Goal: Task Accomplishment & Management: Use online tool/utility

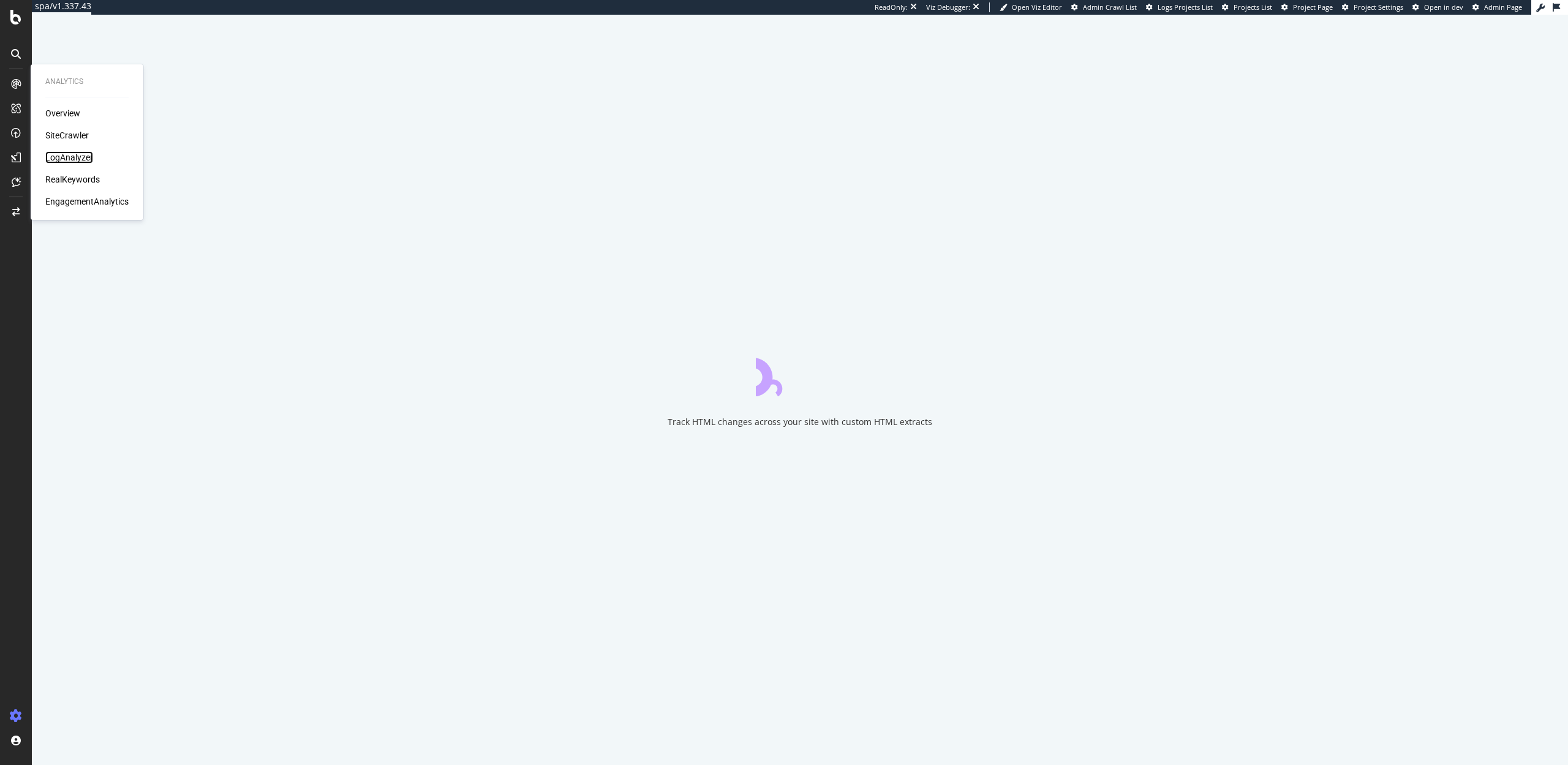
click at [67, 155] on div "LogAnalyzer" at bounding box center [69, 157] width 48 height 12
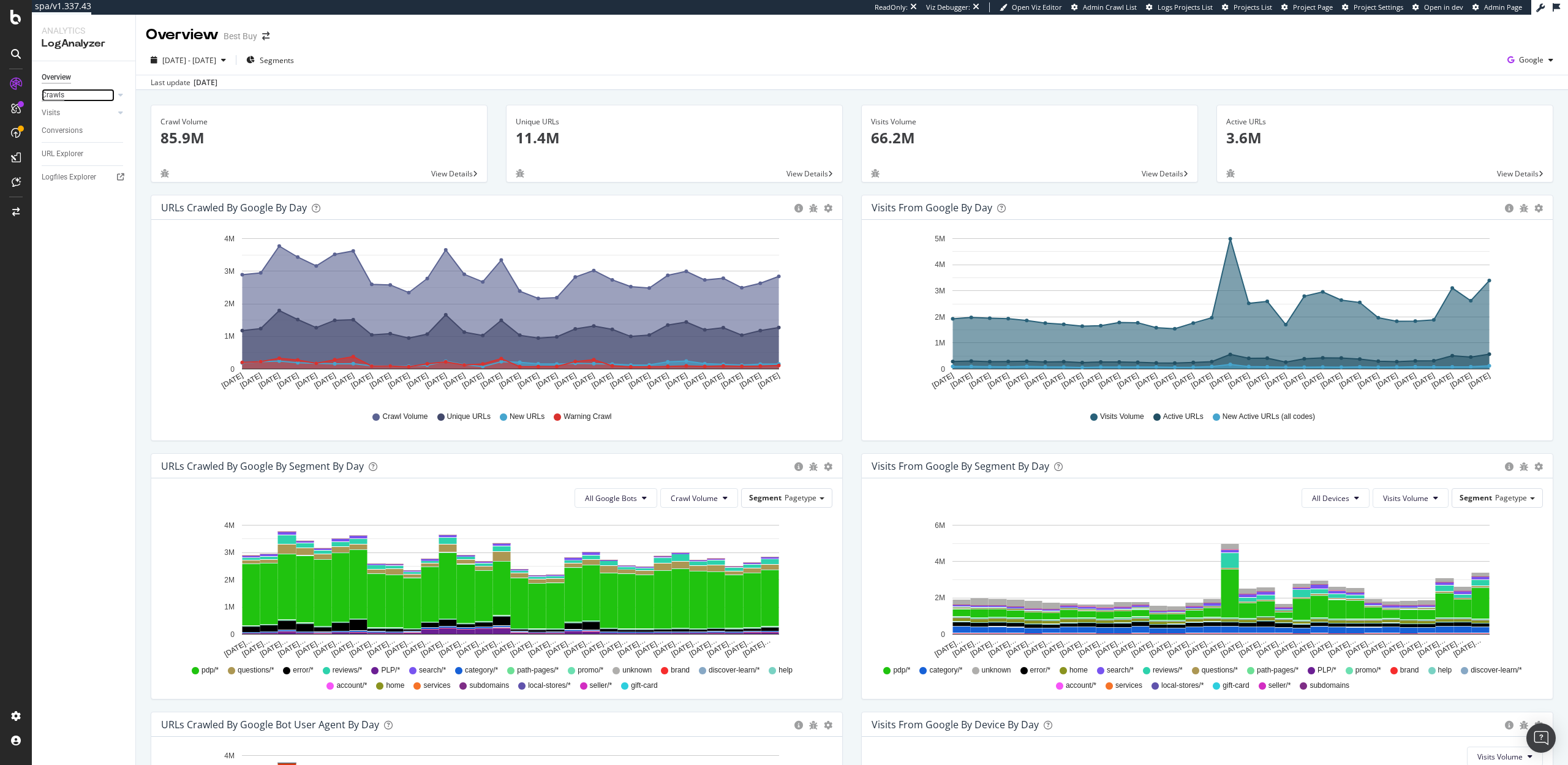
click at [60, 96] on div "Crawls" at bounding box center [53, 95] width 22 height 13
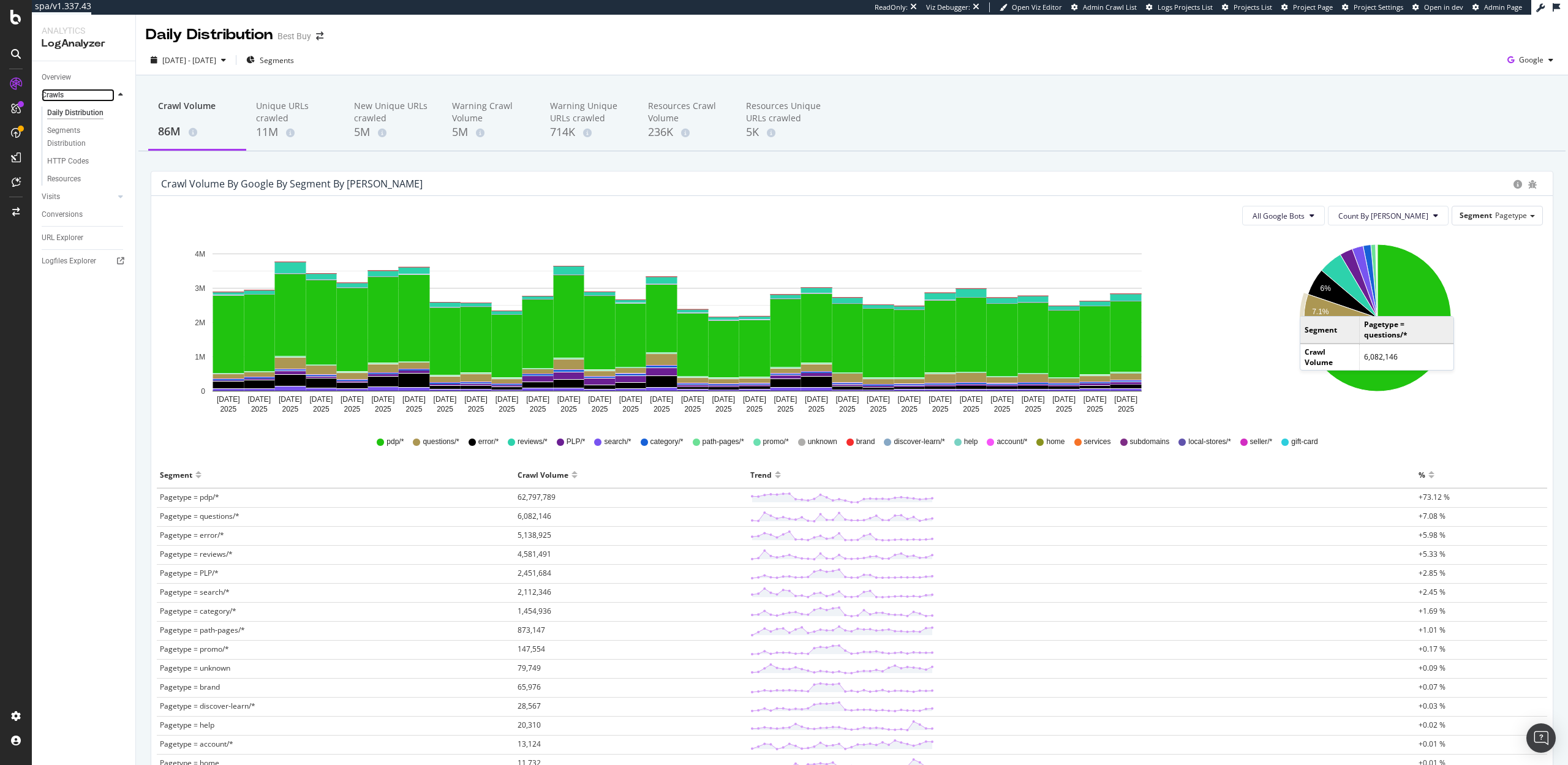
scroll to position [9, 0]
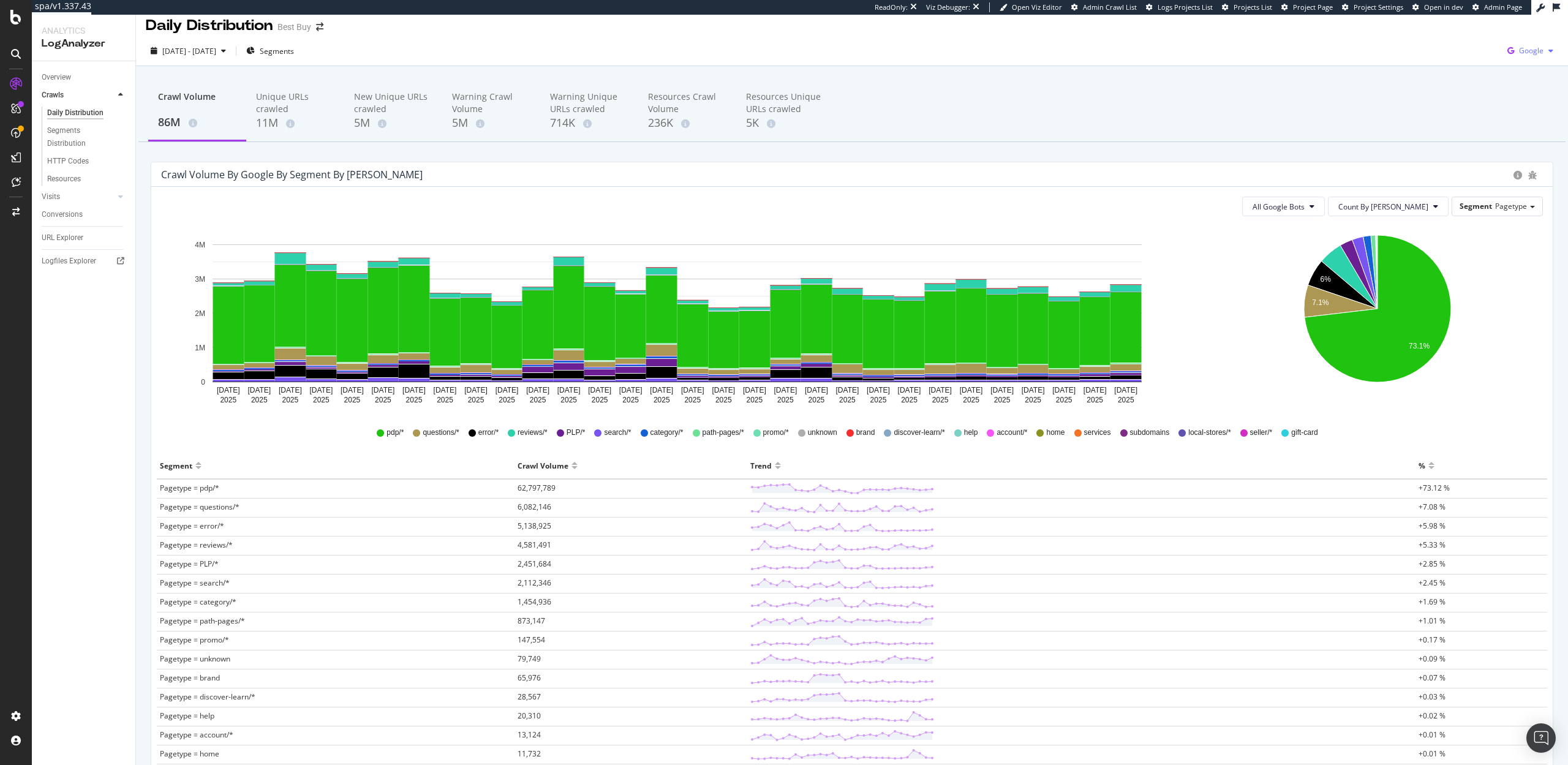
click at [1520, 51] on span "Google" at bounding box center [1532, 50] width 24 height 10
click at [1513, 121] on span "OpenAI" at bounding box center [1531, 121] width 46 height 11
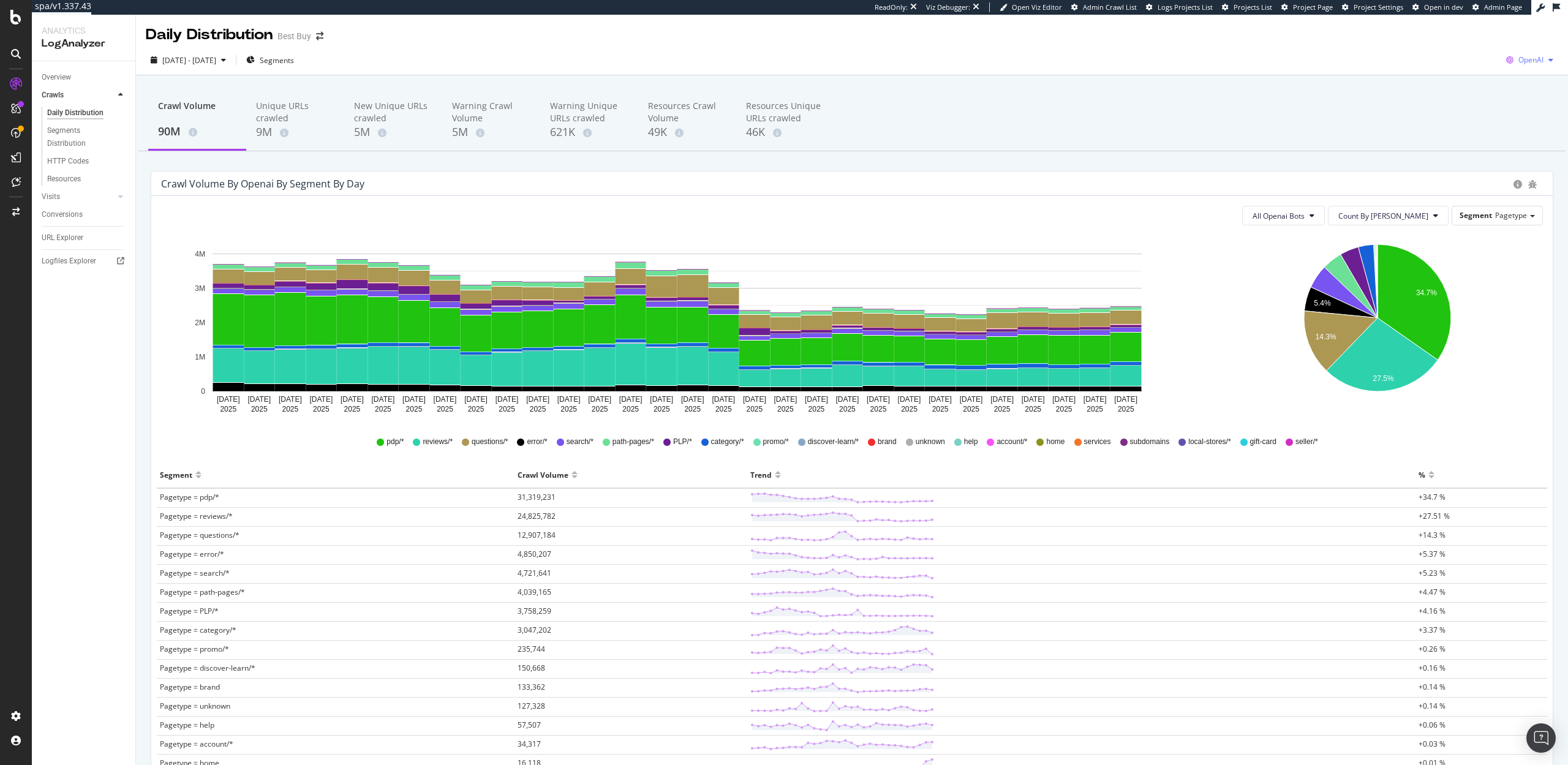
click at [1527, 66] on div "OpenAI" at bounding box center [1530, 61] width 57 height 19
click at [1466, 27] on span "Google" at bounding box center [1468, 26] width 46 height 11
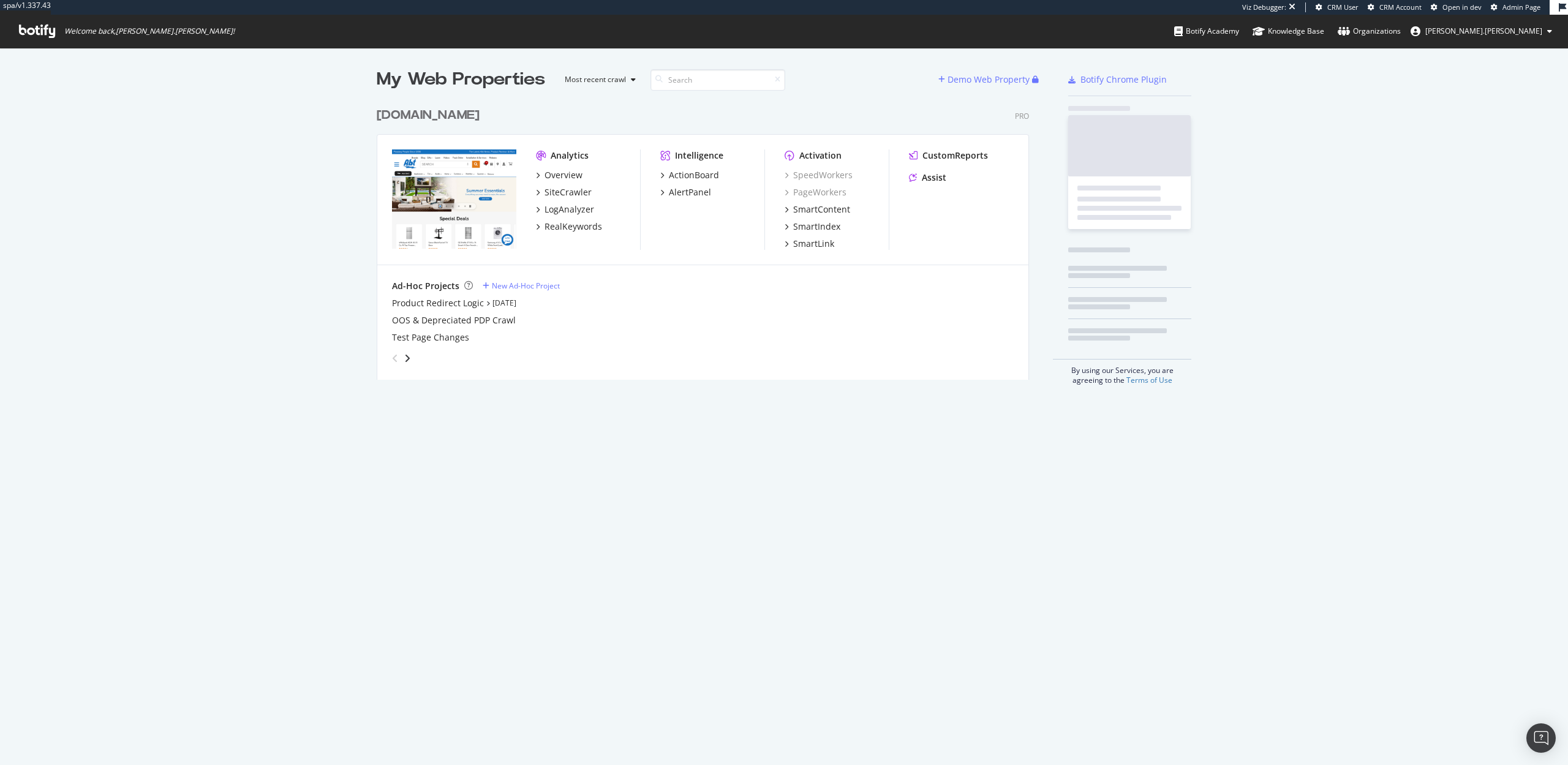
scroll to position [288, 662]
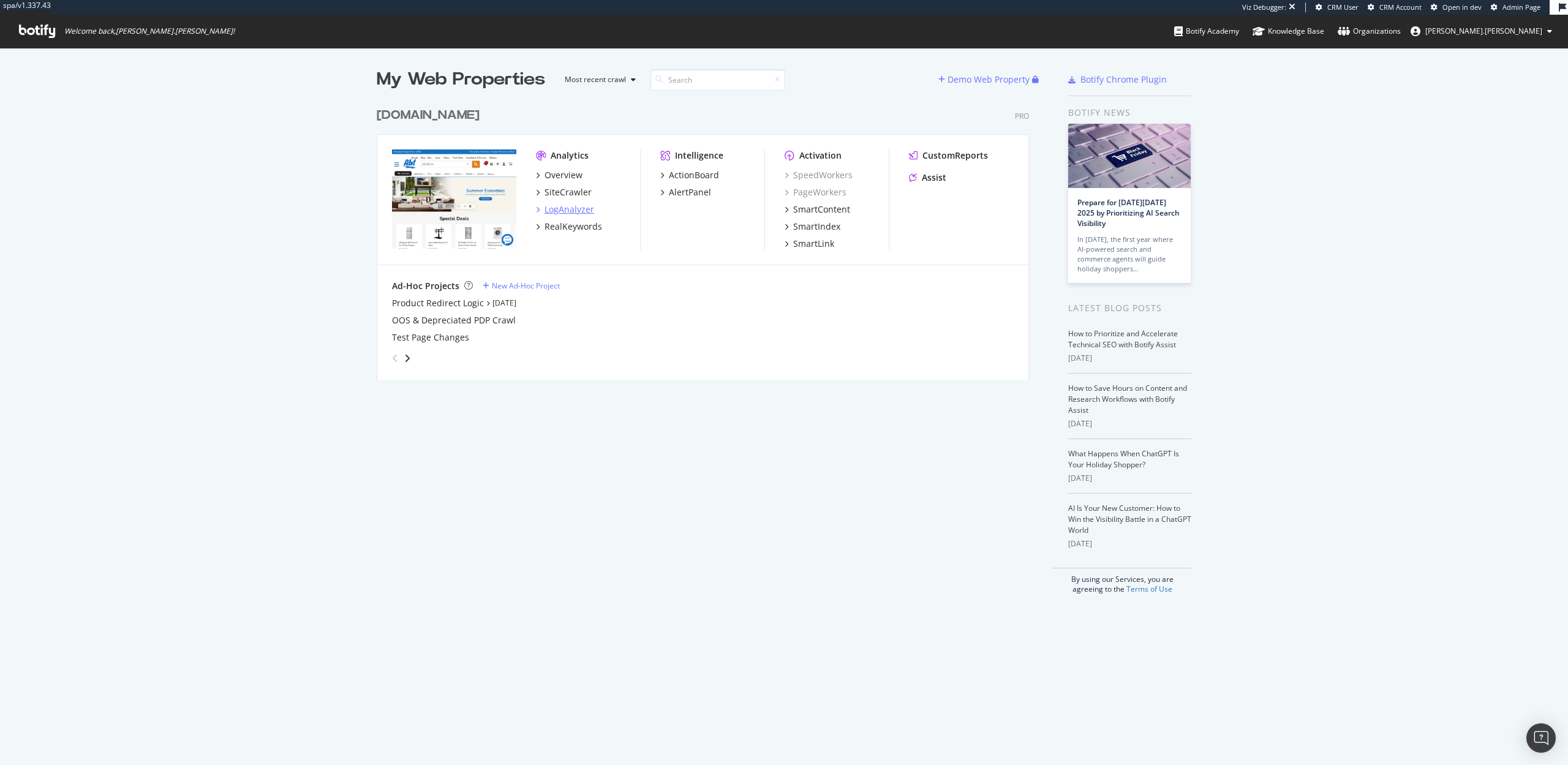
click at [570, 204] on div "LogAnalyzer" at bounding box center [569, 209] width 49 height 12
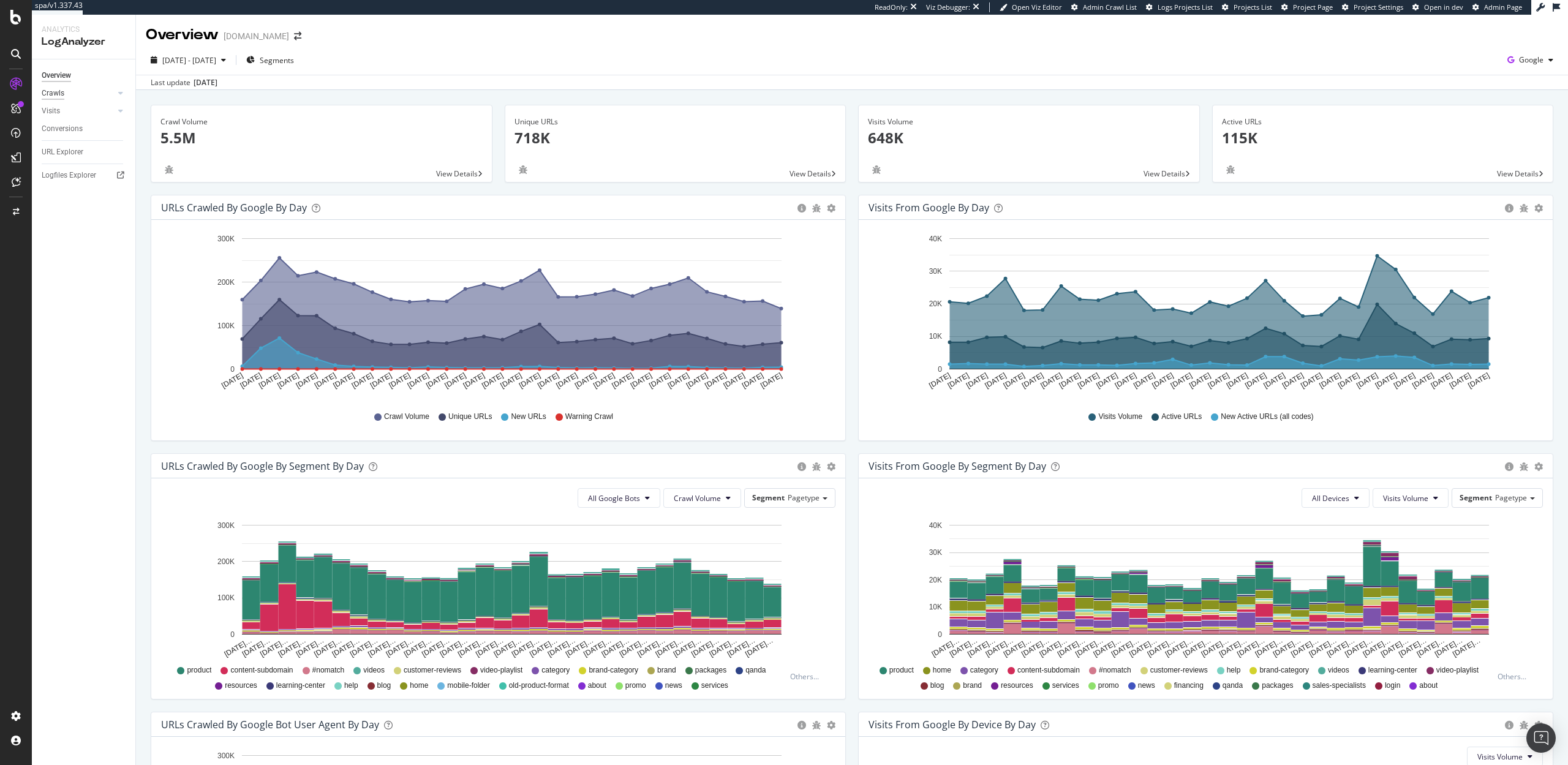
click at [52, 89] on div "Crawls" at bounding box center [53, 93] width 22 height 13
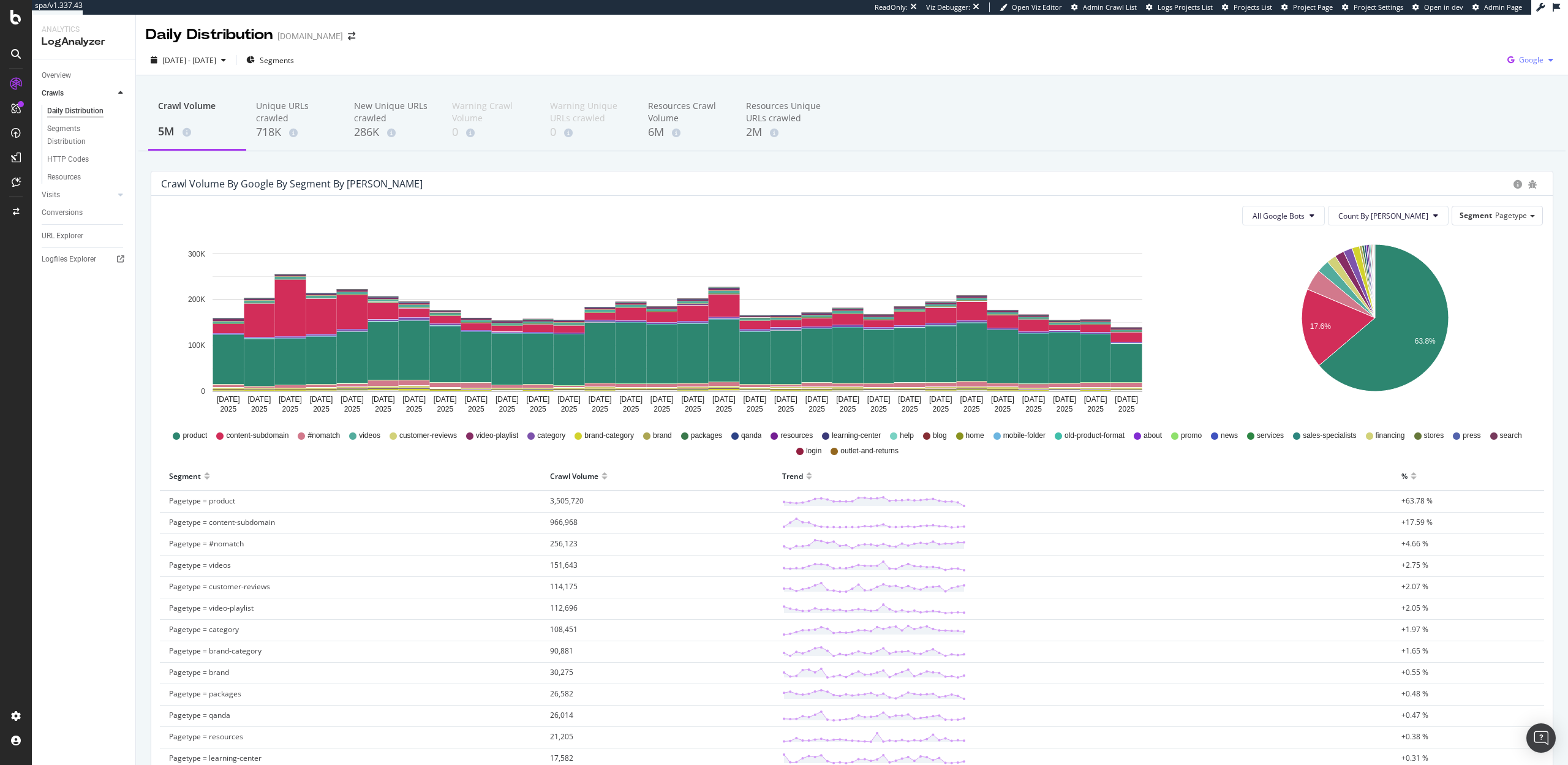
click at [1532, 68] on div "Google" at bounding box center [1531, 61] width 56 height 19
click at [1475, 66] on span "OpenAI" at bounding box center [1470, 72] width 46 height 11
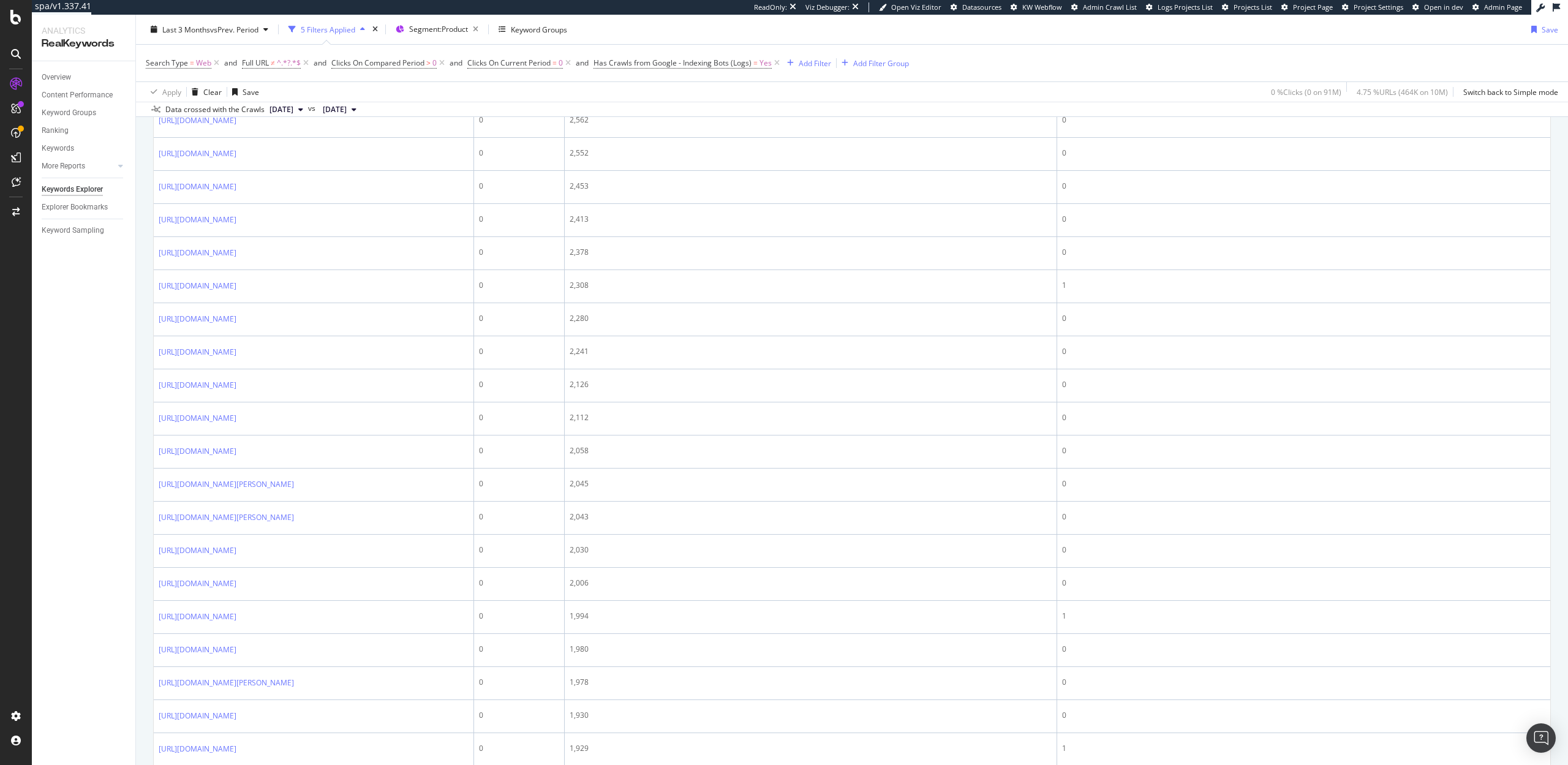
scroll to position [808, 0]
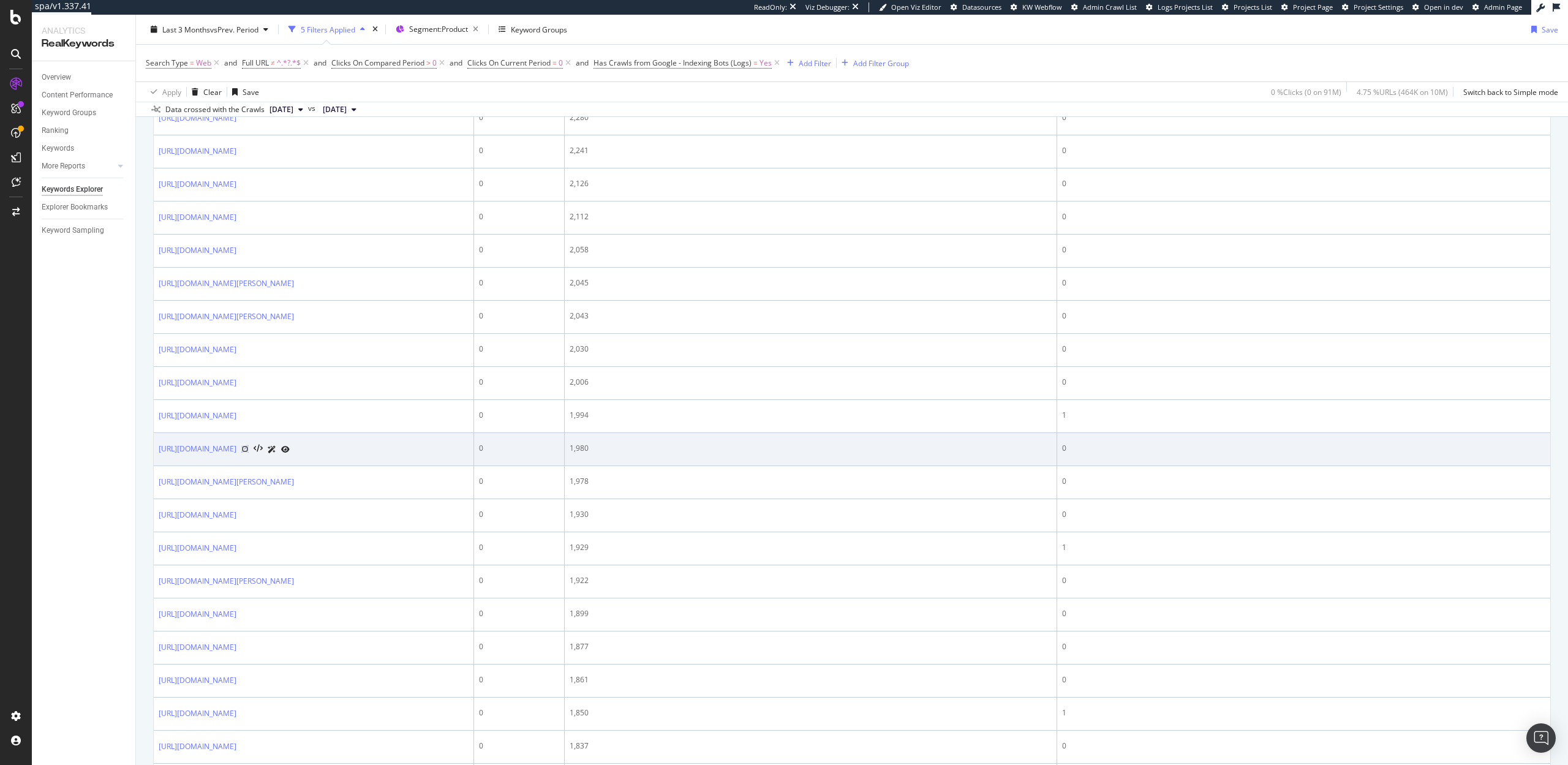
click at [249, 453] on icon at bounding box center [245, 449] width 7 height 7
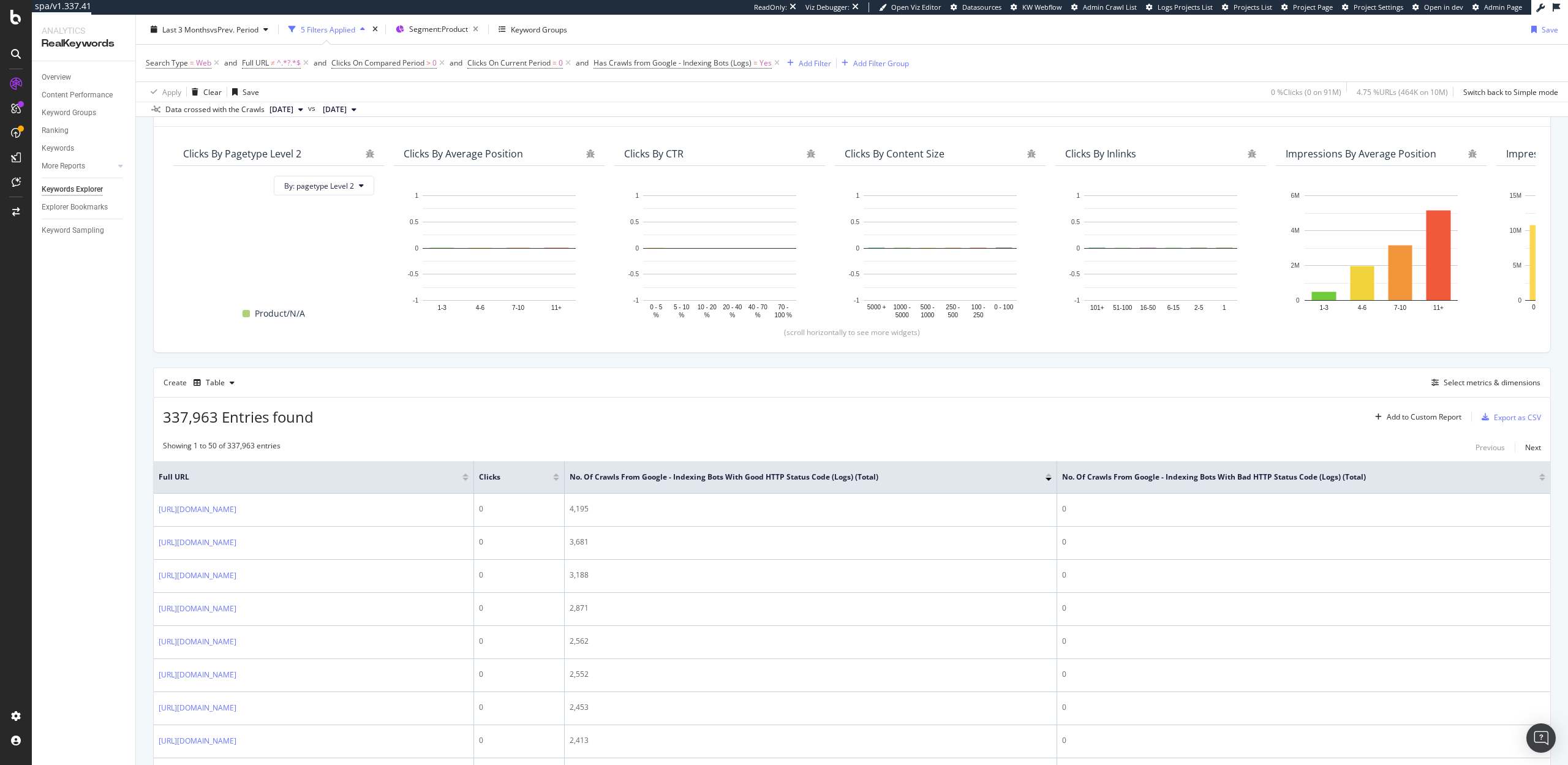
scroll to position [82, 0]
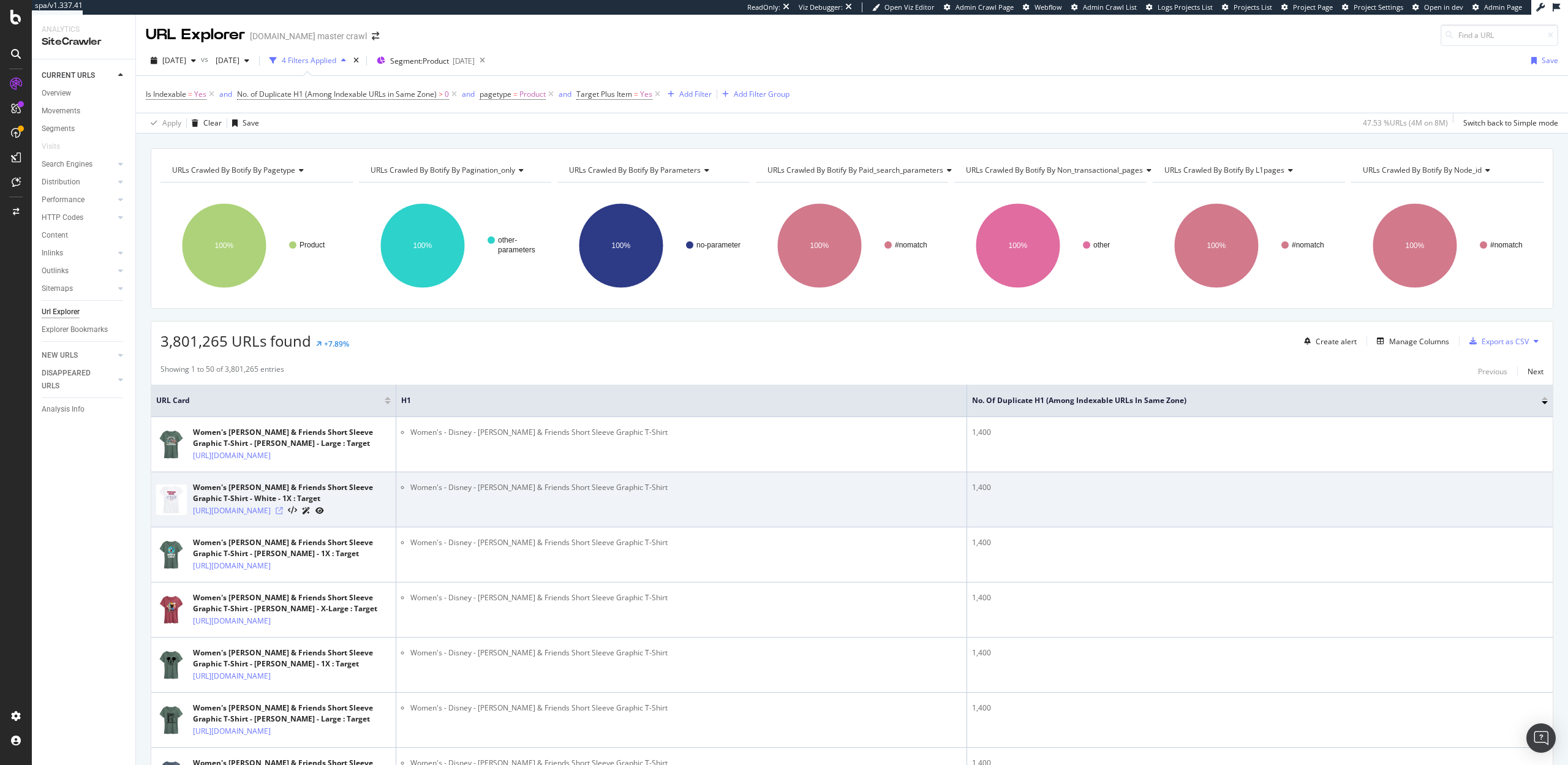
click at [283, 514] on icon at bounding box center [280, 511] width 7 height 7
click at [297, 515] on icon at bounding box center [293, 510] width 9 height 8
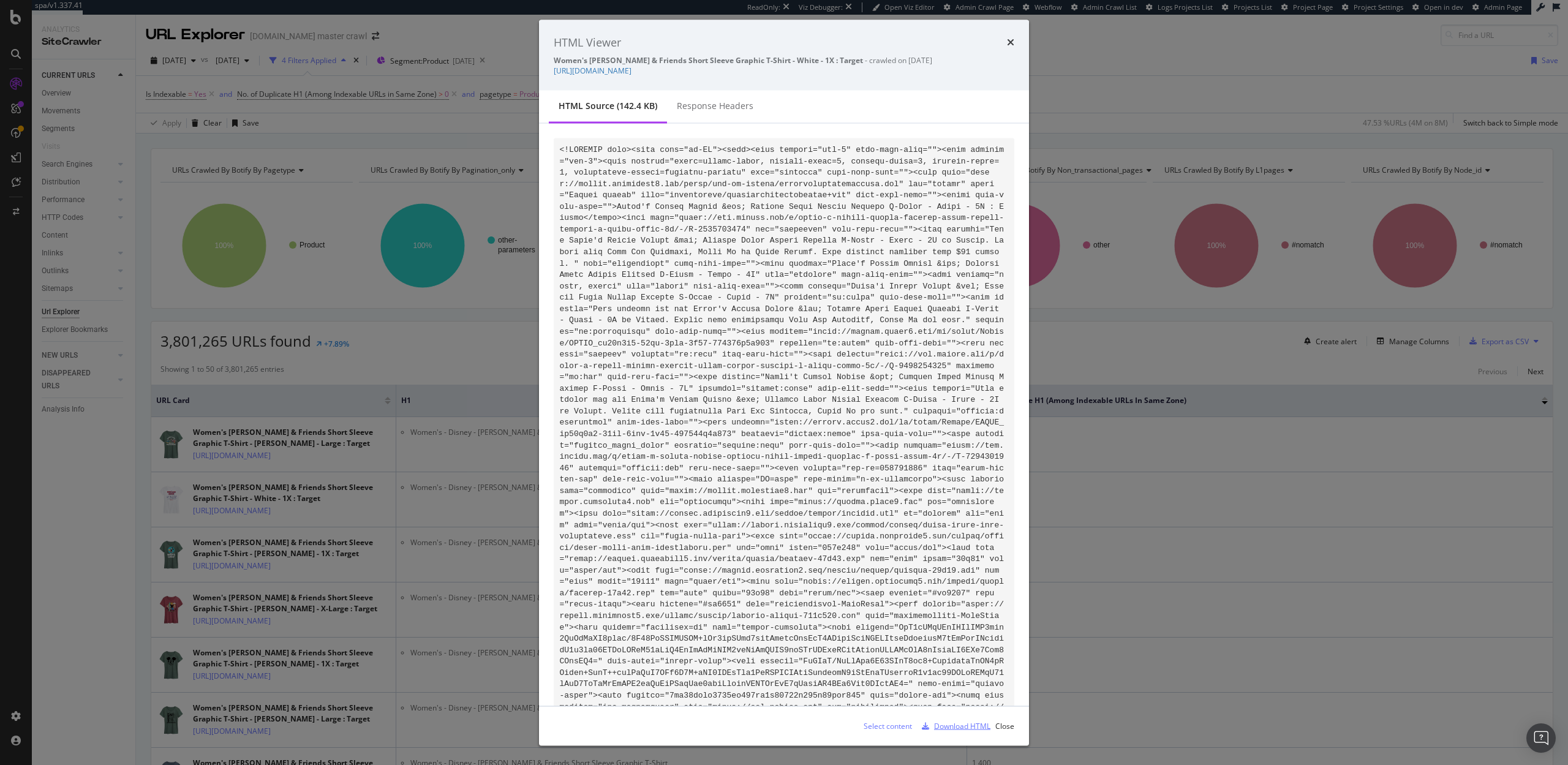
click at [965, 728] on div "Download HTML" at bounding box center [962, 725] width 56 height 10
click at [1011, 41] on icon "times" at bounding box center [1011, 42] width 7 height 10
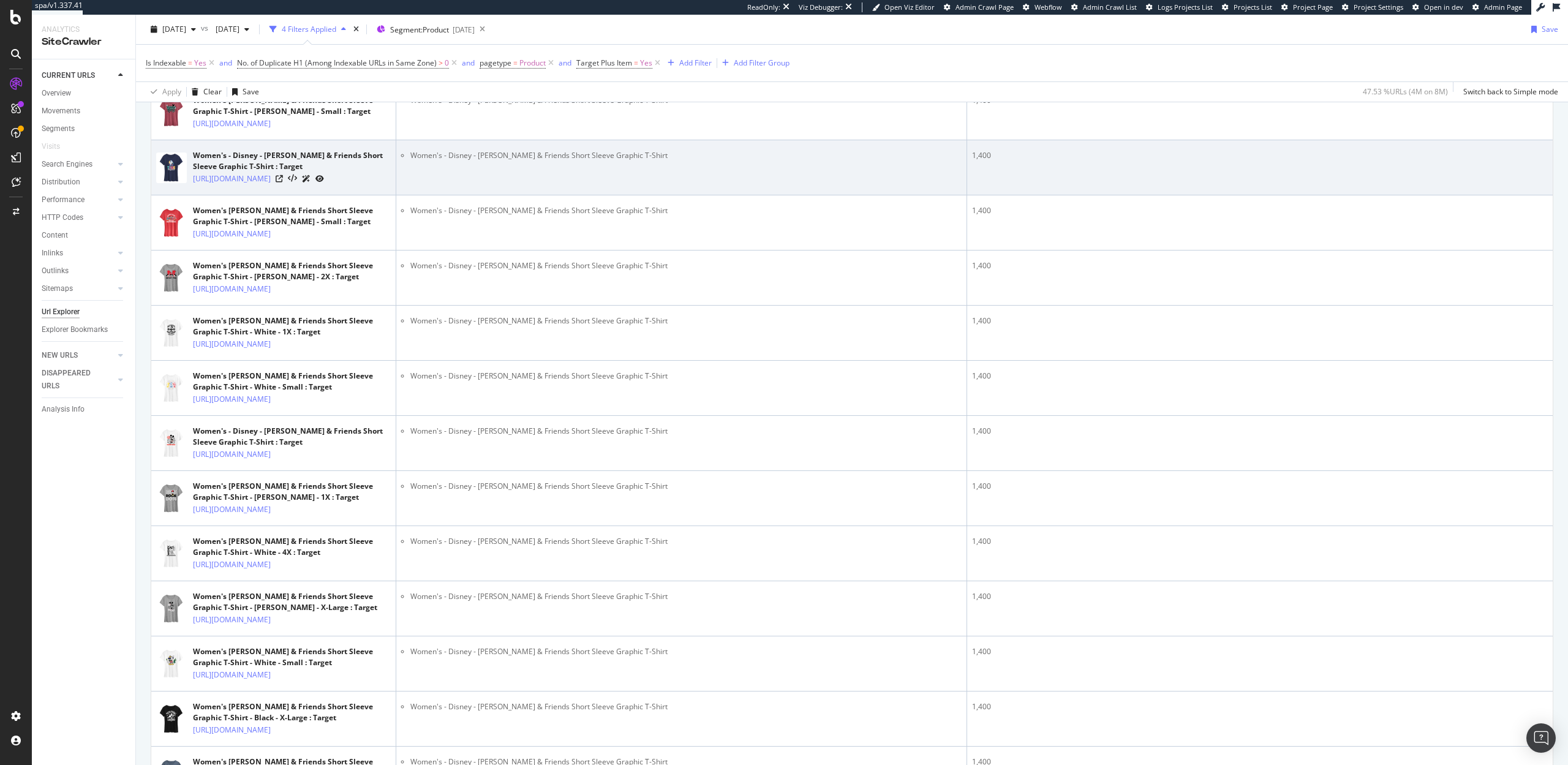
scroll to position [1020, 0]
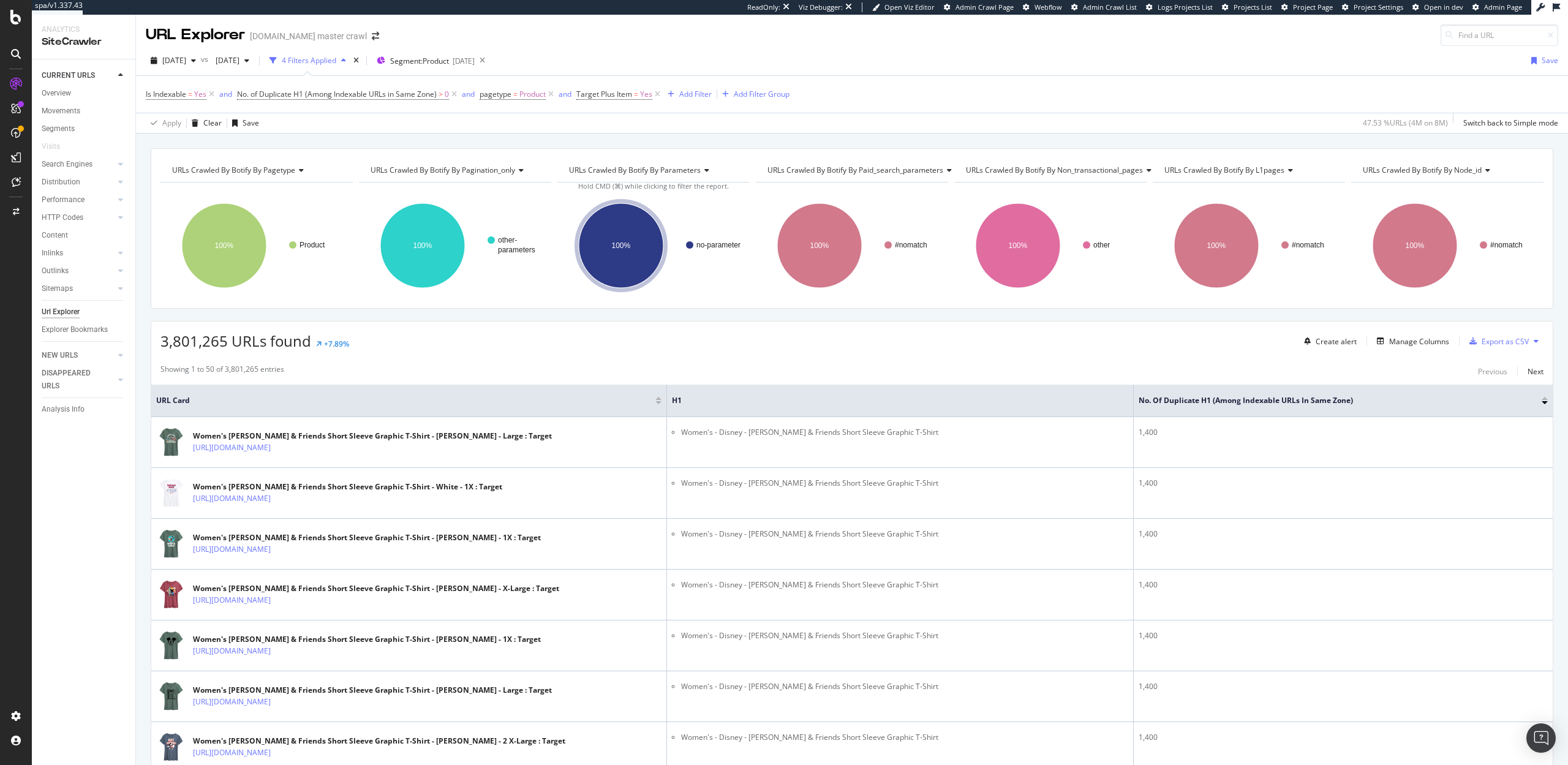
click at [1545, 395] on div "No. of Duplicate H1 (Among Indexable URLs in Same Zone)" at bounding box center [1343, 400] width 409 height 12
click at [1545, 397] on div at bounding box center [1545, 398] width 7 height 3
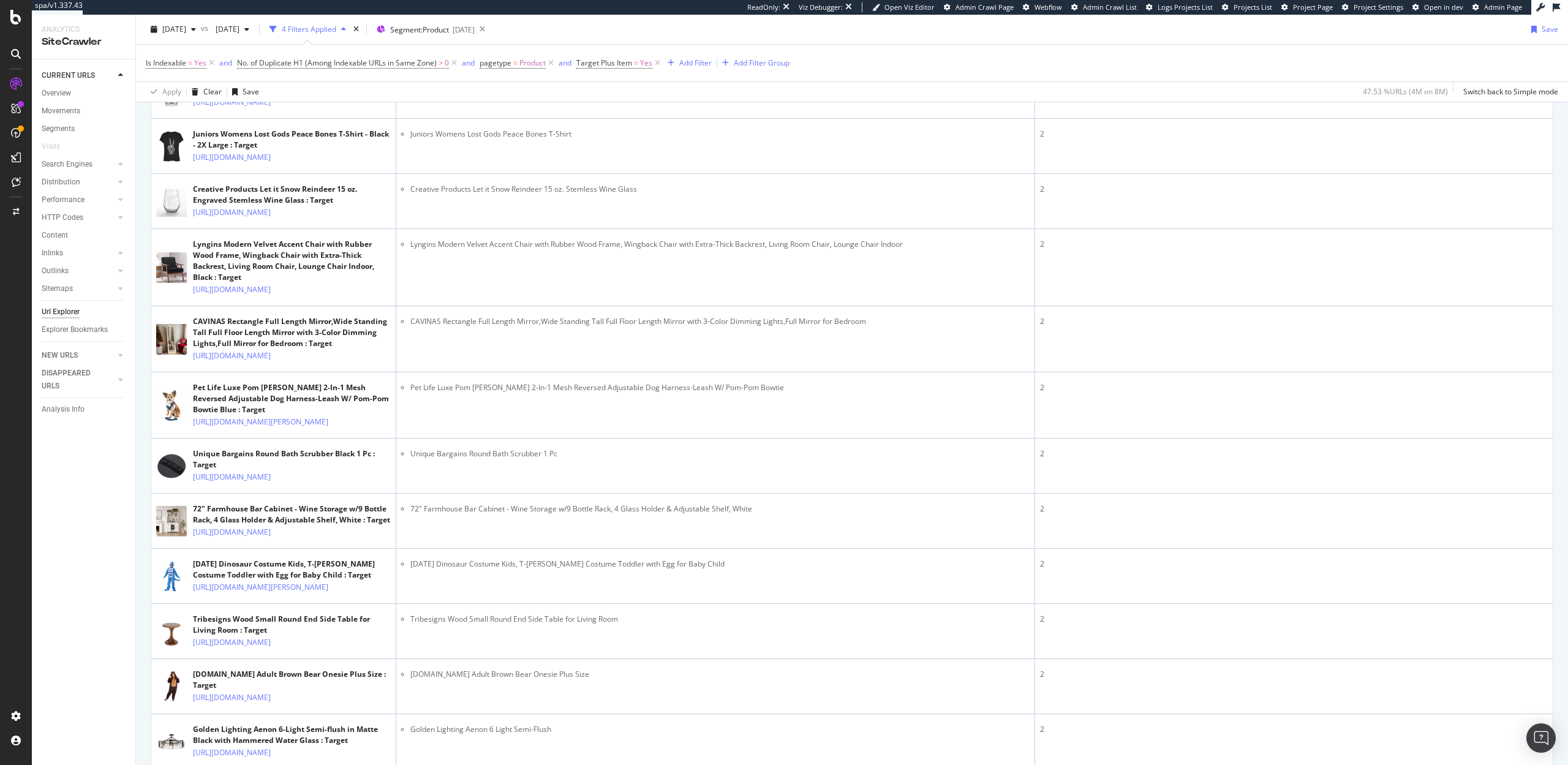
scroll to position [920, 0]
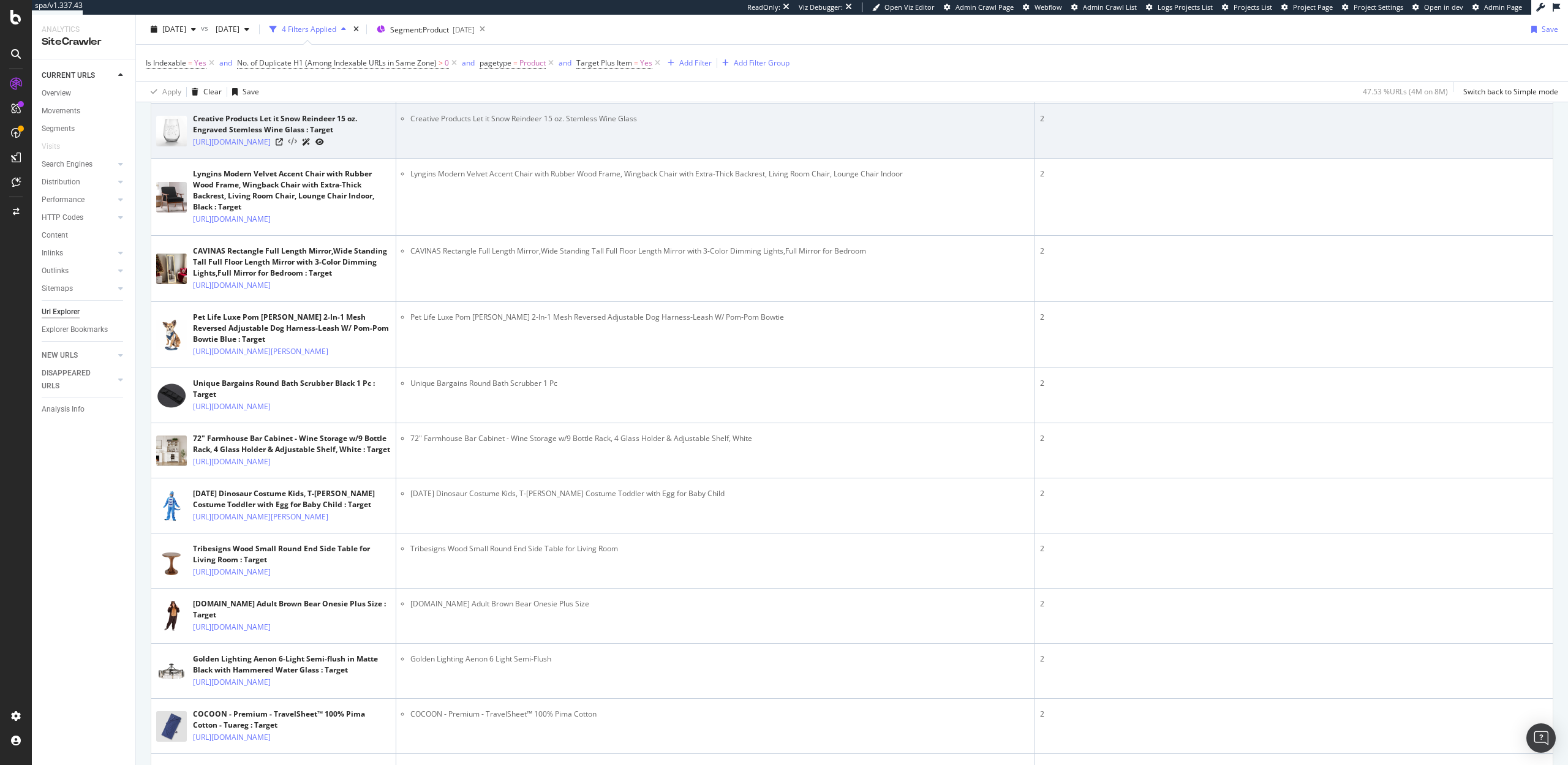
click at [297, 146] on icon at bounding box center [293, 142] width 9 height 8
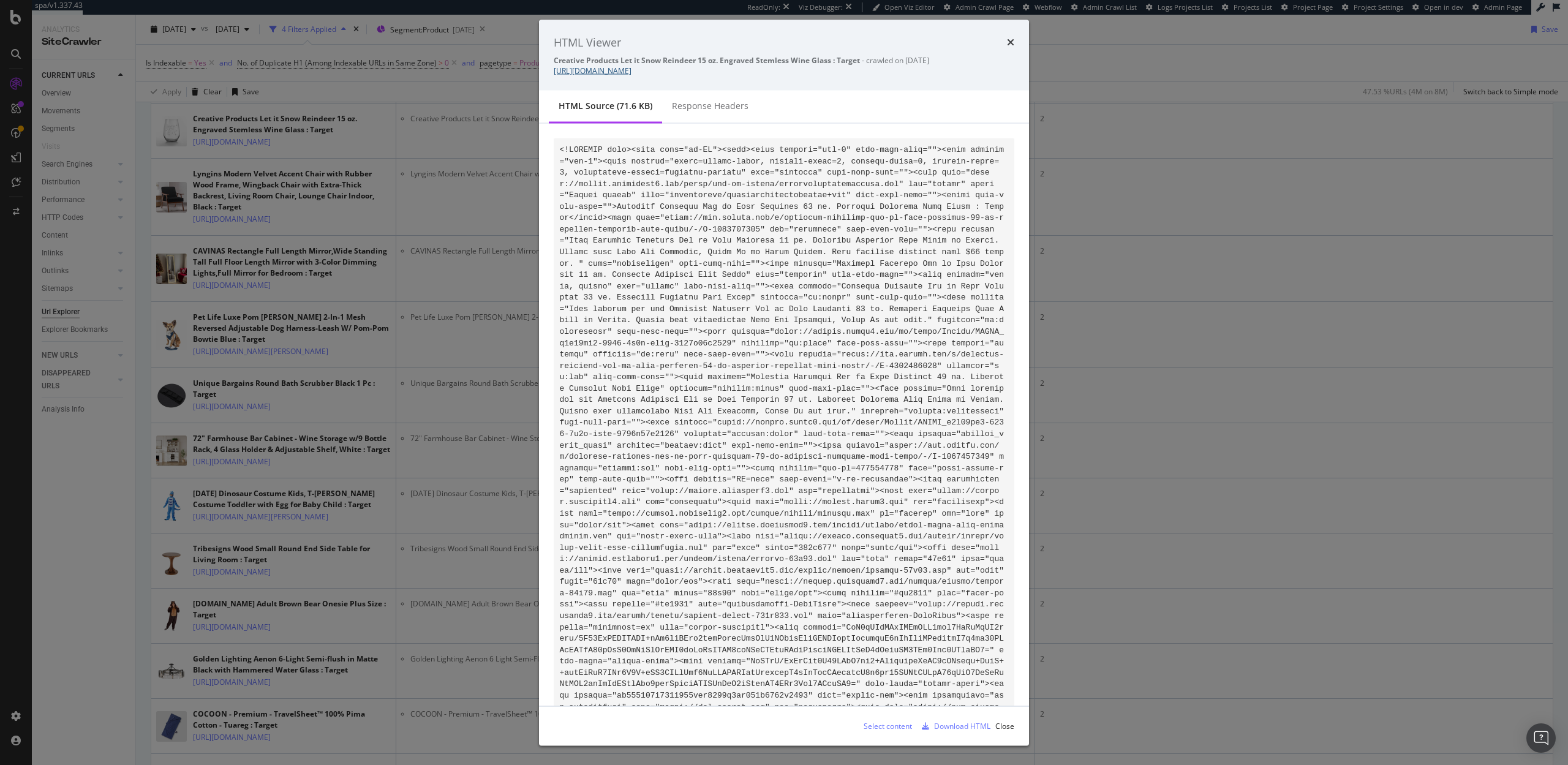
click at [631, 69] on link "https://www.target.com/p/creative-products-let-it-snow-reindeer-15-oz-engraved-…" at bounding box center [592, 70] width 77 height 10
click at [941, 726] on div "Download HTML" at bounding box center [962, 725] width 56 height 10
click at [1011, 42] on icon "times" at bounding box center [1011, 42] width 7 height 10
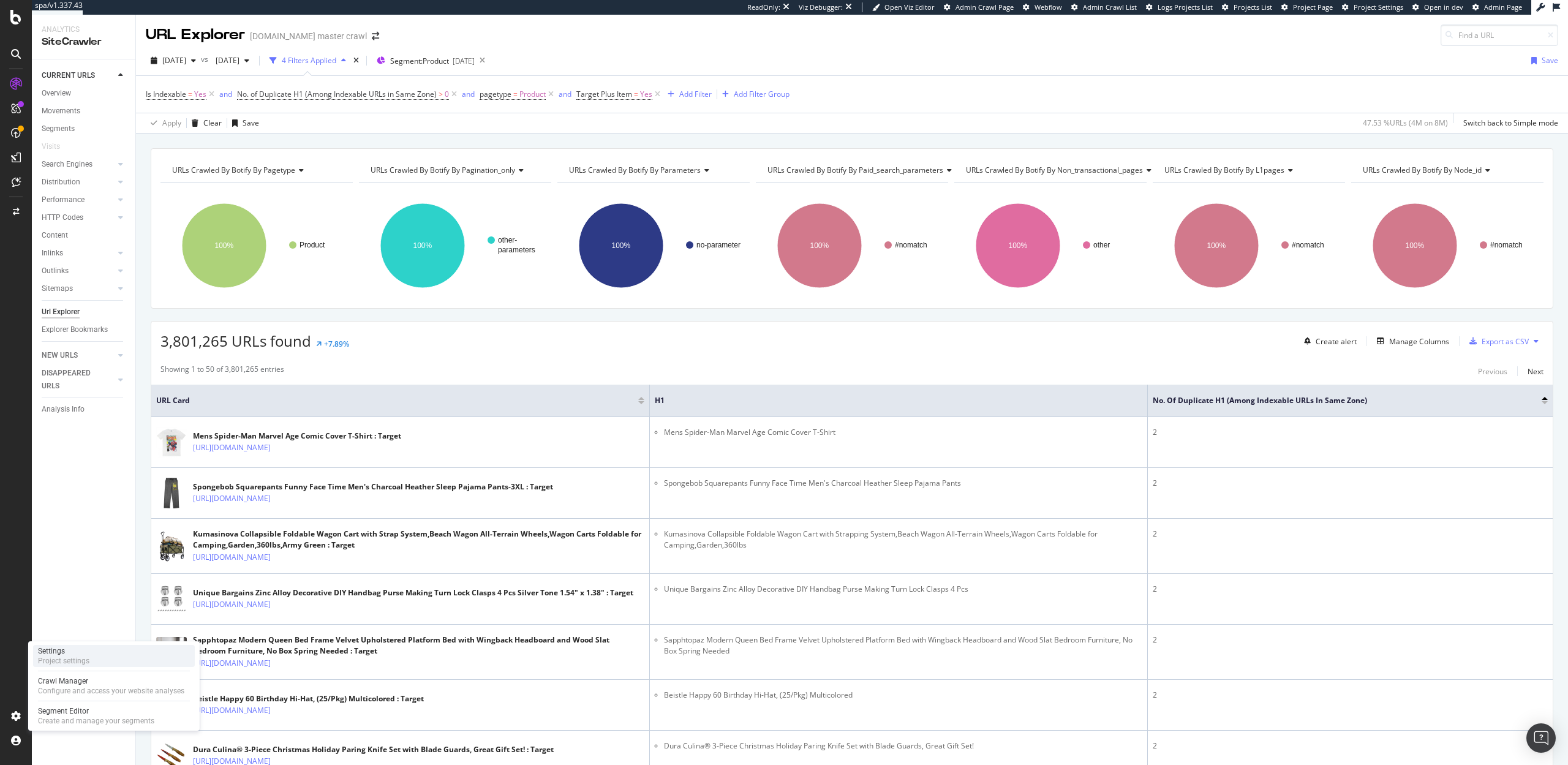
click at [68, 654] on div "Settings" at bounding box center [63, 650] width 51 height 10
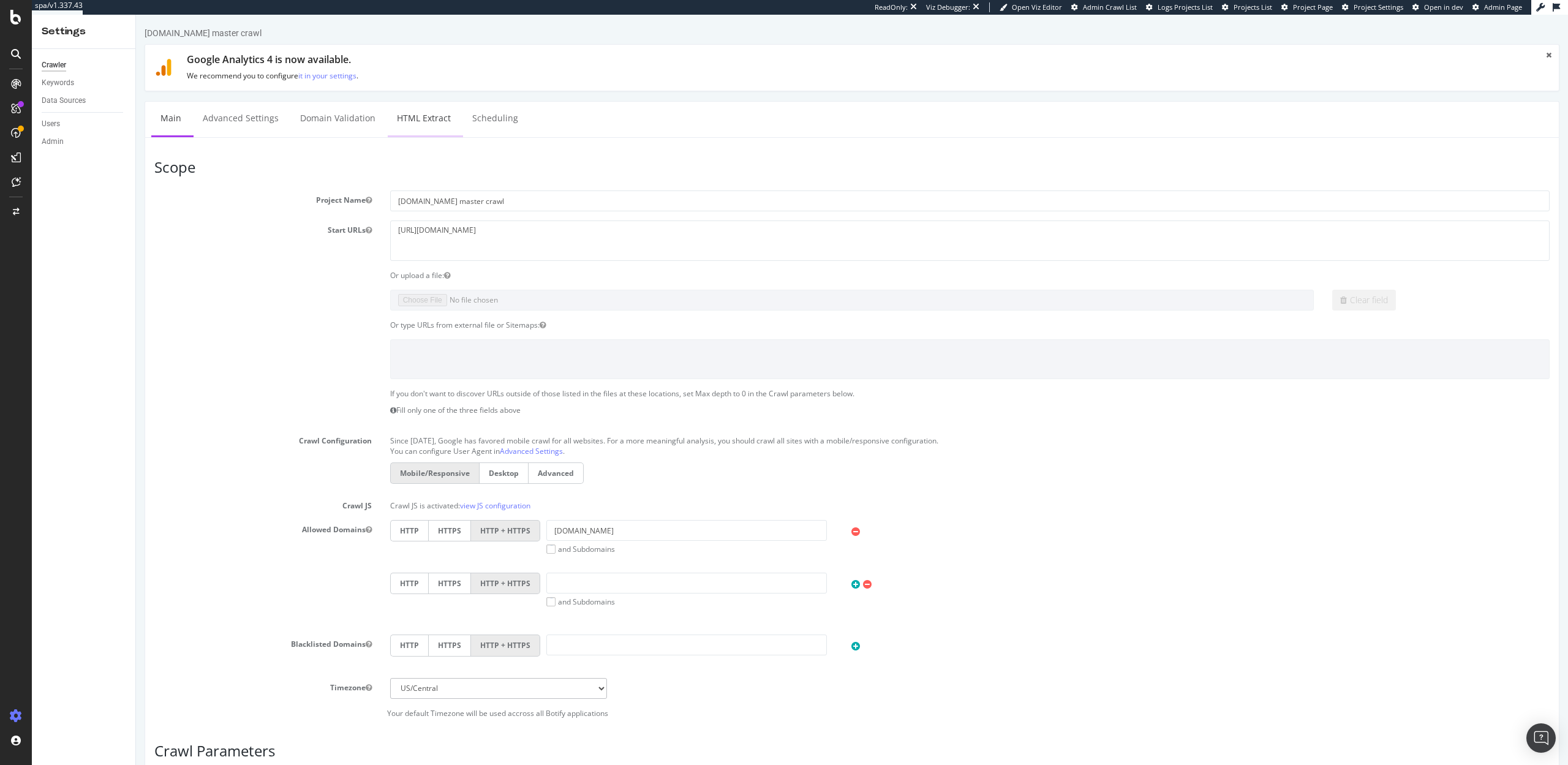
click at [410, 118] on link "HTML Extract" at bounding box center [424, 118] width 73 height 34
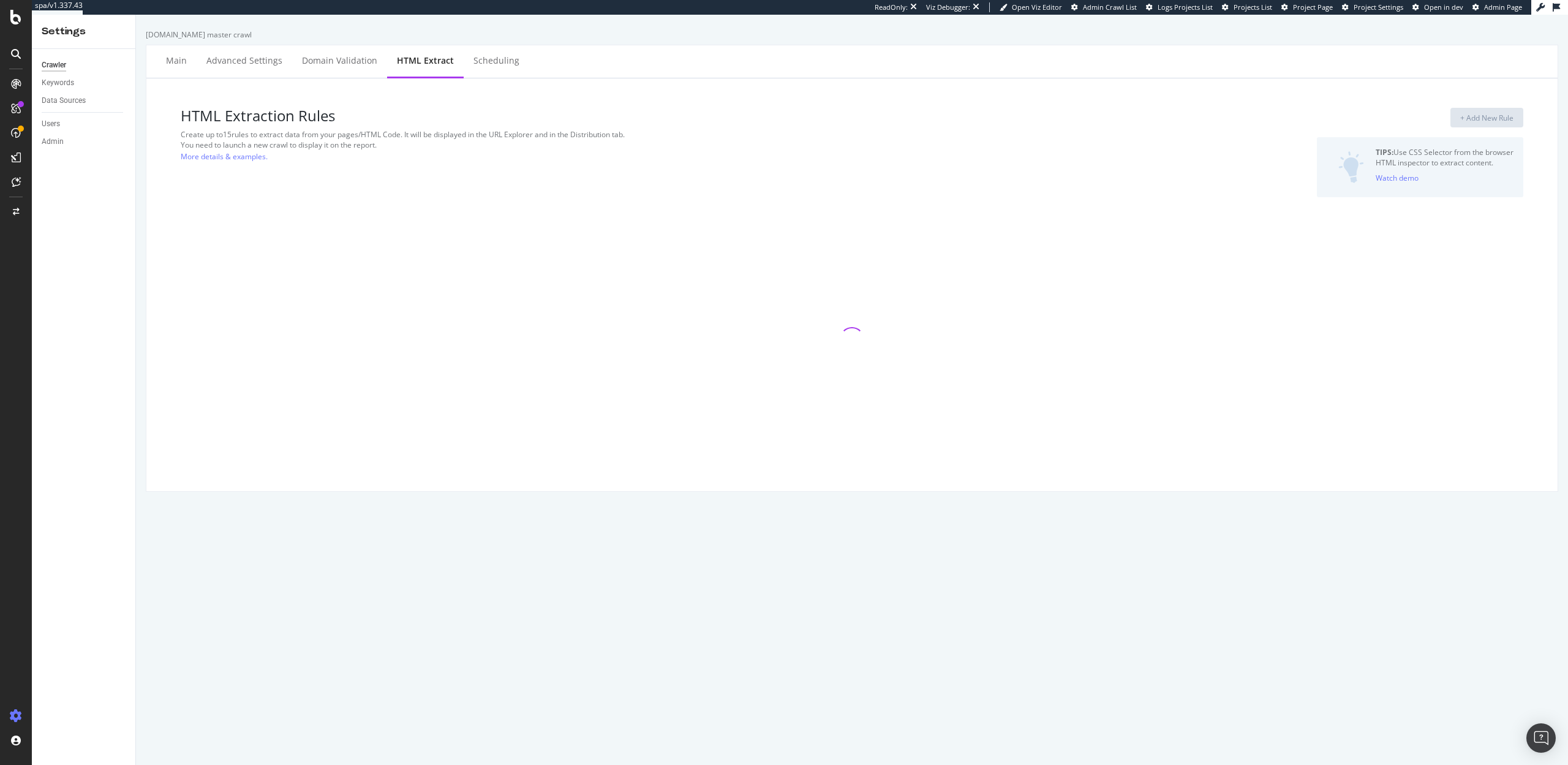
select select "count"
select select "exist"
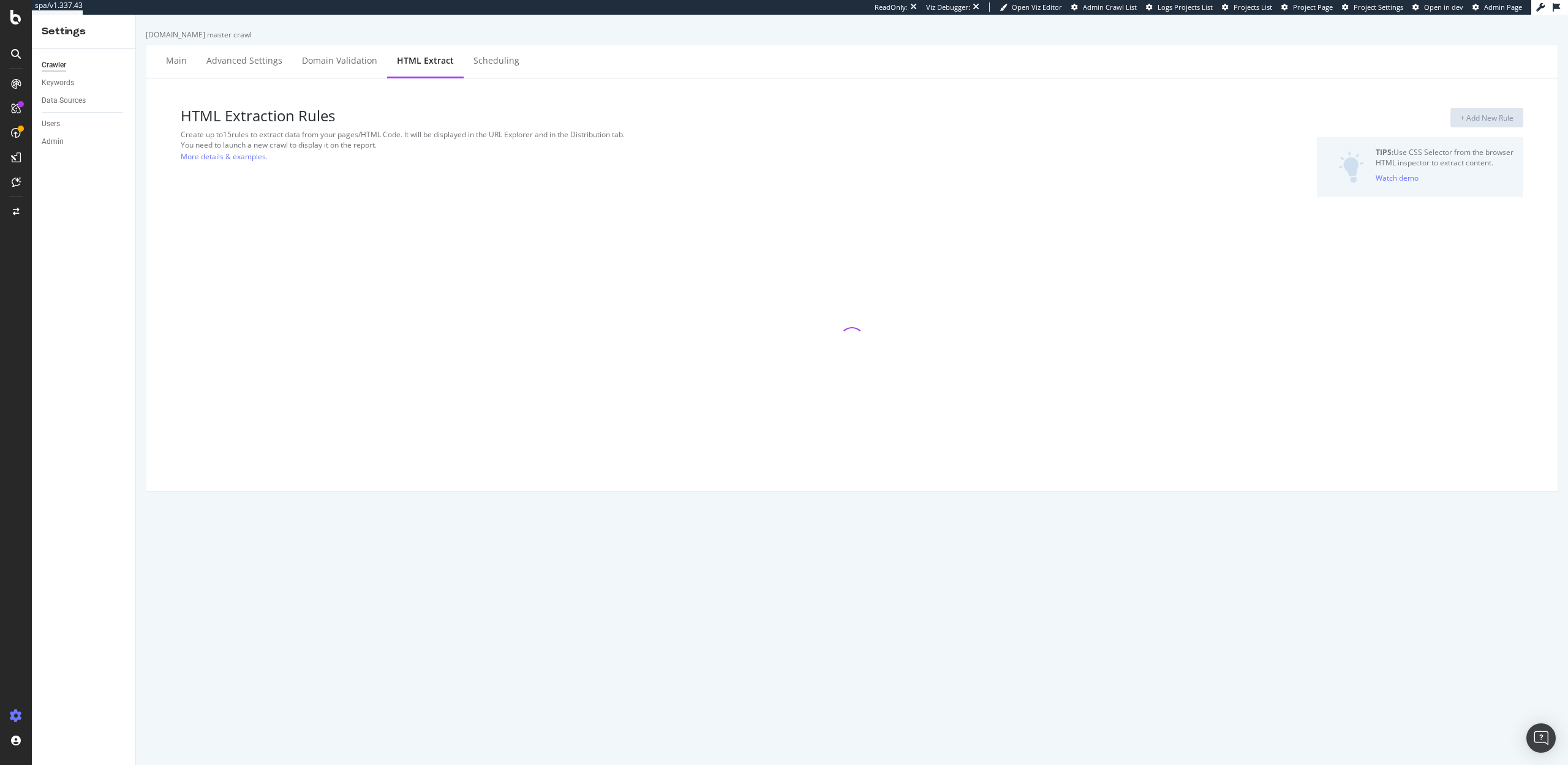
select select "exist"
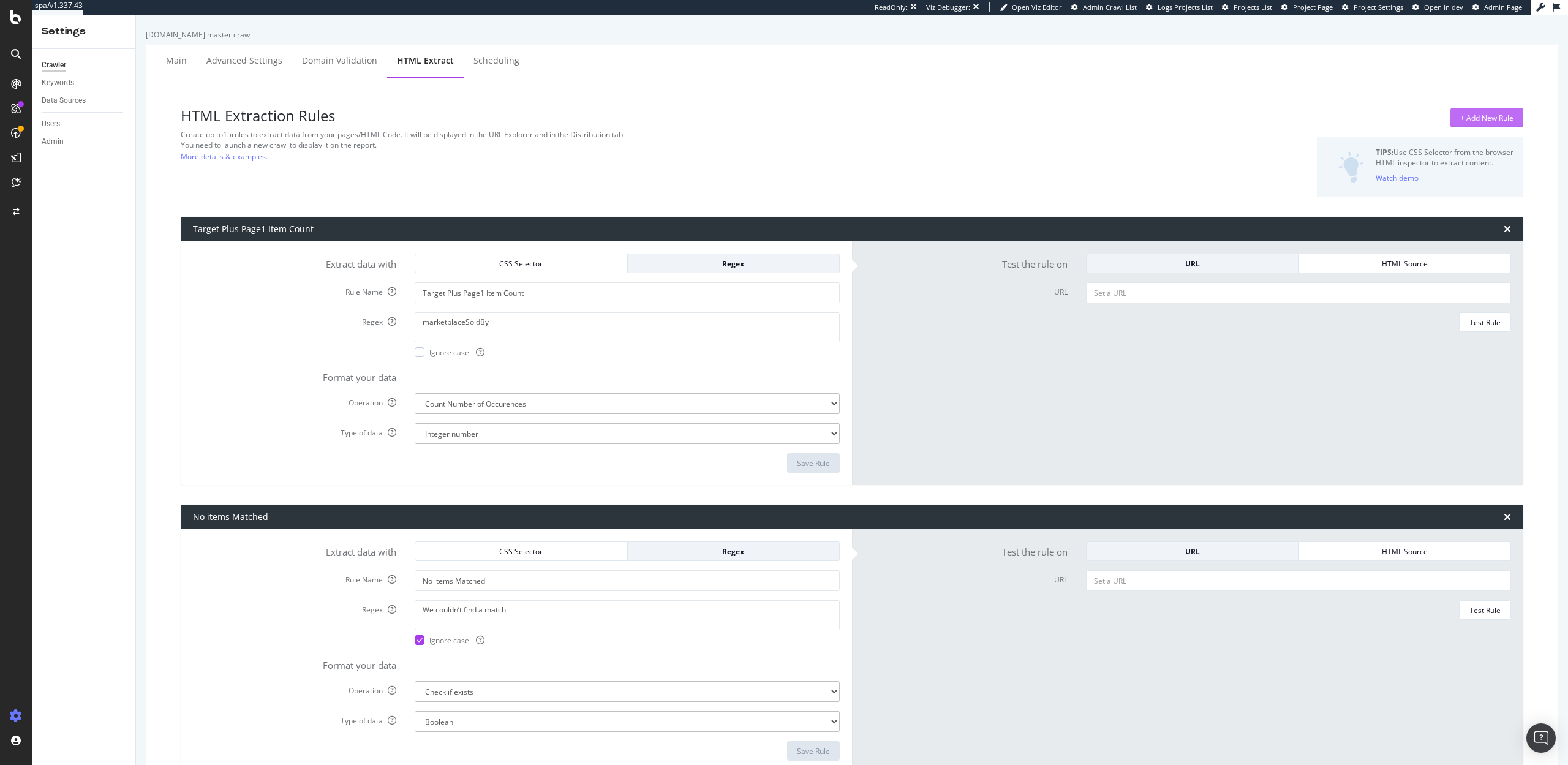
click at [1484, 122] on div "+ Add New Rule" at bounding box center [1487, 117] width 53 height 10
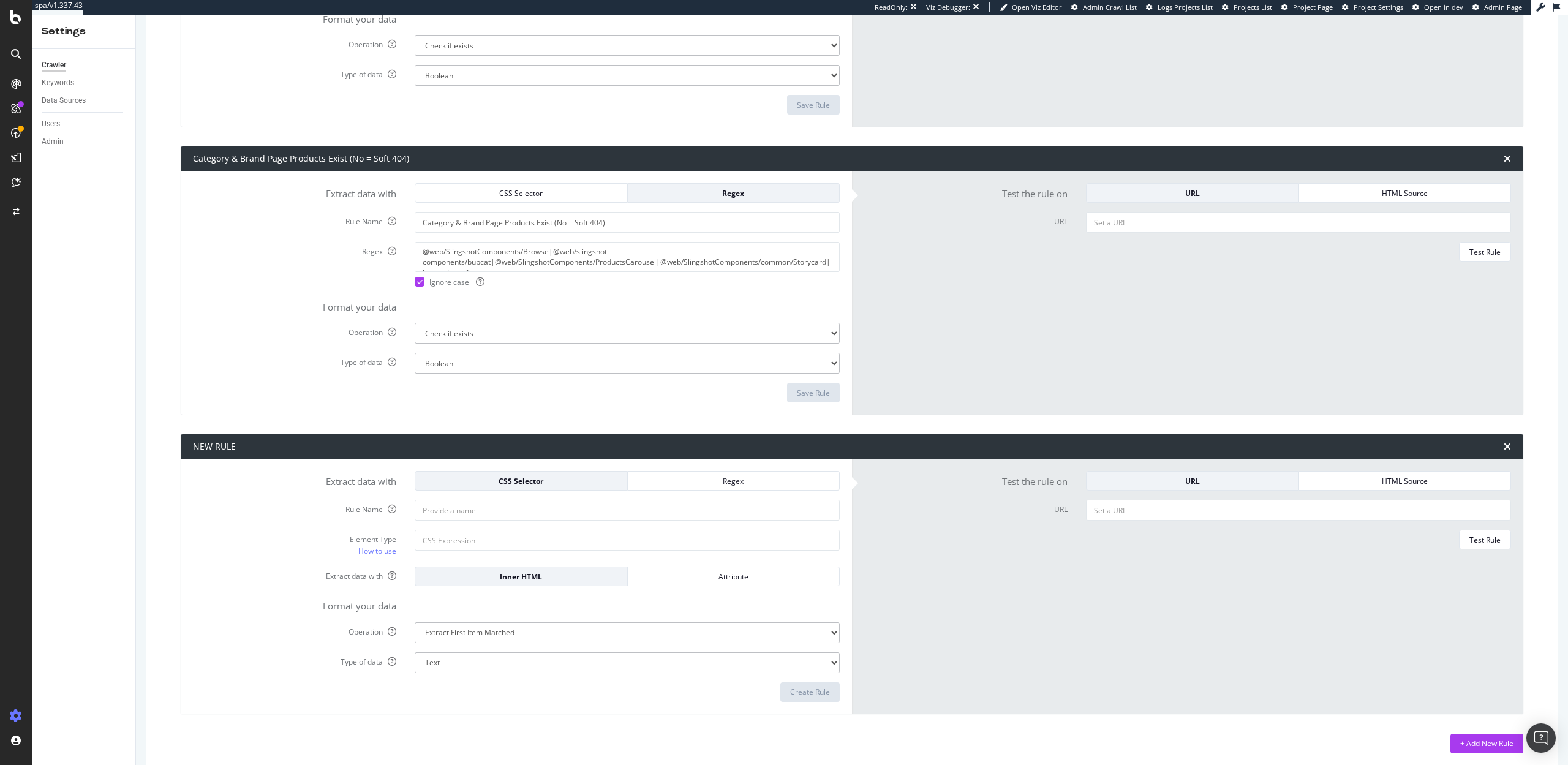
scroll to position [3632, 0]
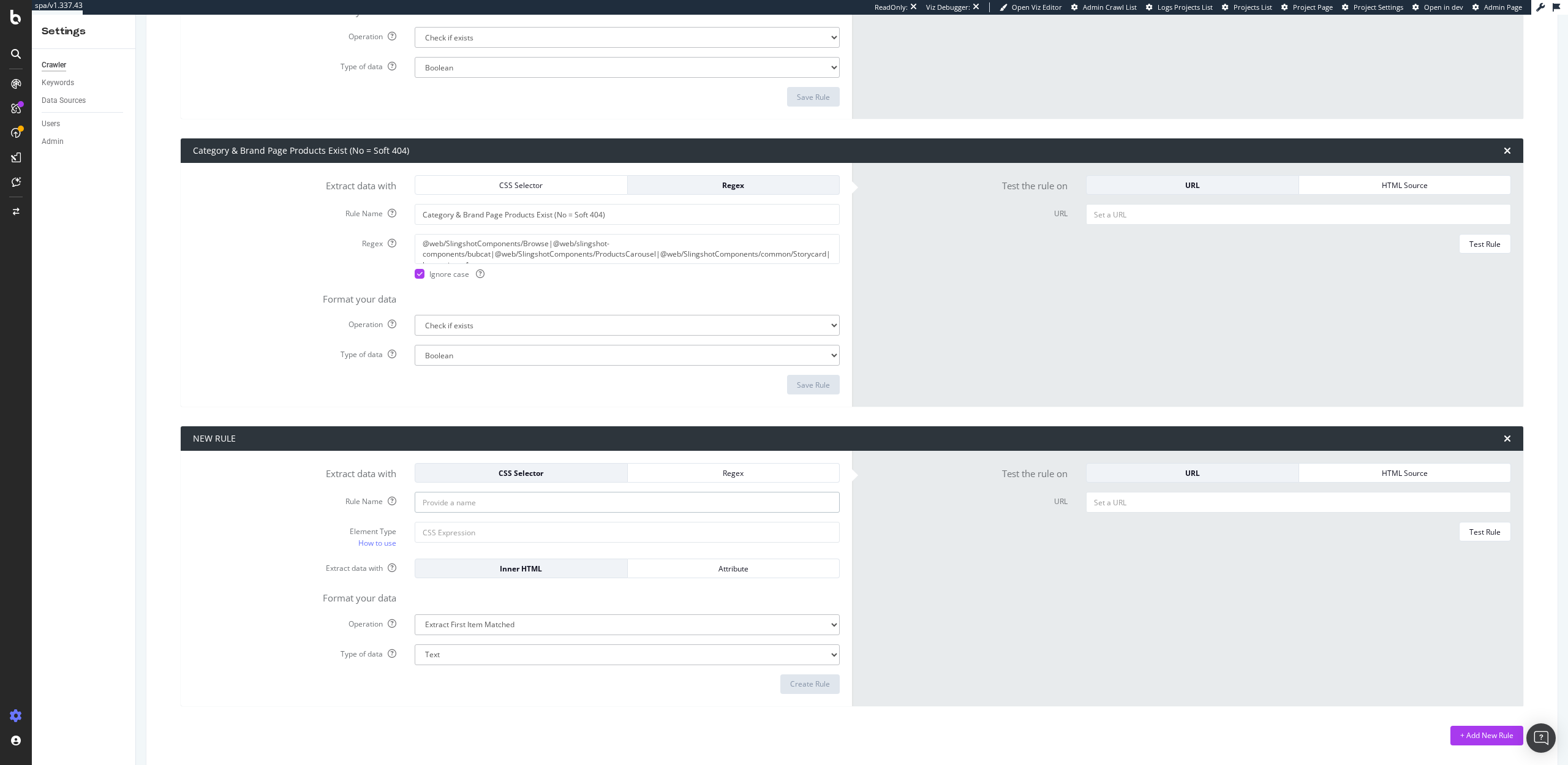
click at [574, 500] on input "Rule Name" at bounding box center [627, 502] width 425 height 20
click at [480, 504] on input "Target+ Third PArty Seller" at bounding box center [627, 502] width 425 height 20
type input "Target+ Third Party Seller"
click at [531, 532] on input "Element Type How to use" at bounding box center [627, 532] width 425 height 20
paste input "third party seller:\s*<!-- -->\s*([^<]+)"
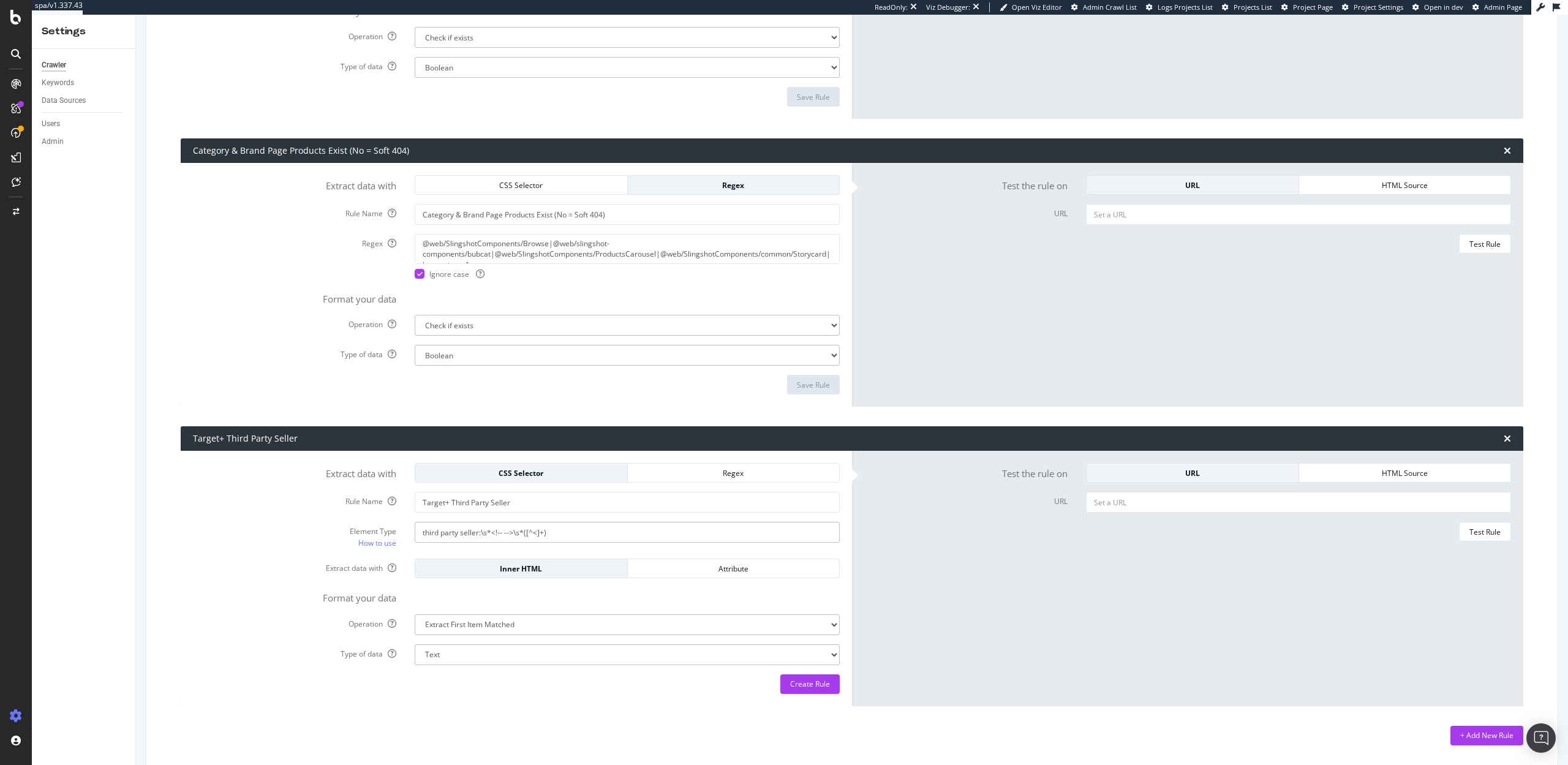
type input "third party seller:\s*<!-- -->\s*([^<]+)"
click at [1116, 497] on input "URL" at bounding box center [1299, 502] width 425 height 20
paste input "https://www.target.com/p/creative-products-let-it-snow-reindeer-15-oz-engraved-…"
type input "https://www.target.com/p/creative-products-let-it-snow-reindeer-15-oz-engraved-…"
click at [1484, 531] on div "Test Rule" at bounding box center [1485, 531] width 32 height 10
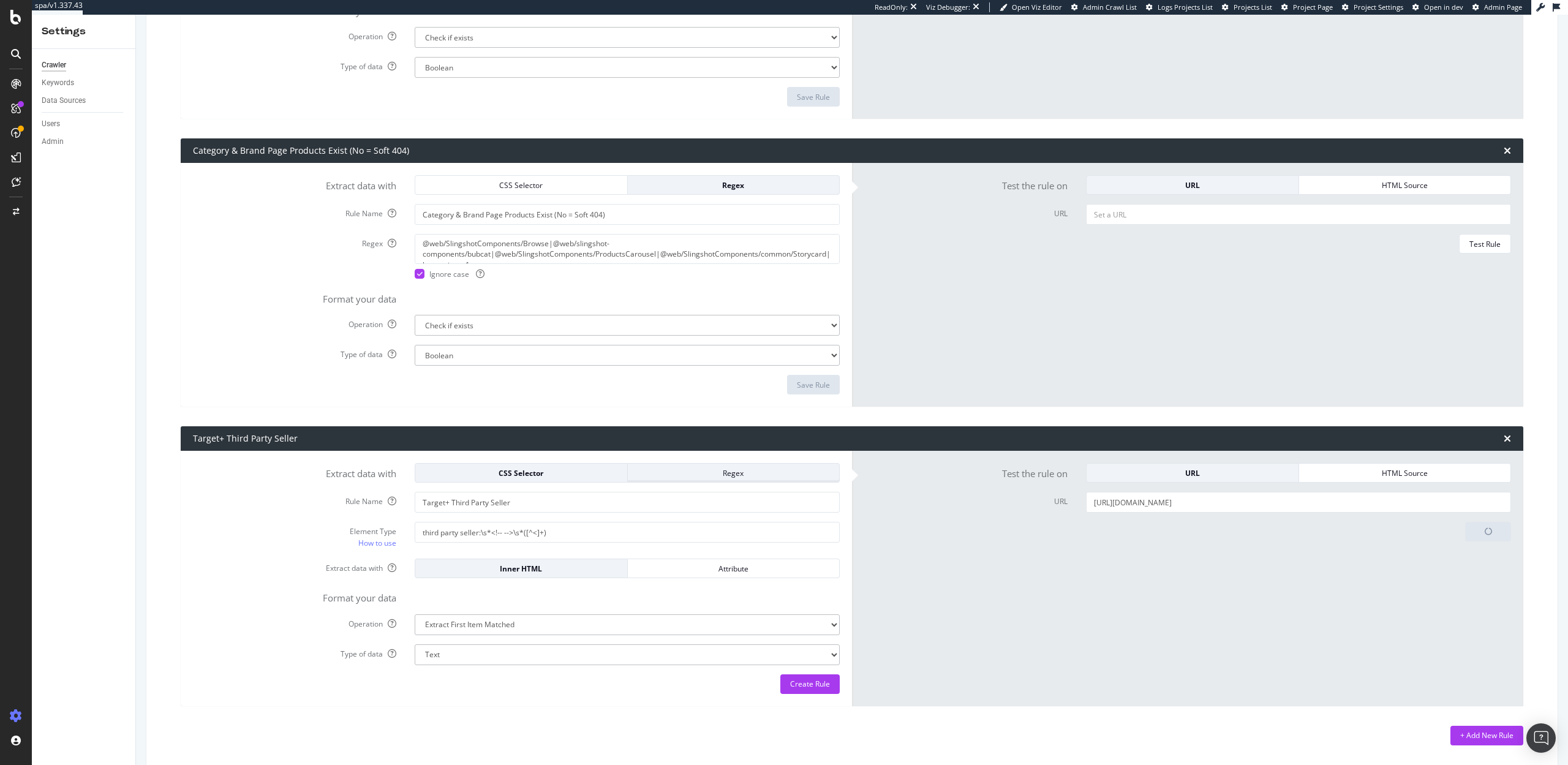
click at [736, 472] on div "Regex" at bounding box center [734, 472] width 192 height 10
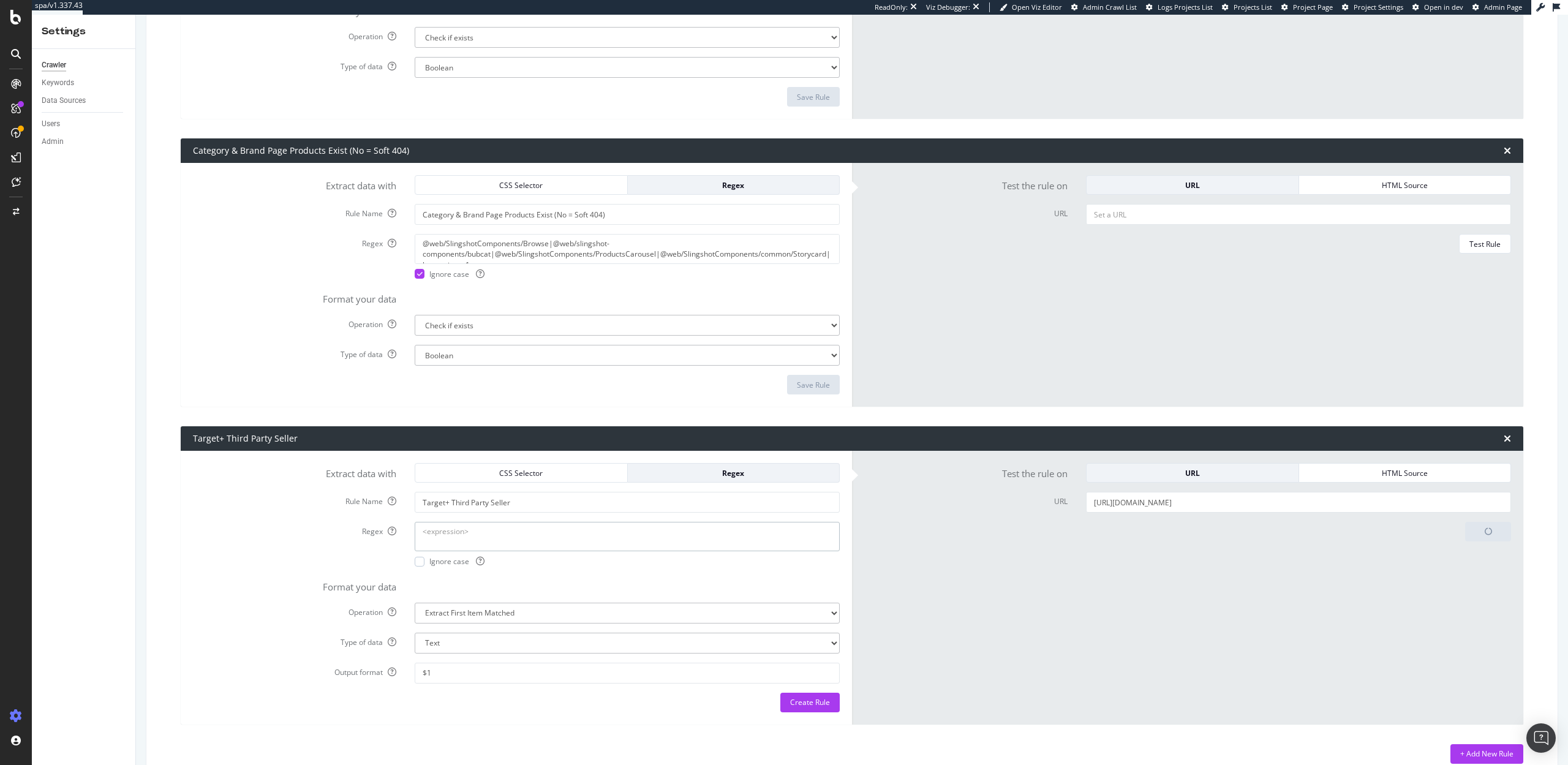
click at [525, 534] on textarea "Regex" at bounding box center [627, 537] width 425 height 30
paste textarea "https://www.target.com/p/creative-products-let-it-snow-reindeer-15-oz-engraved-…"
type textarea "https://www.target.com/p/creative-products-let-it-snow-reindeer-15-oz-engraved-…"
click at [525, 534] on textarea "https://www.target.com/p/creative-products-let-it-snow-reindeer-15-oz-engraved-…" at bounding box center [627, 537] width 425 height 30
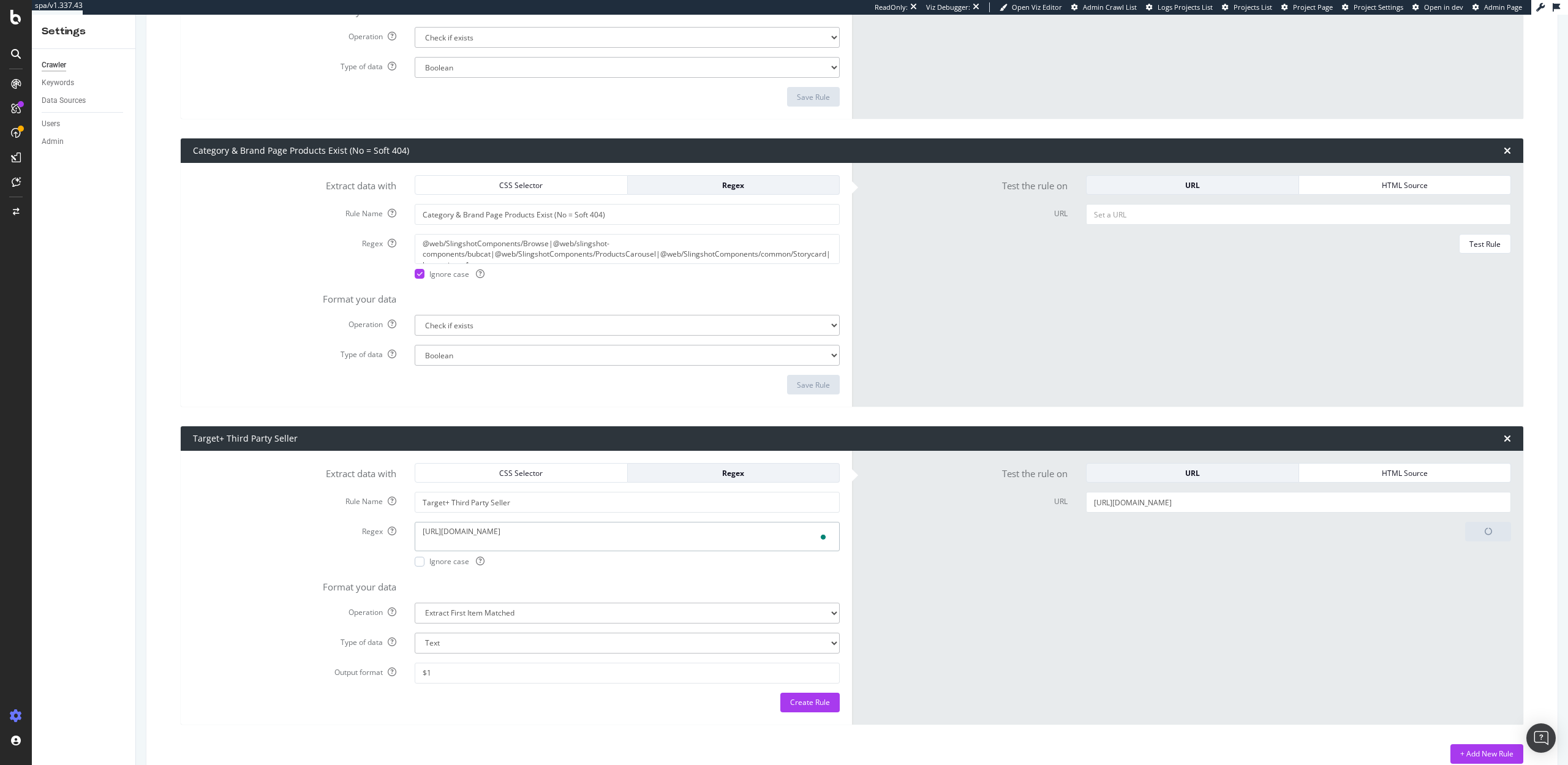
click at [525, 534] on textarea "https://www.target.com/p/creative-products-let-it-snow-reindeer-15-oz-engraved-…" at bounding box center [627, 537] width 425 height 30
click at [477, 522] on textarea "Regex" at bounding box center [627, 537] width 425 height 30
paste textarea "third party seller:\s*<!-- -->\s*([^<]+)"
type textarea "third party seller:\s*<!-- -->\s*([^<]+)"
click at [416, 560] on div at bounding box center [420, 561] width 10 height 10
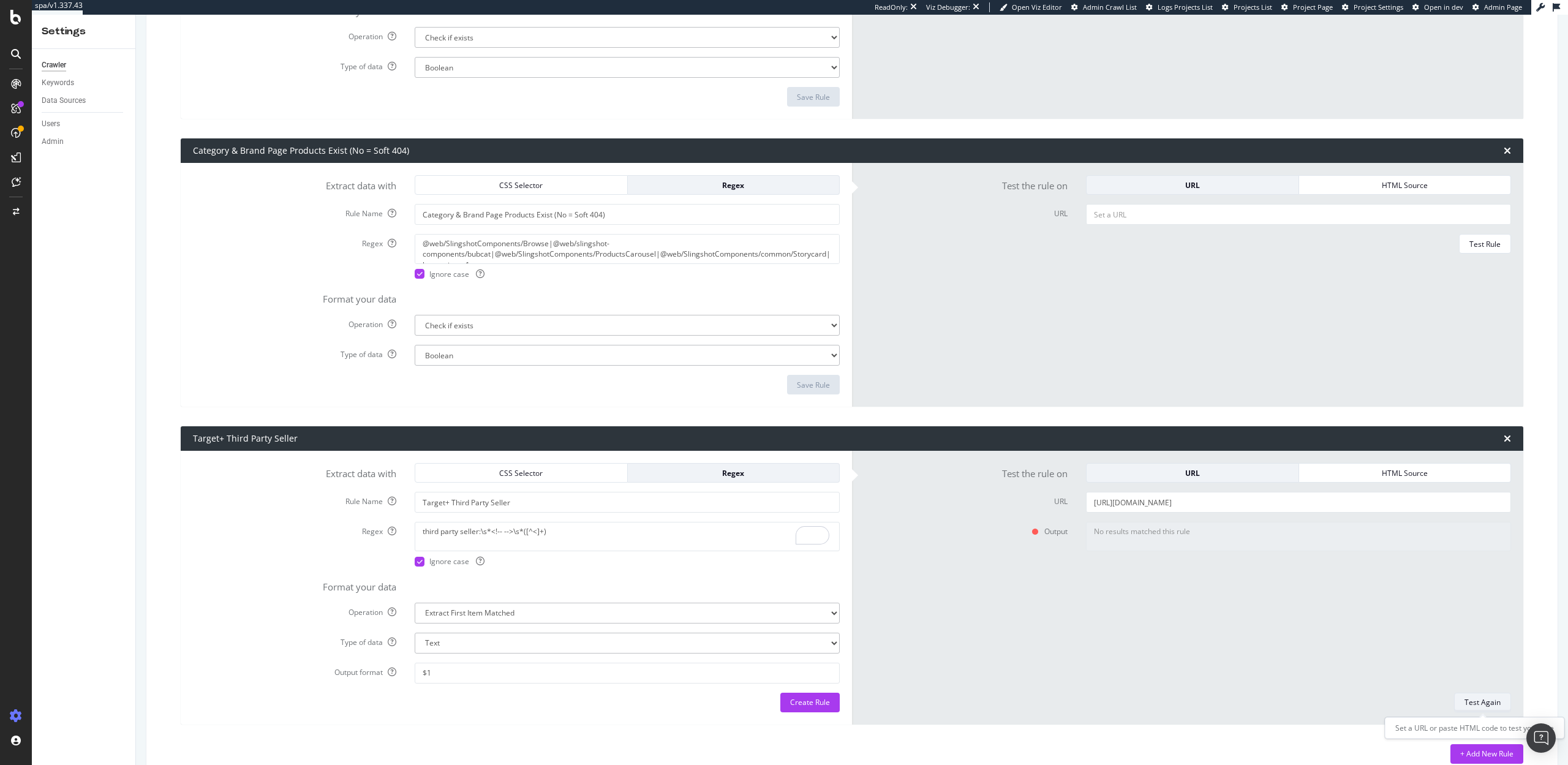
click at [1479, 704] on div "Test Again" at bounding box center [1482, 702] width 36 height 10
type textarea "Creative Products"
click at [1180, 504] on input "https://www.target.com/p/creative-products-let-it-snow-reindeer-15-oz-engraved-…" at bounding box center [1299, 502] width 425 height 20
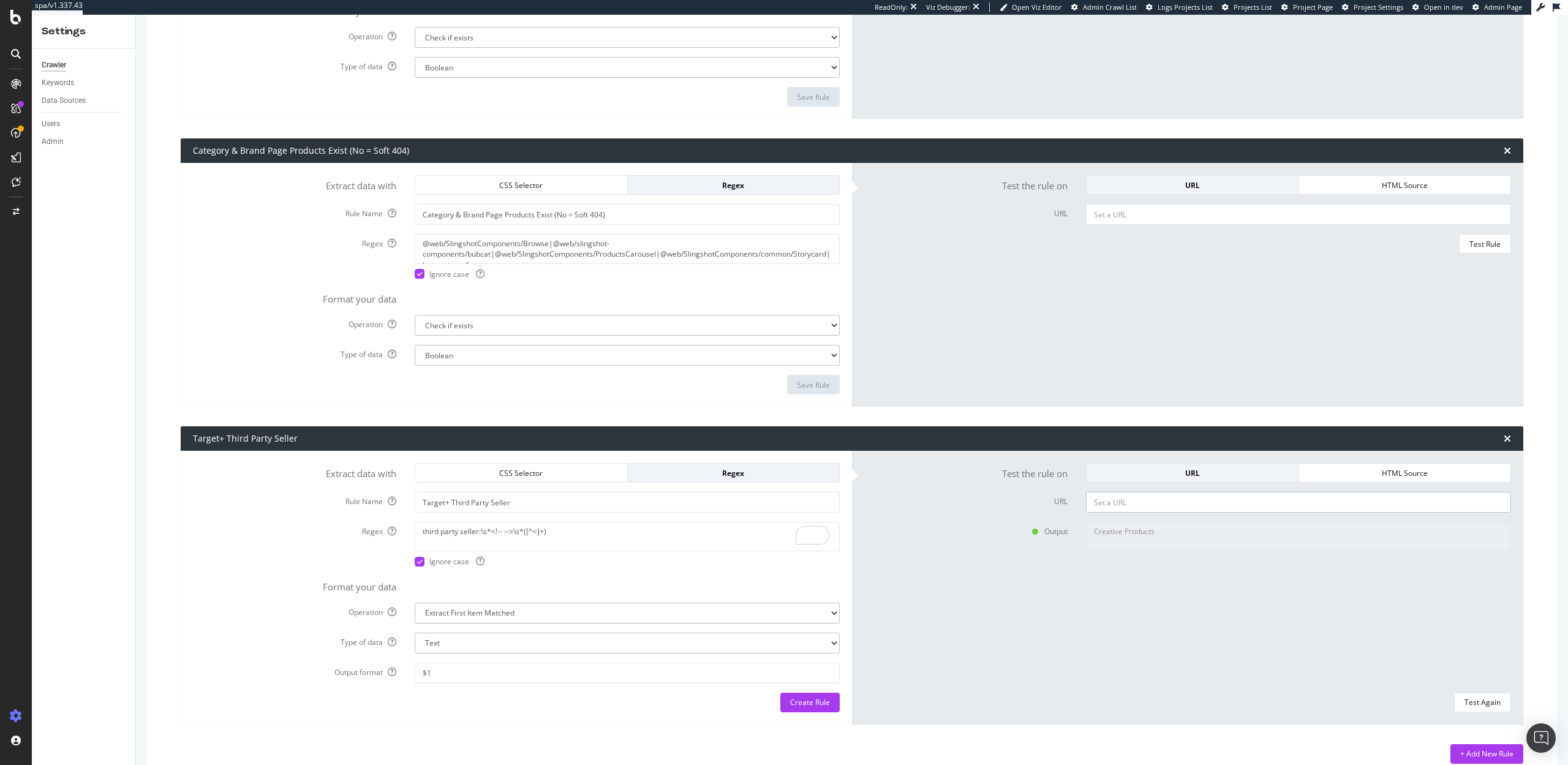
paste input "https://www.target.com/p/women-s-disney-mickey-friends-short-sleeve-graphic-t-s…"
type input "https://www.target.com/p/women-s-disney-mickey-friends-short-sleeve-graphic-t-s…"
click at [1492, 706] on div "Test Again" at bounding box center [1482, 702] width 36 height 10
type textarea "Hybrid Apparel"
click at [811, 704] on div "Create Rule" at bounding box center [810, 702] width 40 height 10
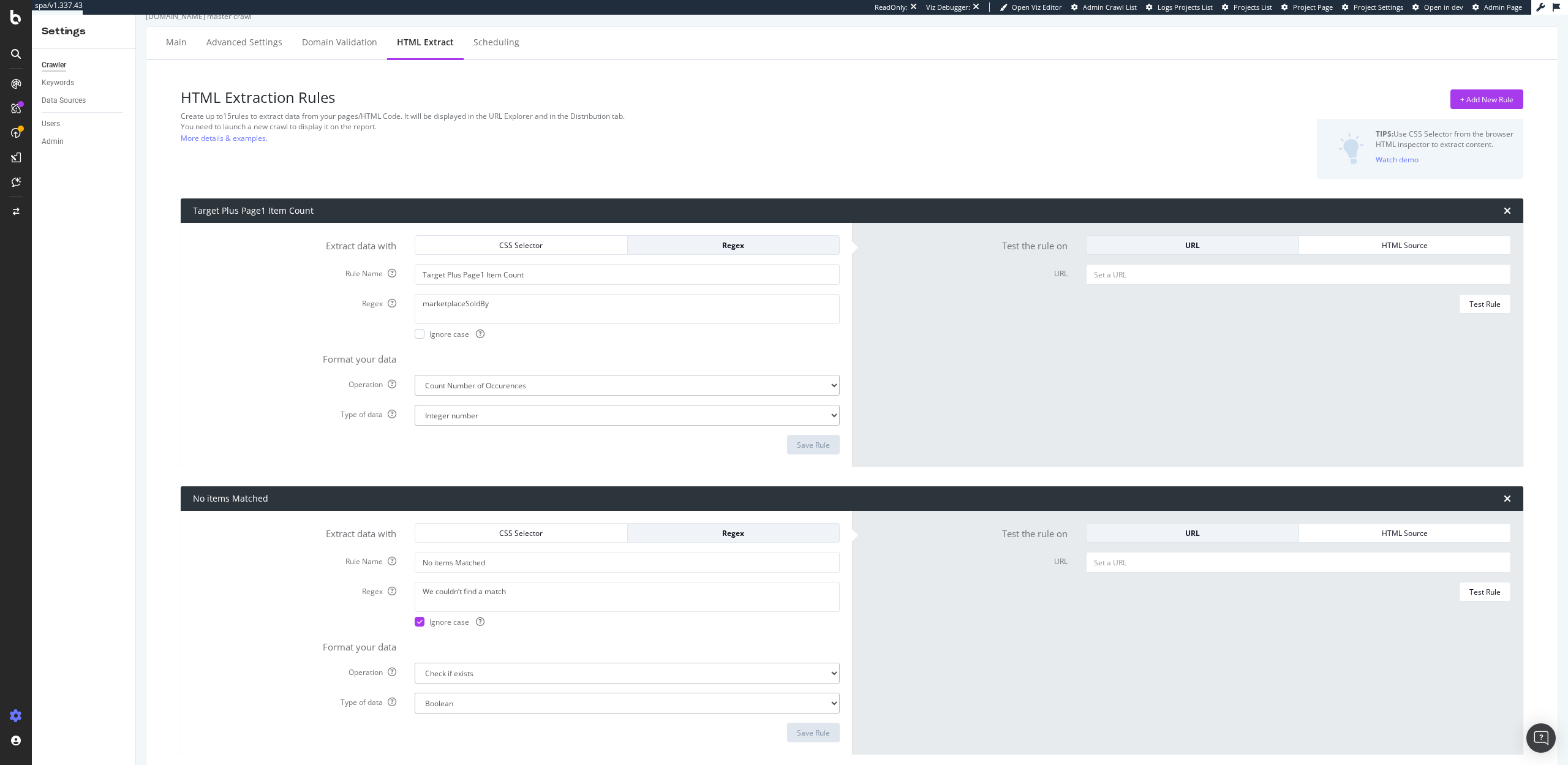
scroll to position [0, 0]
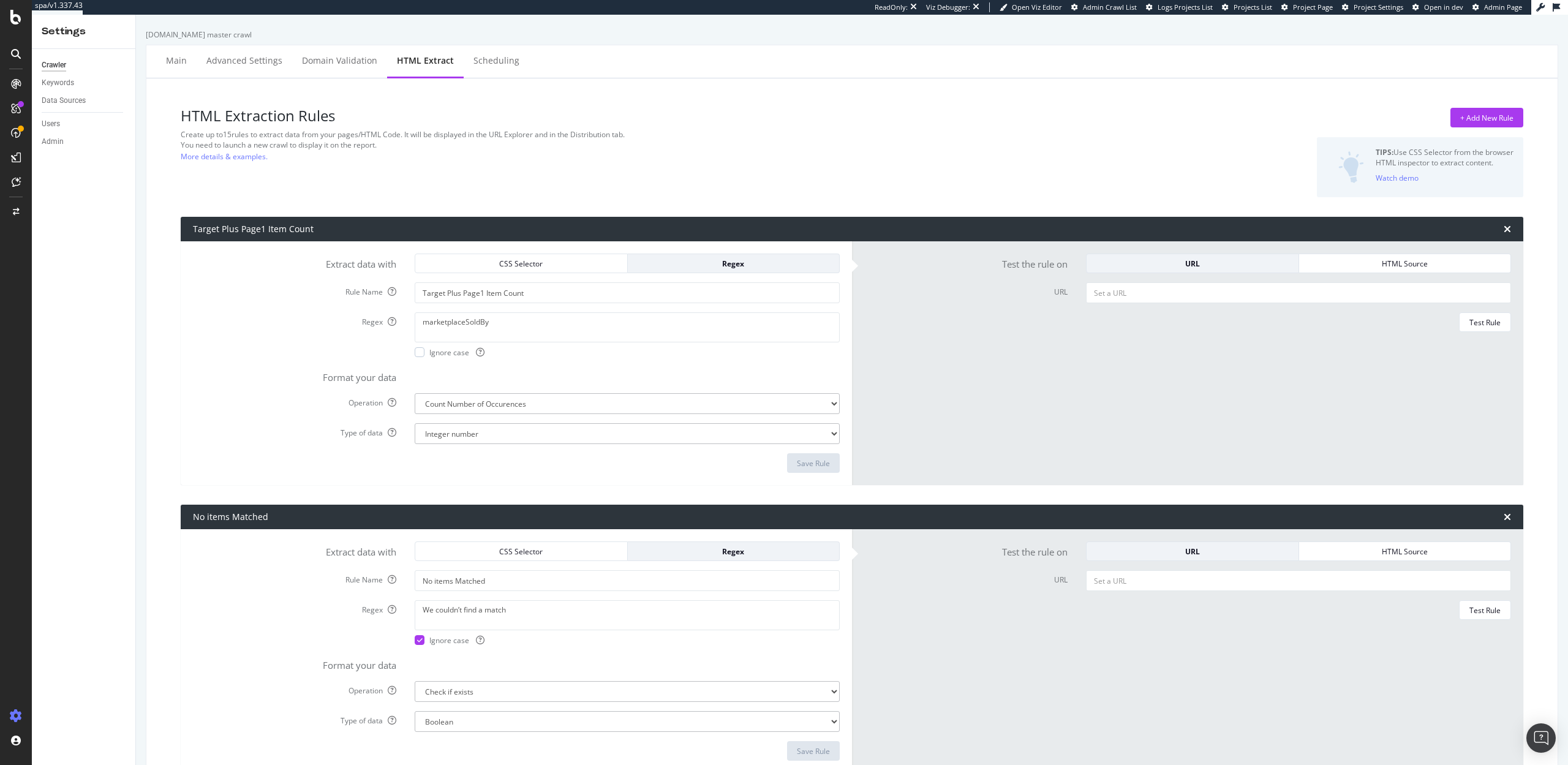
click at [1260, 8] on span "Projects List" at bounding box center [1252, 7] width 38 height 9
click at [1116, 7] on span "Admin Crawl List" at bounding box center [1110, 7] width 54 height 9
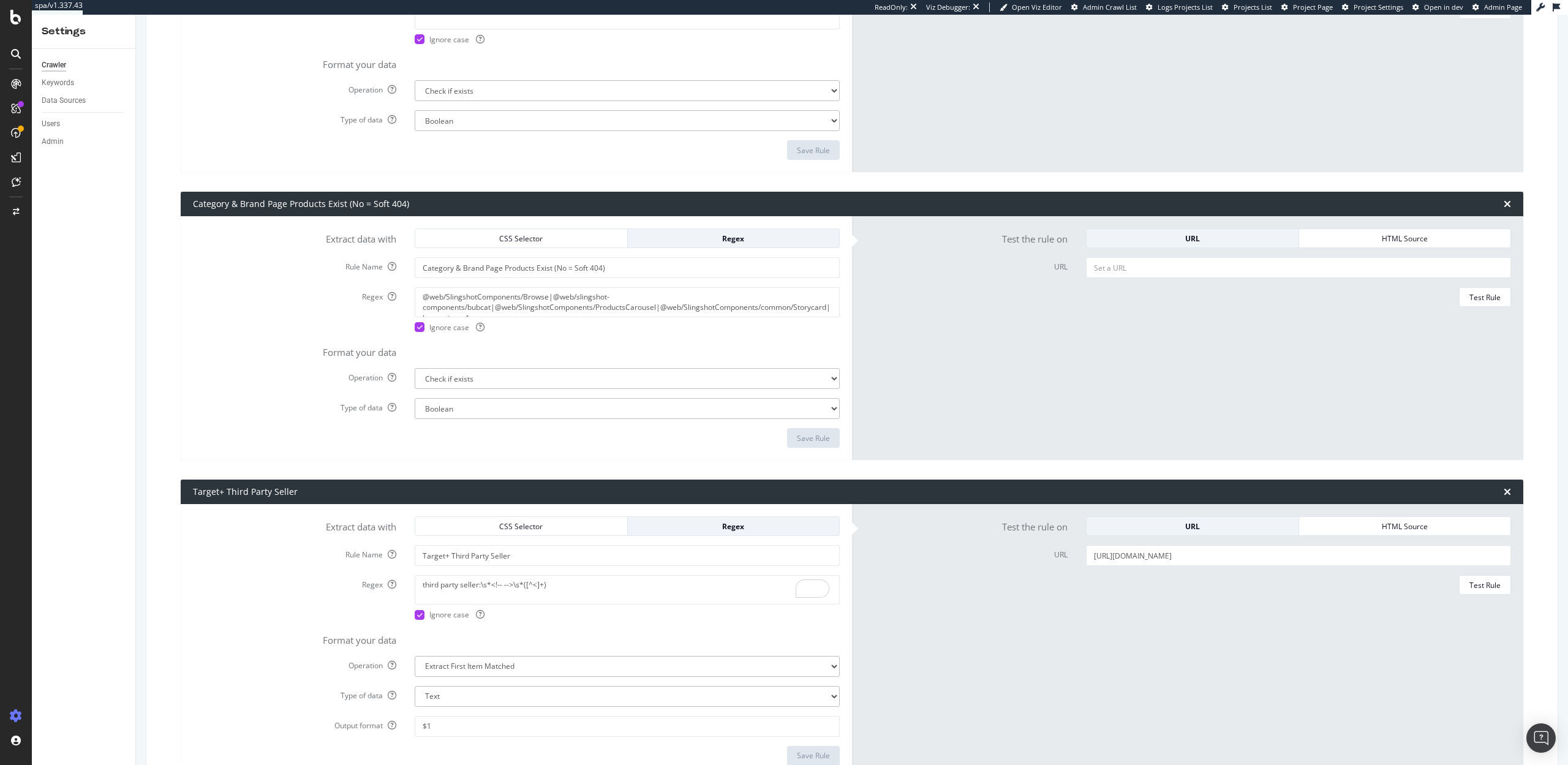
scroll to position [3676, 0]
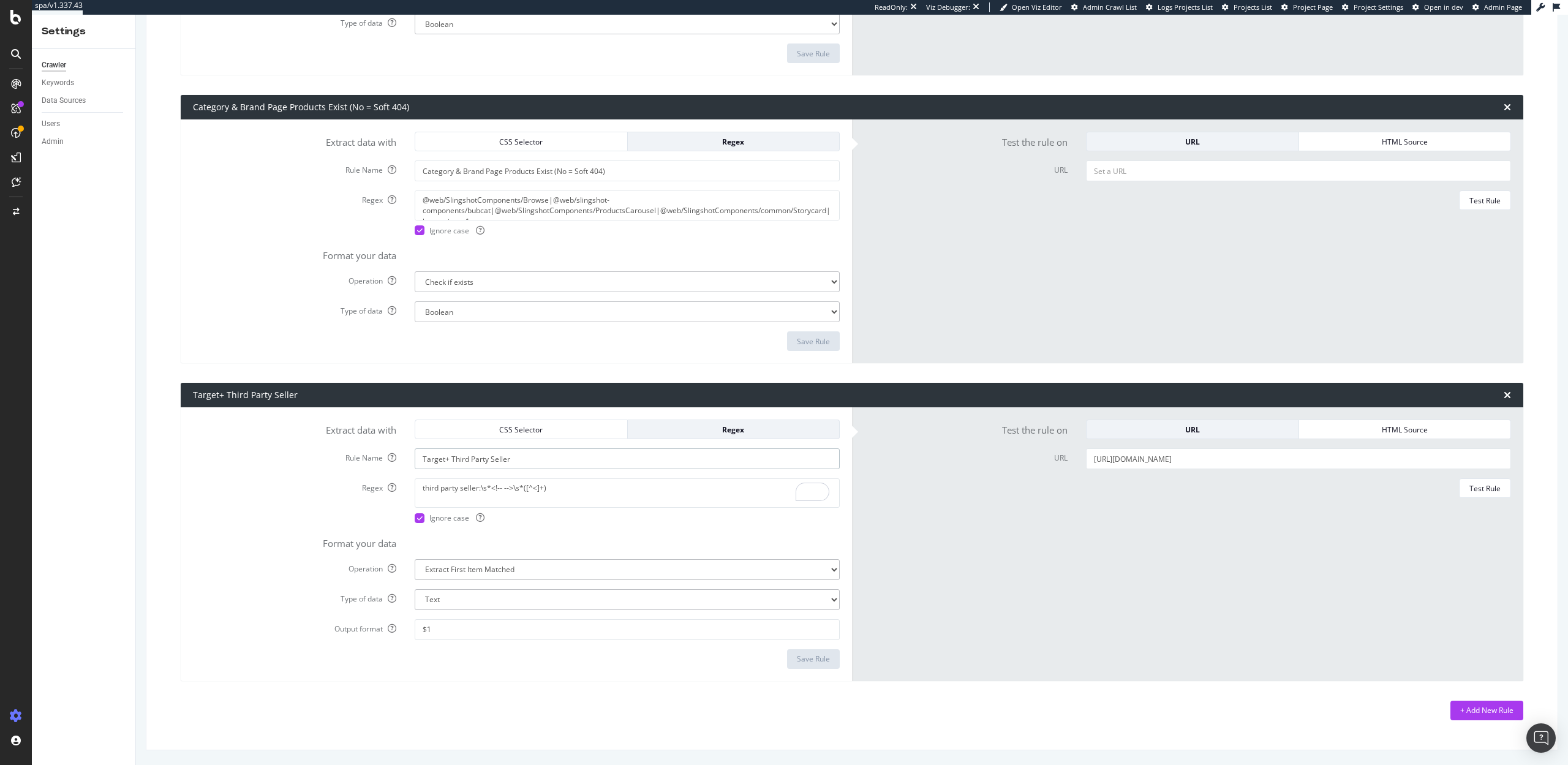
click at [491, 455] on input "Target+ Third Party Seller" at bounding box center [627, 458] width 425 height 20
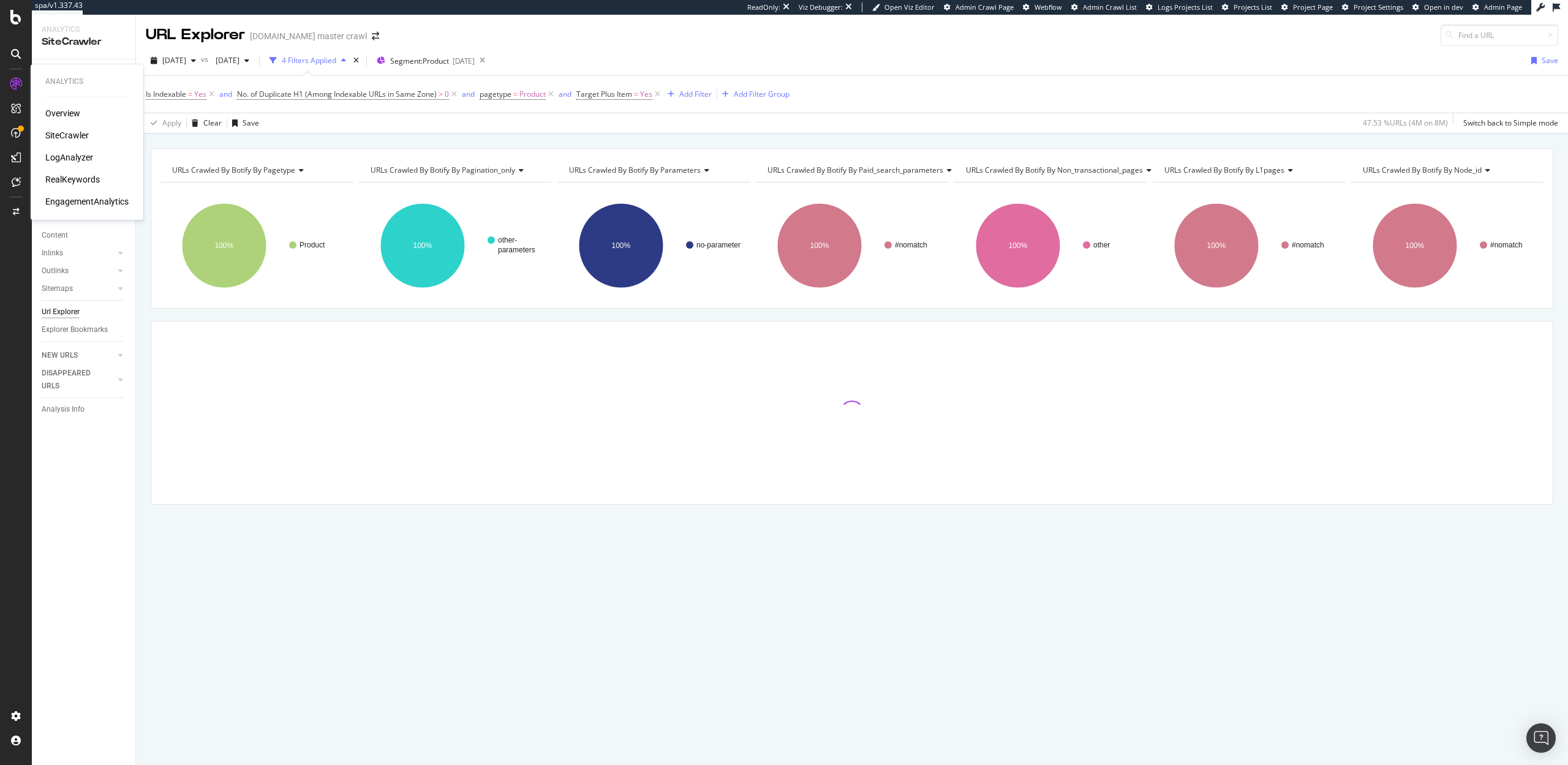
click at [70, 182] on div "RealKeywords" at bounding box center [73, 179] width 54 height 12
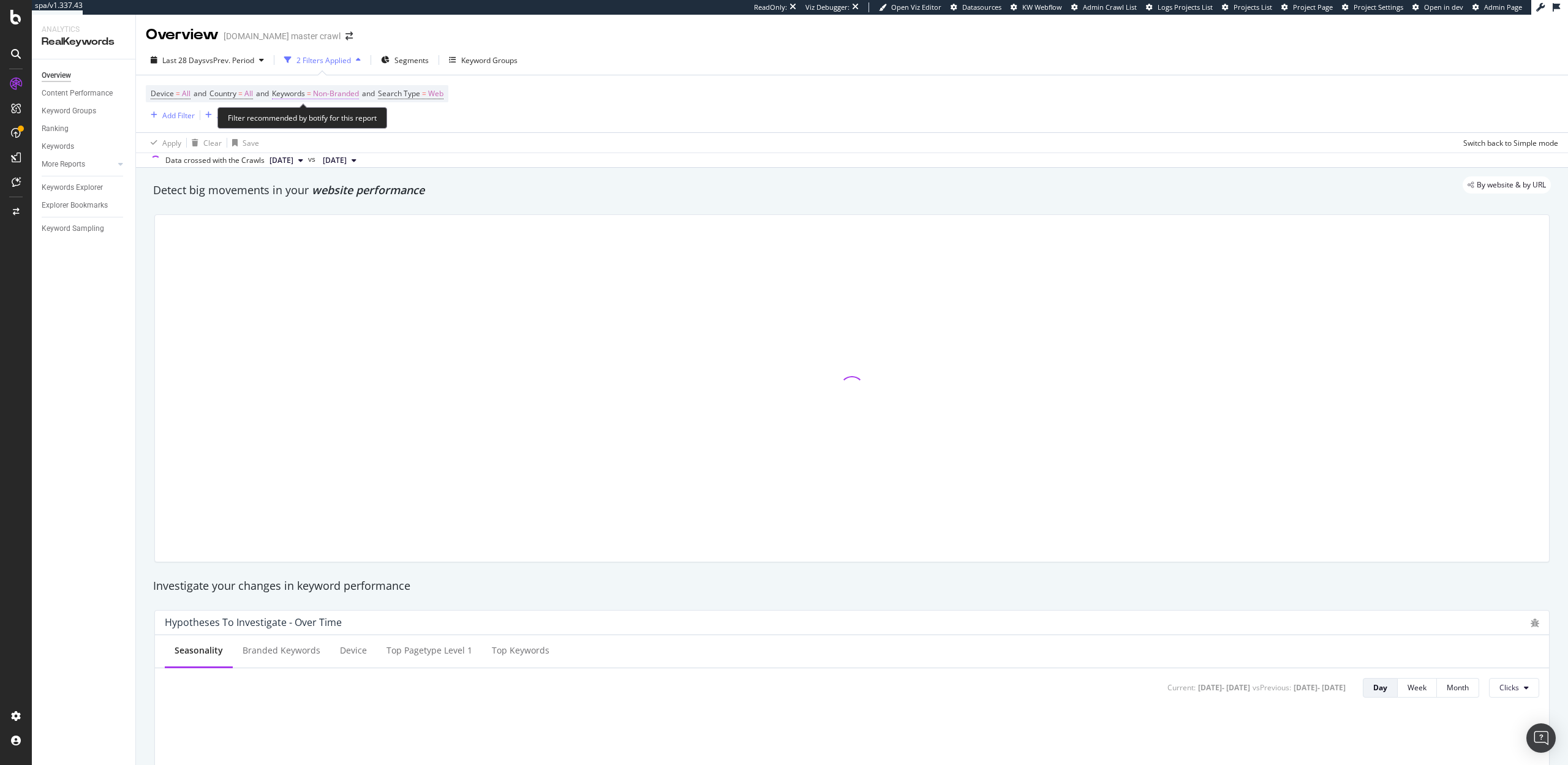
click at [336, 92] on span "Non-Branded" at bounding box center [336, 93] width 46 height 17
click at [322, 124] on span "Non-Branded" at bounding box center [315, 122] width 51 height 10
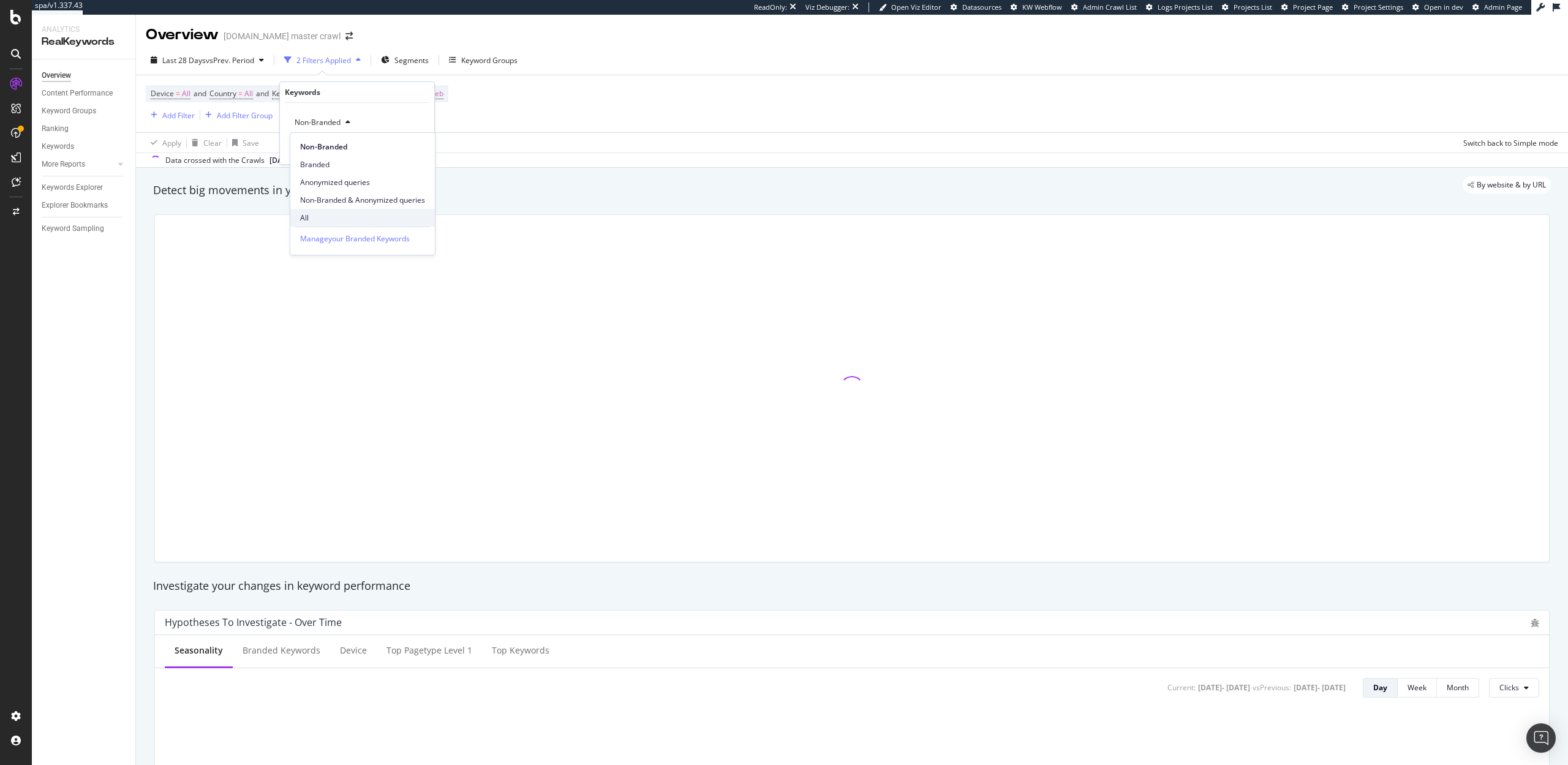
click at [313, 218] on span "All" at bounding box center [363, 218] width 125 height 11
click at [416, 149] on div "Apply" at bounding box center [415, 148] width 19 height 10
click at [78, 190] on div "Keywords Explorer" at bounding box center [73, 188] width 62 height 13
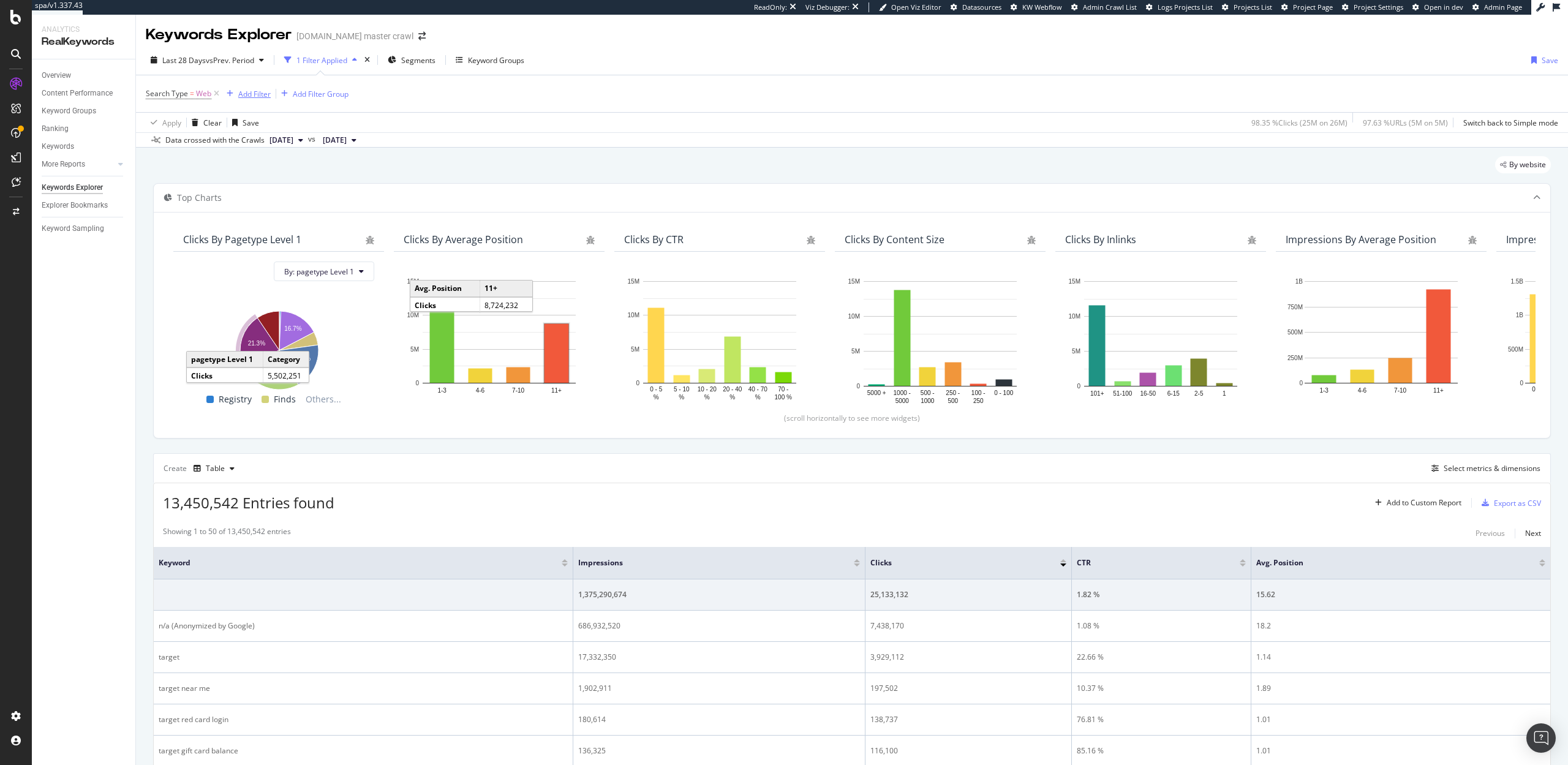
click at [254, 93] on div "Add Filter" at bounding box center [254, 93] width 33 height 10
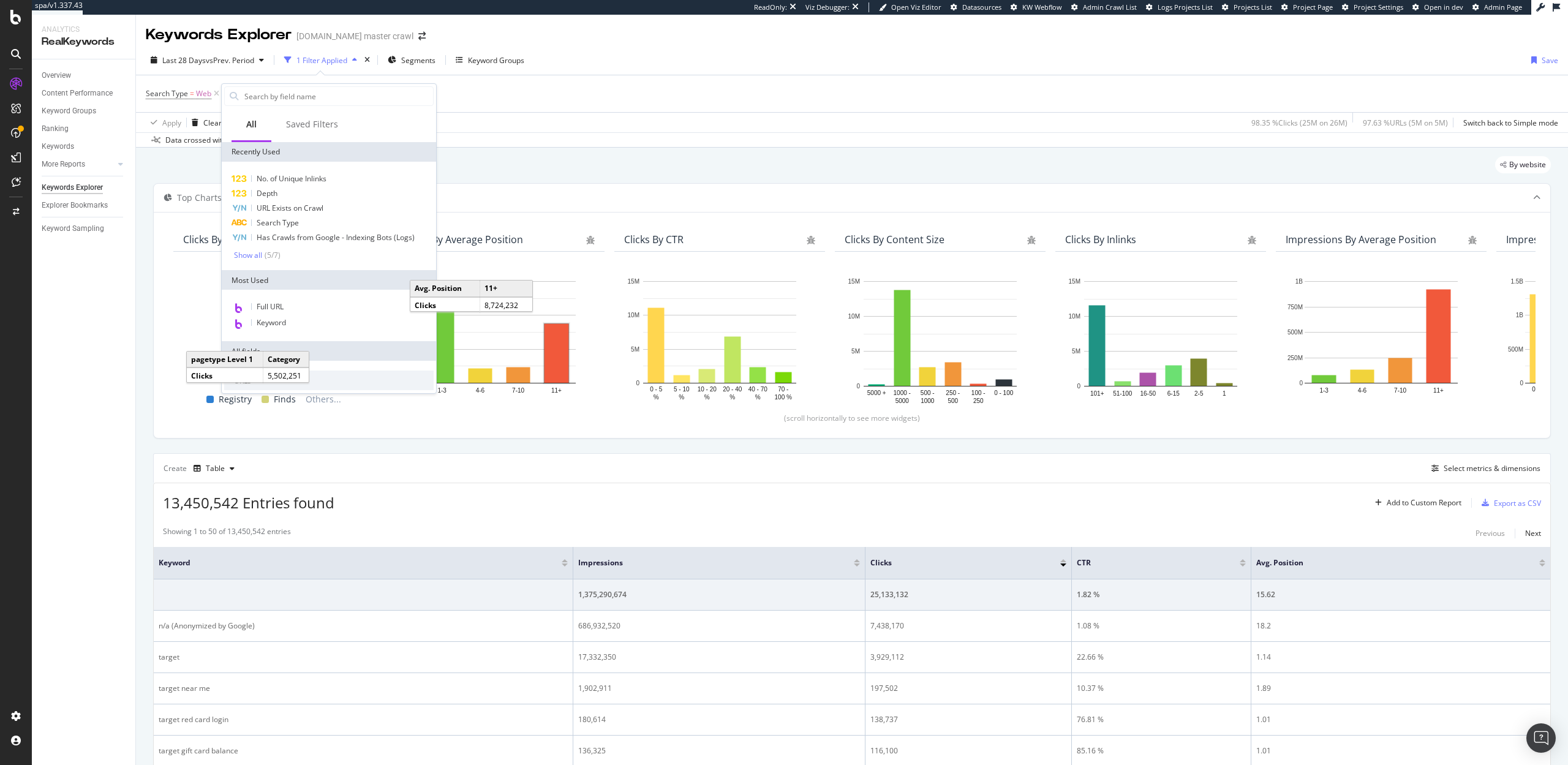
click at [471, 131] on div "Apply Clear Save 98.35 % Clicks ( 25M on 26M ) 97.63 % URLs ( 5M on 5M ) Switch…" at bounding box center [852, 122] width 1432 height 20
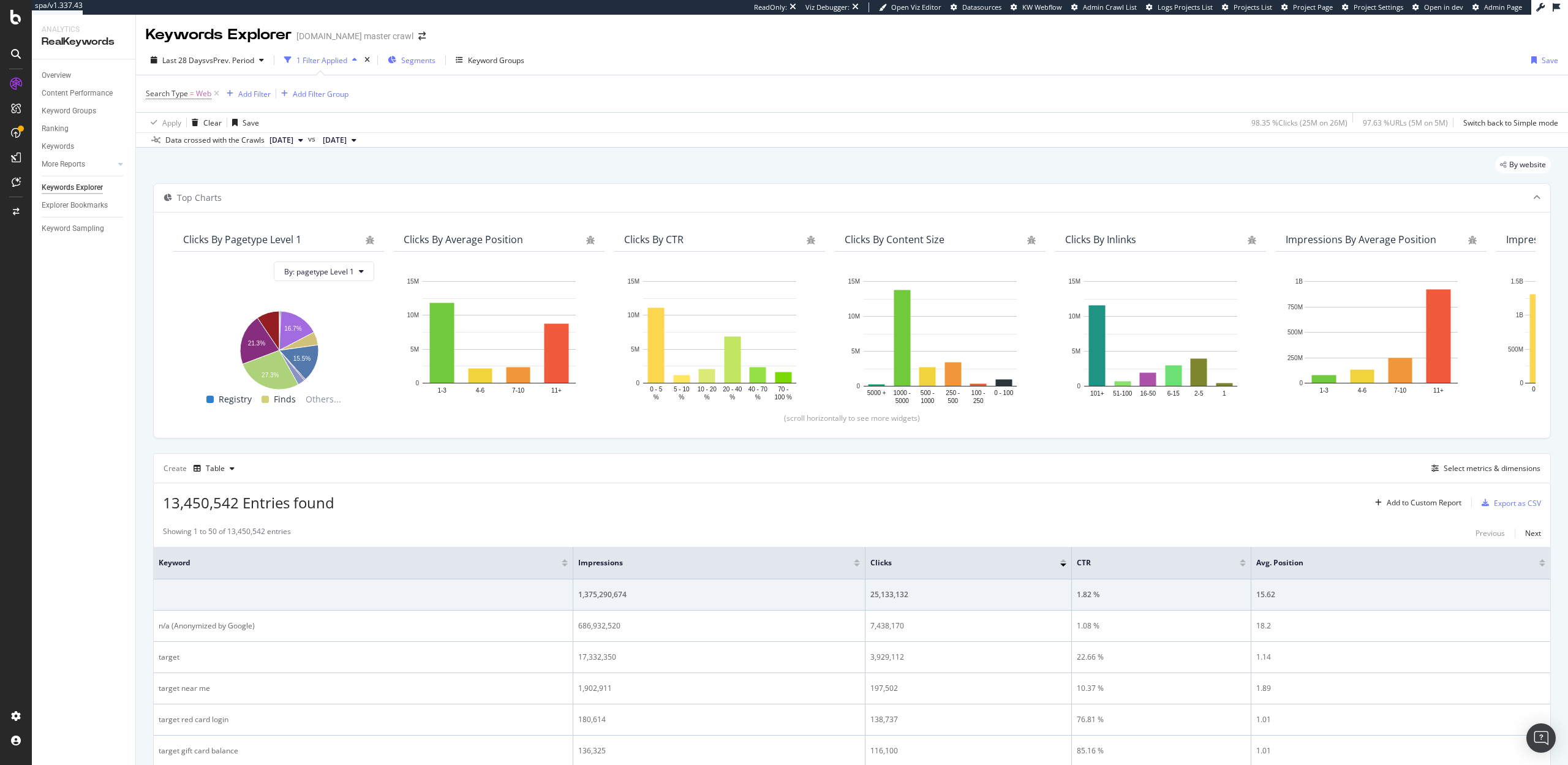
click at [405, 65] on div "Segments" at bounding box center [411, 61] width 48 height 19
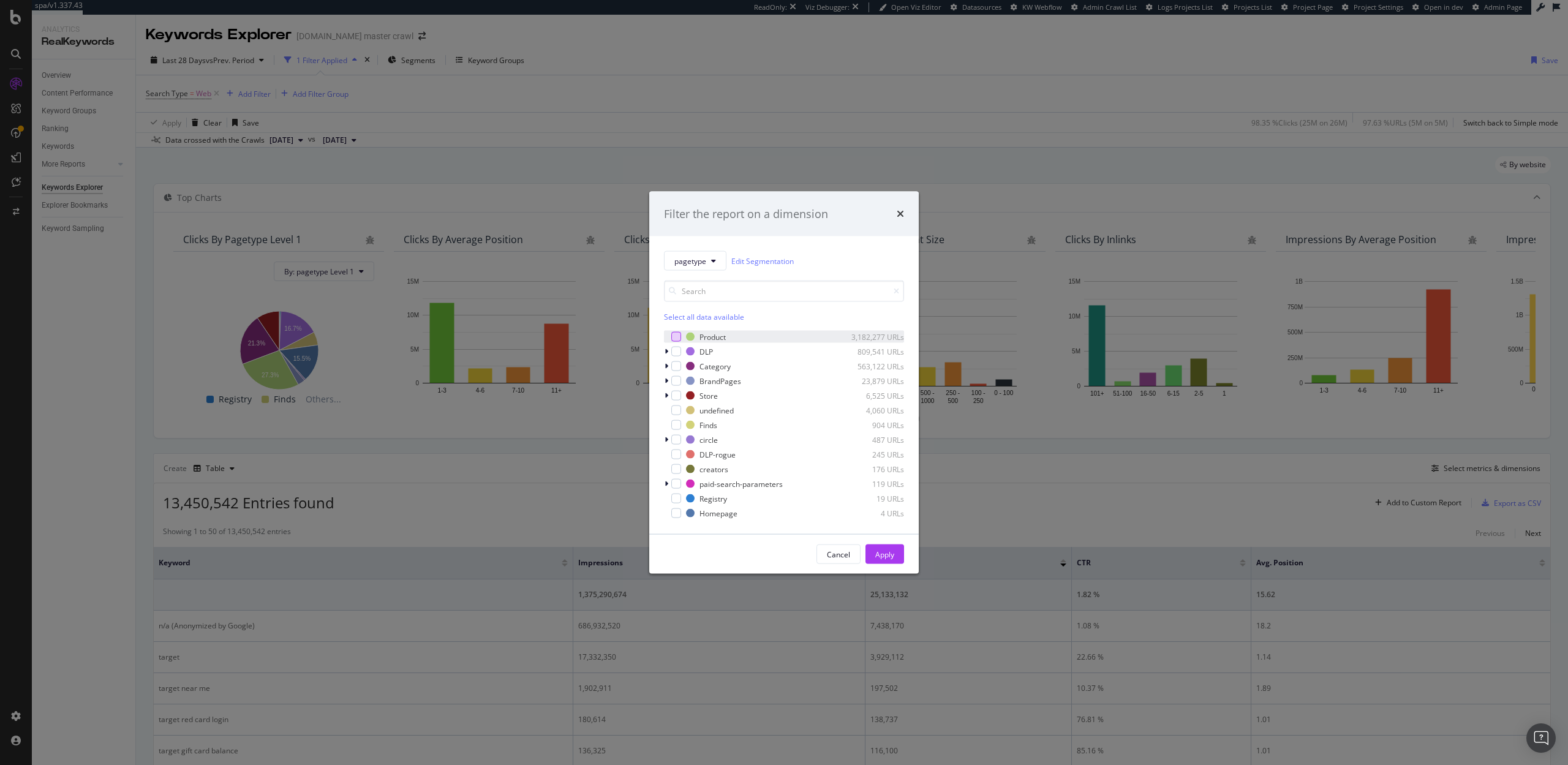
click at [678, 336] on div "modal" at bounding box center [676, 336] width 10 height 10
click at [895, 550] on button "Apply" at bounding box center [884, 553] width 38 height 20
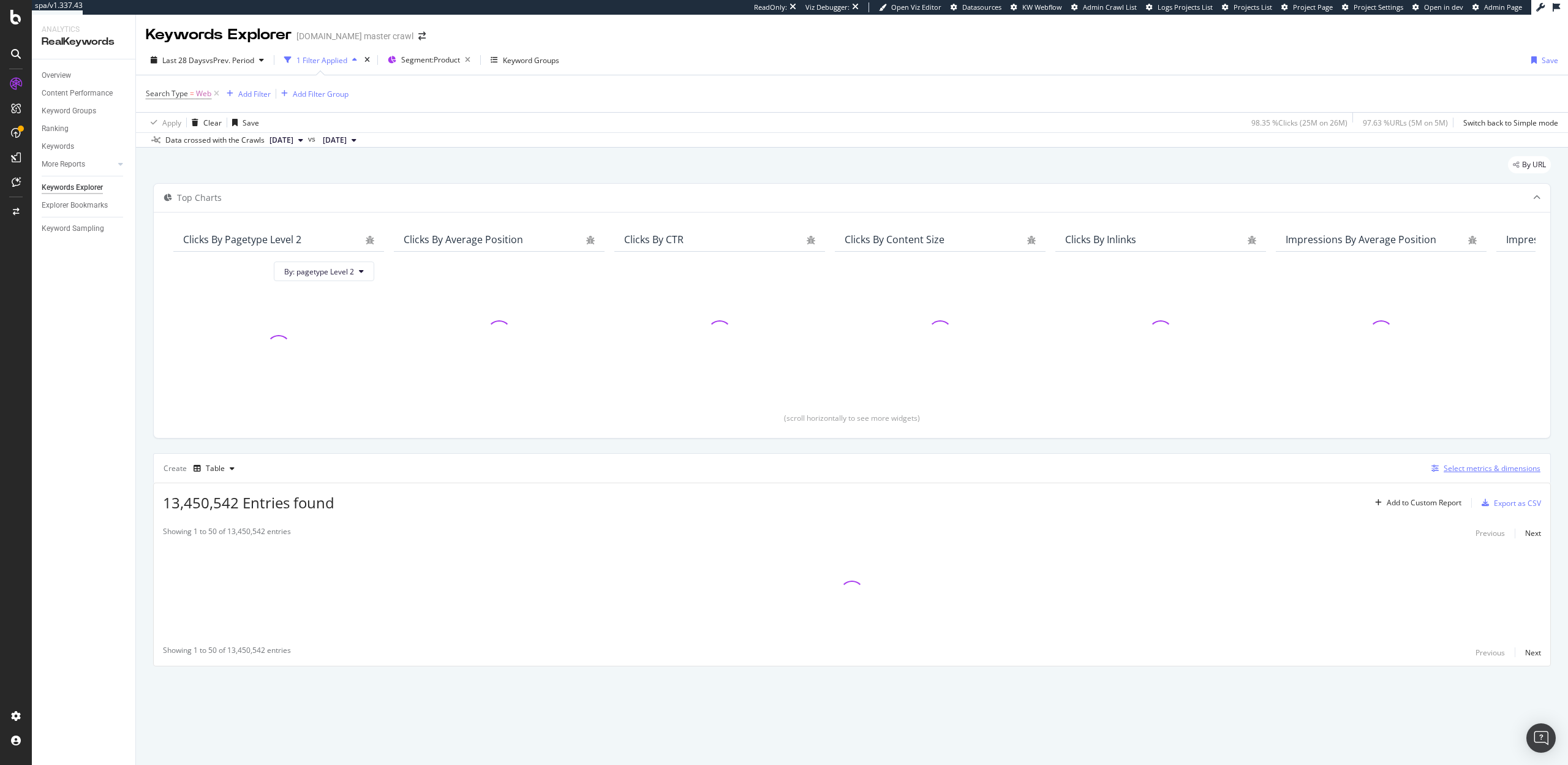
click at [1465, 471] on div "Select metrics & dimensions" at bounding box center [1492, 468] width 97 height 10
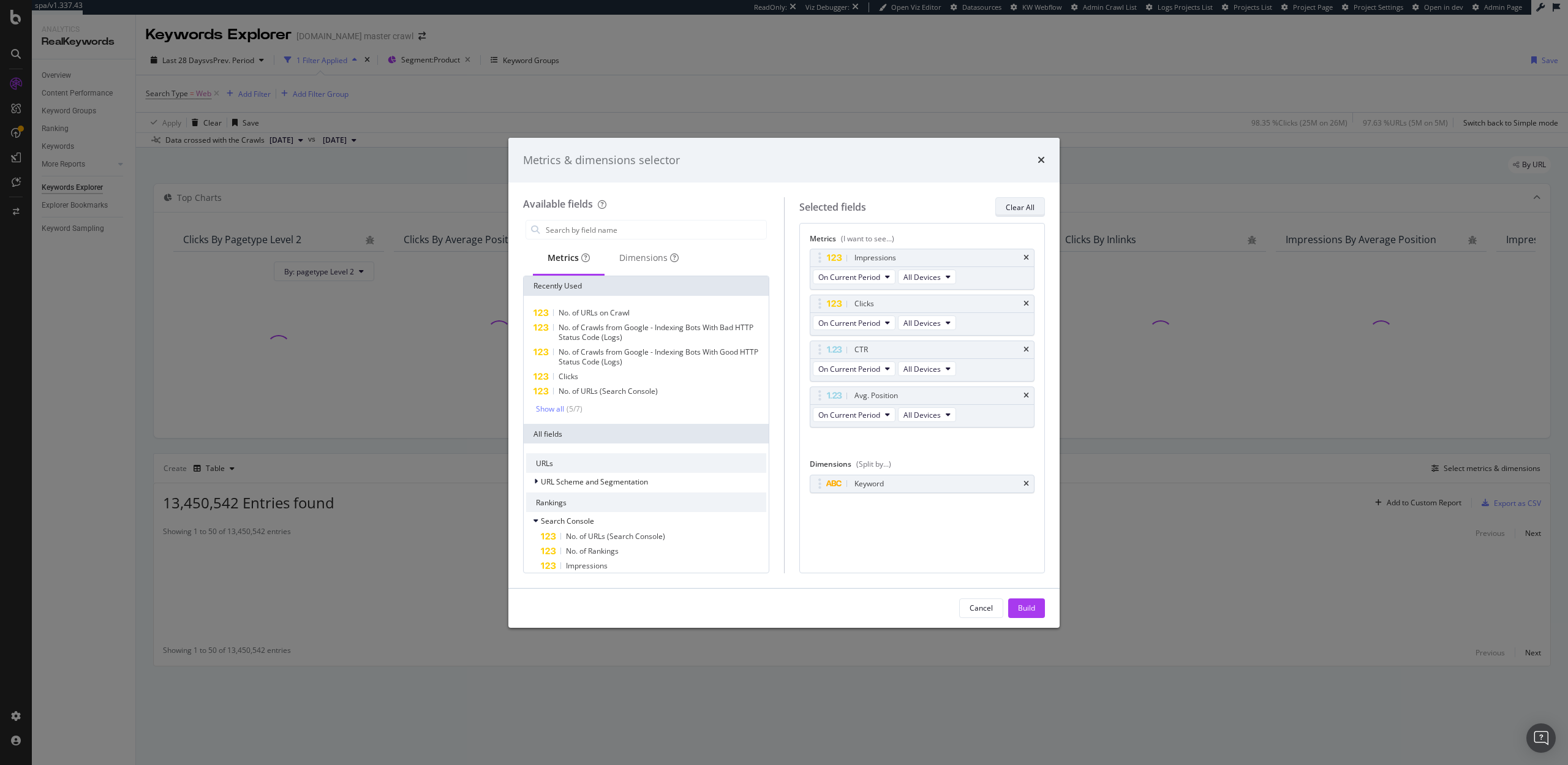
click at [1014, 214] on div "Clear All" at bounding box center [1020, 207] width 29 height 17
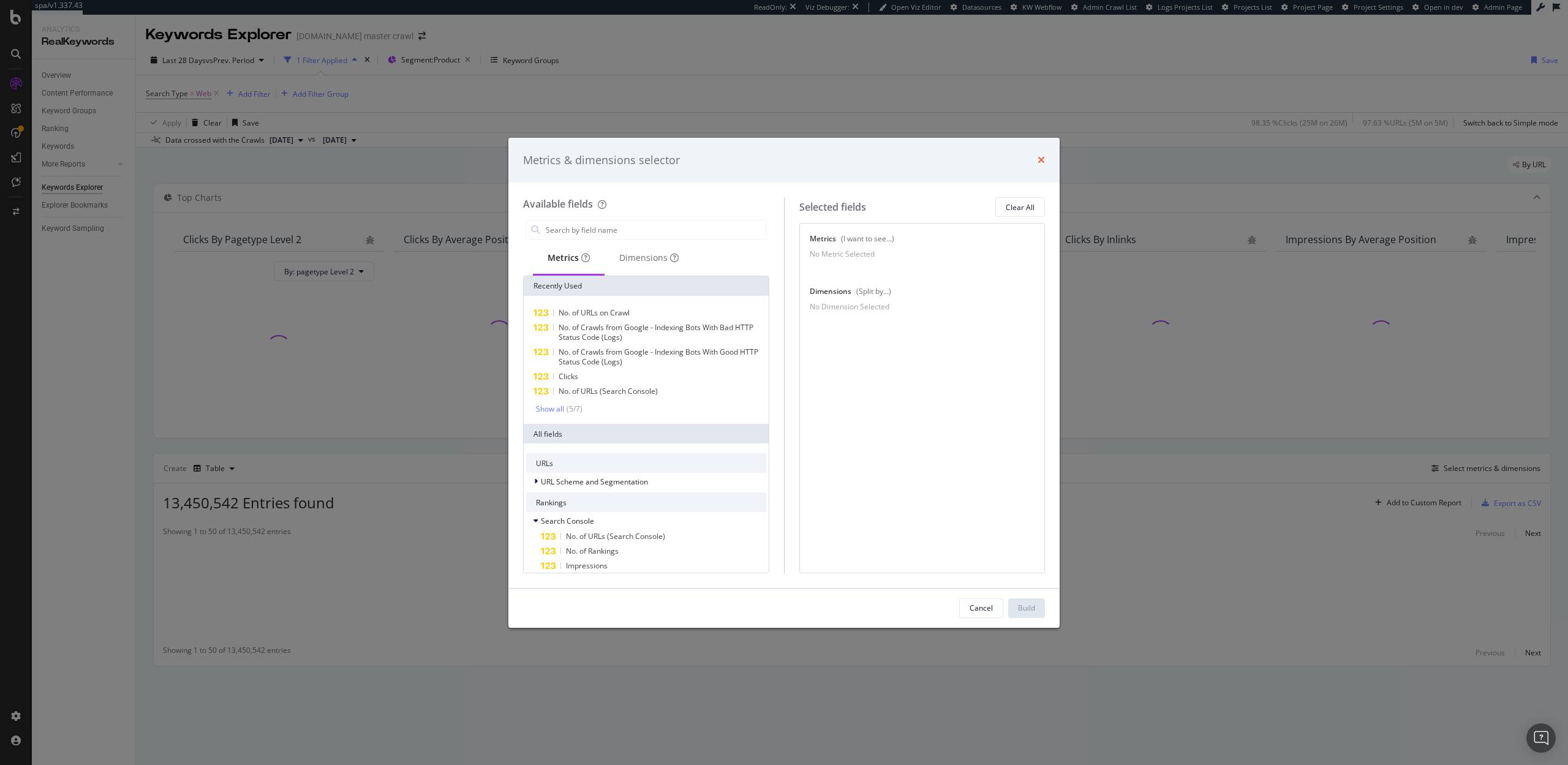
click at [1043, 158] on icon "times" at bounding box center [1041, 159] width 7 height 10
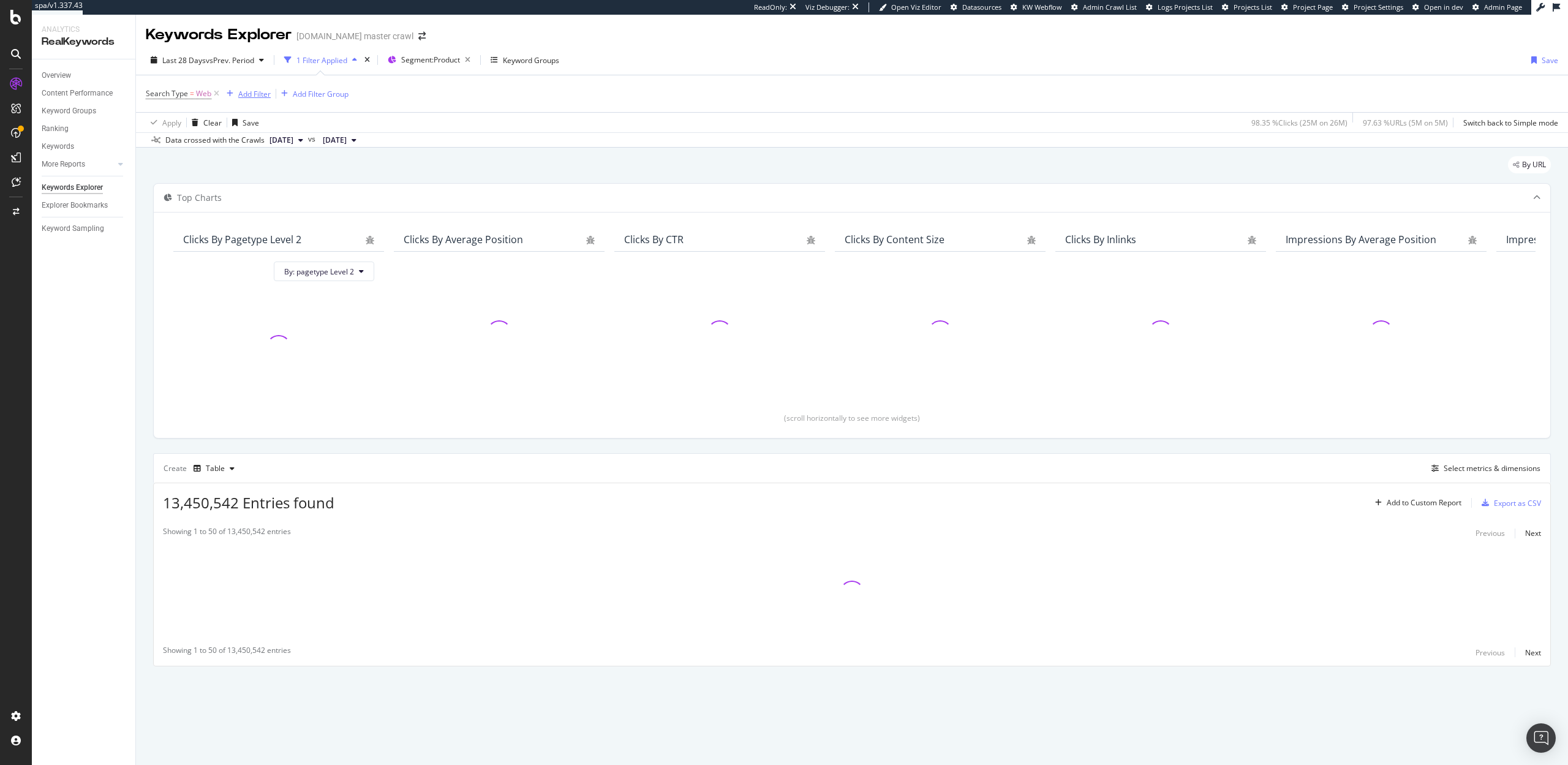
click at [256, 96] on div "Add Filter" at bounding box center [254, 93] width 33 height 10
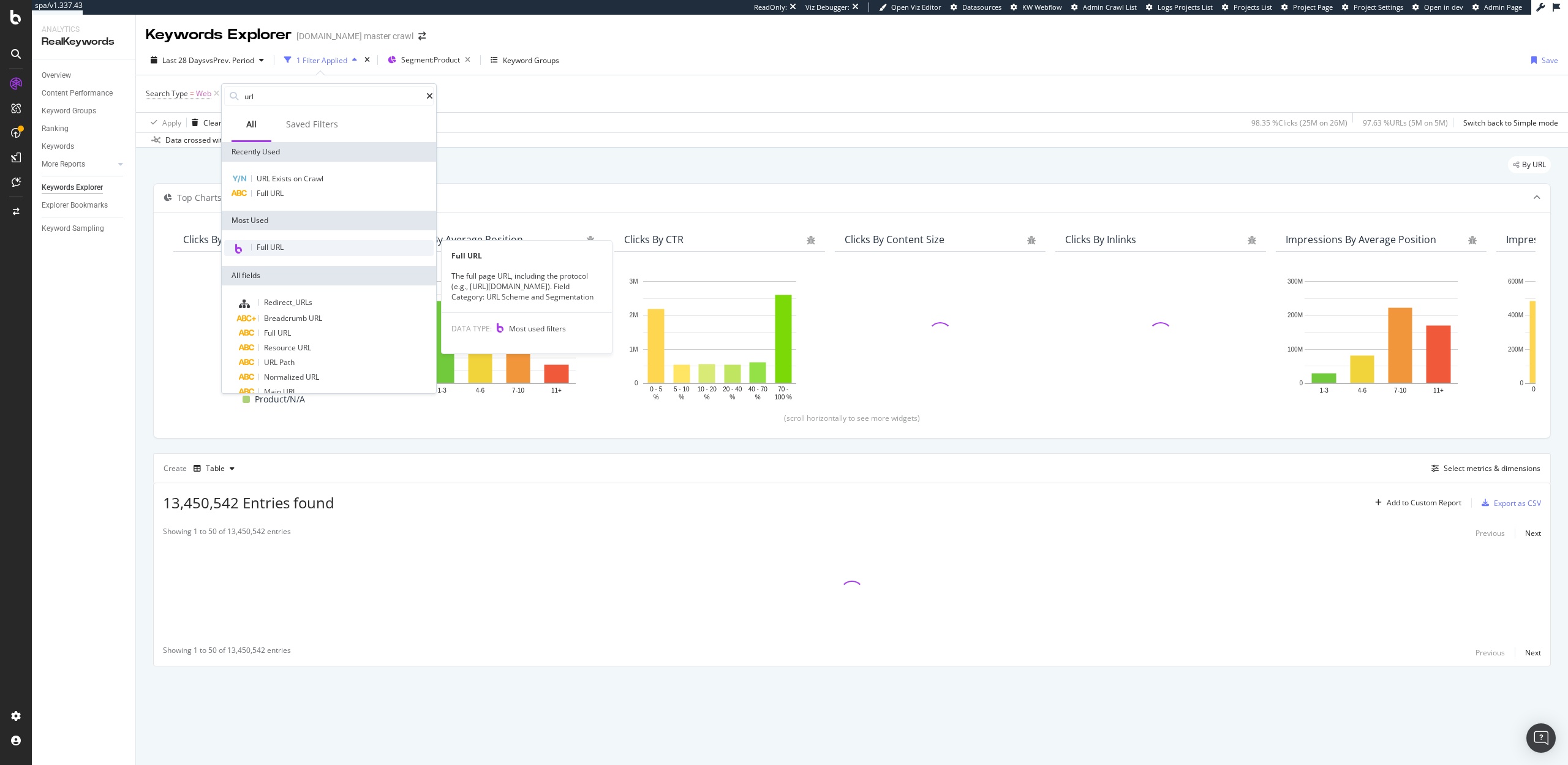
type input "url"
click at [280, 245] on span "Full URL" at bounding box center [269, 247] width 27 height 10
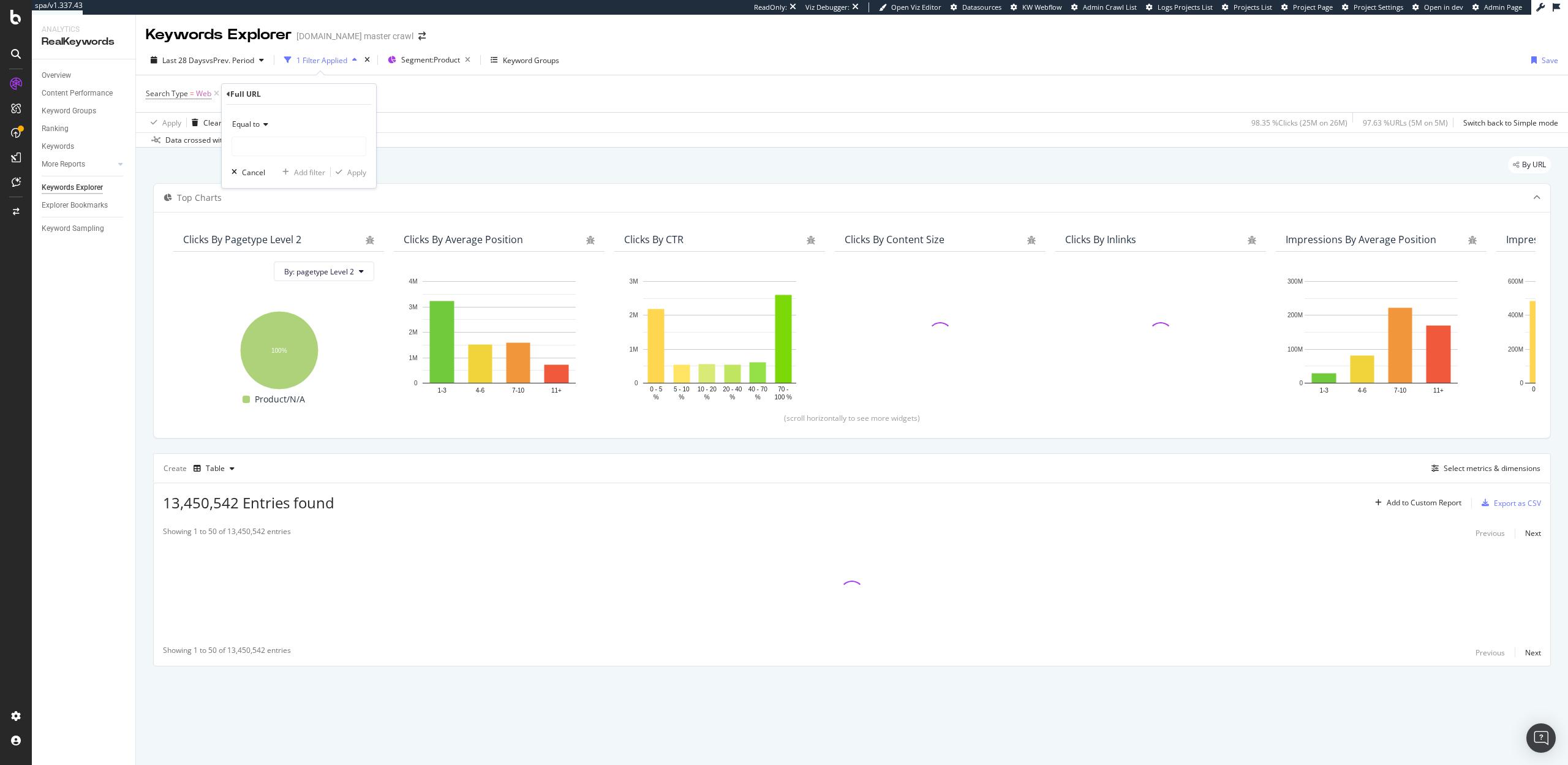
click at [262, 127] on icon at bounding box center [264, 124] width 8 height 7
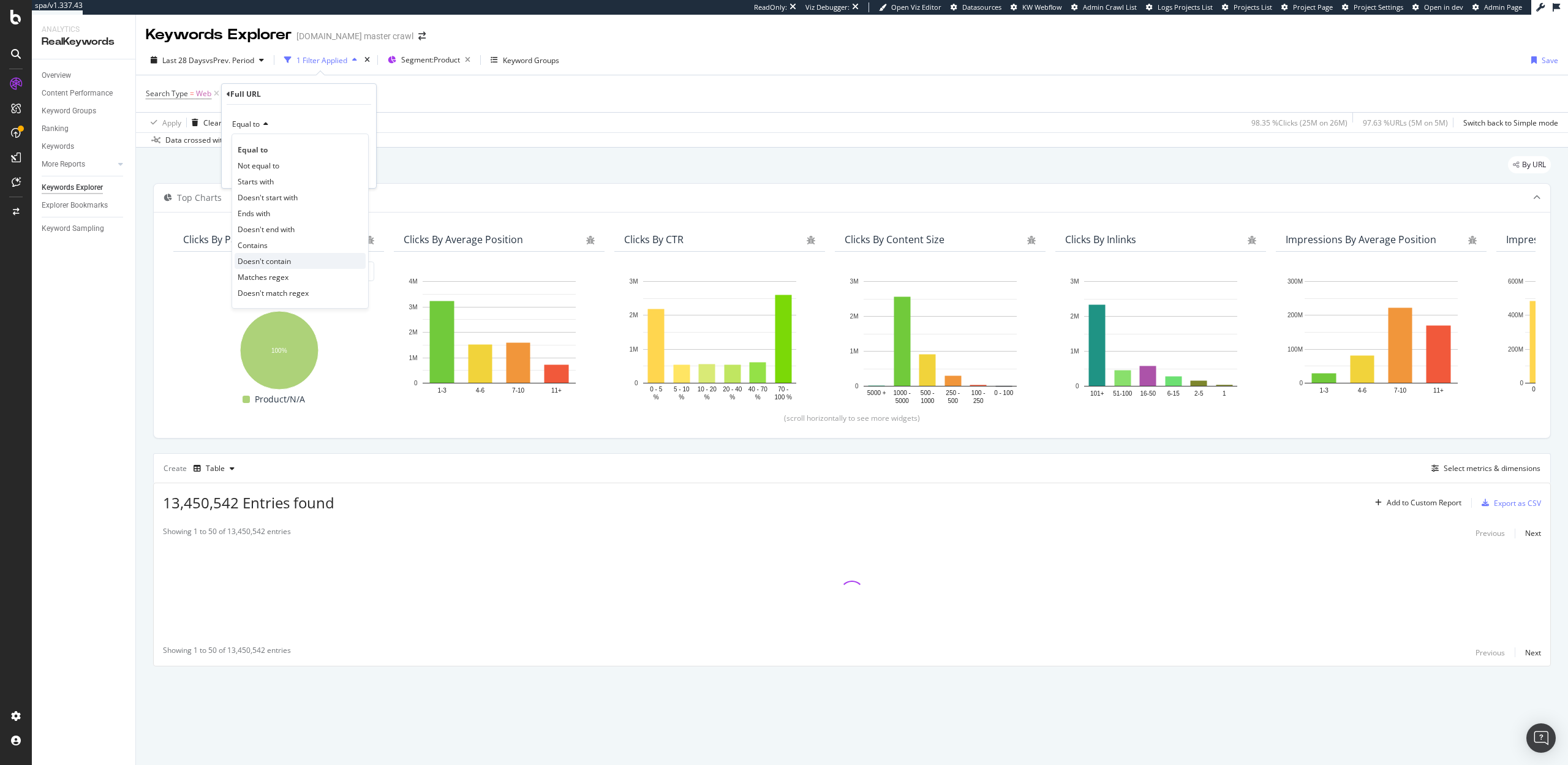
click at [272, 261] on span "Doesn't contain" at bounding box center [264, 261] width 53 height 10
click at [266, 145] on input "text" at bounding box center [298, 146] width 133 height 20
type input "?"
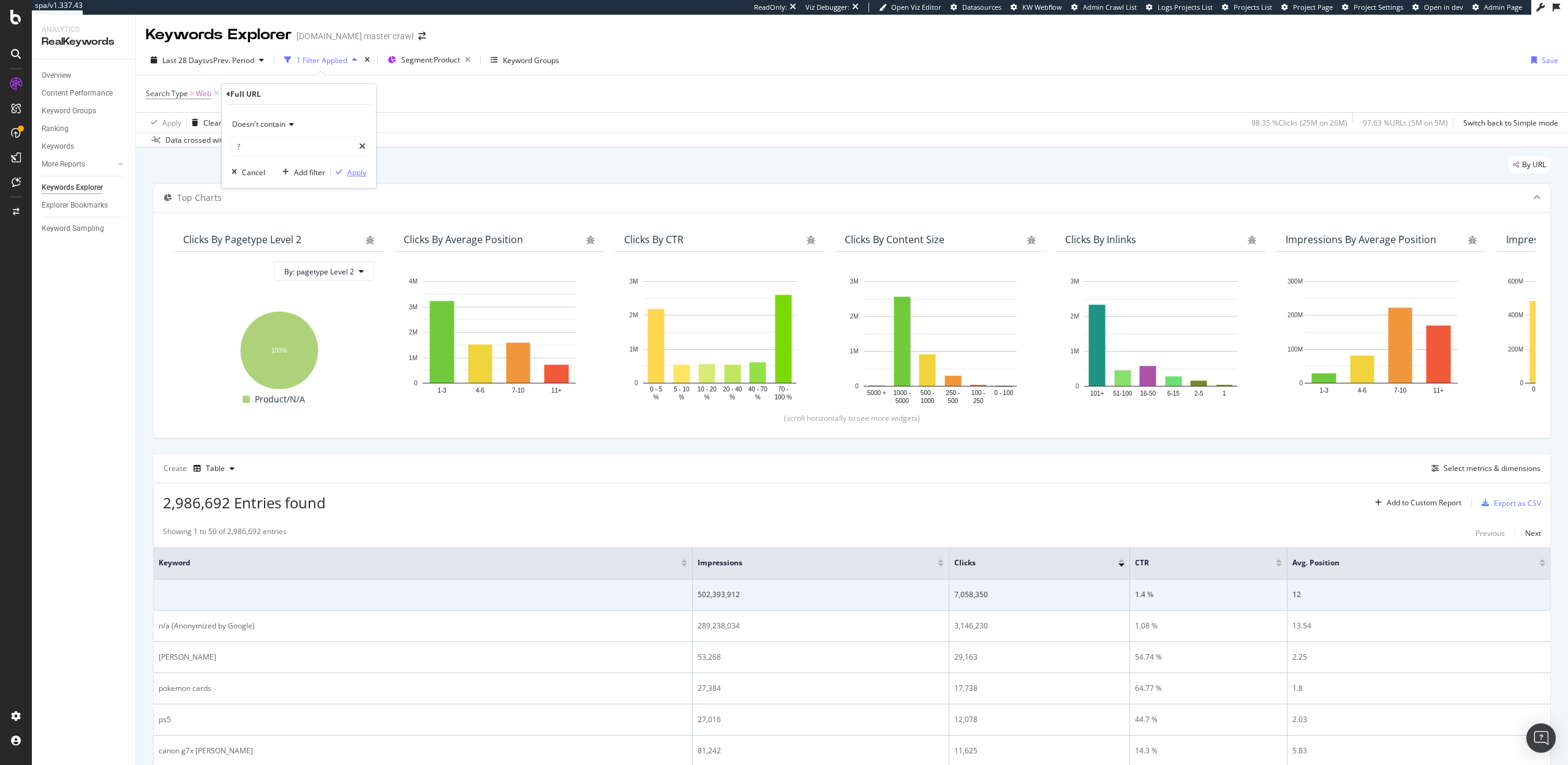
click at [348, 175] on div "Apply" at bounding box center [357, 171] width 19 height 10
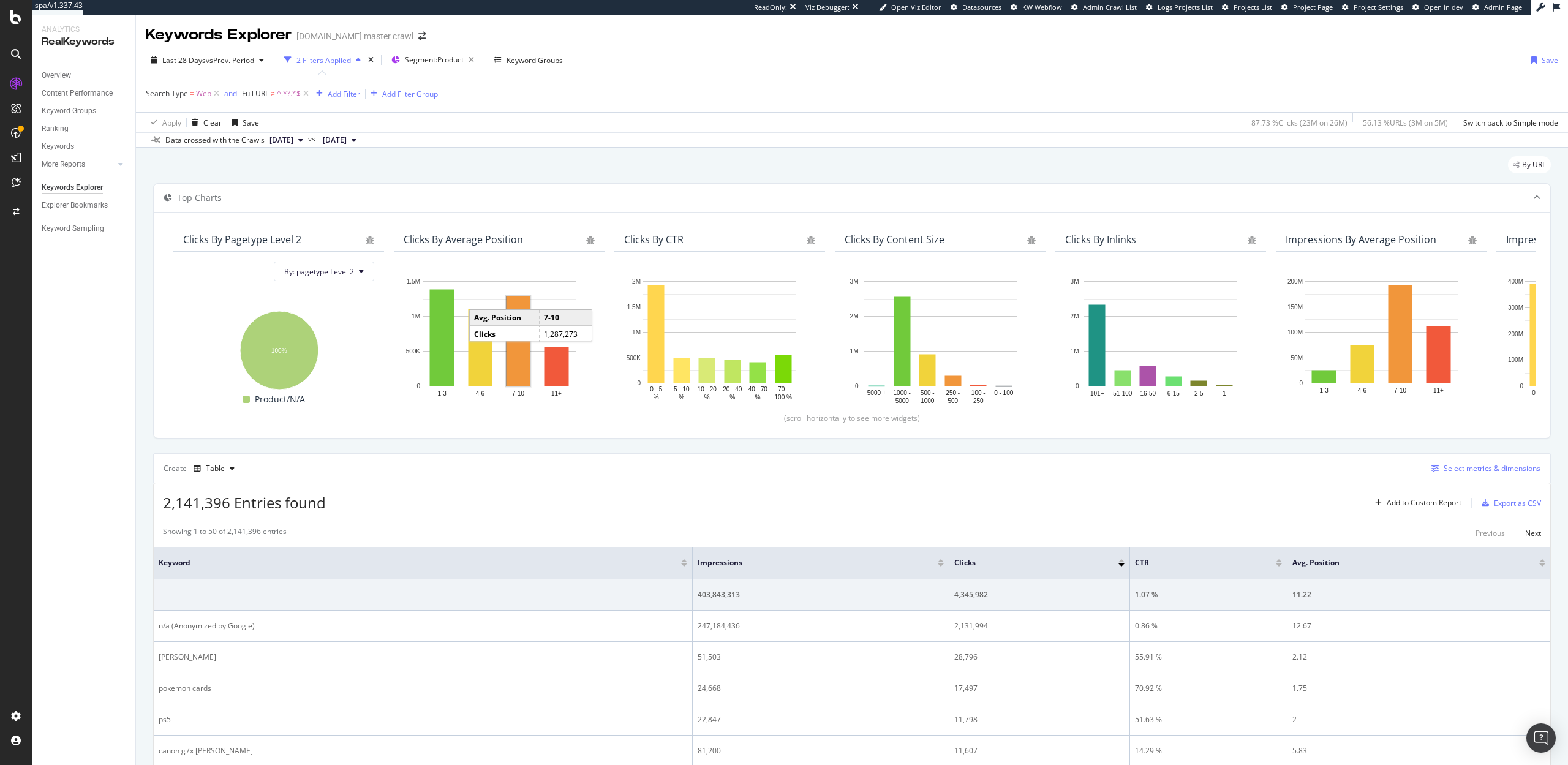
click at [1477, 467] on div "Select metrics & dimensions" at bounding box center [1492, 468] width 97 height 10
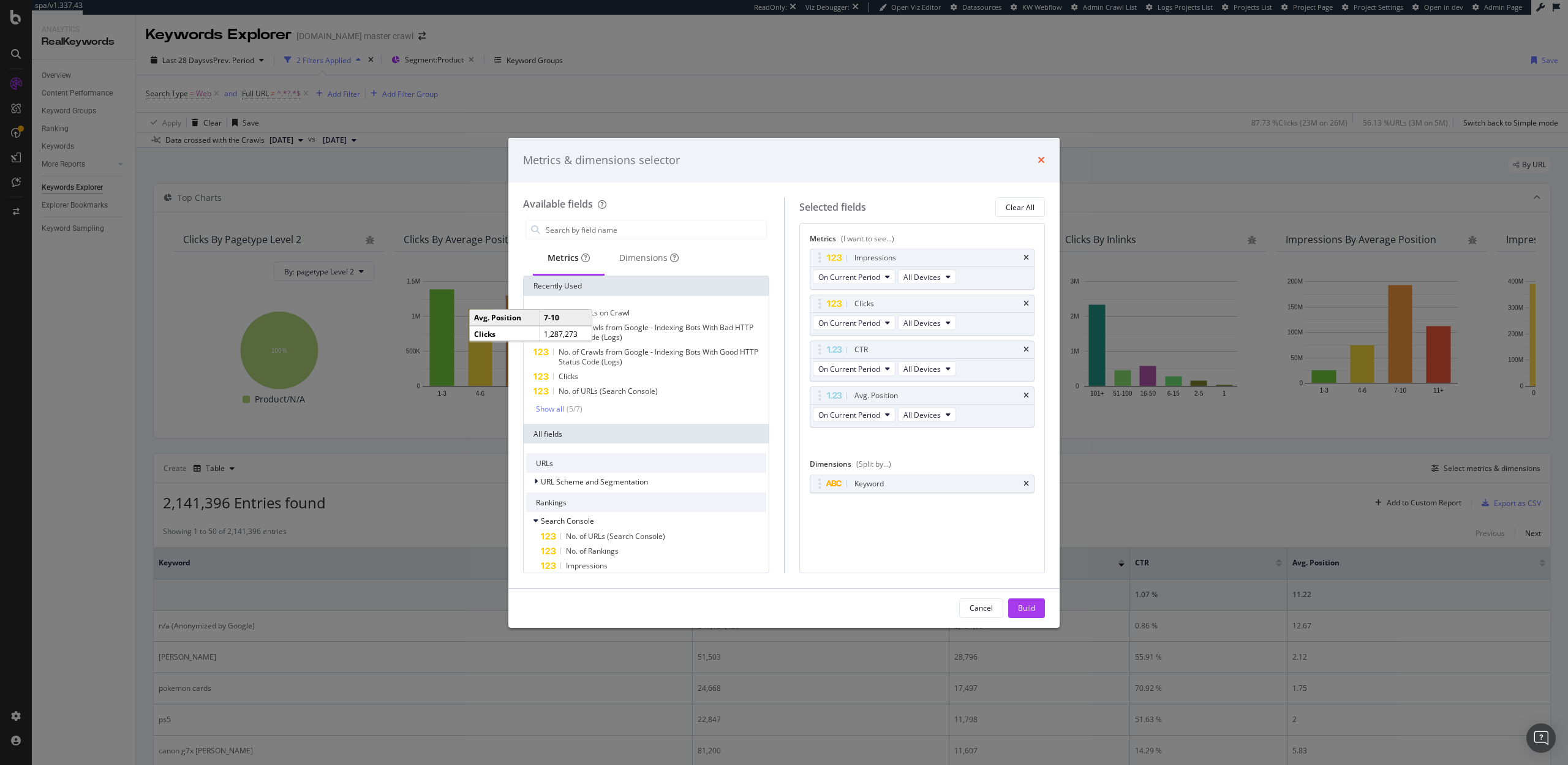
click at [1041, 161] on icon "times" at bounding box center [1041, 159] width 7 height 10
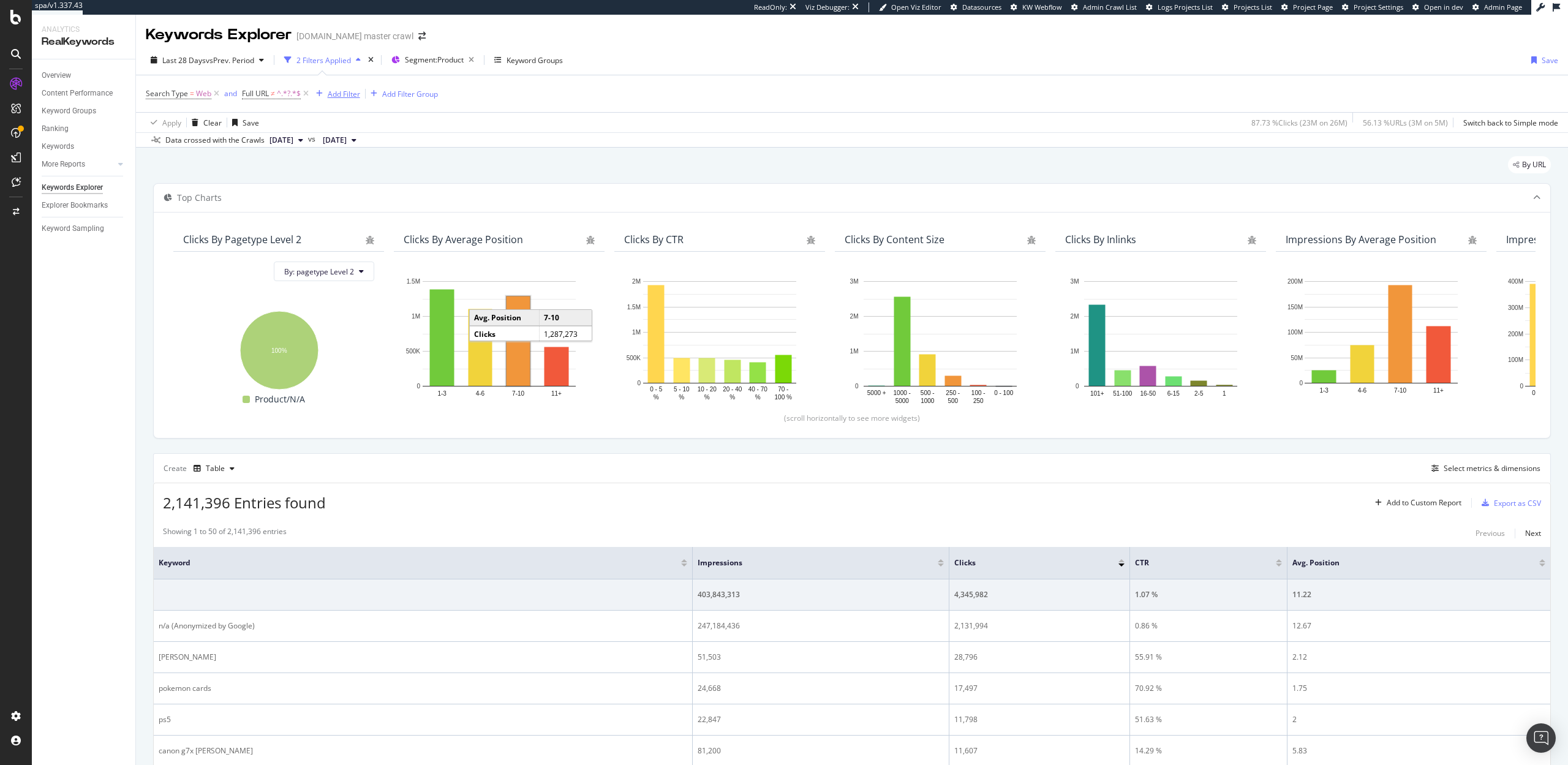
click at [346, 93] on div "Add Filter" at bounding box center [344, 93] width 33 height 10
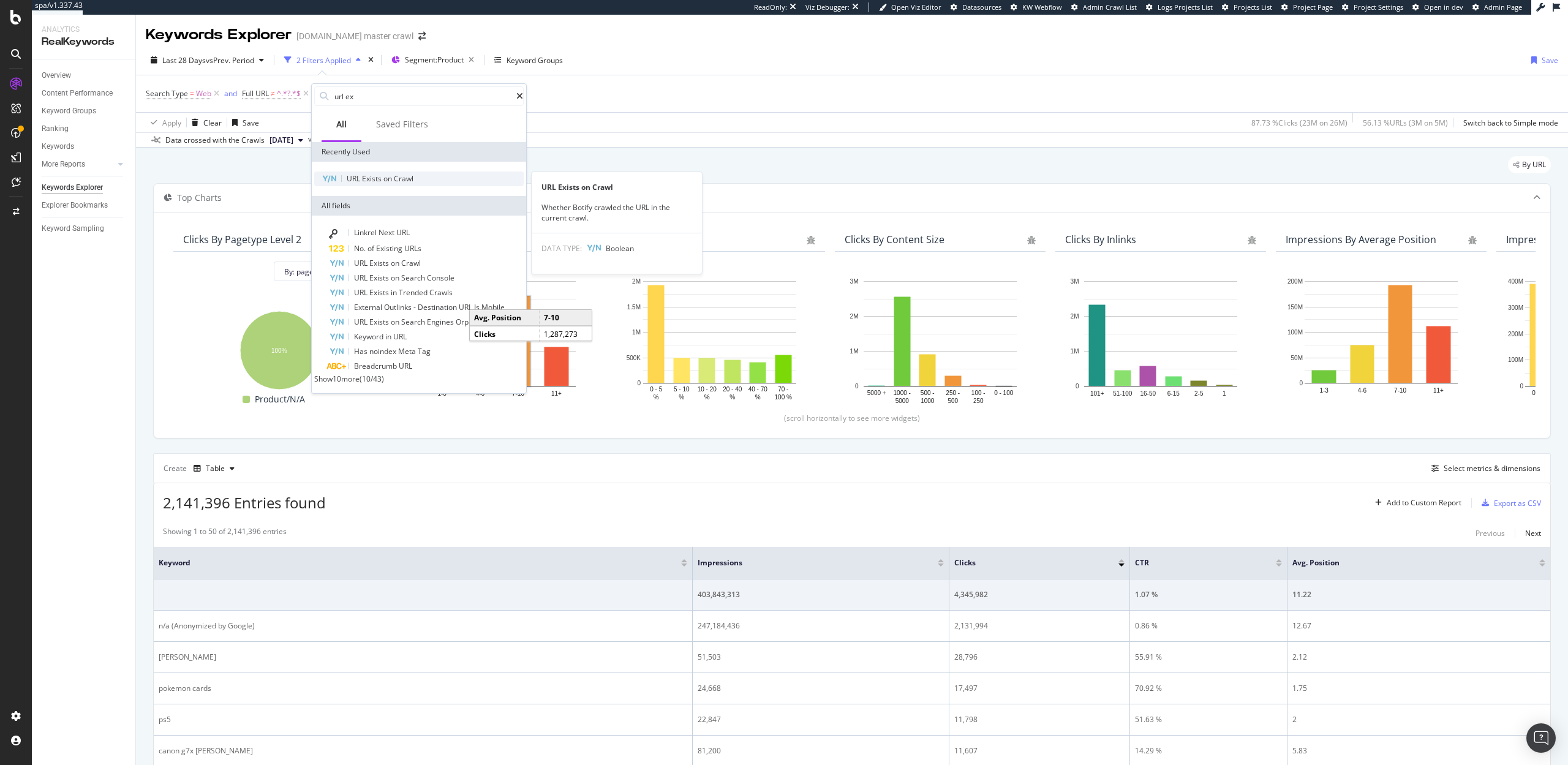
type input "url ex"
click at [391, 181] on span "on" at bounding box center [388, 178] width 10 height 10
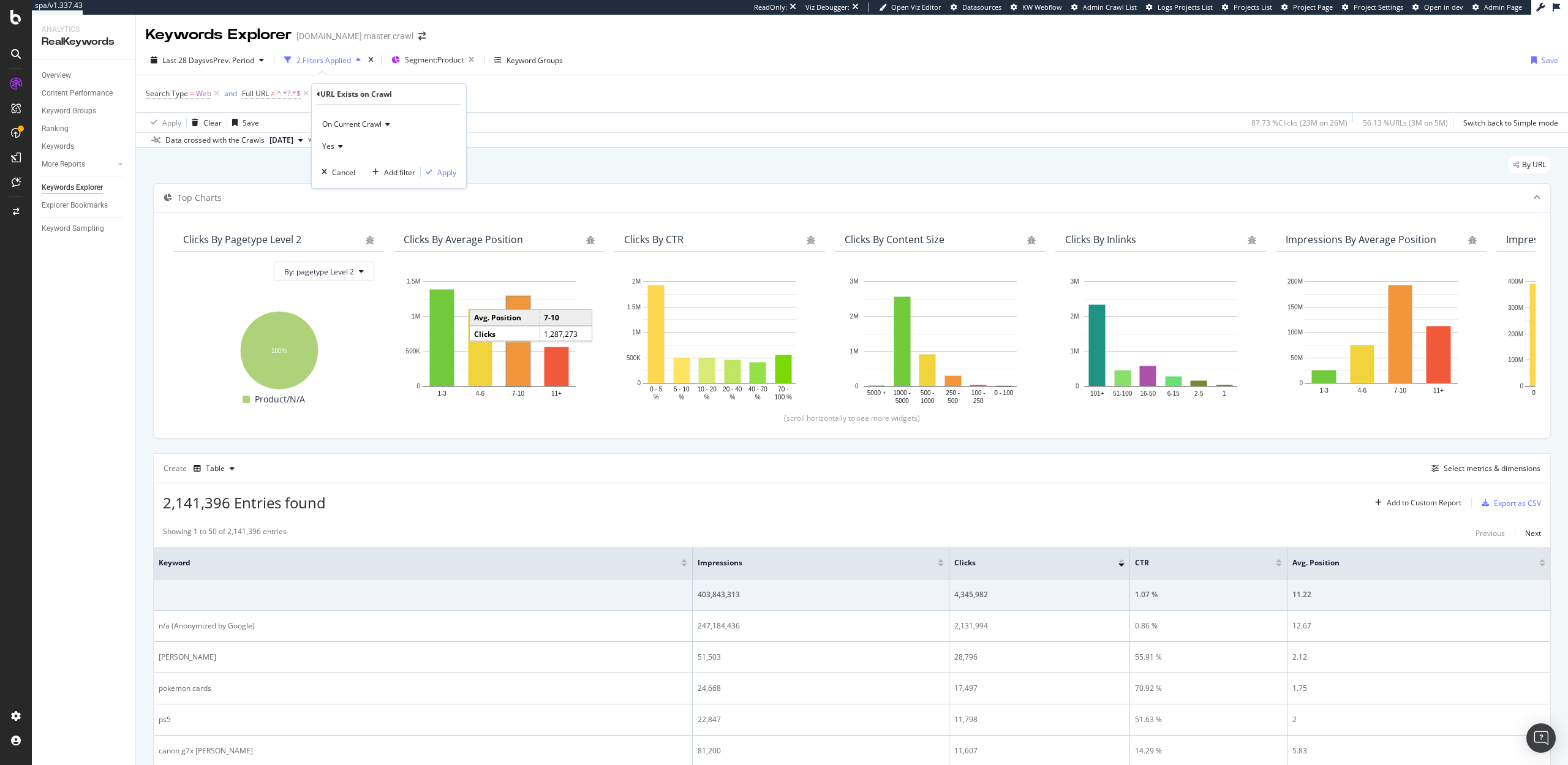
click at [336, 141] on div "Yes" at bounding box center [389, 146] width 135 height 20
click at [339, 184] on div "No" at bounding box center [390, 187] width 131 height 16
click at [456, 176] on div "Apply" at bounding box center [447, 171] width 19 height 10
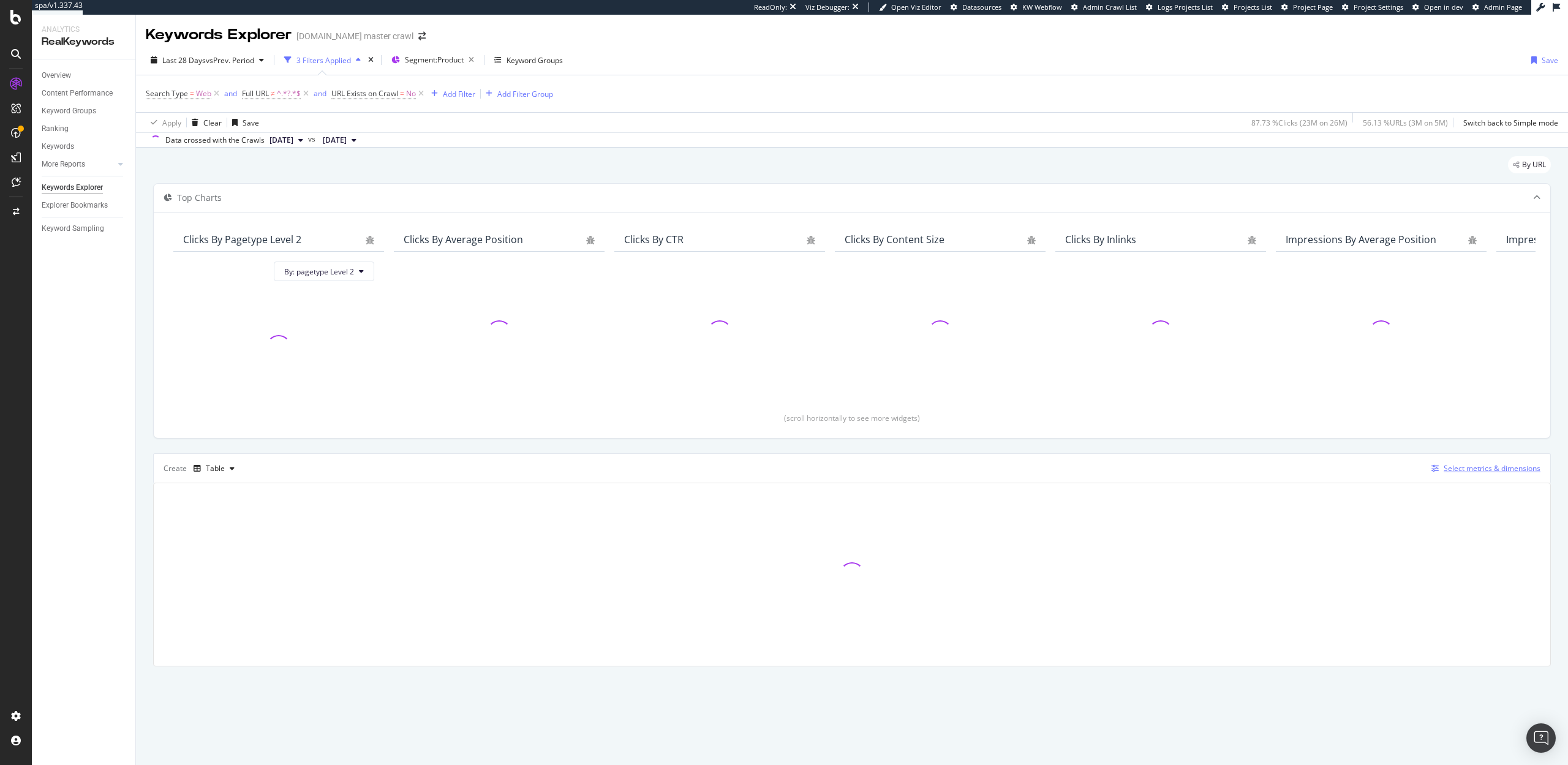
click at [1471, 465] on div "Select metrics & dimensions" at bounding box center [1492, 468] width 97 height 10
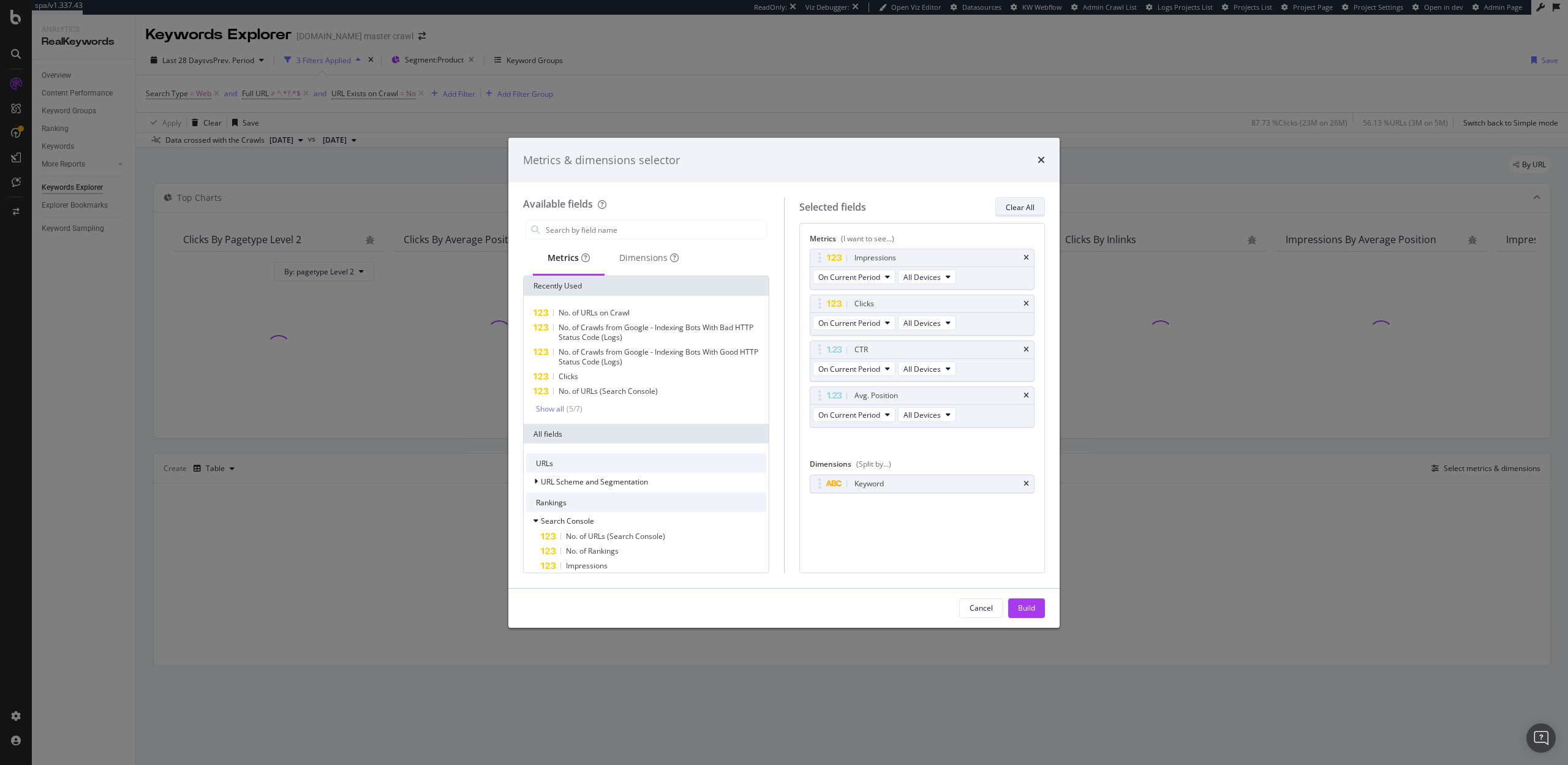
click at [1012, 206] on div "Clear All" at bounding box center [1020, 207] width 29 height 10
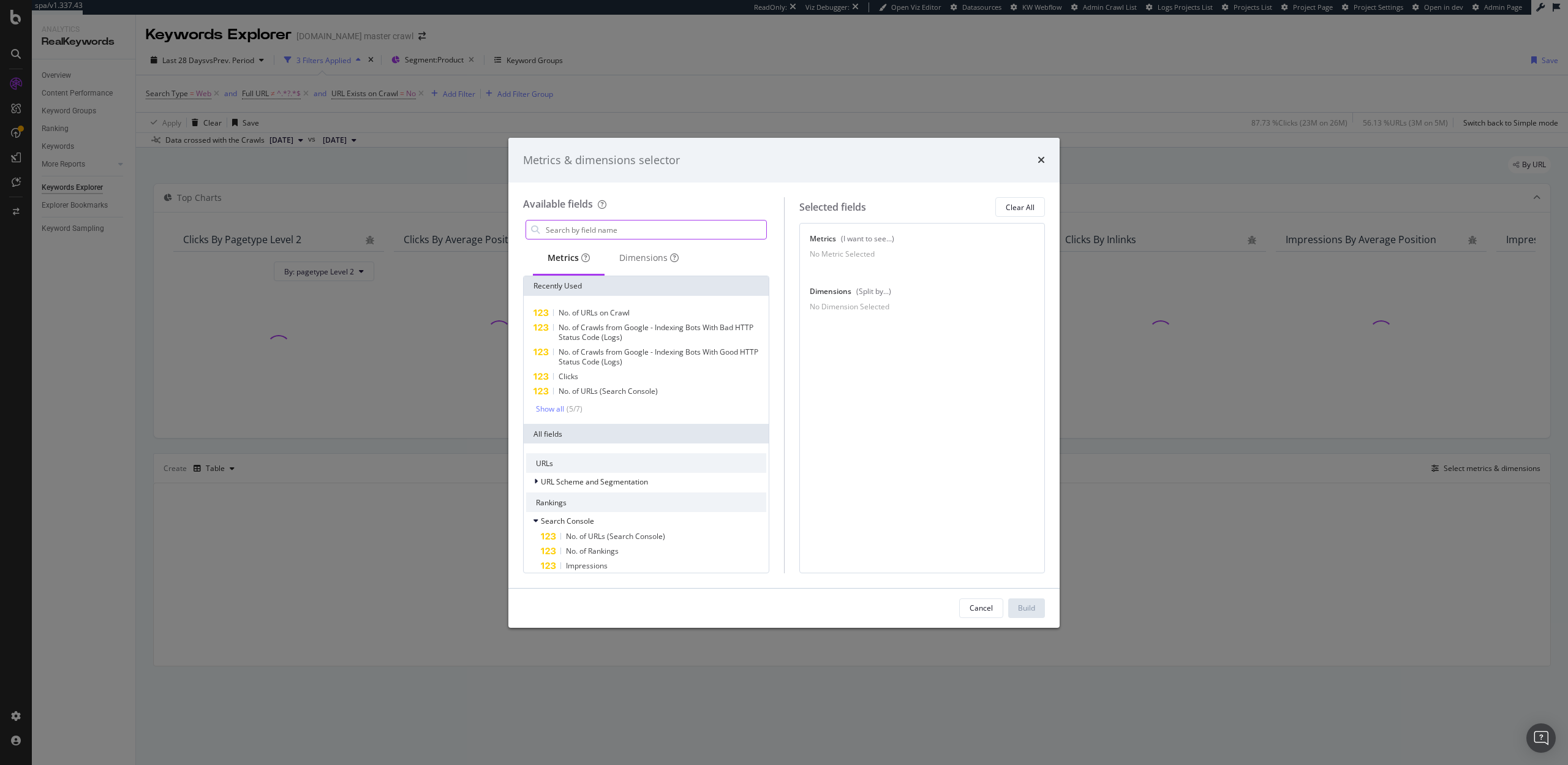
click at [632, 229] on input "modal" at bounding box center [655, 230] width 222 height 19
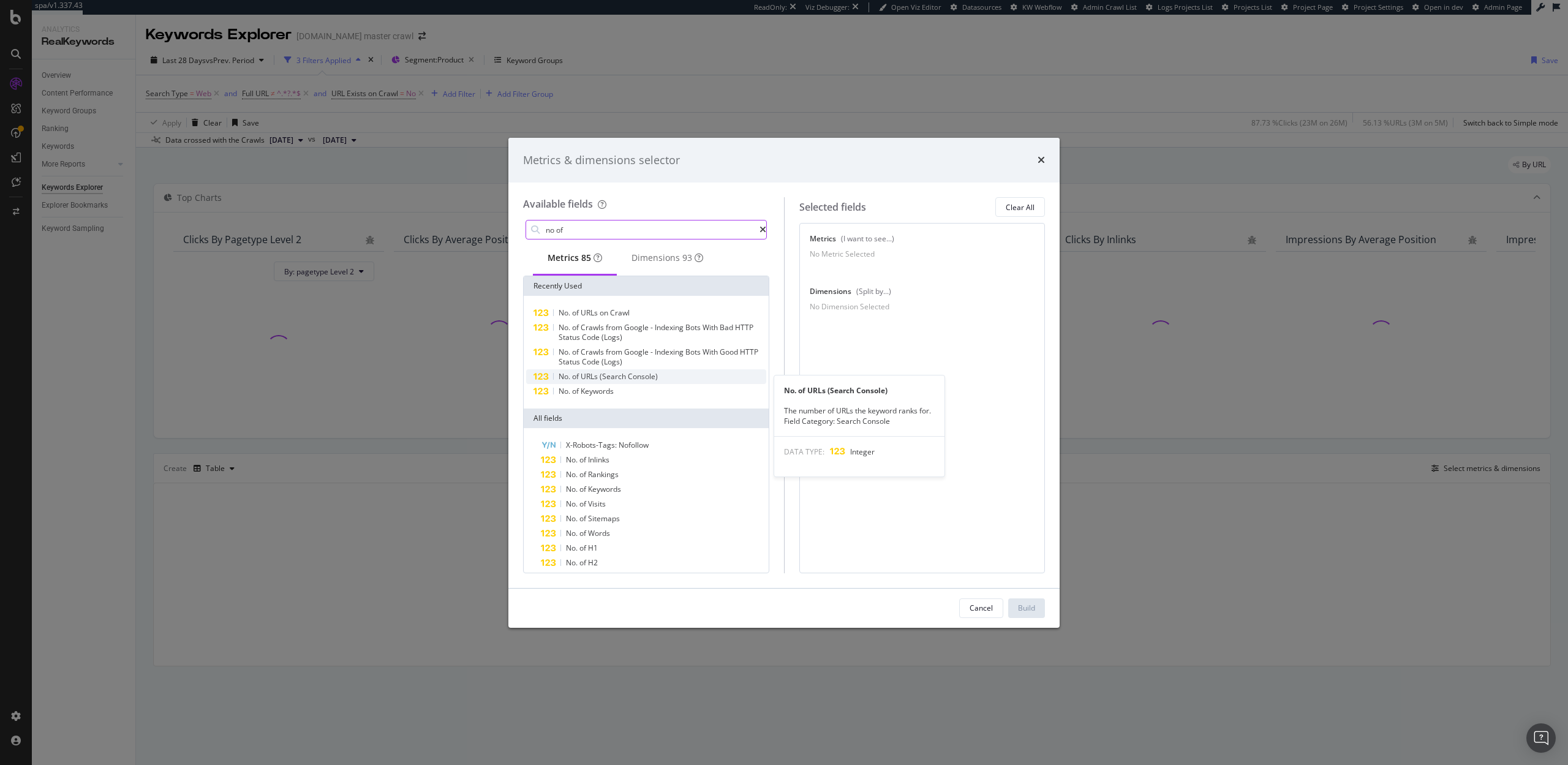
type input "no of"
click at [626, 381] on span "(Search" at bounding box center [613, 376] width 28 height 10
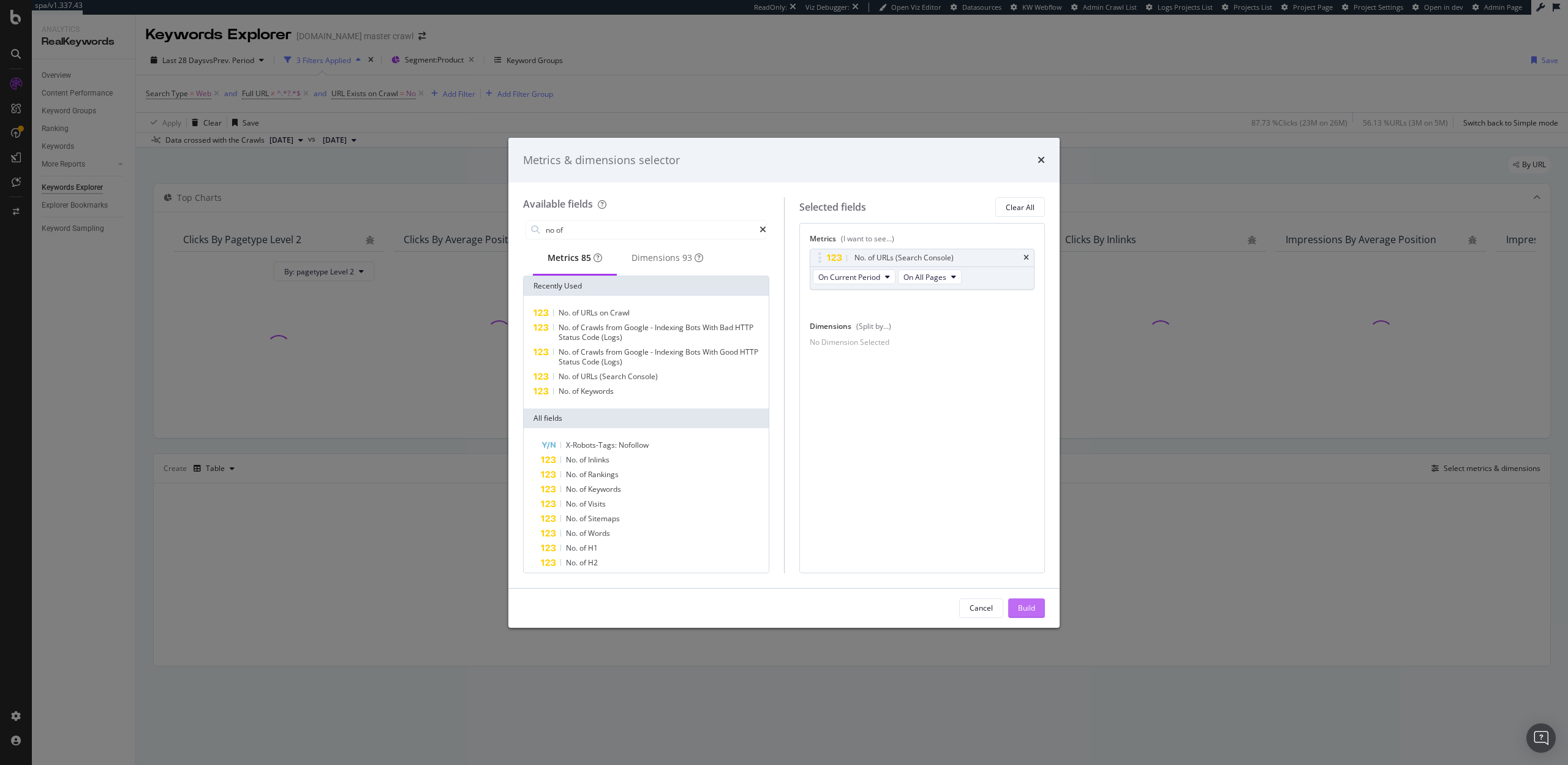
click at [1033, 614] on div "Build" at bounding box center [1026, 608] width 17 height 19
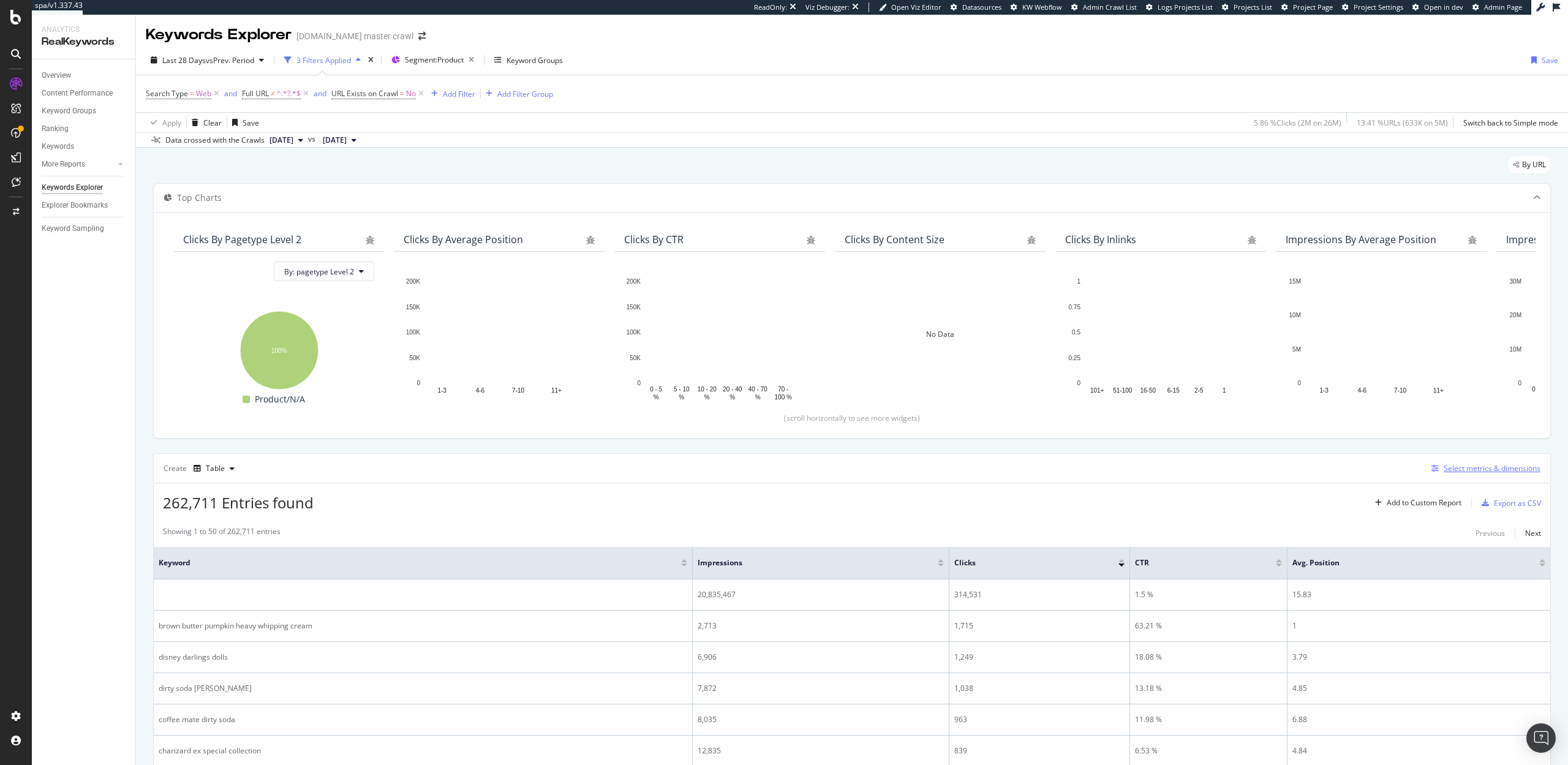
click at [1493, 468] on div "Select metrics & dimensions" at bounding box center [1492, 468] width 97 height 10
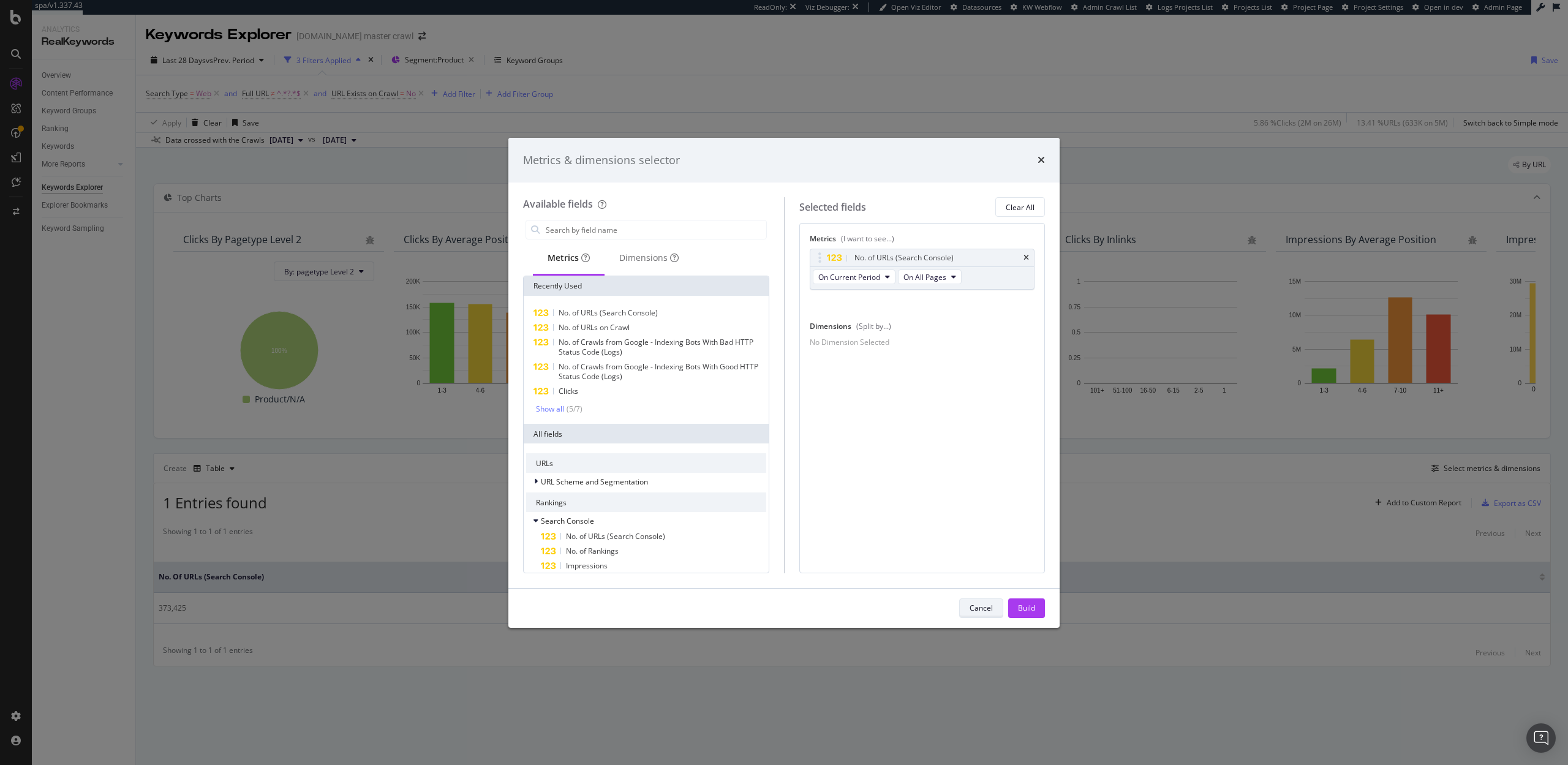
click at [970, 608] on div "Cancel" at bounding box center [981, 608] width 23 height 10
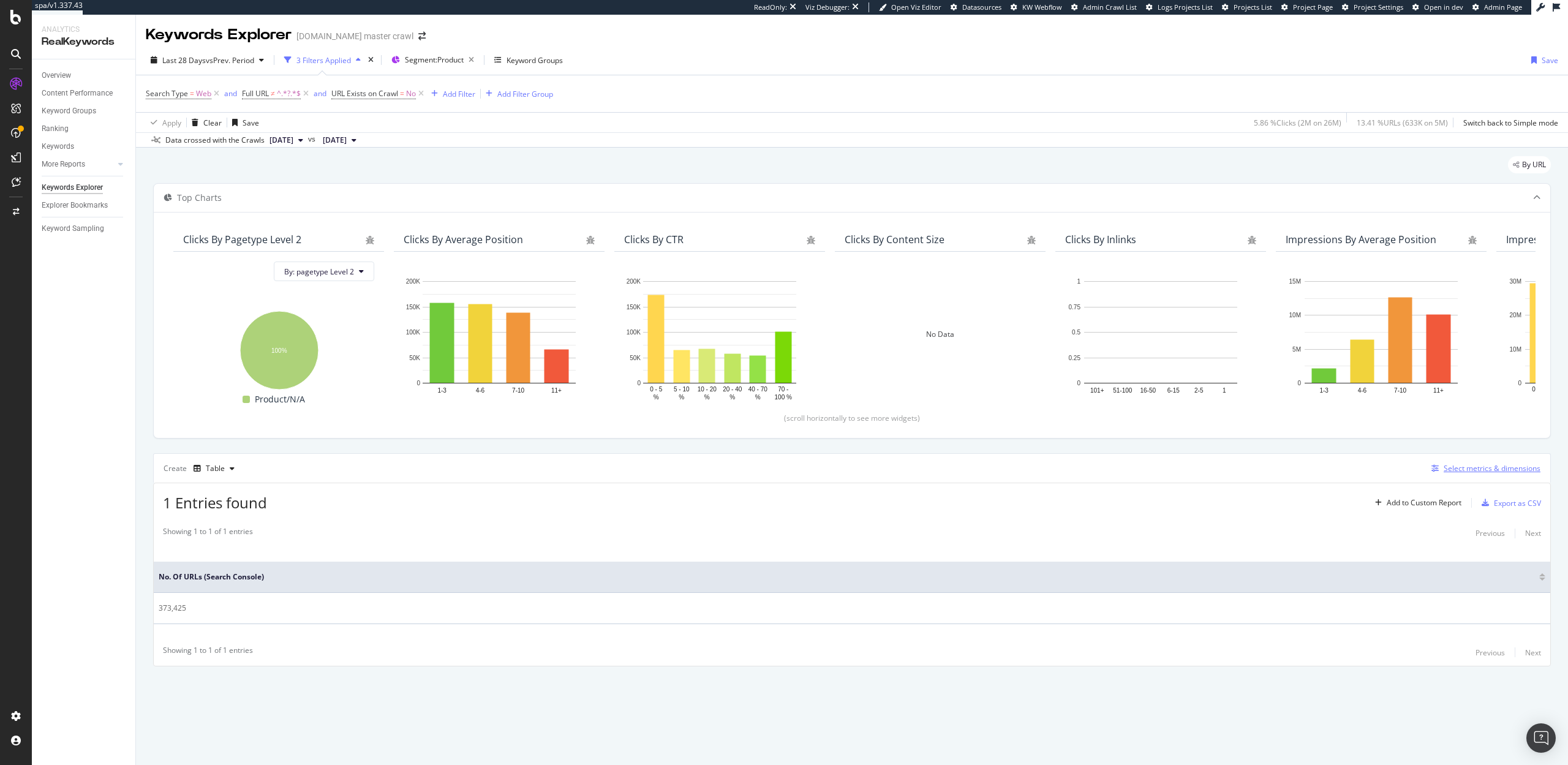
click at [1461, 467] on div "Select metrics & dimensions" at bounding box center [1492, 468] width 97 height 10
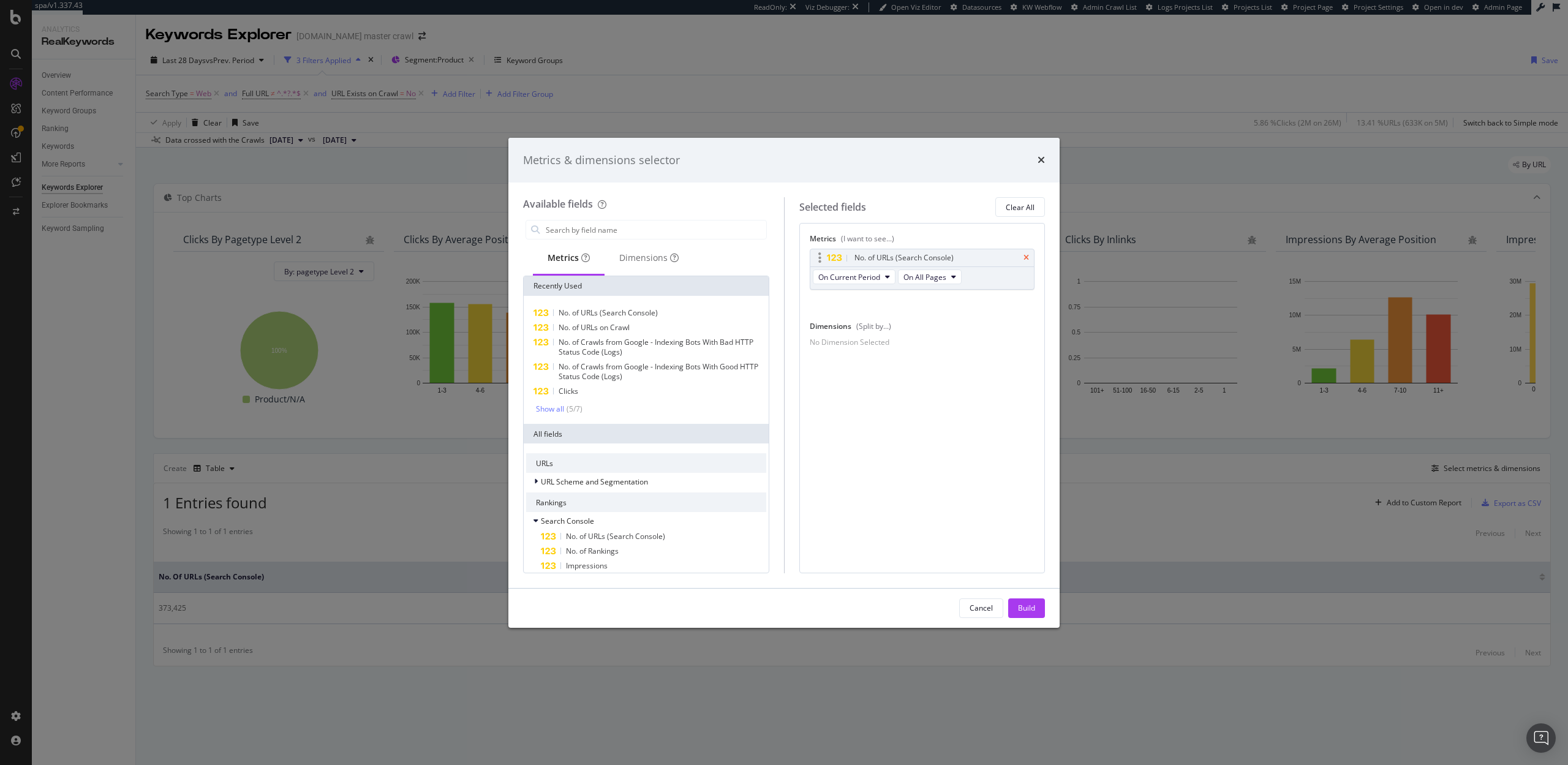
click at [1025, 254] on icon "times" at bounding box center [1026, 258] width 6 height 7
click at [659, 228] on input "modal" at bounding box center [655, 230] width 222 height 19
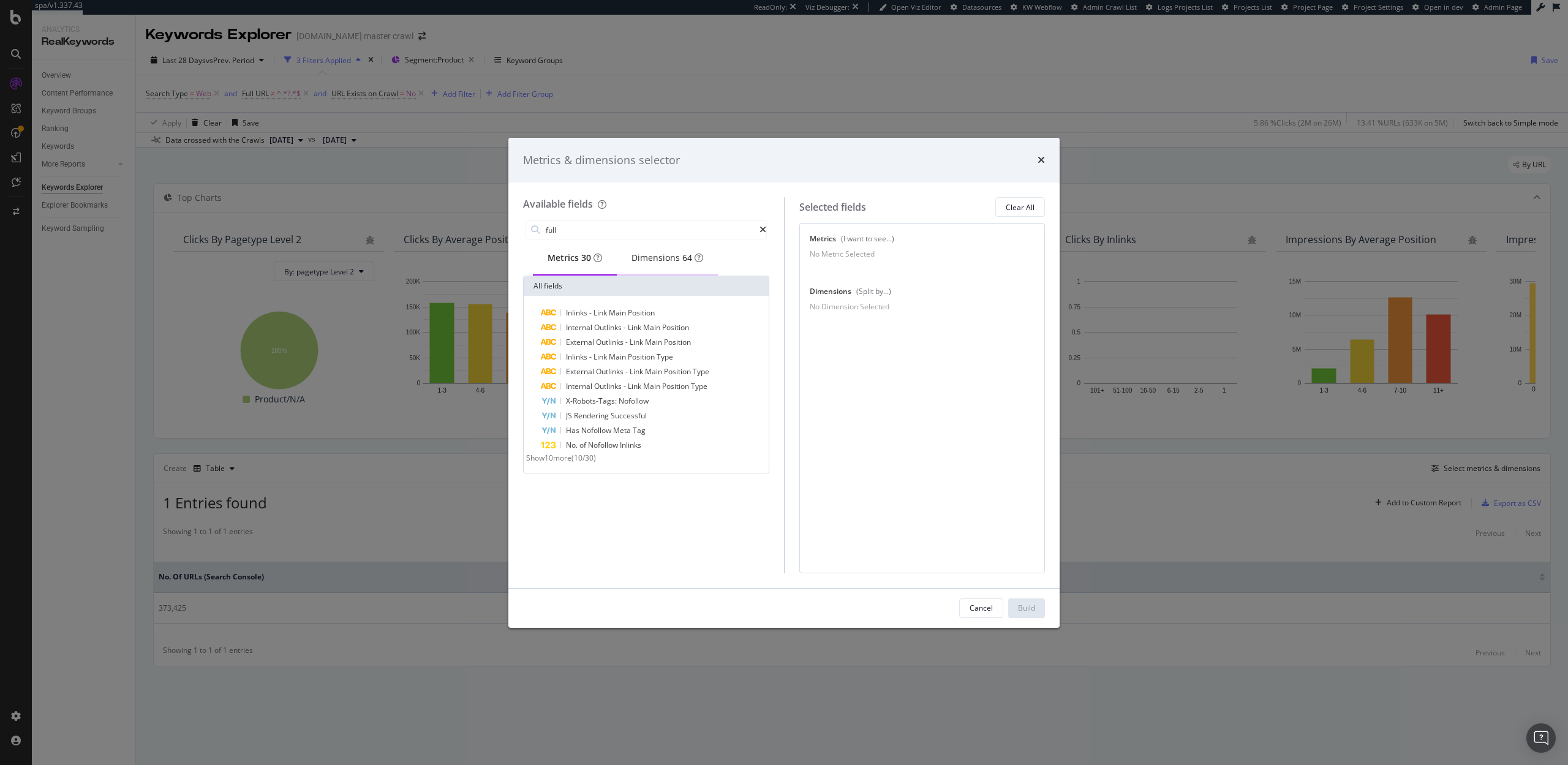
click at [661, 254] on div "Dimensions 64" at bounding box center [667, 257] width 72 height 12
click at [571, 309] on div "Full URL" at bounding box center [646, 312] width 245 height 34
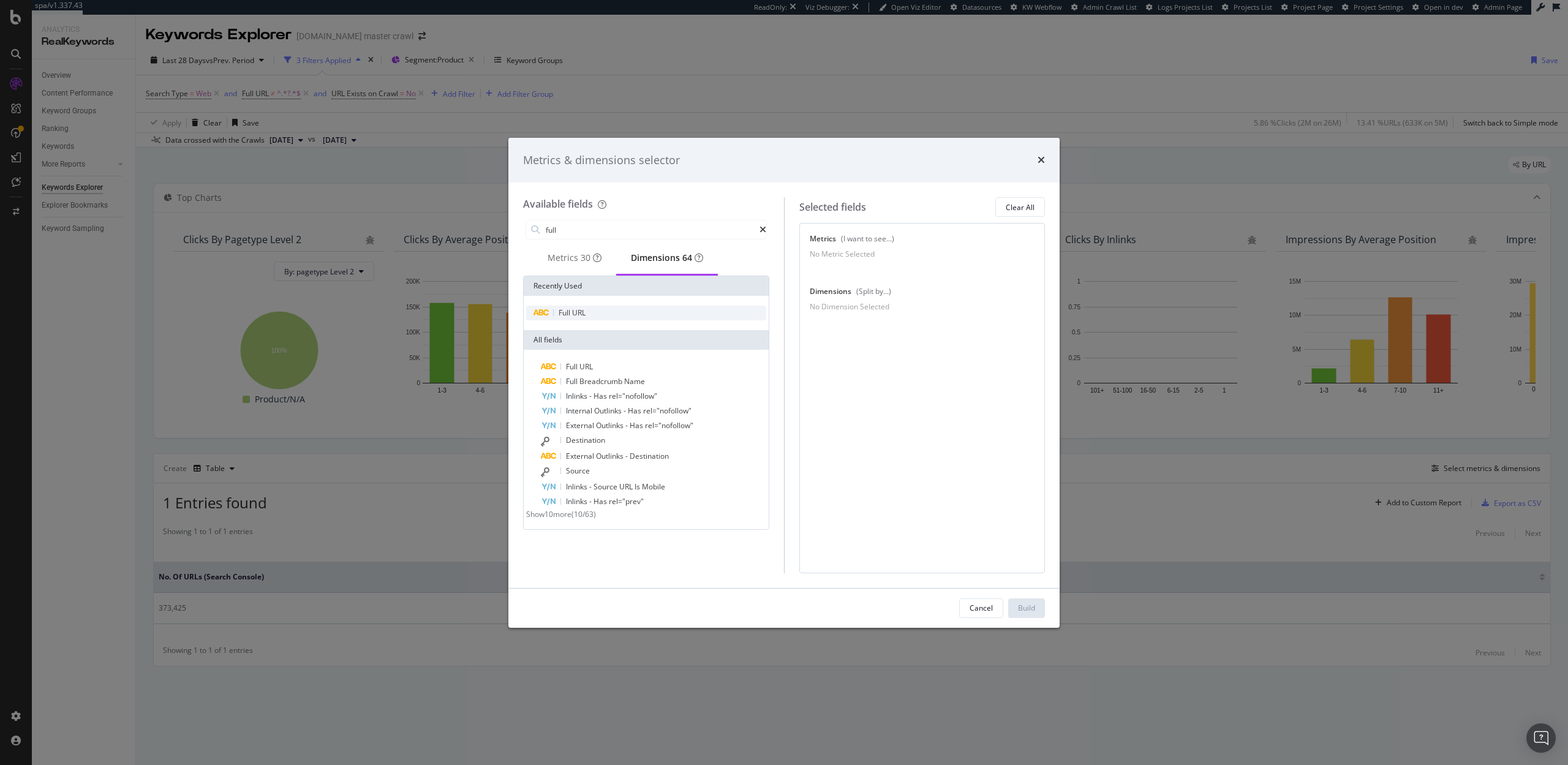
click at [570, 311] on span "Full" at bounding box center [565, 312] width 13 height 10
click at [586, 236] on input "full" at bounding box center [652, 230] width 215 height 19
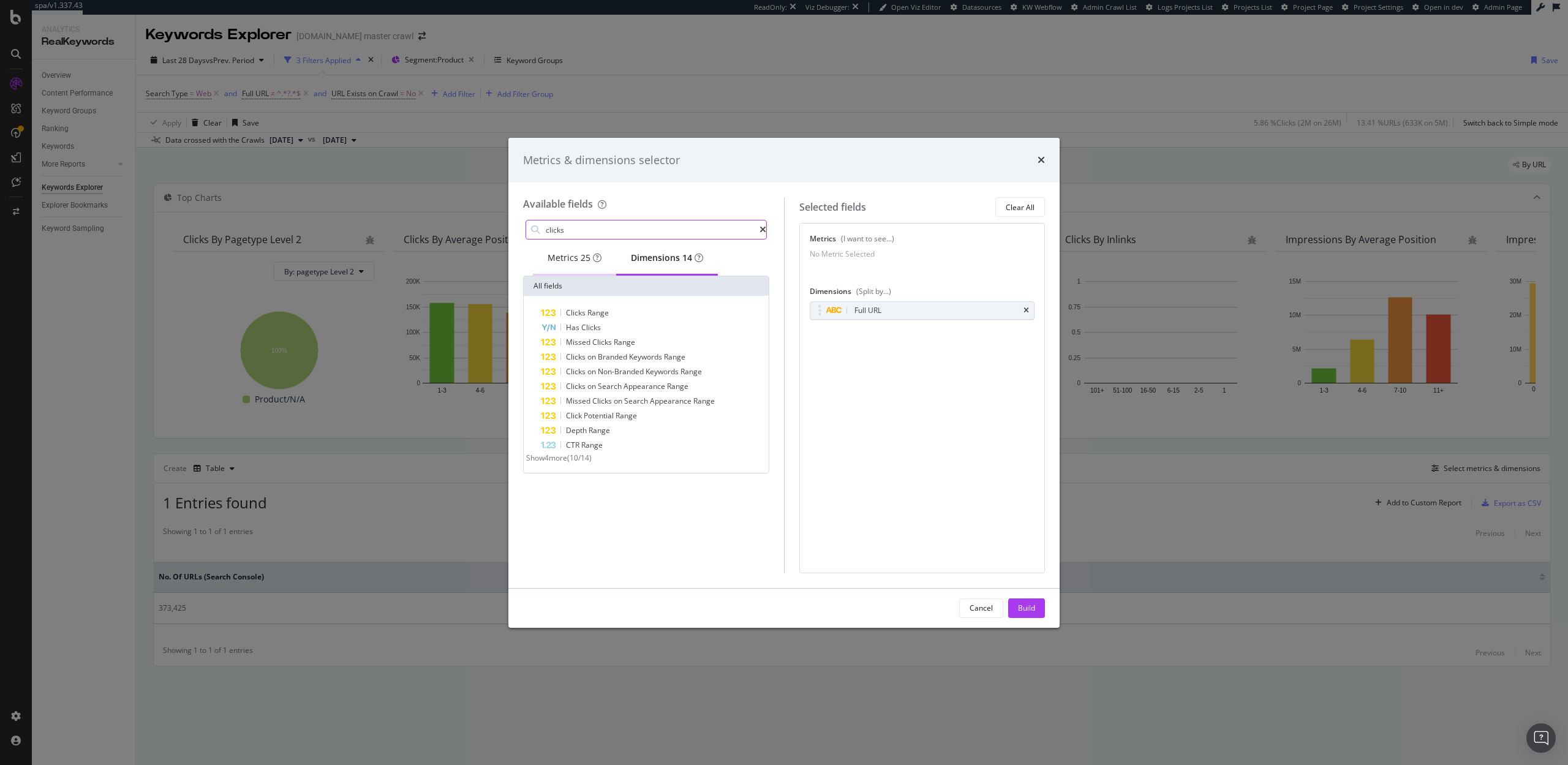
type input "clicks"
click at [574, 258] on div "Metrics 25" at bounding box center [574, 257] width 54 height 12
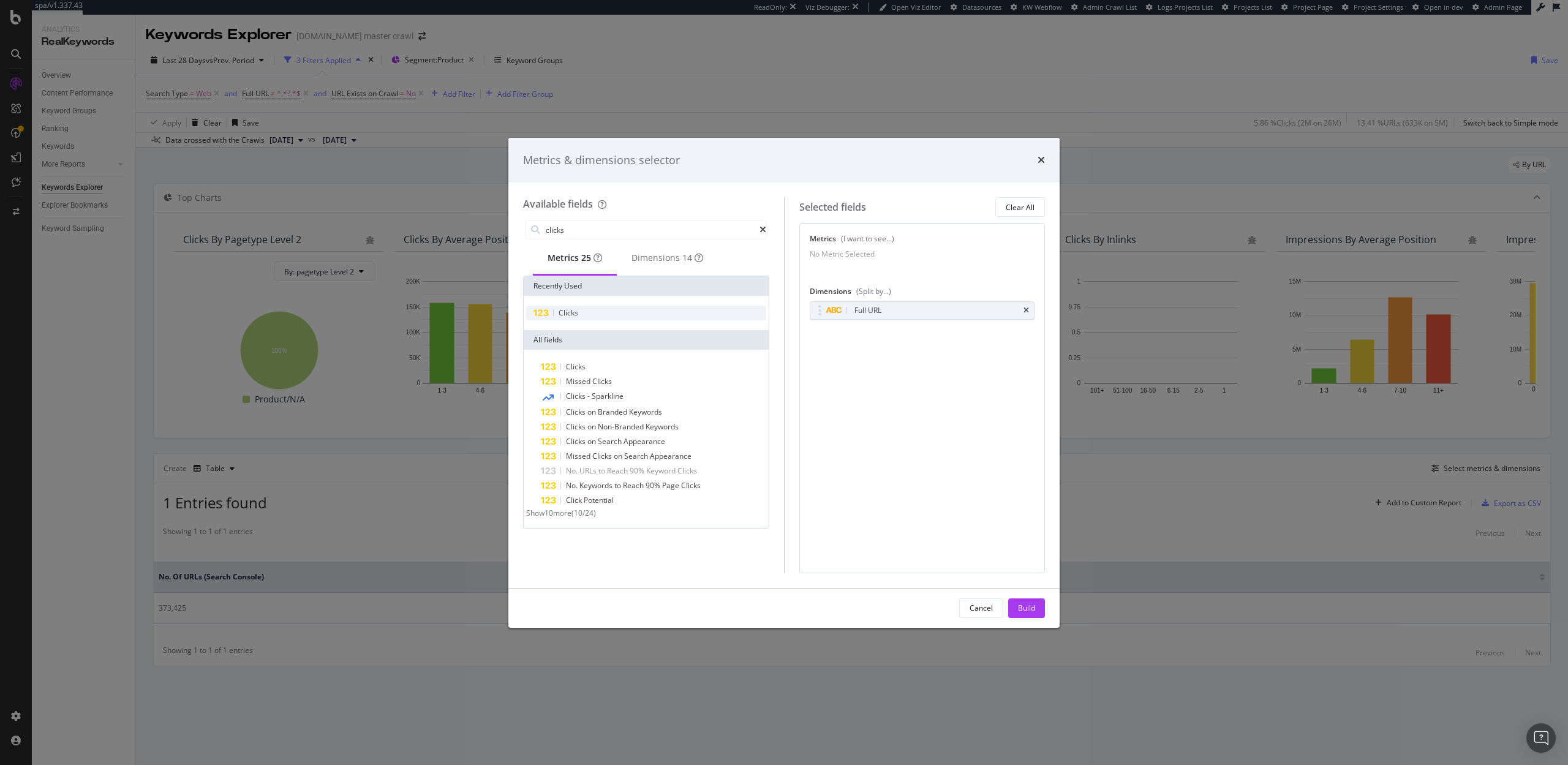
click at [584, 311] on div "Clicks" at bounding box center [646, 313] width 241 height 15
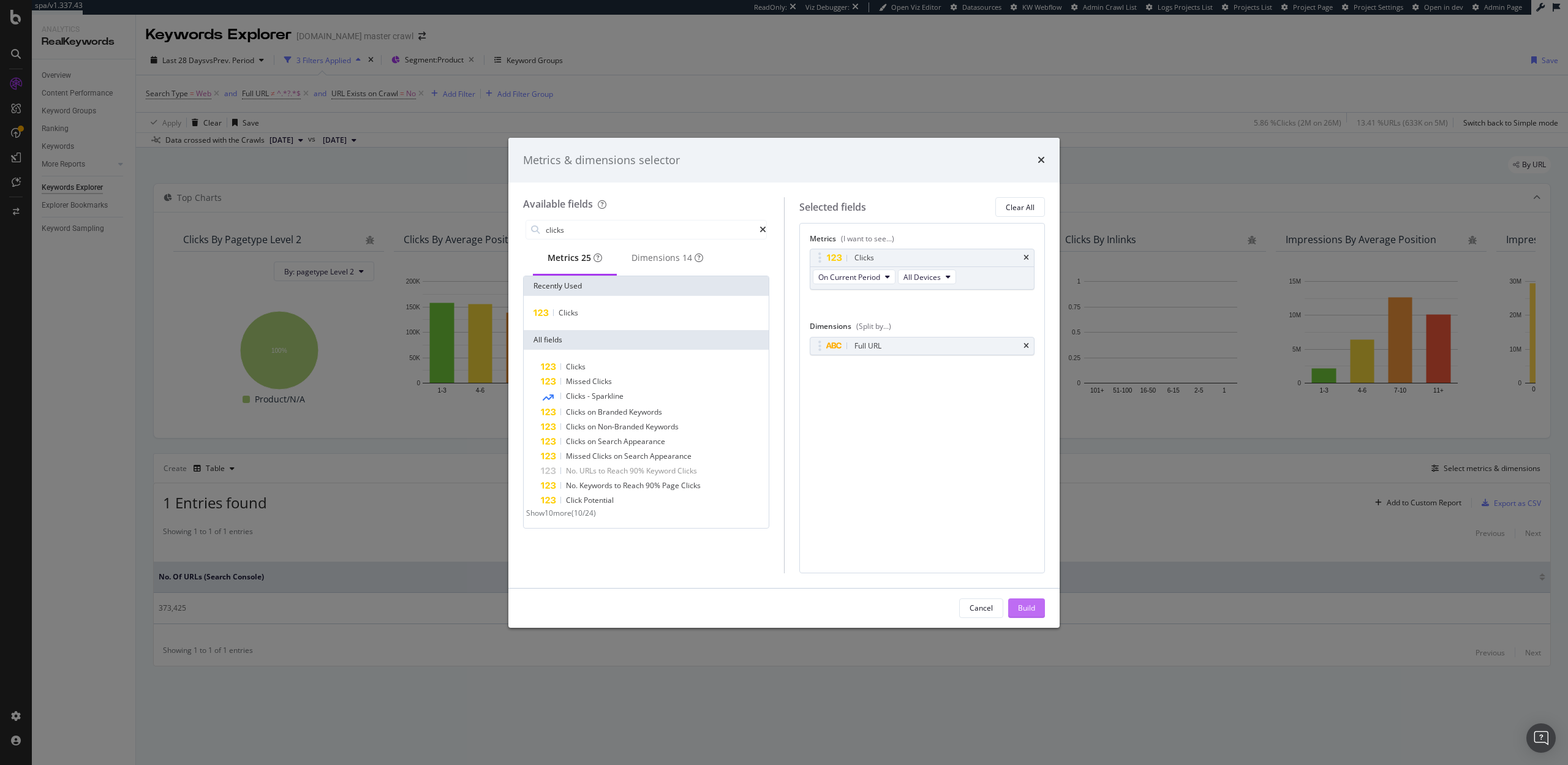
click at [1029, 604] on div "Build" at bounding box center [1026, 608] width 17 height 10
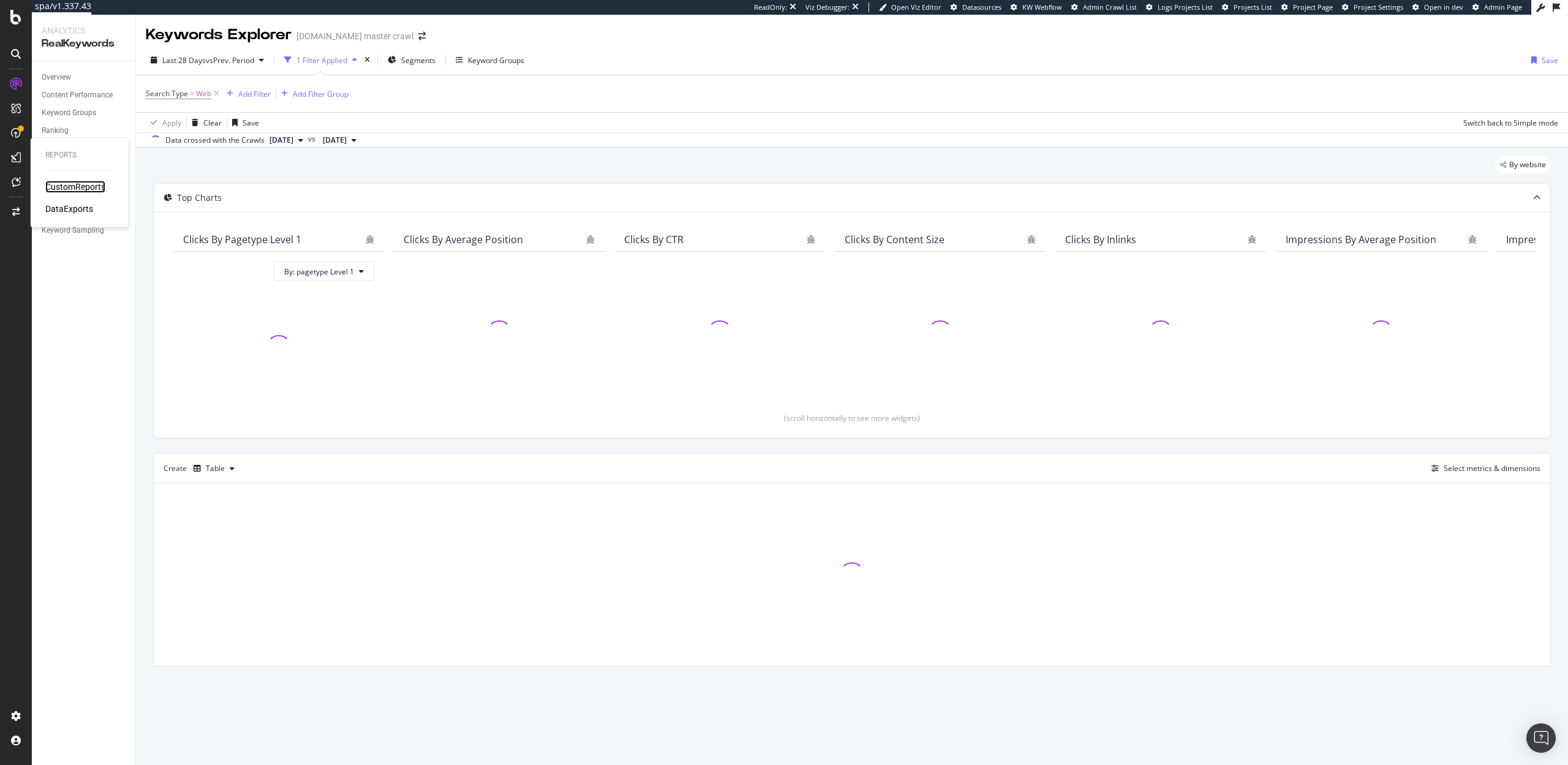
click at [79, 188] on div "CustomReports" at bounding box center [76, 186] width 60 height 12
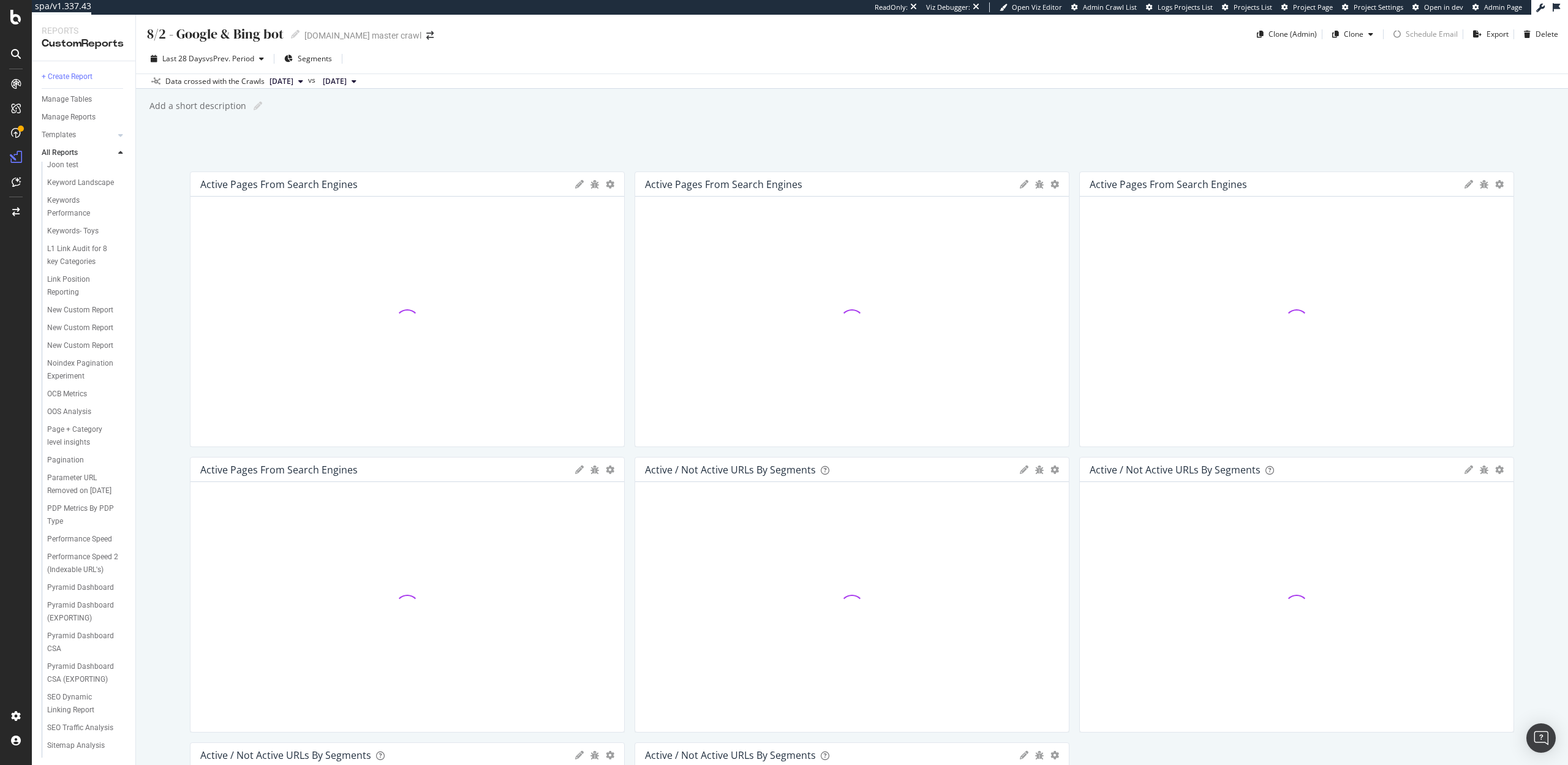
scroll to position [1975, 0]
click at [85, 702] on div "🎯Target Plus" at bounding box center [71, 708] width 47 height 13
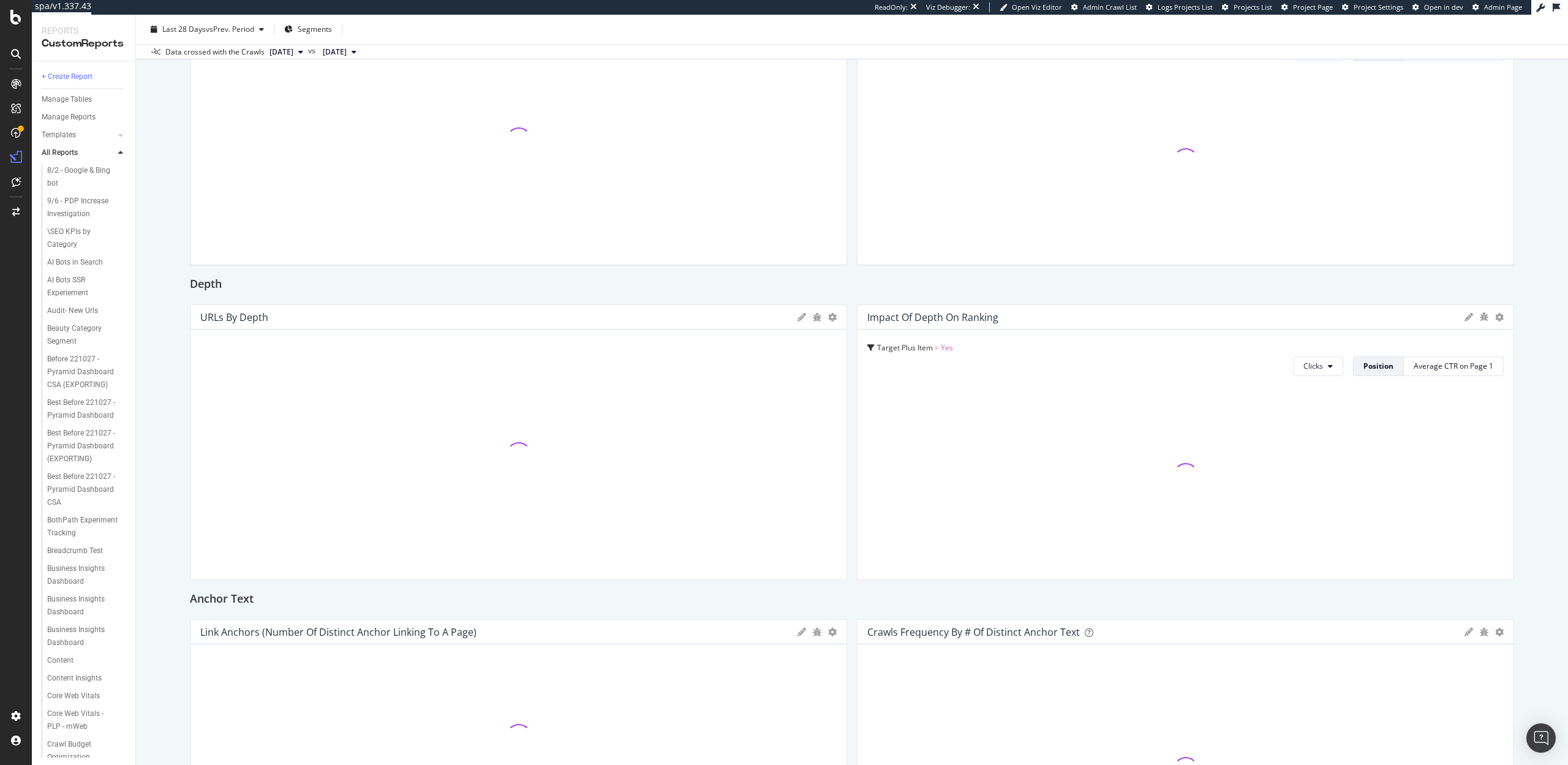
scroll to position [1667, 0]
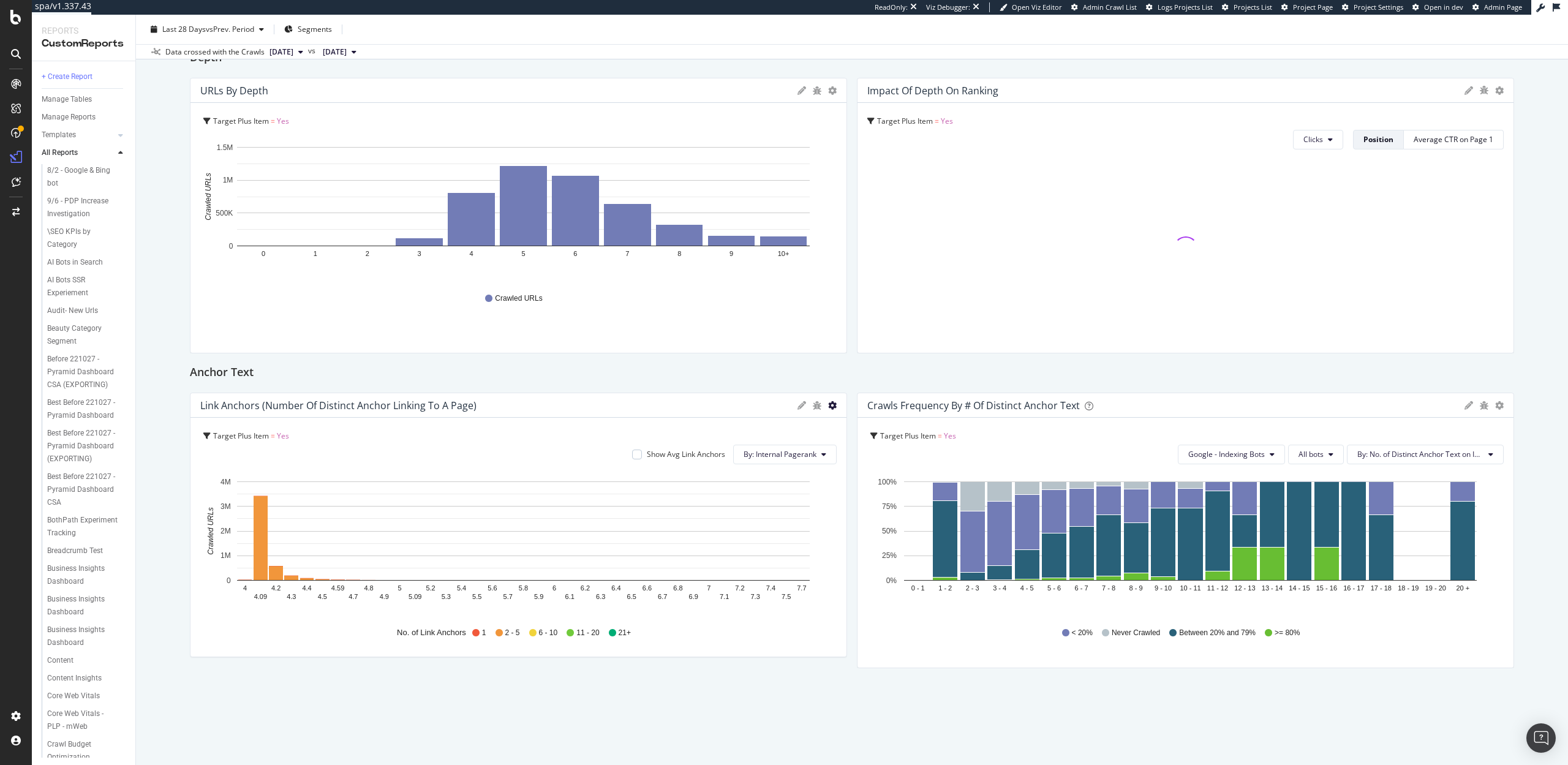
click at [833, 406] on icon "gear" at bounding box center [832, 404] width 8 height 8
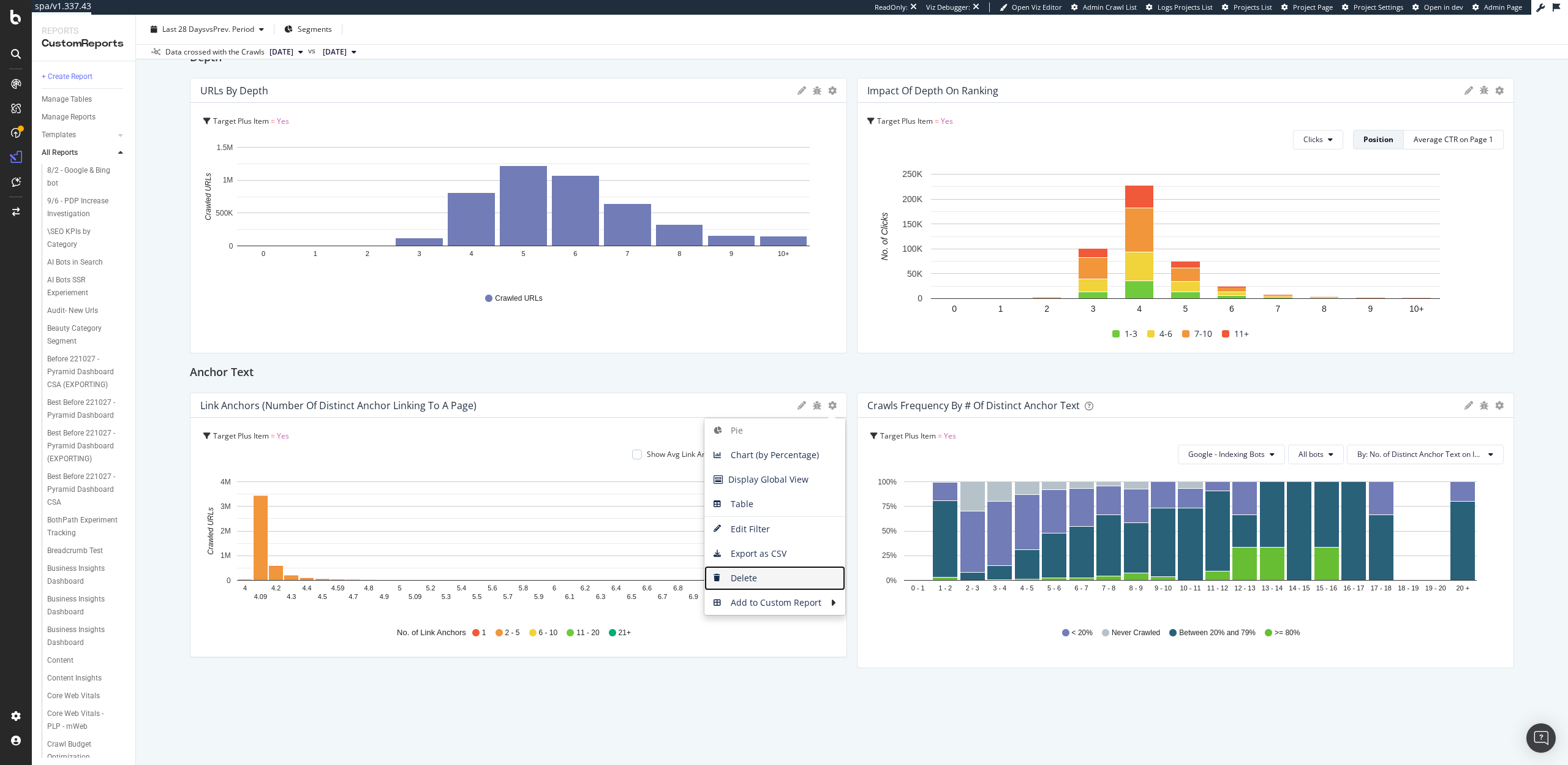
click at [757, 574] on span "Delete" at bounding box center [775, 578] width 141 height 19
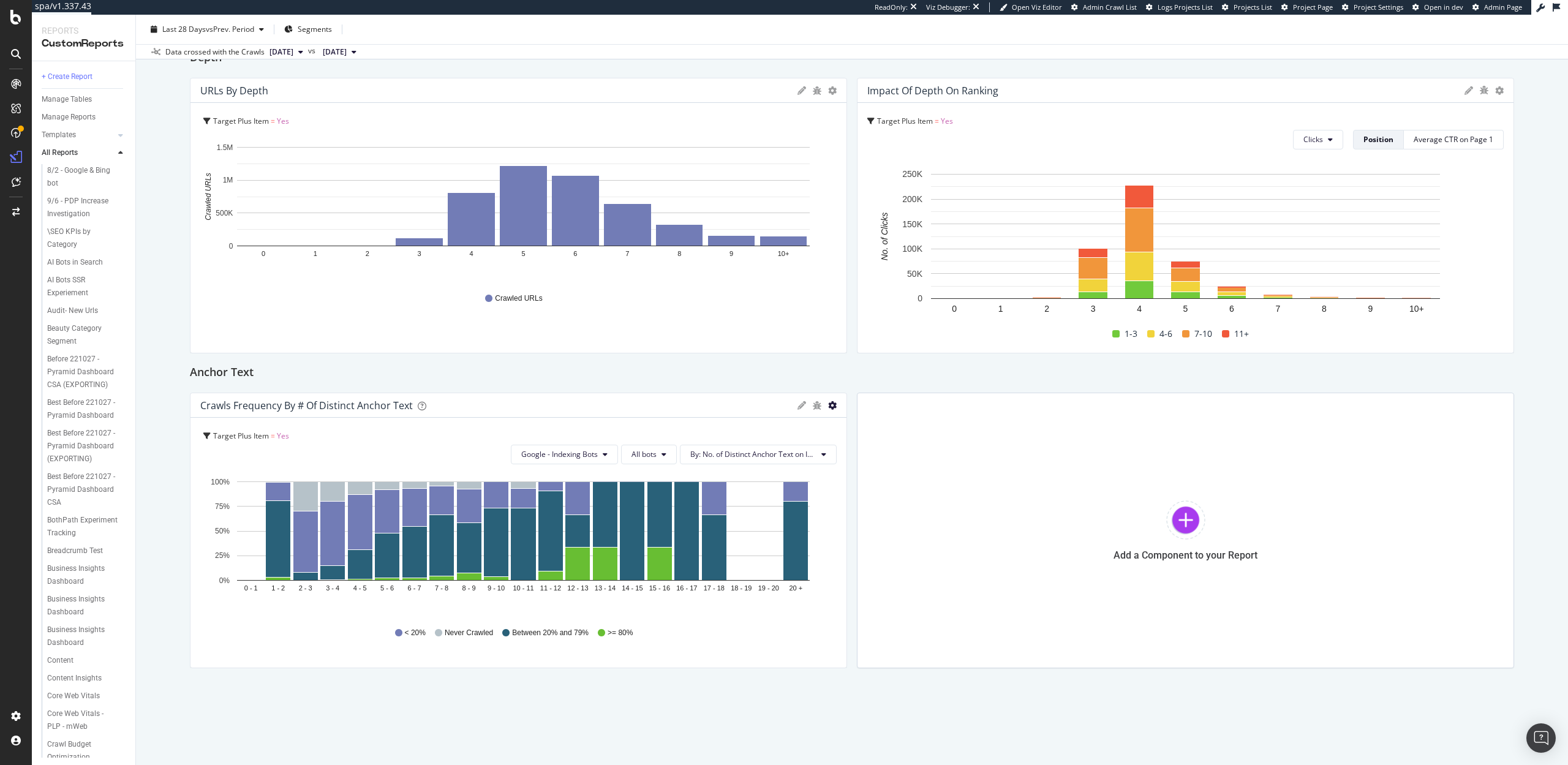
click at [832, 407] on icon "gear" at bounding box center [832, 404] width 8 height 8
click at [779, 557] on span "Delete" at bounding box center [775, 553] width 141 height 19
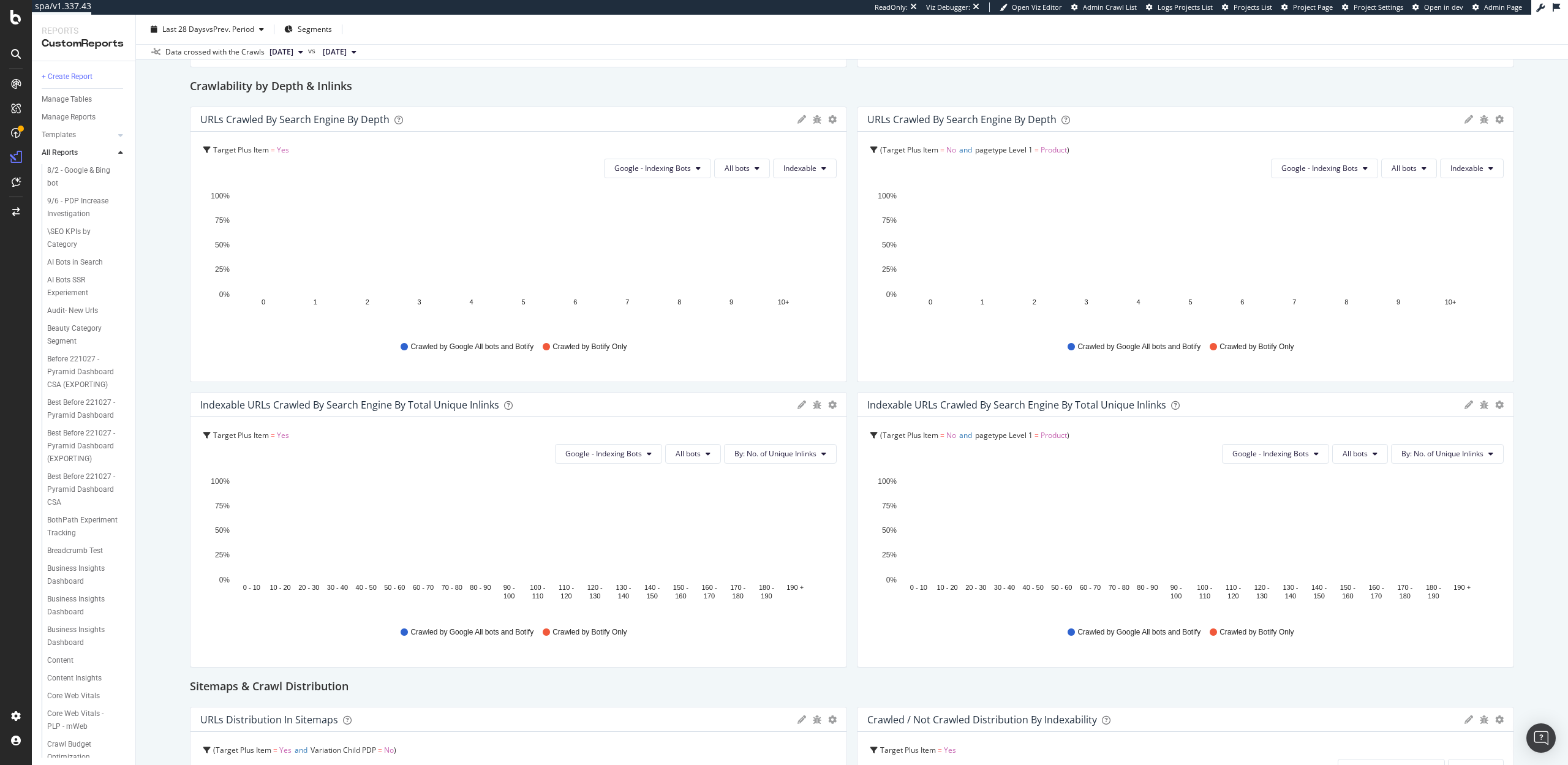
scroll to position [1636, 0]
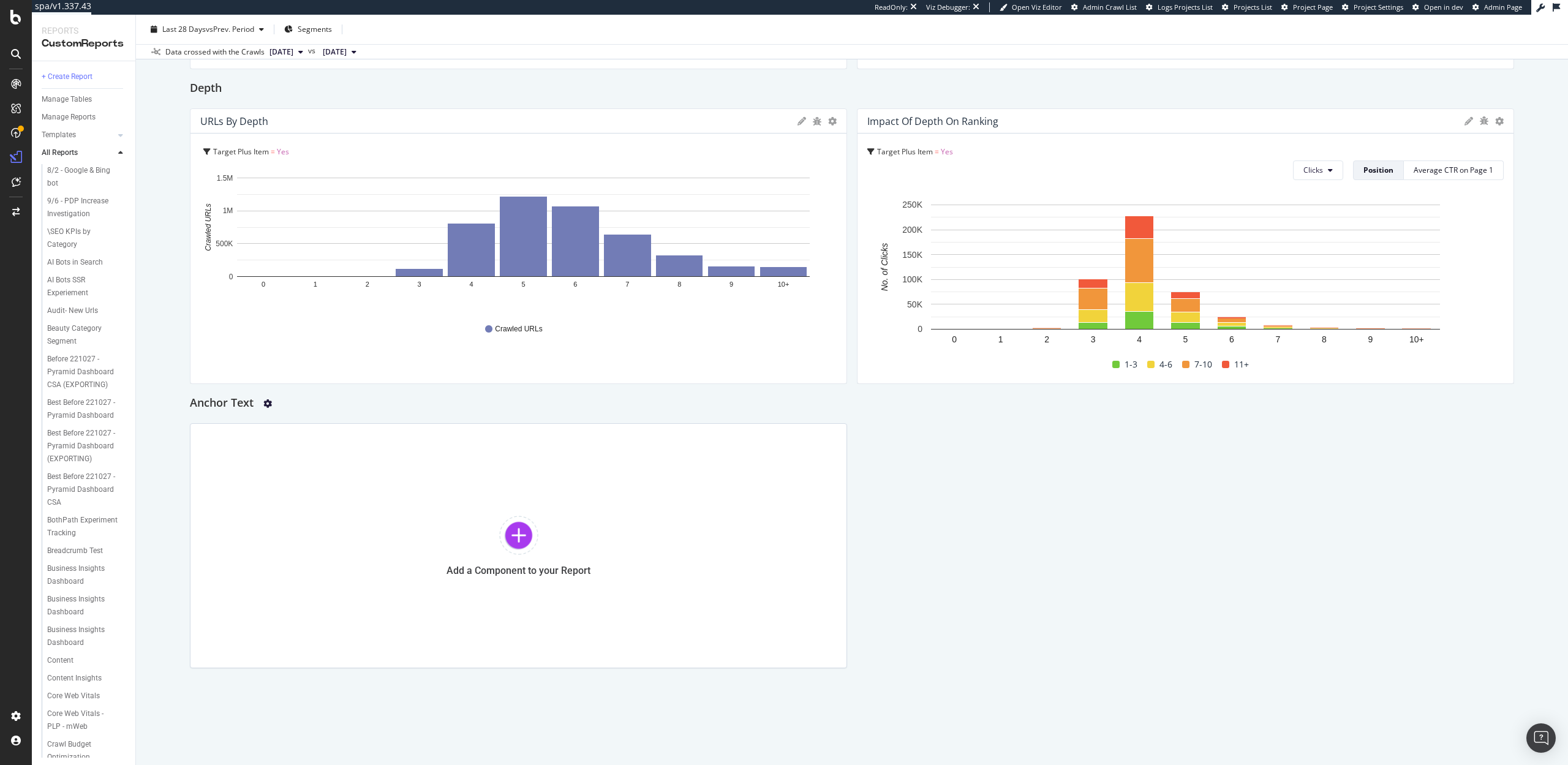
click at [270, 403] on icon "gear" at bounding box center [268, 403] width 8 height 8
click at [239, 415] on div "Delete" at bounding box center [232, 408] width 57 height 15
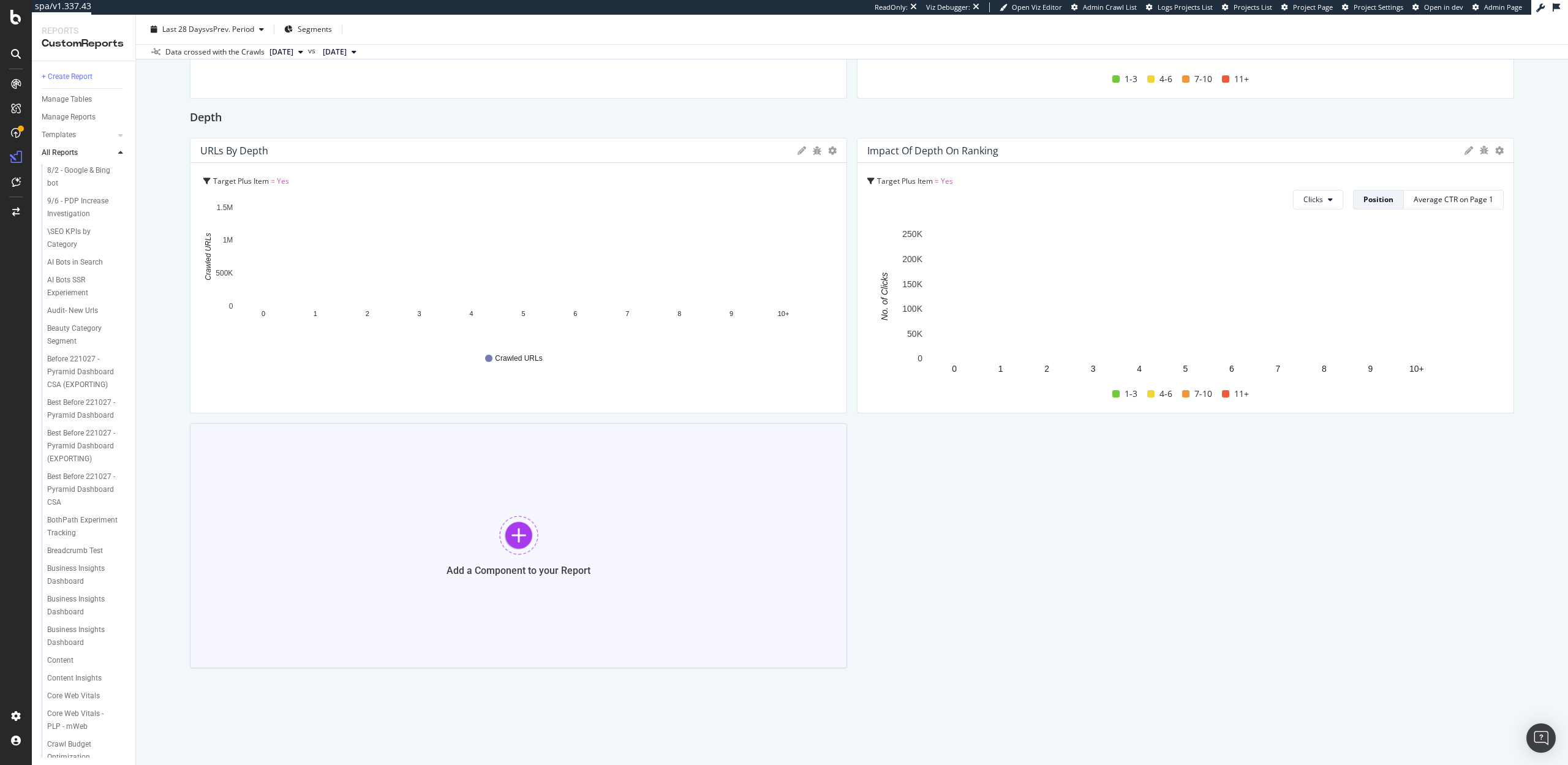
scroll to position [1607, 0]
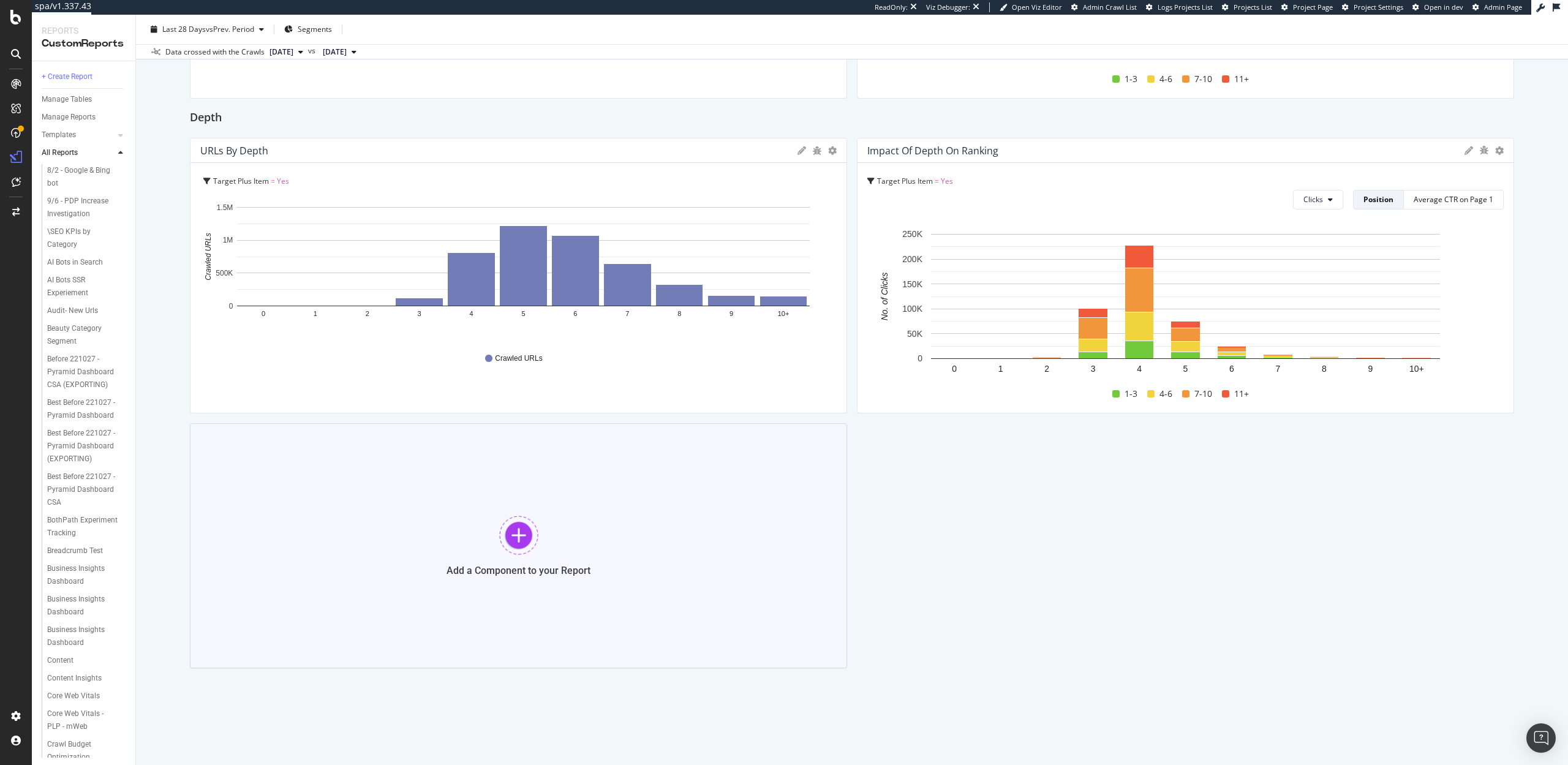
click at [520, 540] on div at bounding box center [519, 535] width 39 height 39
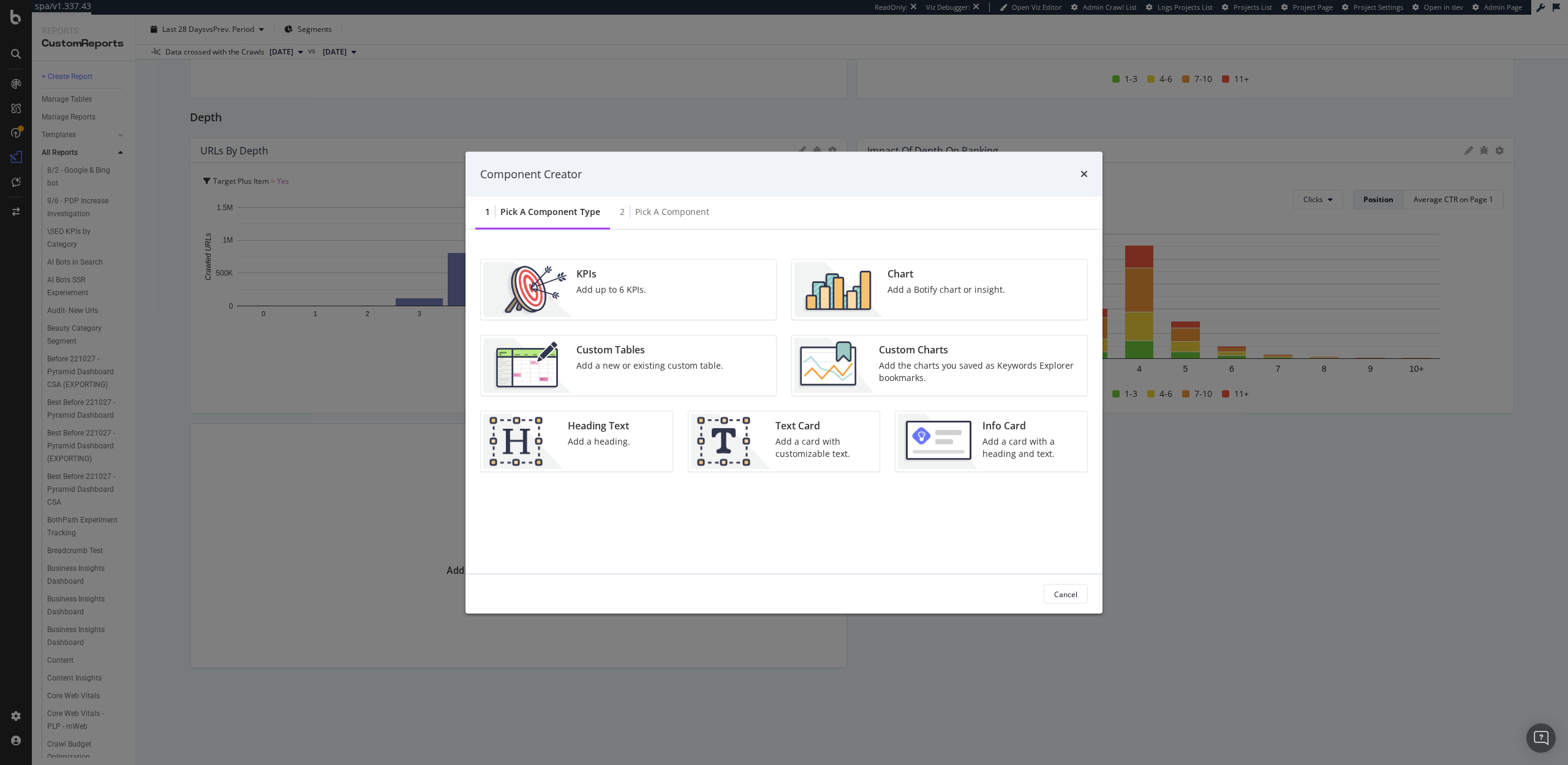
click at [855, 281] on img "modal" at bounding box center [838, 289] width 89 height 55
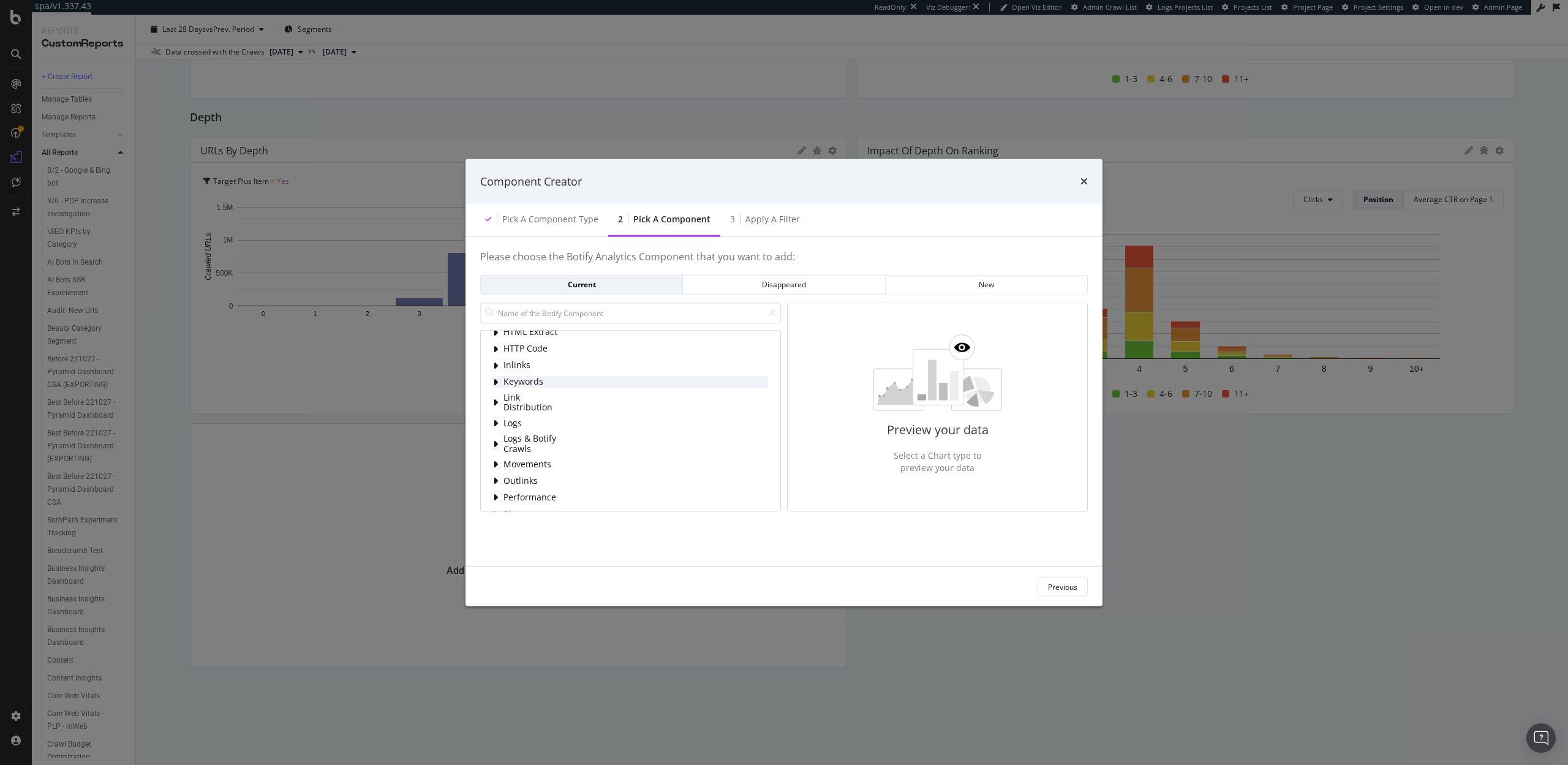
scroll to position [53, 0]
click at [533, 428] on span "Logs & Botify Crawls" at bounding box center [530, 434] width 54 height 20
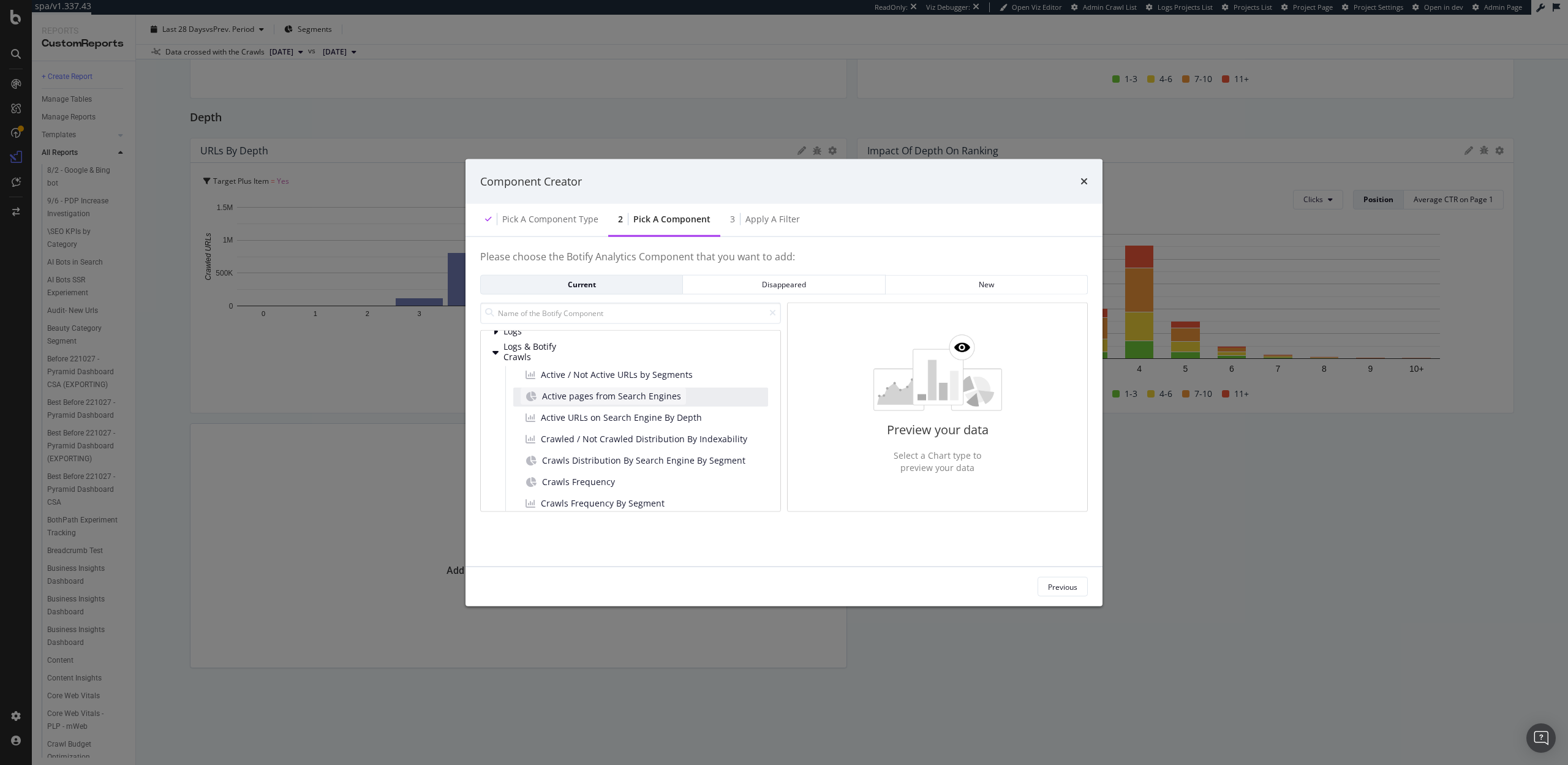
scroll to position [139, 0]
click at [563, 473] on span "Crawls Frequency" at bounding box center [579, 478] width 73 height 12
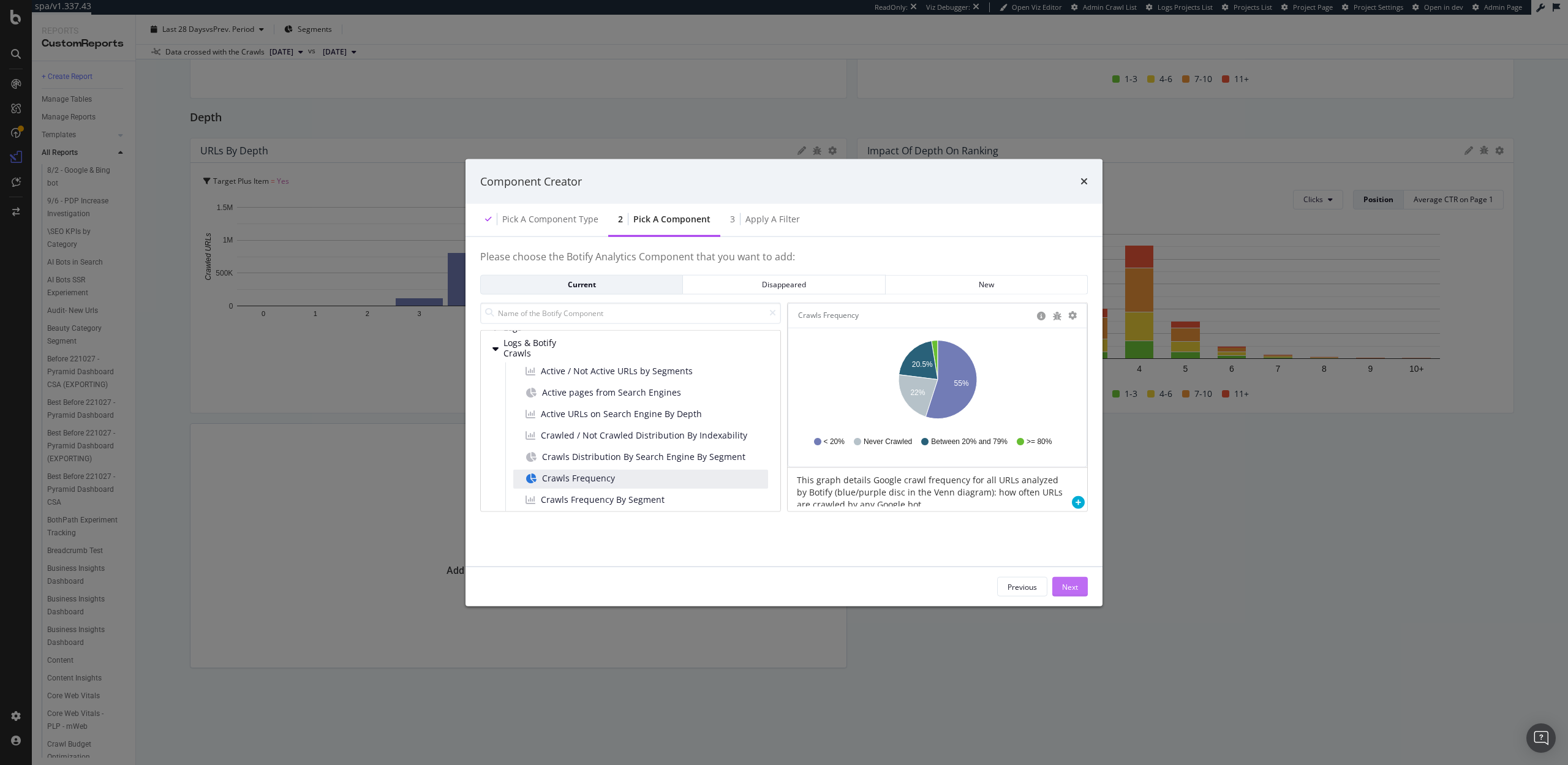
click at [1068, 587] on div "Next" at bounding box center [1069, 586] width 16 height 10
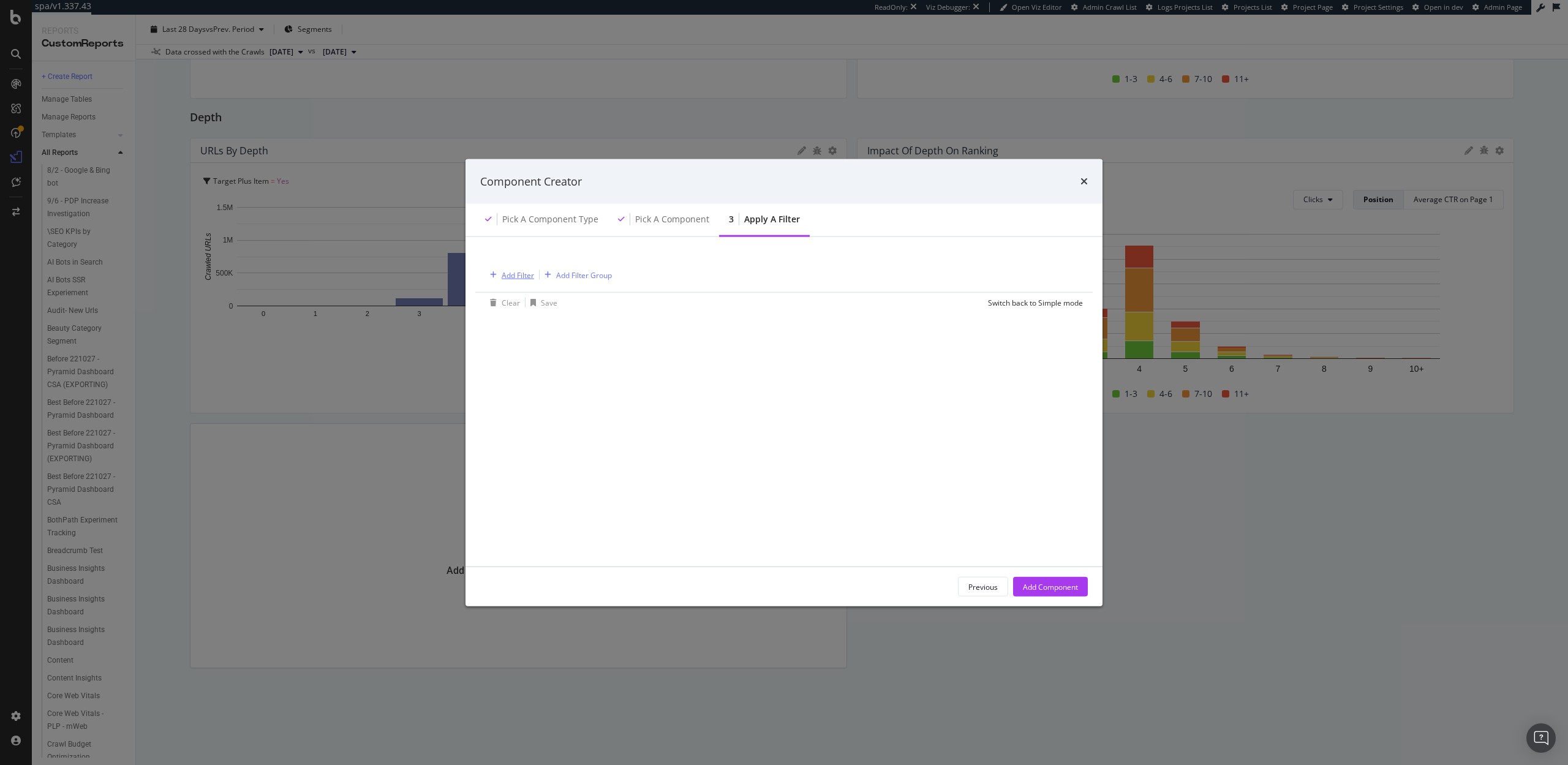
click at [504, 272] on div "Add Filter" at bounding box center [517, 274] width 33 height 10
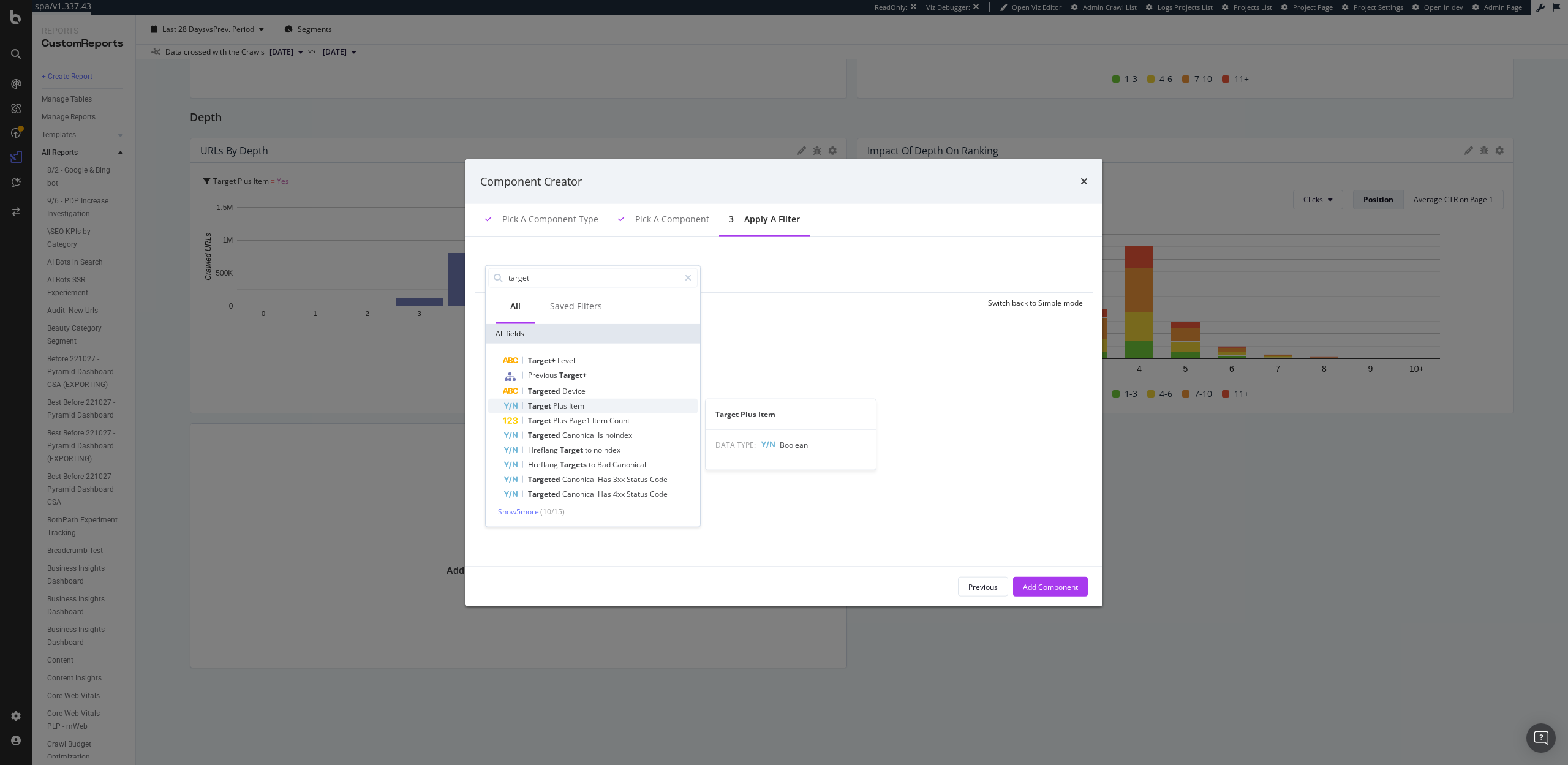
type input "target"
click at [560, 401] on span "Plus" at bounding box center [560, 404] width 16 height 10
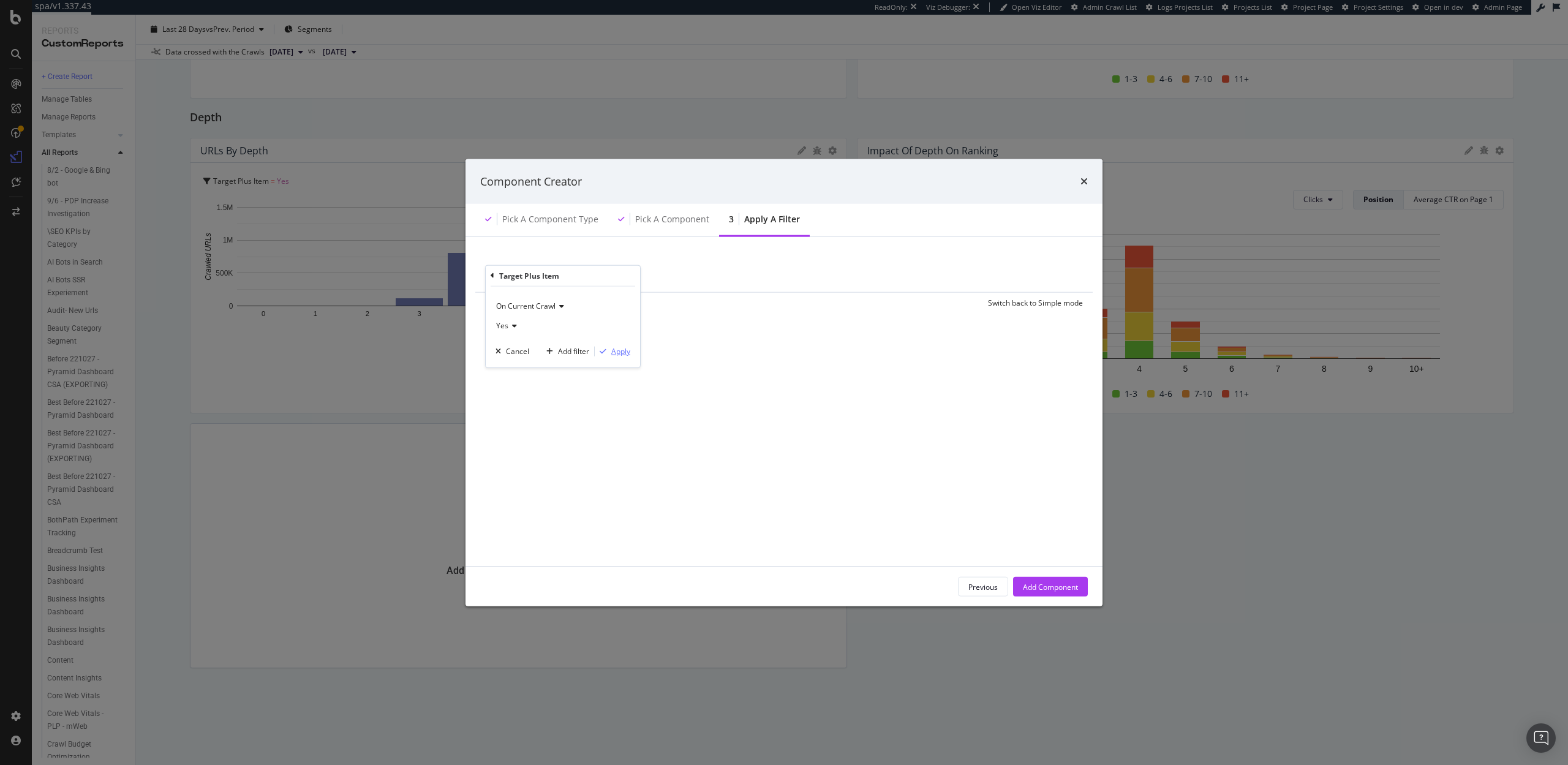
click at [615, 346] on div "Apply" at bounding box center [621, 350] width 19 height 10
click at [595, 274] on div "Add Filter" at bounding box center [604, 274] width 33 height 10
type input "pagetype"
click at [640, 373] on span "pagetype" at bounding box center [631, 376] width 36 height 10
click at [608, 367] on input "modal" at bounding box center [648, 366] width 133 height 20
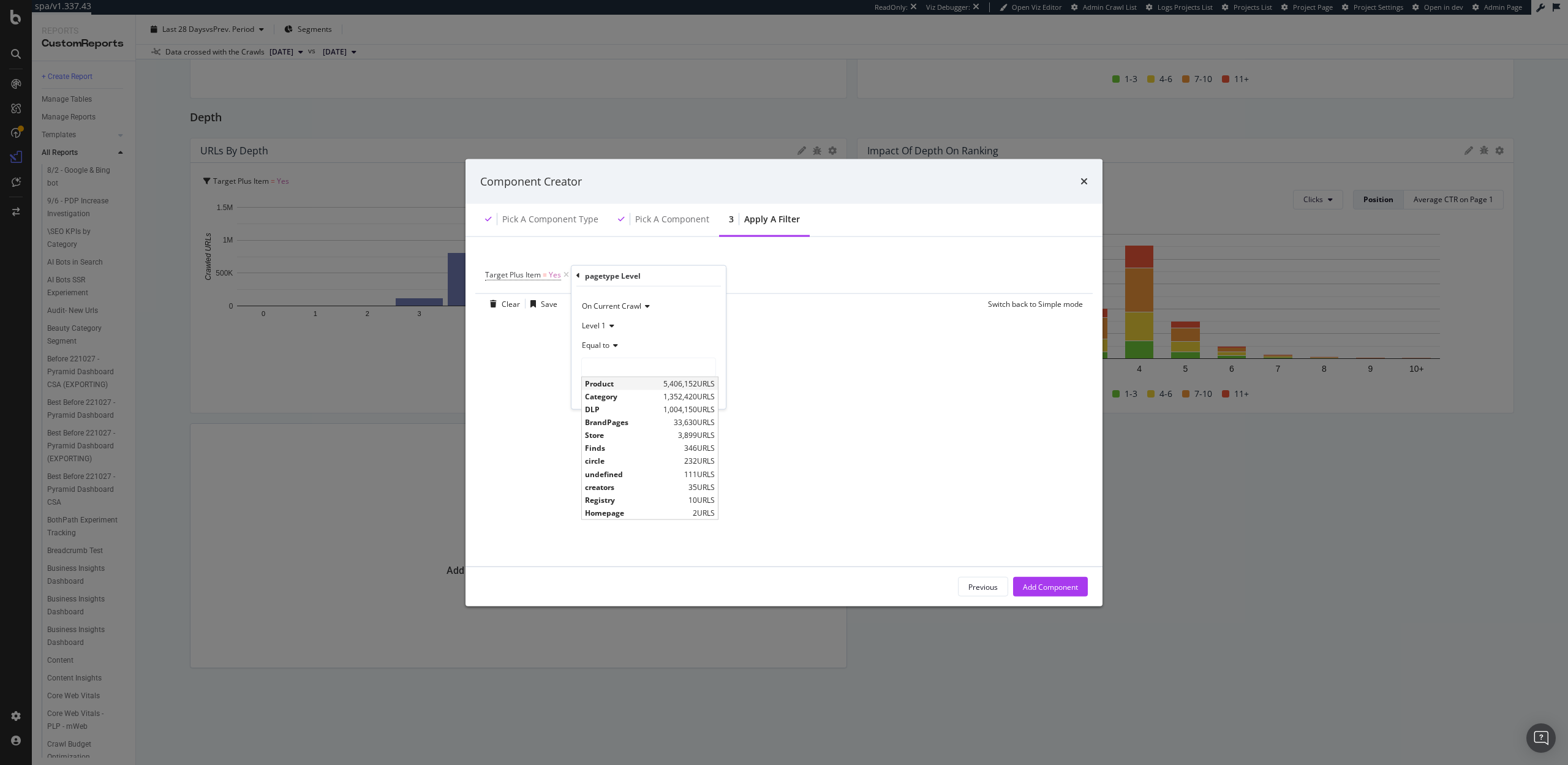
click at [610, 387] on span "Product" at bounding box center [623, 382] width 76 height 10
type input "Product"
click at [708, 394] on div "Apply" at bounding box center [707, 392] width 19 height 10
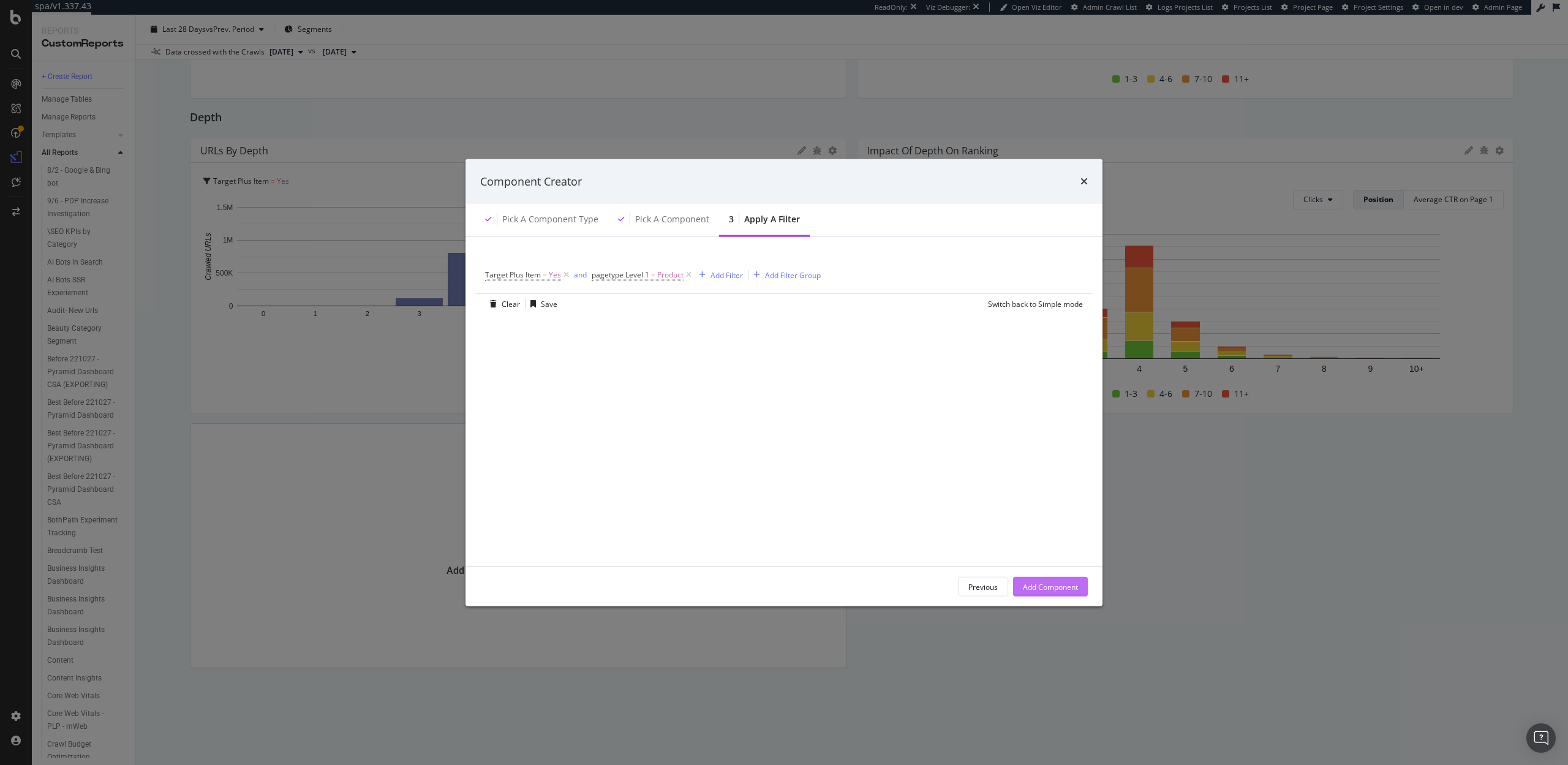
click at [1055, 586] on div "Add Component" at bounding box center [1050, 586] width 55 height 10
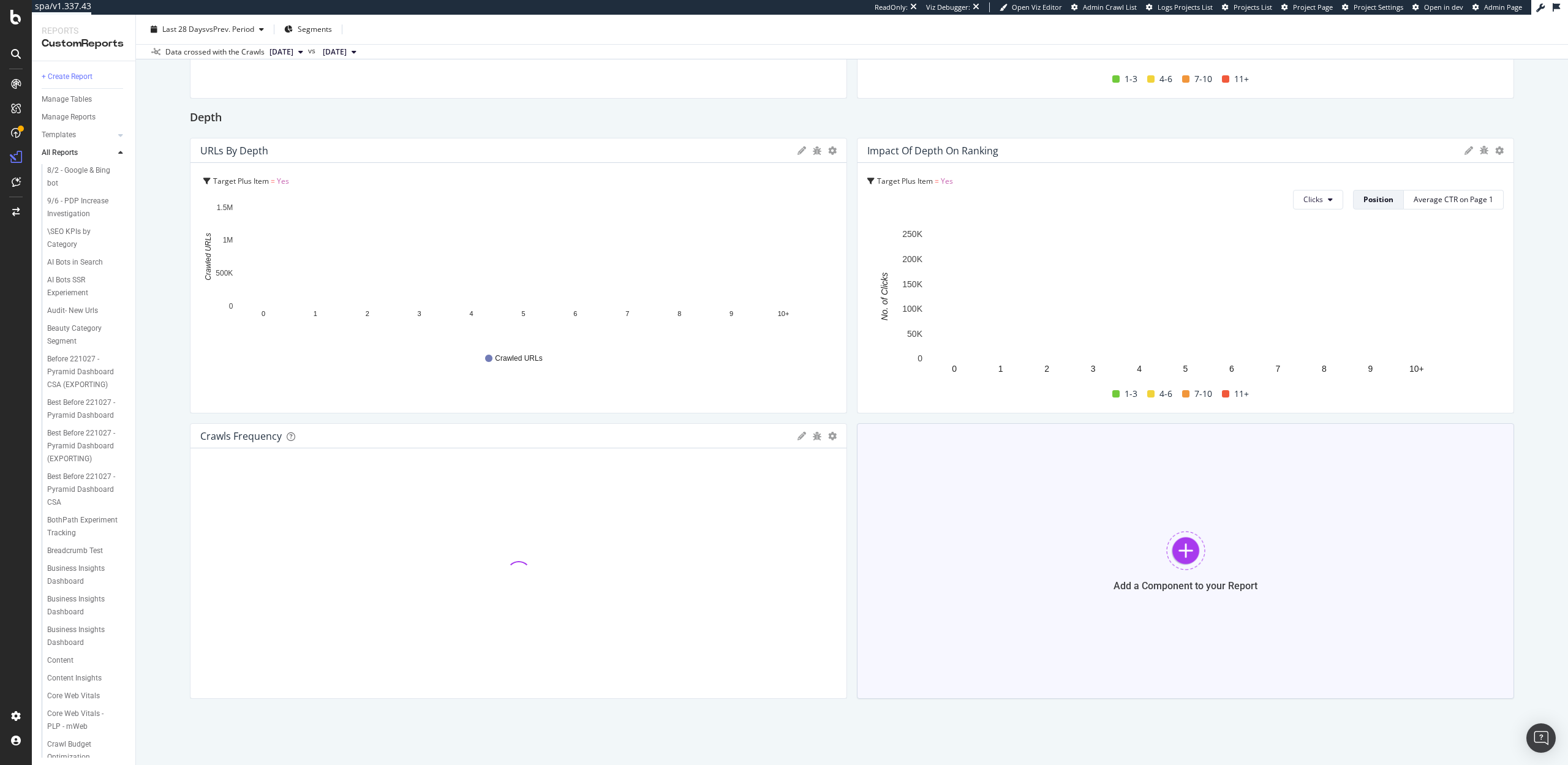
scroll to position [1636, 0]
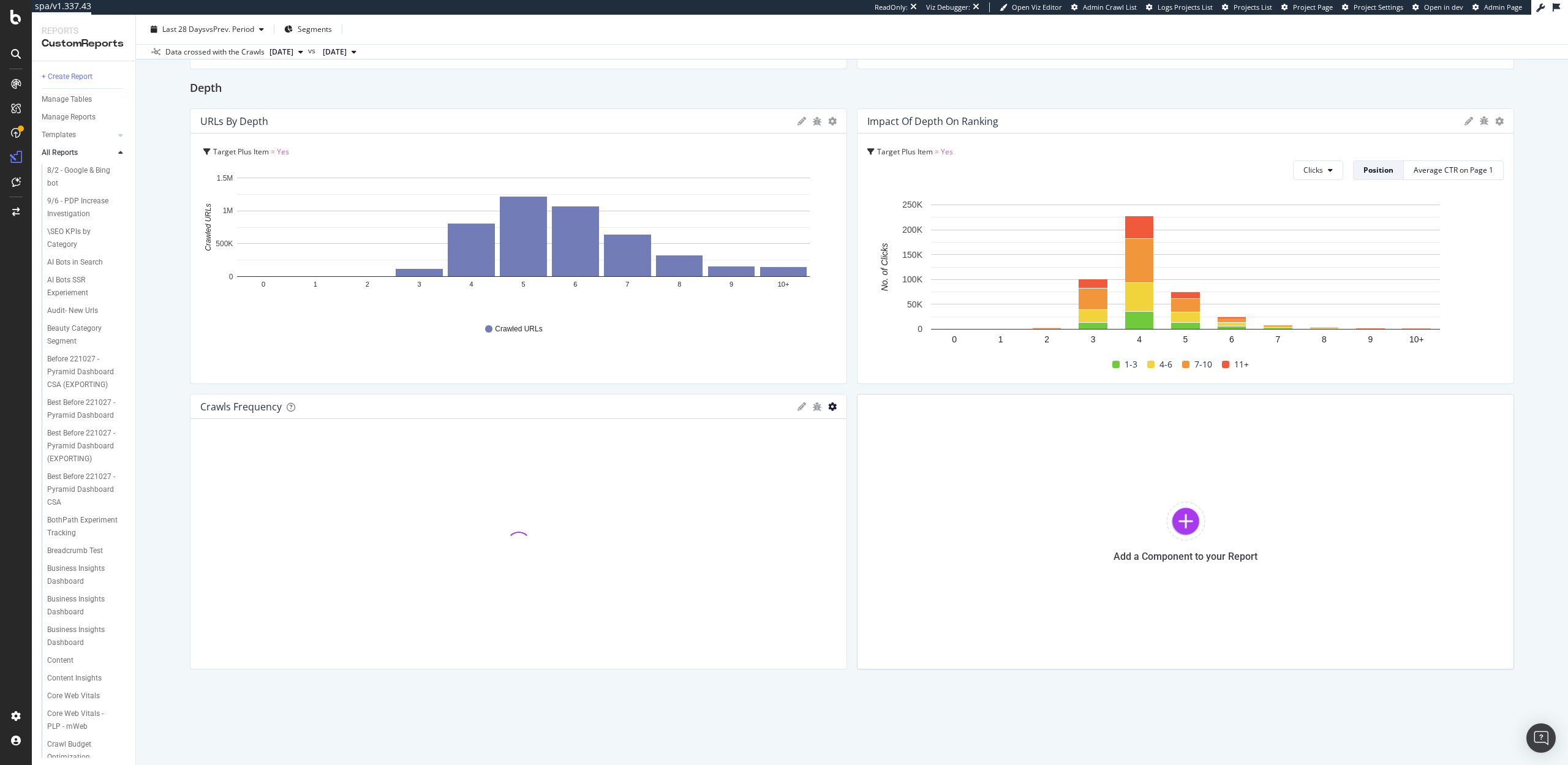
click at [832, 410] on icon "gear" at bounding box center [832, 406] width 8 height 8
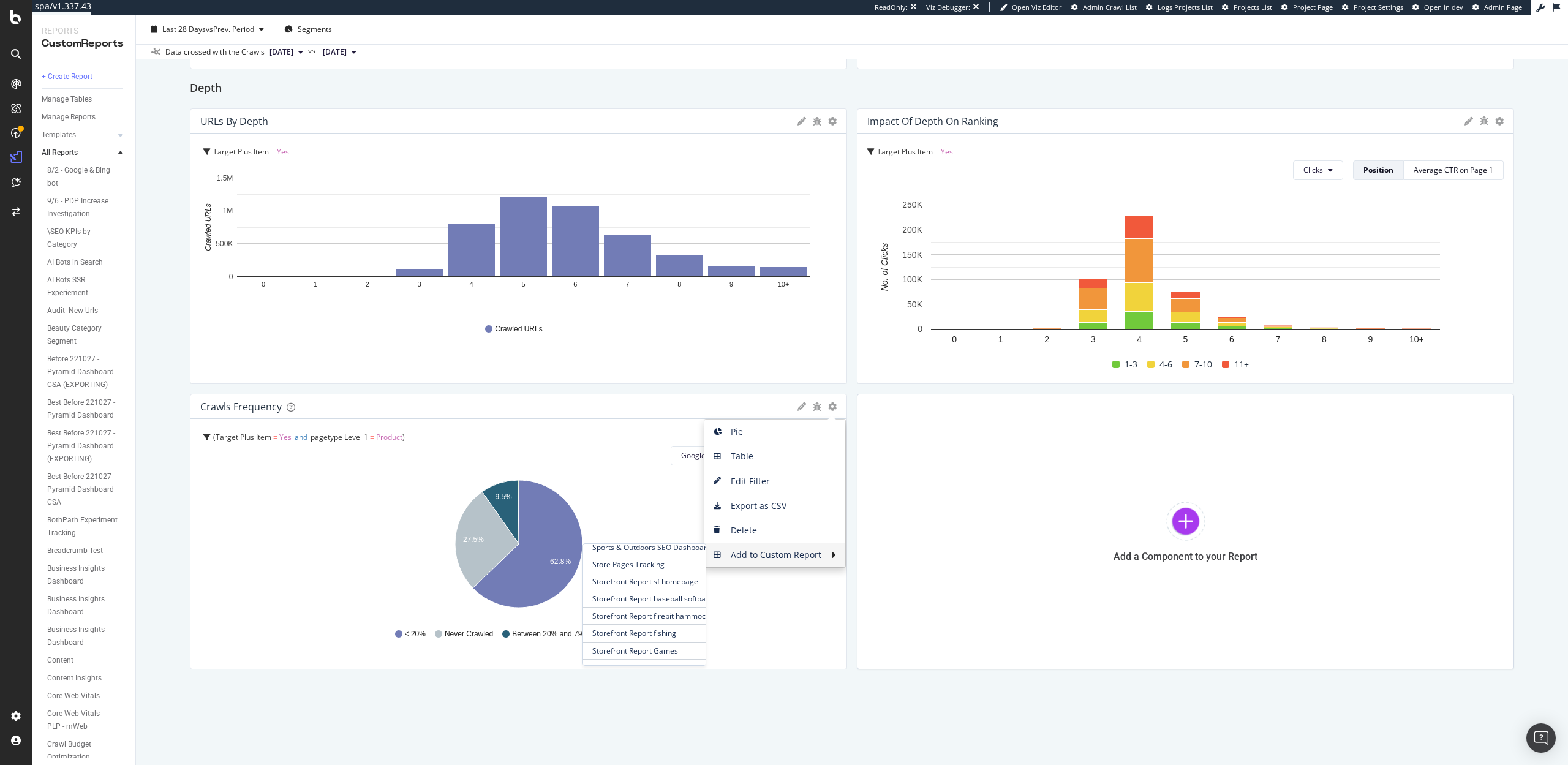
scroll to position [1549, 0]
click at [633, 599] on span "🎯Target Plus" at bounding box center [644, 606] width 122 height 17
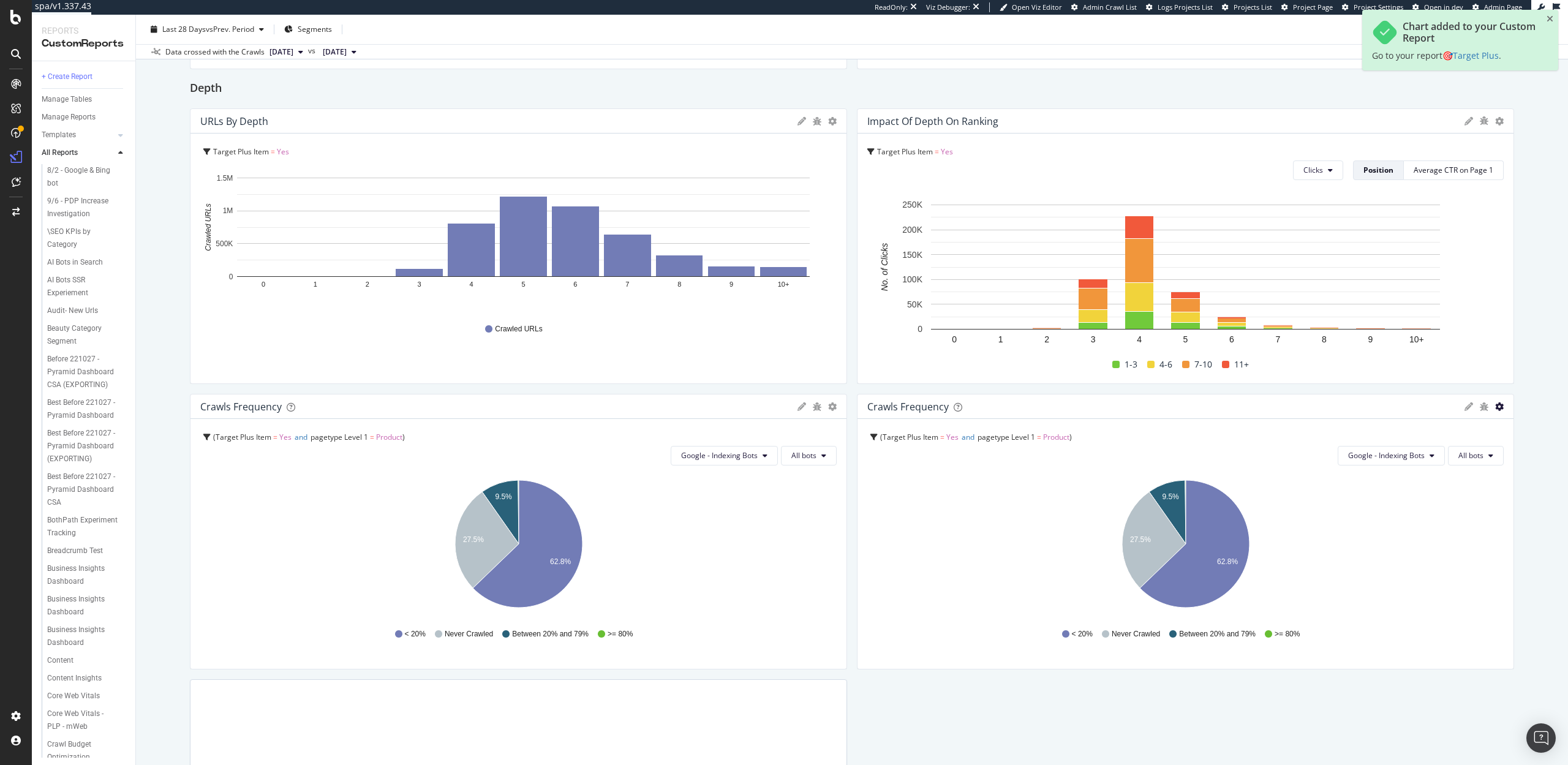
click at [1499, 404] on icon "gear" at bounding box center [1499, 406] width 8 height 8
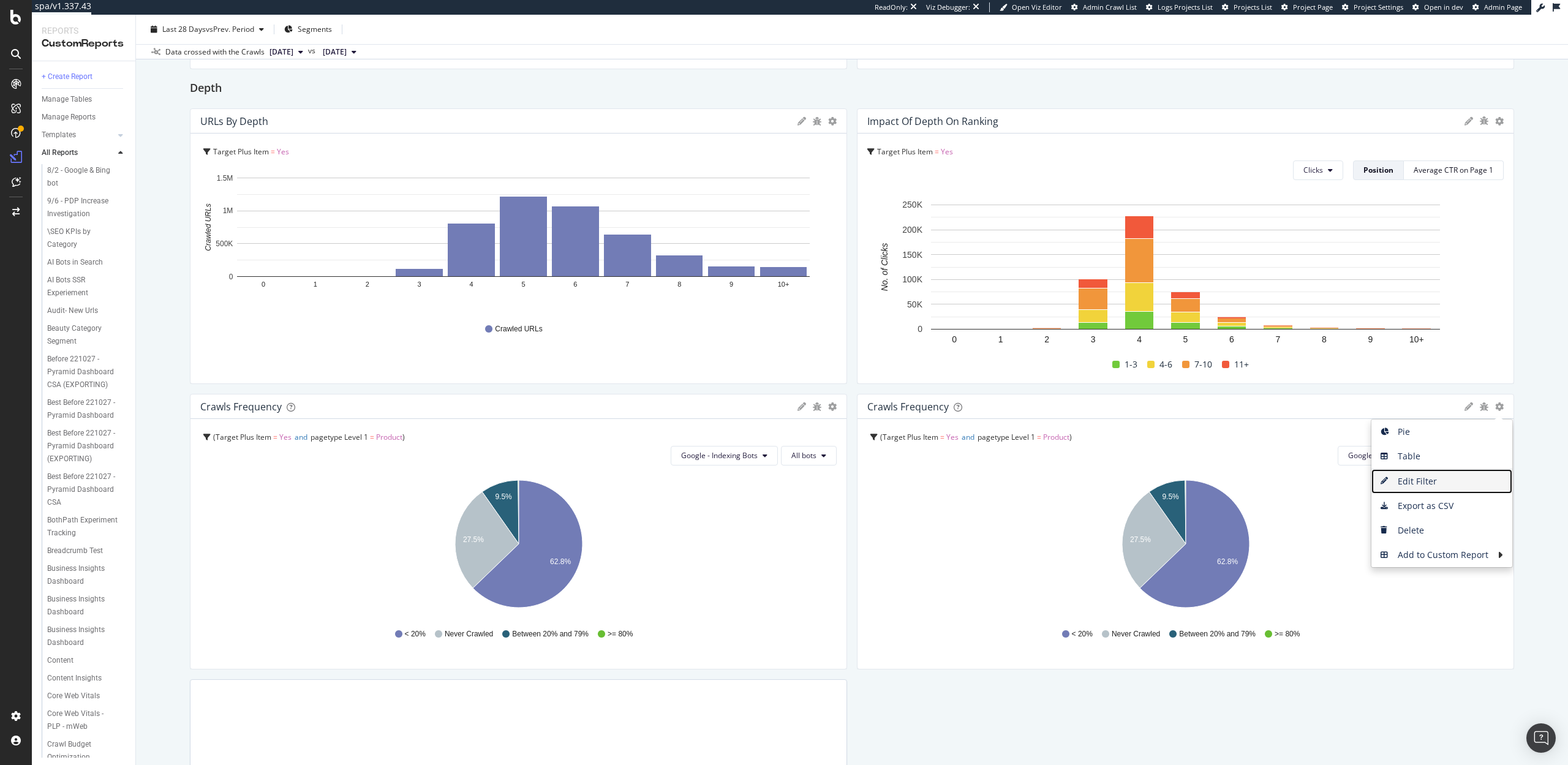
click at [1409, 480] on span "Edit Filter" at bounding box center [1441, 482] width 141 height 19
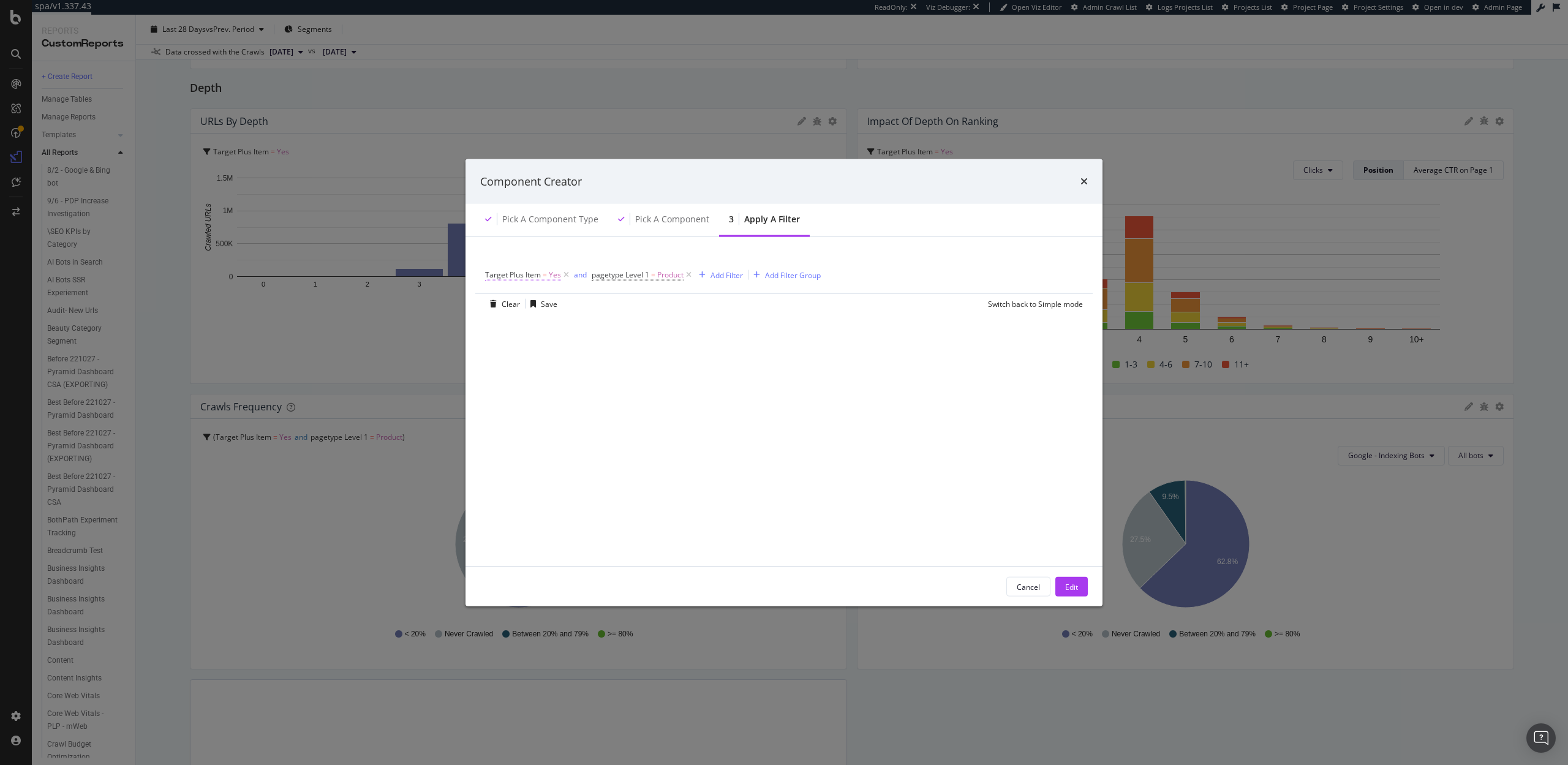
click at [539, 272] on span "Target Plus Item" at bounding box center [513, 274] width 56 height 10
click at [508, 321] on icon "modal" at bounding box center [512, 323] width 8 height 7
click at [514, 362] on div "No" at bounding box center [564, 363] width 131 height 16
click at [622, 352] on div "Apply" at bounding box center [621, 348] width 19 height 10
click at [1078, 582] on div "Edit" at bounding box center [1072, 586] width 13 height 10
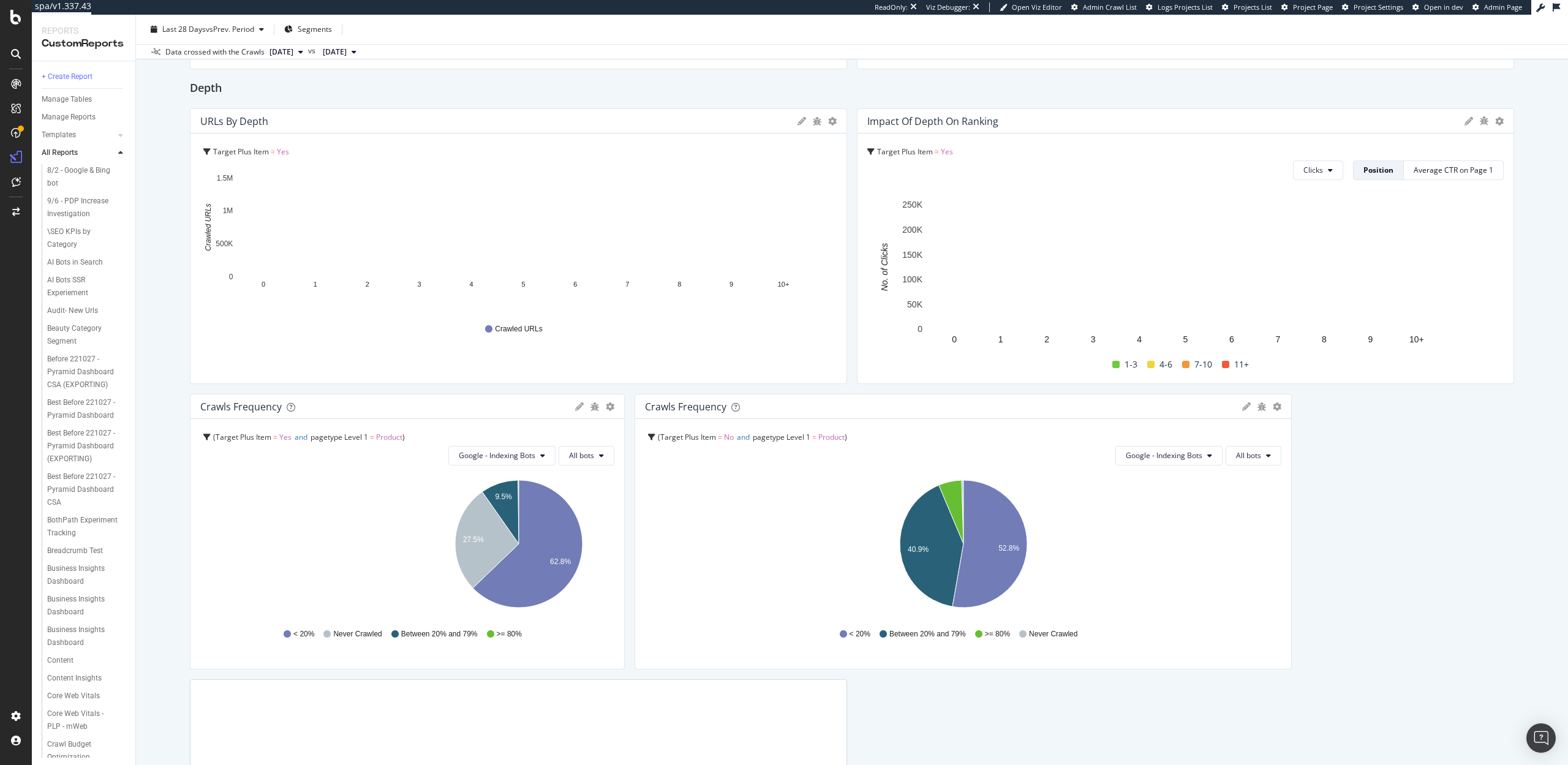
drag, startPoint x: 844, startPoint y: 544, endPoint x: 645, endPoint y: 545, distance: 199.0
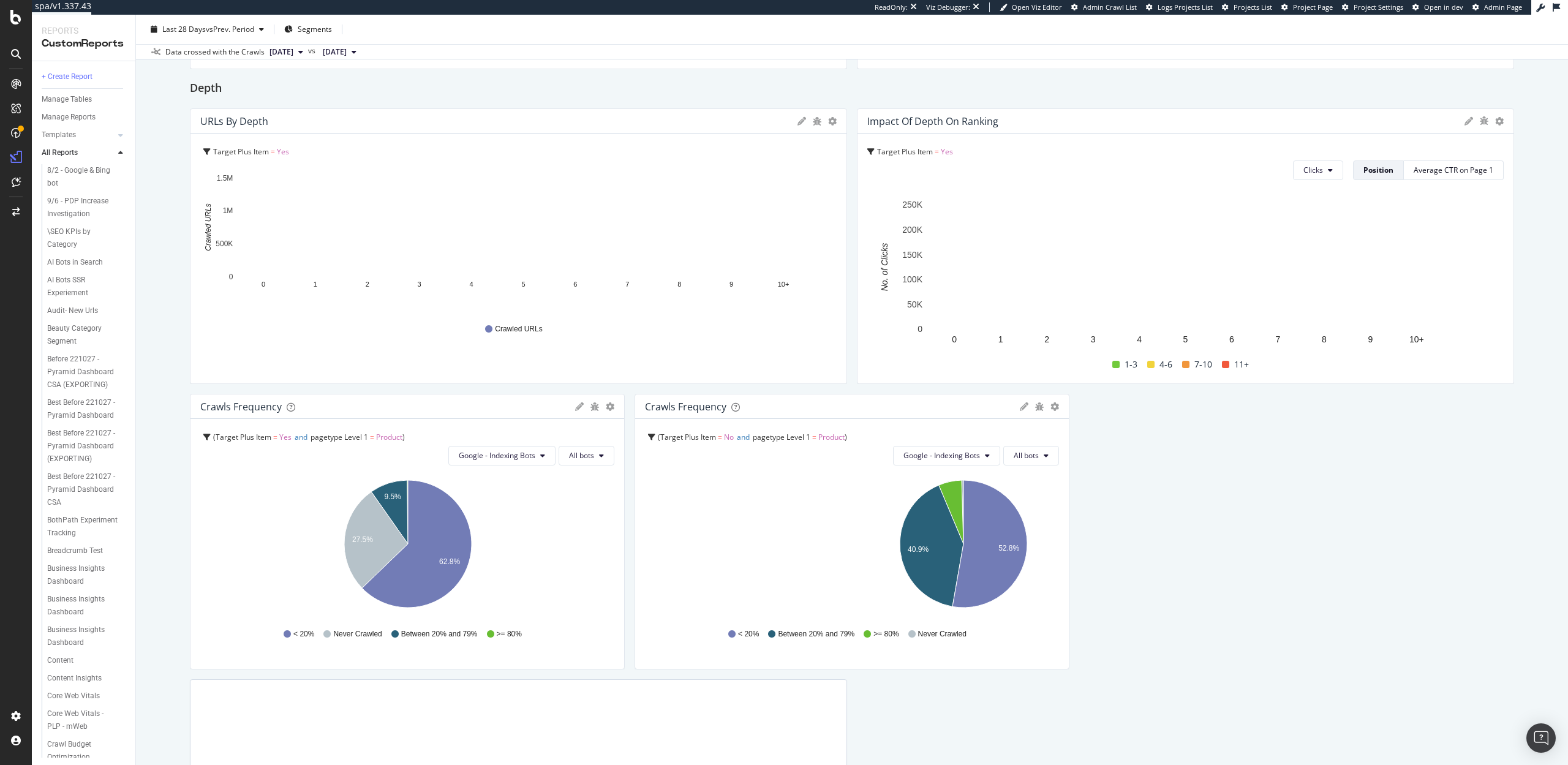
drag, startPoint x: 1289, startPoint y: 518, endPoint x: 877, endPoint y: 513, distance: 412.0
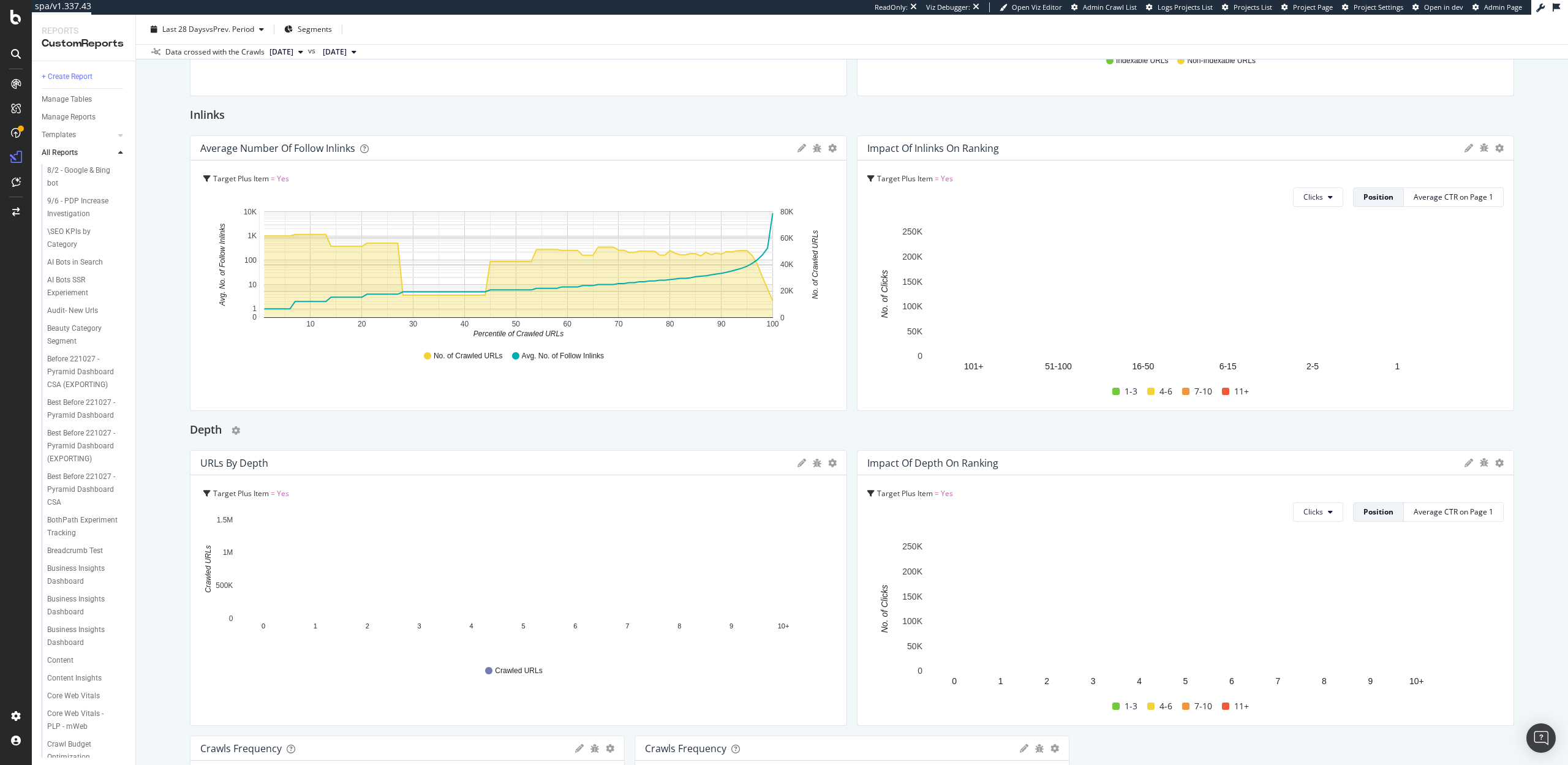
scroll to position [1158, 0]
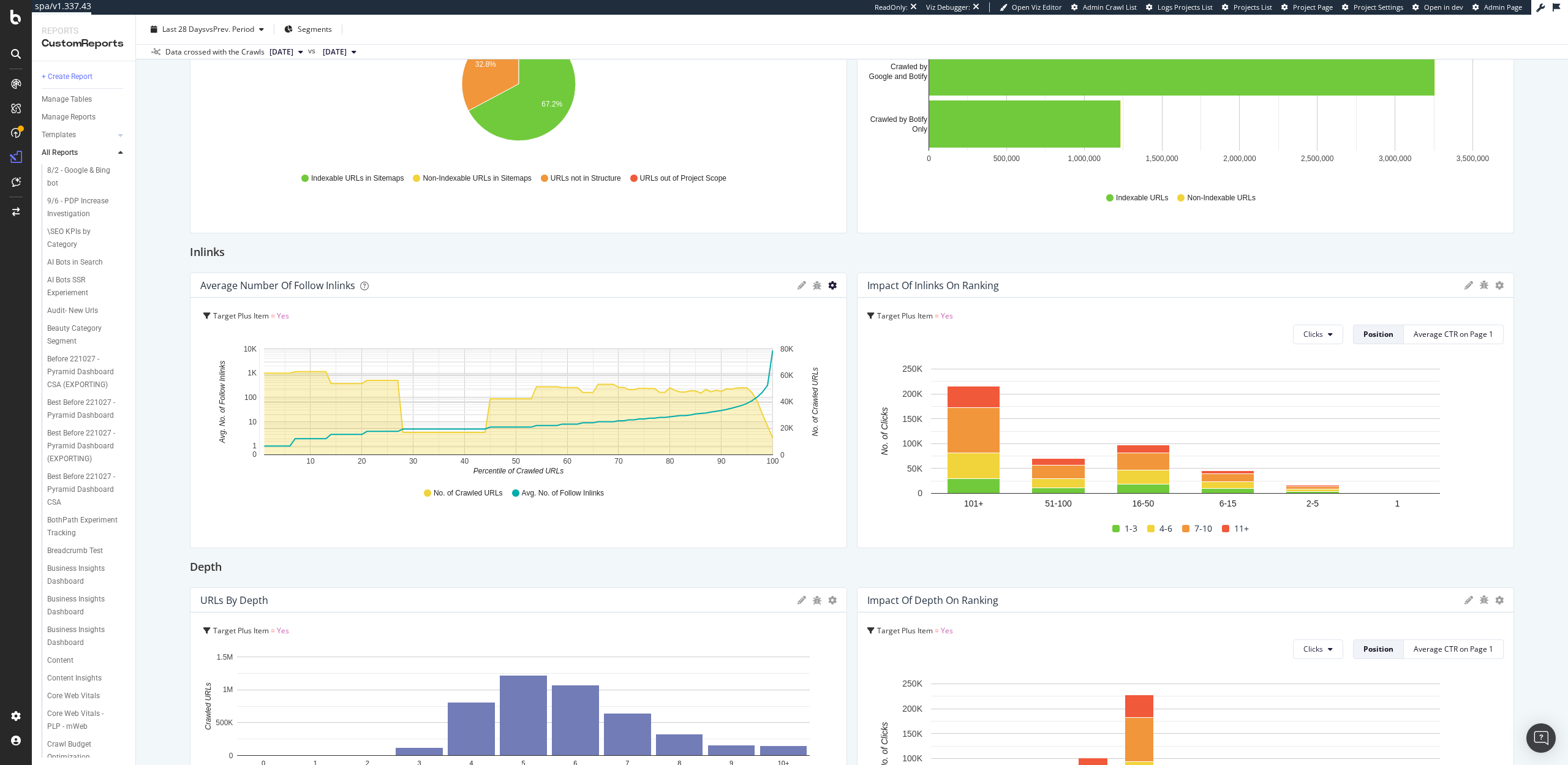
click at [830, 287] on icon "gear" at bounding box center [832, 285] width 8 height 8
click at [744, 410] on span "Delete" at bounding box center [775, 409] width 141 height 19
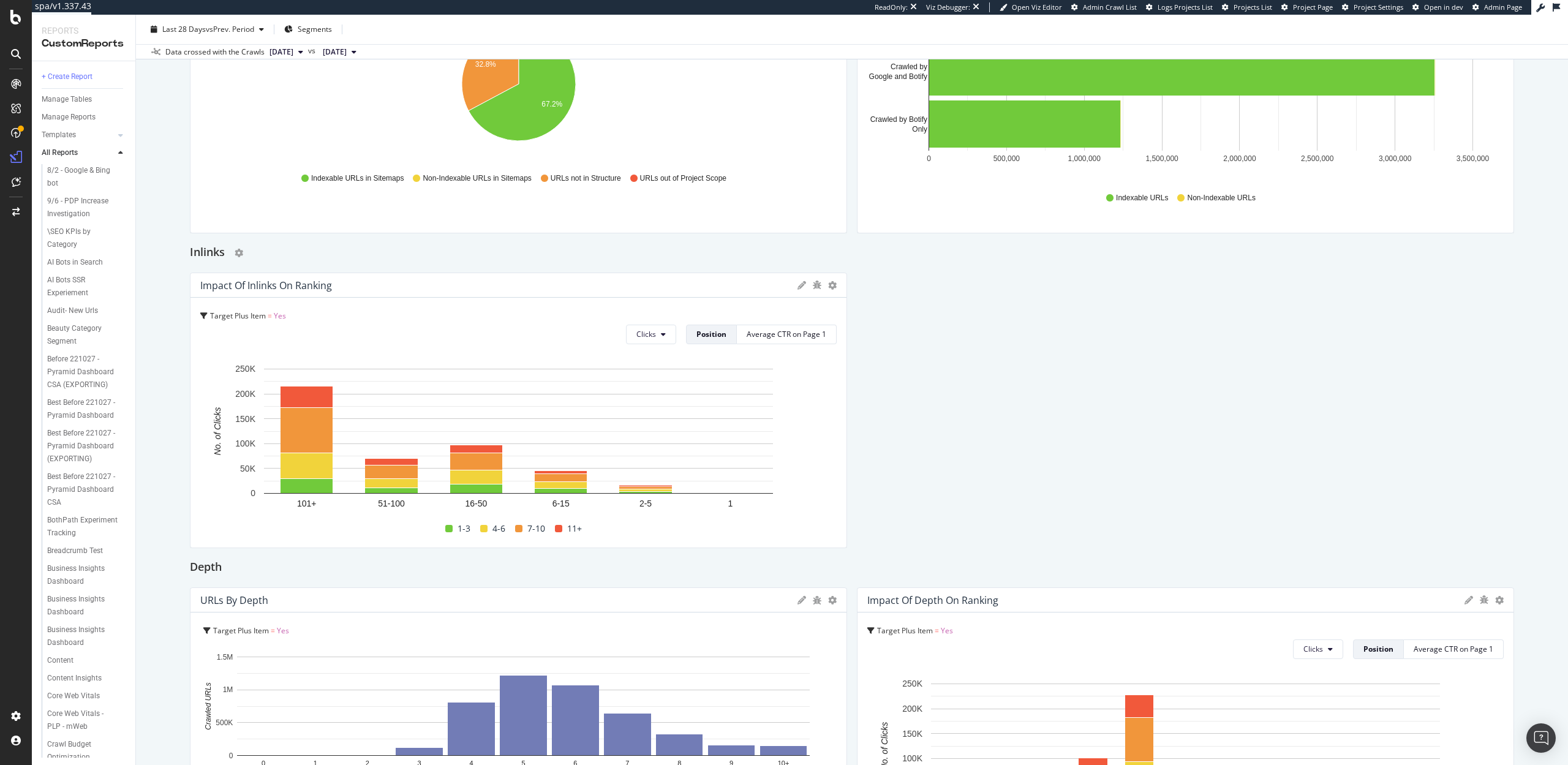
click at [212, 249] on h2 "Inlinks" at bounding box center [207, 253] width 34 height 20
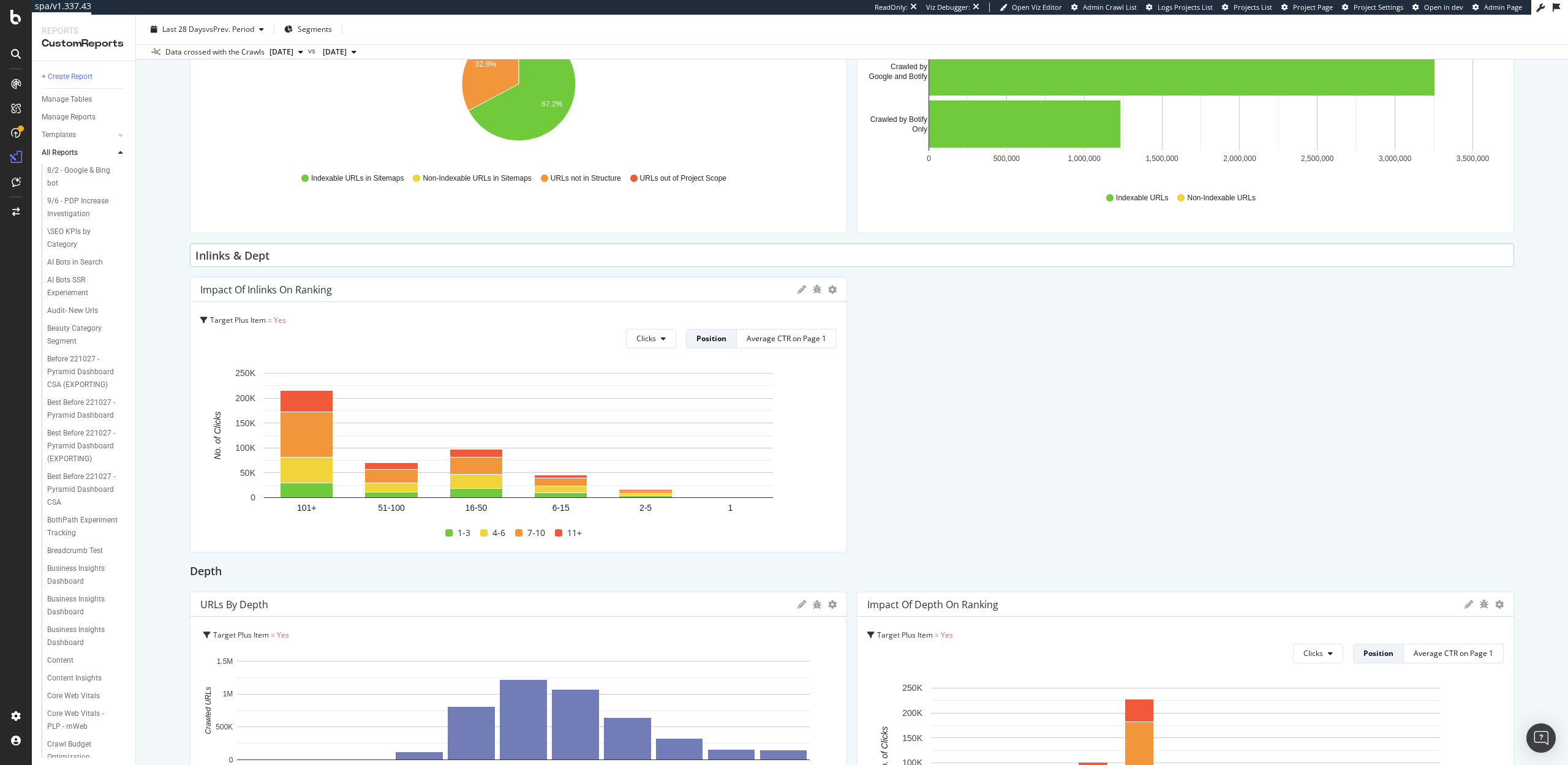
type input "Inlinks & Depth"
click at [152, 433] on div "🎯Target Plus 🎯Target Plus target.com master crawl Clone (Admin) Clone Schedule …" at bounding box center [852, 389] width 1432 height 750
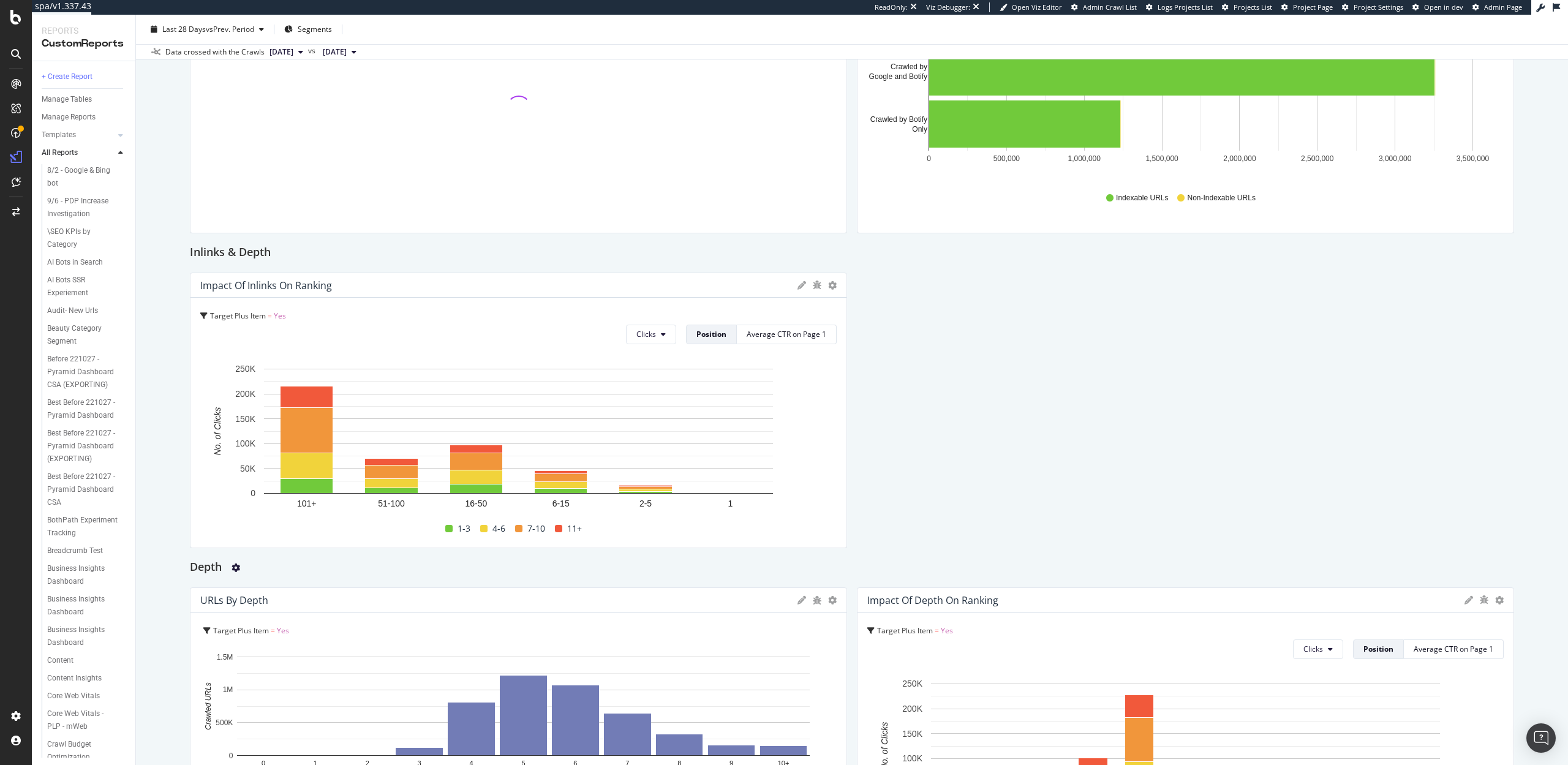
click at [237, 566] on icon "gear" at bounding box center [235, 567] width 8 height 8
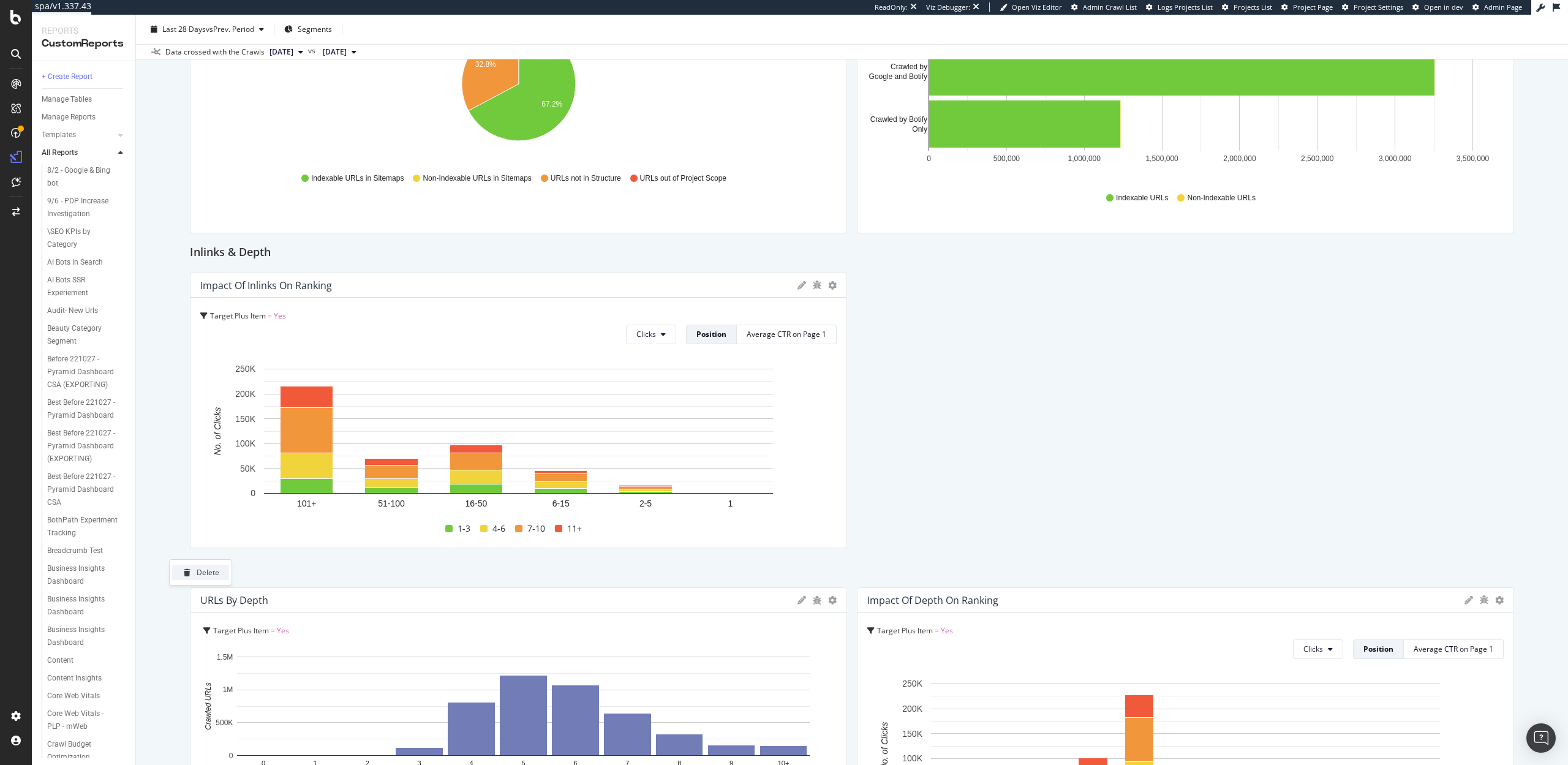
click at [202, 575] on div "Delete" at bounding box center [208, 571] width 22 height 10
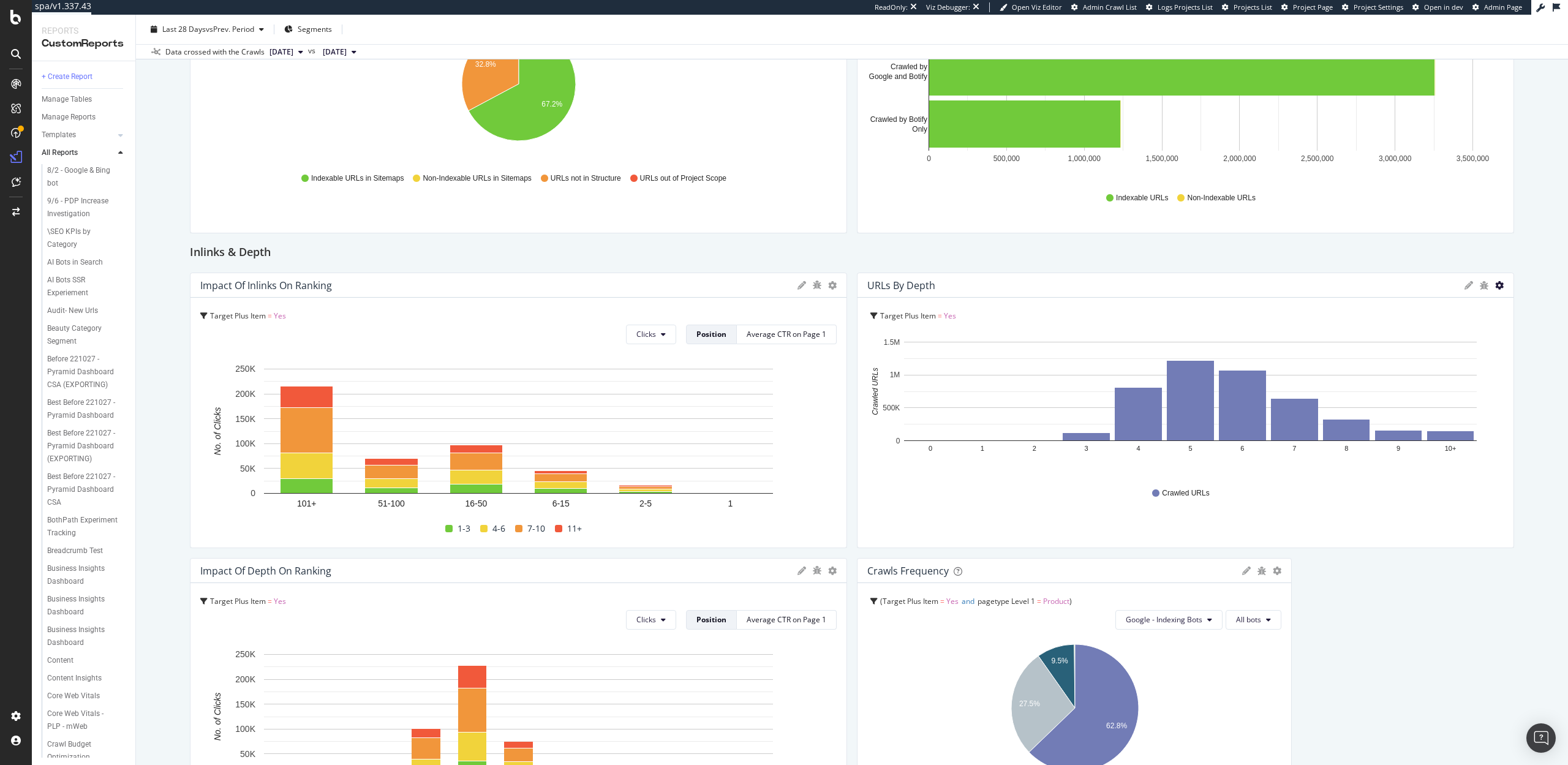
click at [1499, 288] on icon "gear" at bounding box center [1499, 285] width 8 height 8
click at [1424, 427] on span "Delete" at bounding box center [1441, 433] width 141 height 19
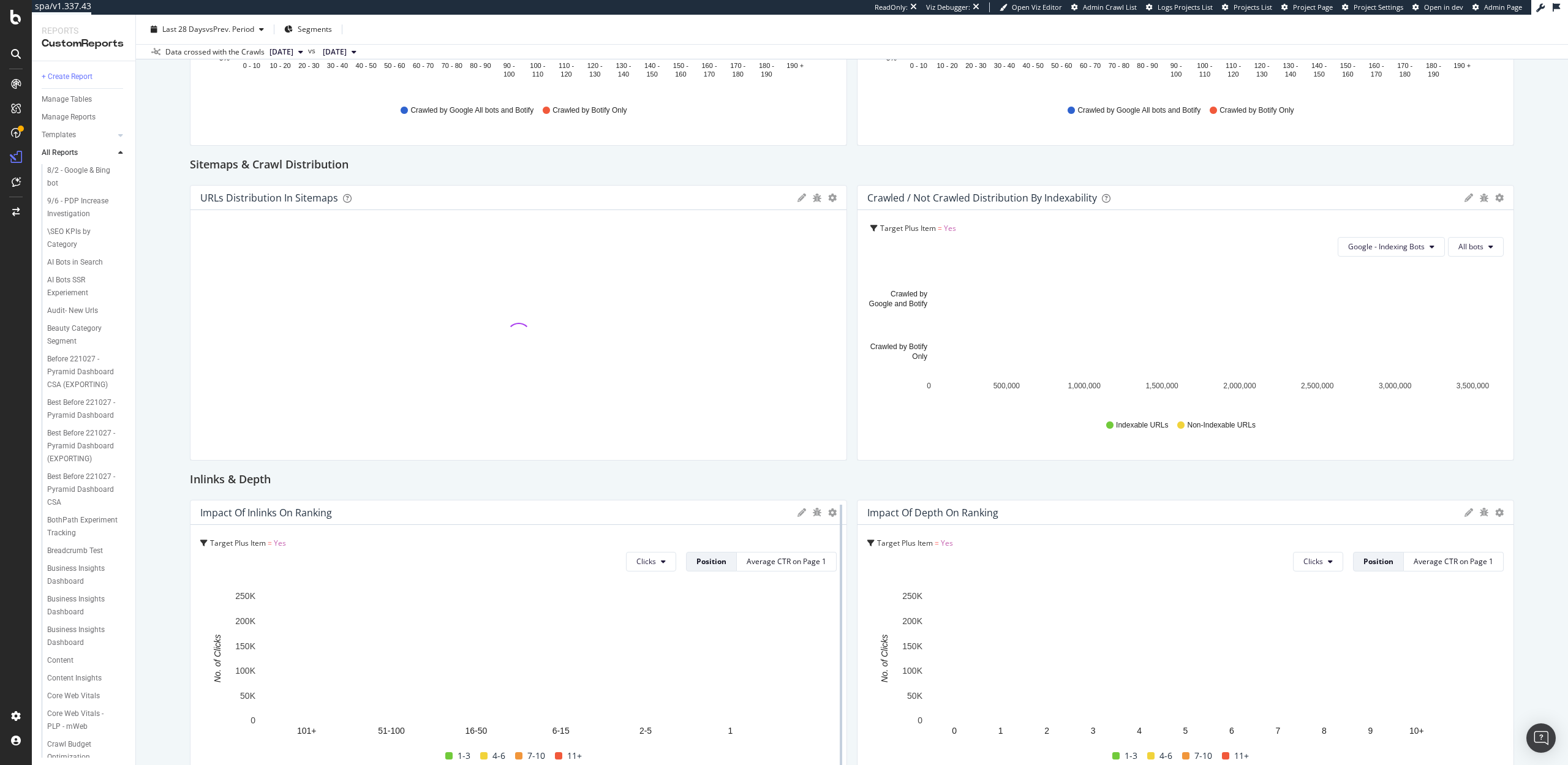
scroll to position [856, 0]
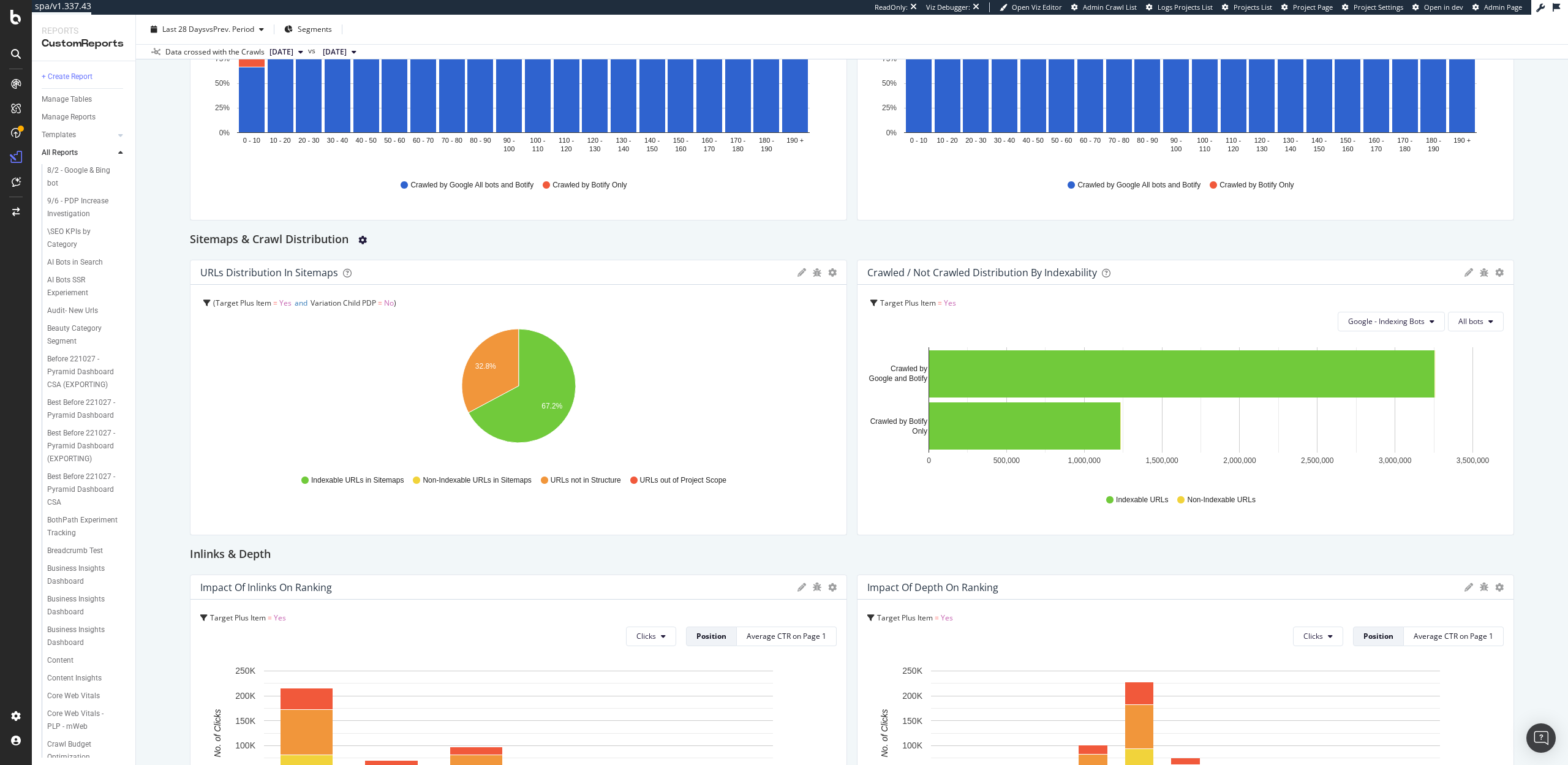
click at [365, 239] on icon "gear" at bounding box center [362, 239] width 8 height 8
click at [324, 247] on div "Delete" at bounding box center [336, 244] width 22 height 10
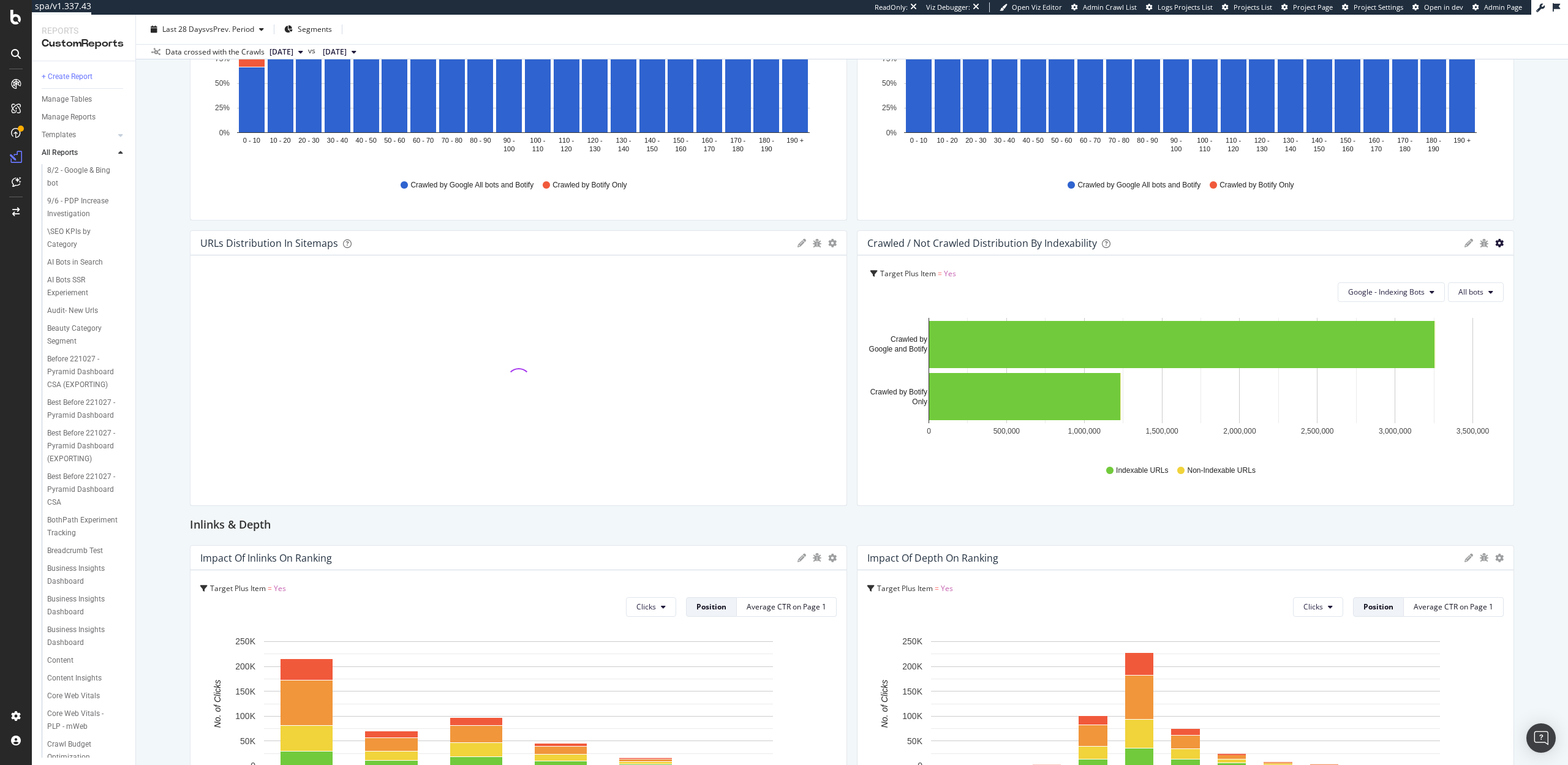
click at [1499, 242] on icon "gear" at bounding box center [1499, 242] width 8 height 8
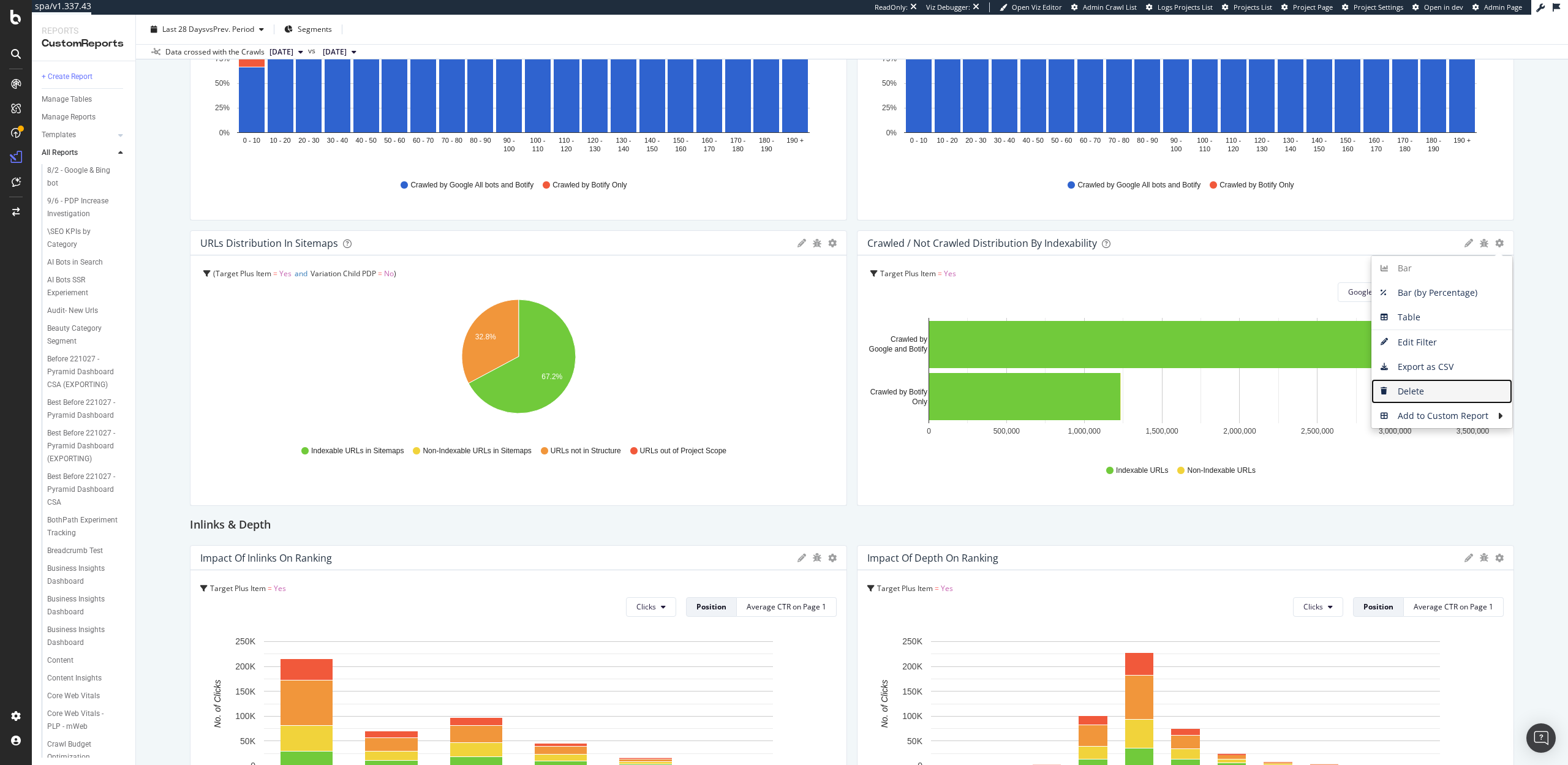
click at [1413, 387] on span "Delete" at bounding box center [1441, 391] width 141 height 19
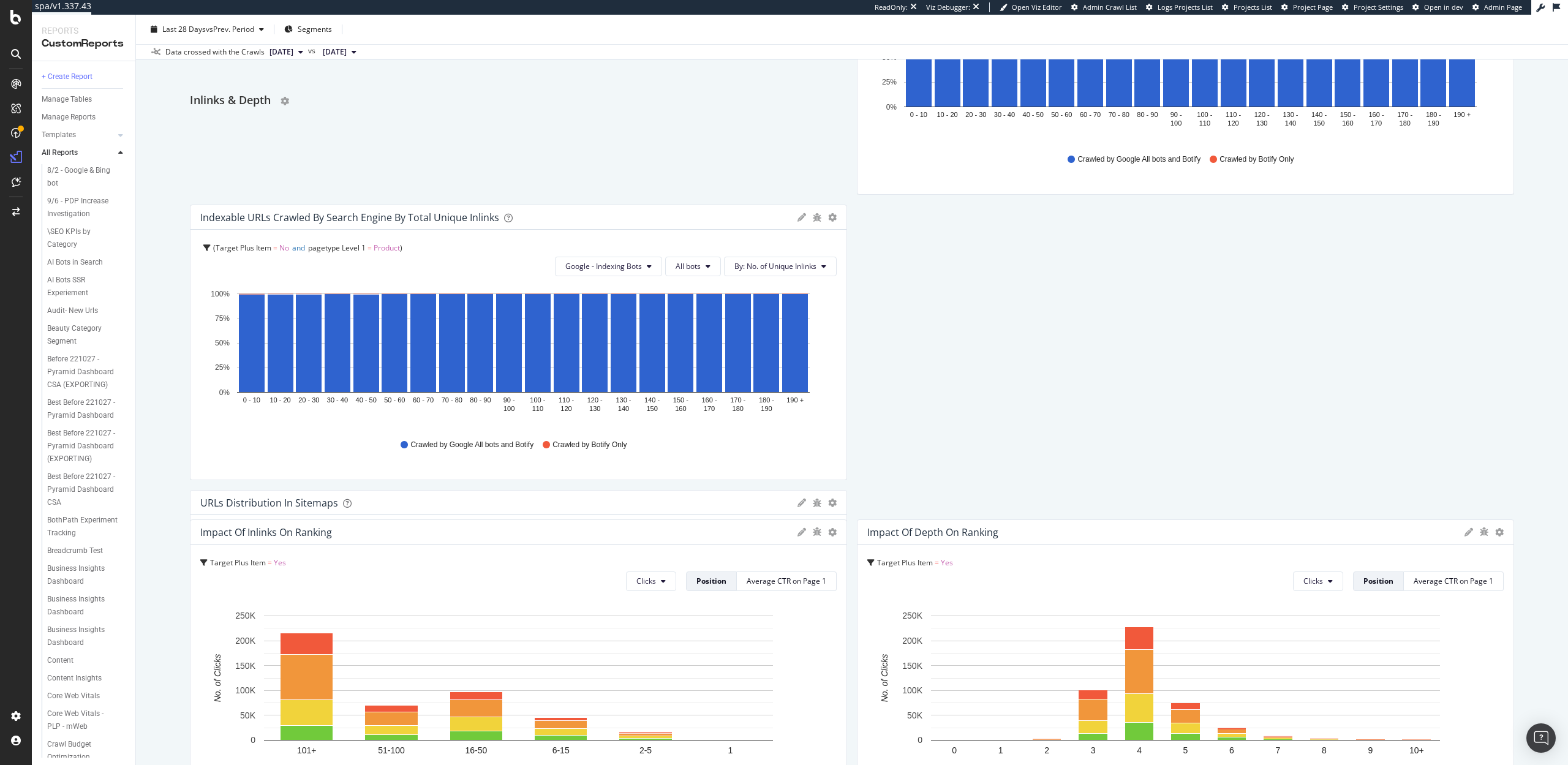
scroll to position [858, 0]
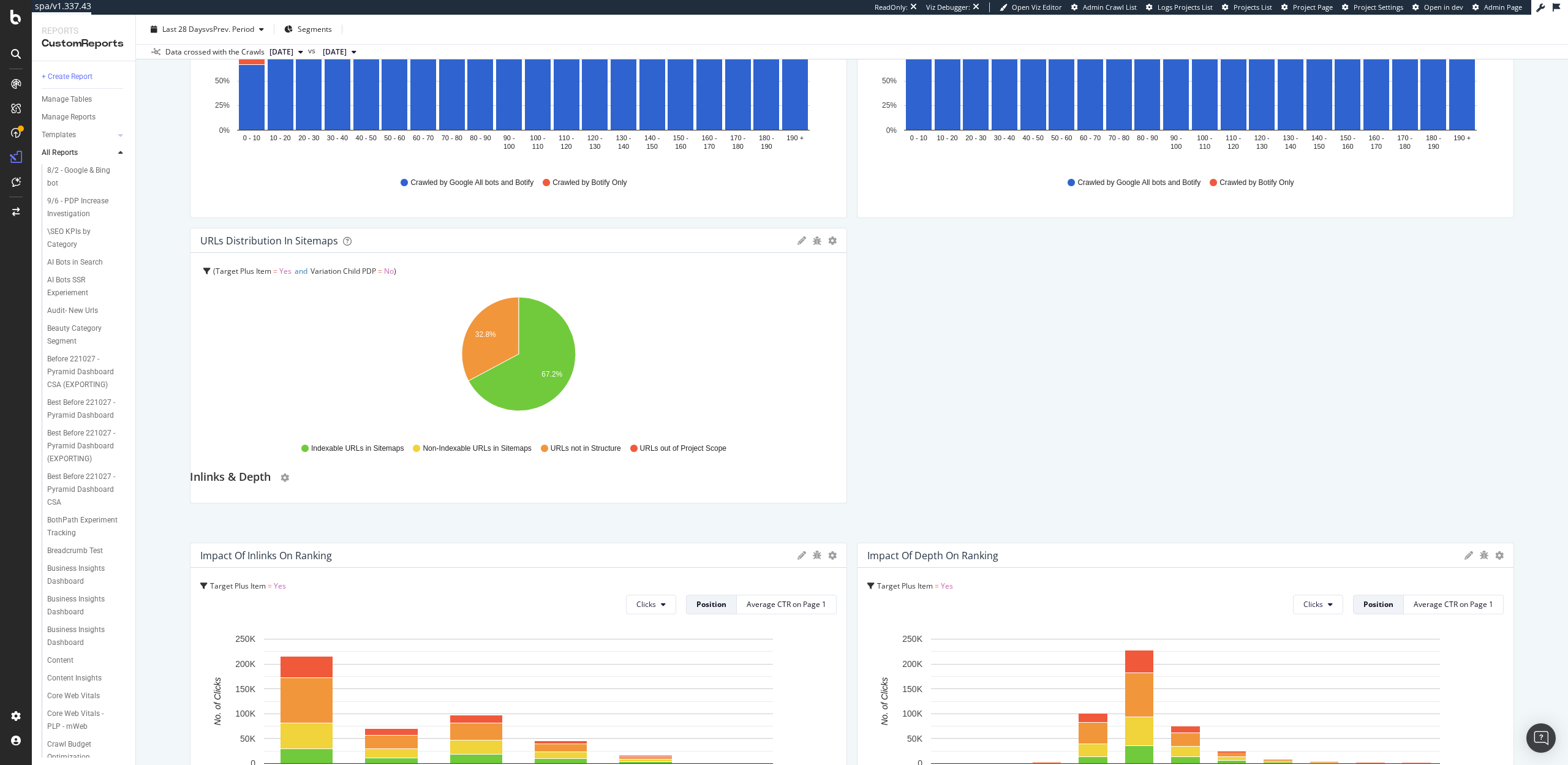
drag, startPoint x: 212, startPoint y: 359, endPoint x: 226, endPoint y: 506, distance: 147.7
click at [226, 487] on h2 "Inlinks & Depth" at bounding box center [230, 477] width 81 height 20
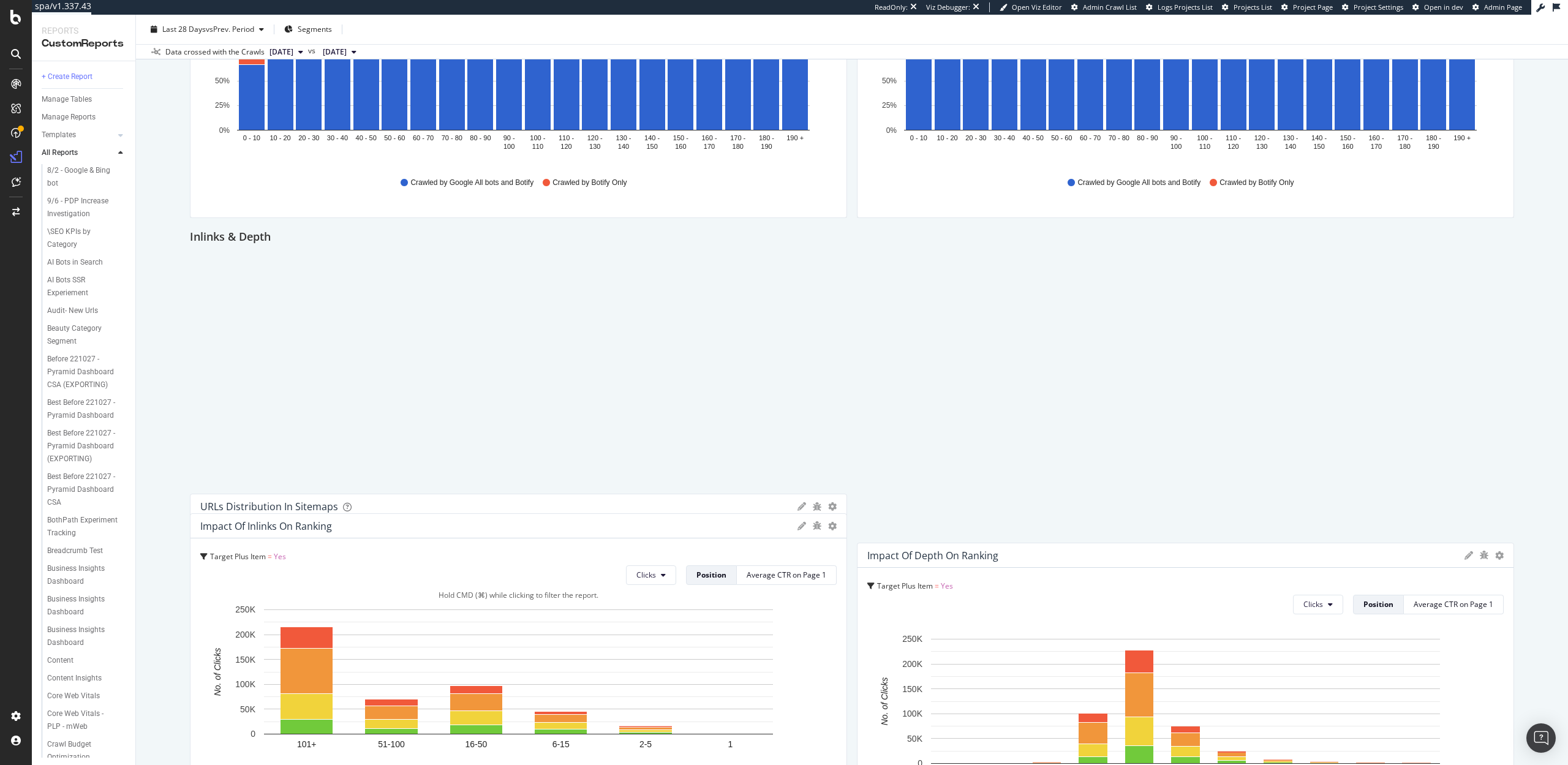
scroll to position [908, 0]
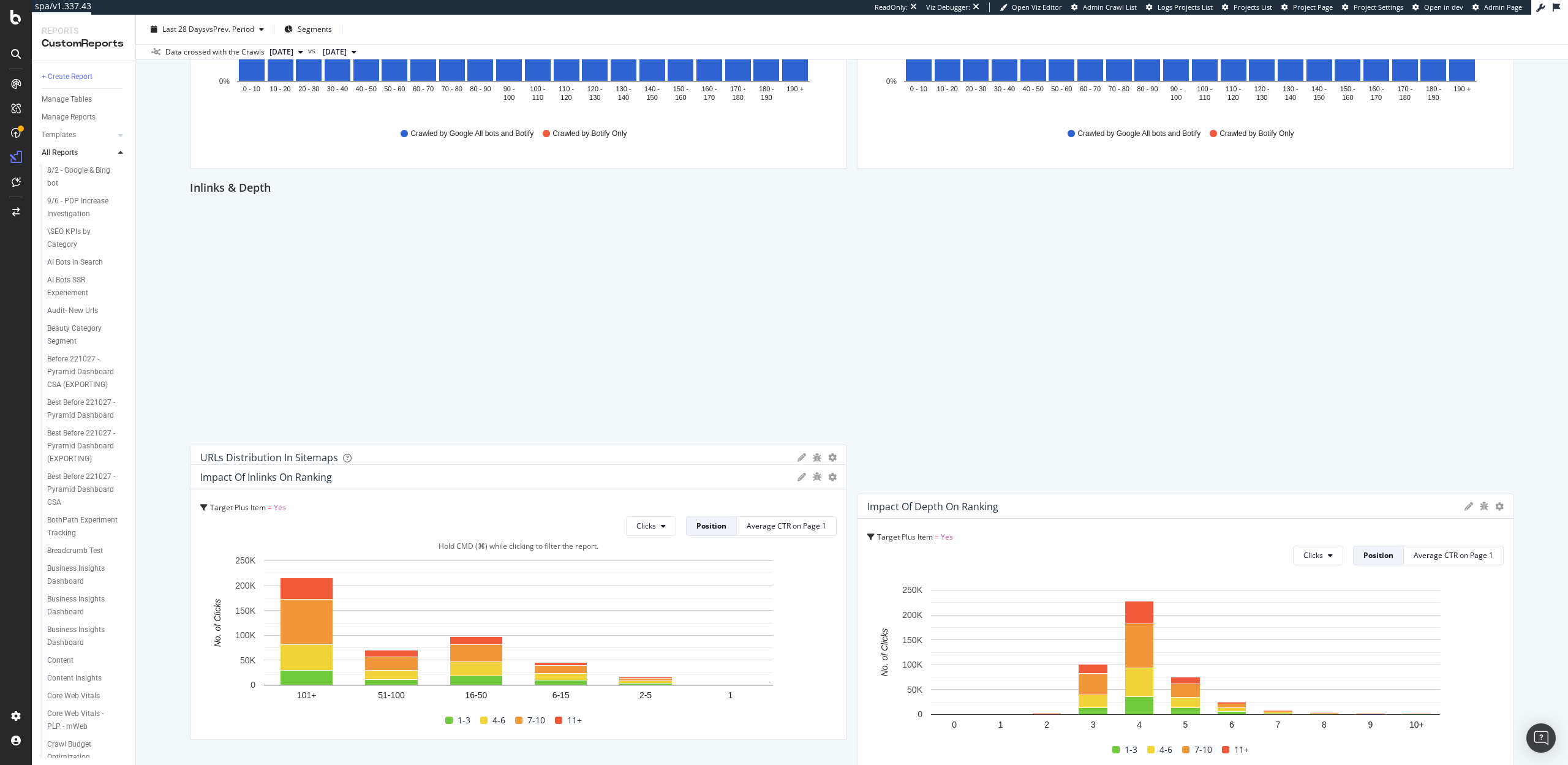
drag, startPoint x: 268, startPoint y: 389, endPoint x: 256, endPoint y: 636, distance: 247.3
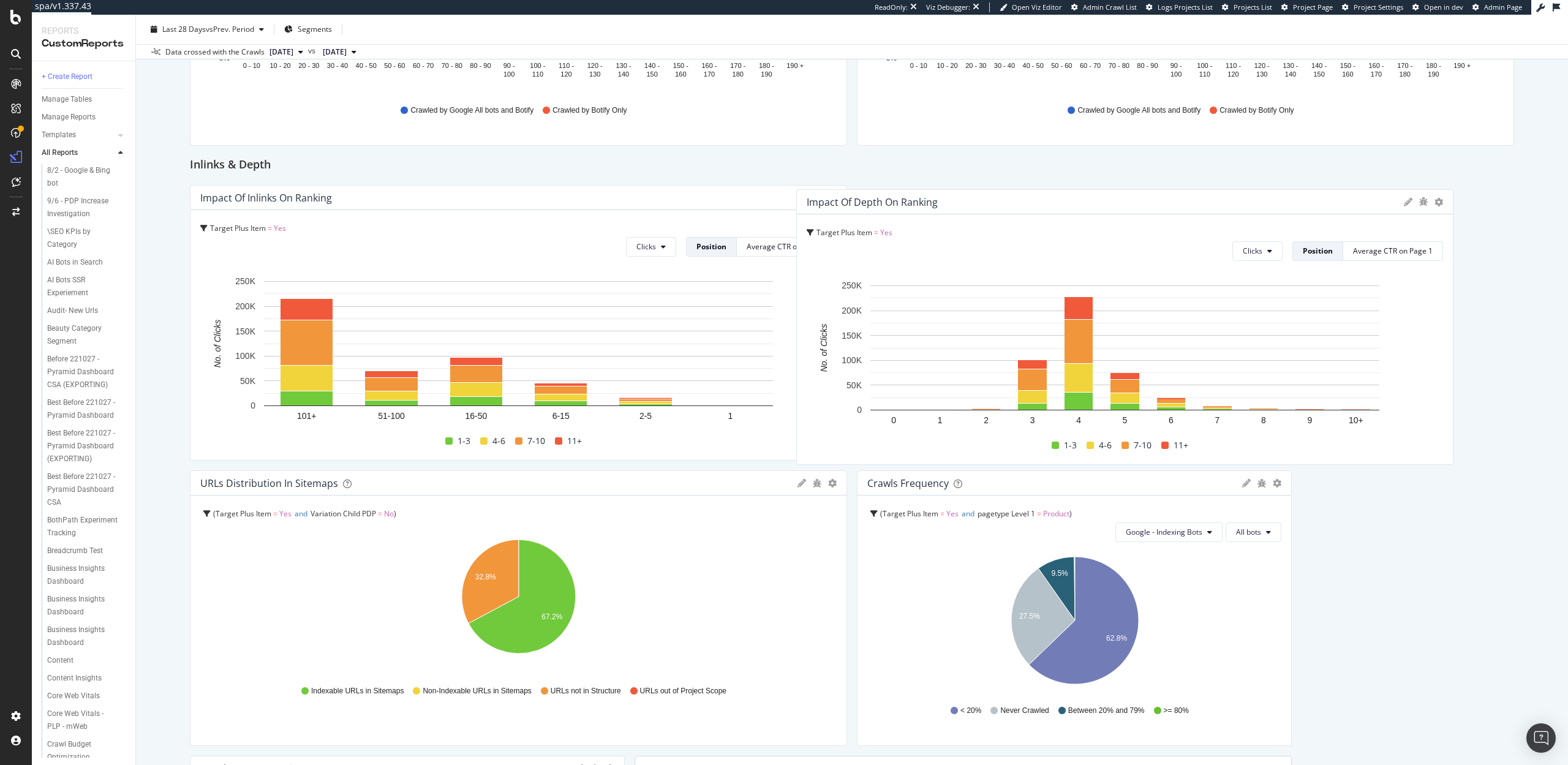
drag, startPoint x: 665, startPoint y: 478, endPoint x: 359, endPoint y: 185, distance: 423.7
click at [1272, 196] on div "Impact of Depth on Ranking" at bounding box center [1102, 201] width 591 height 12
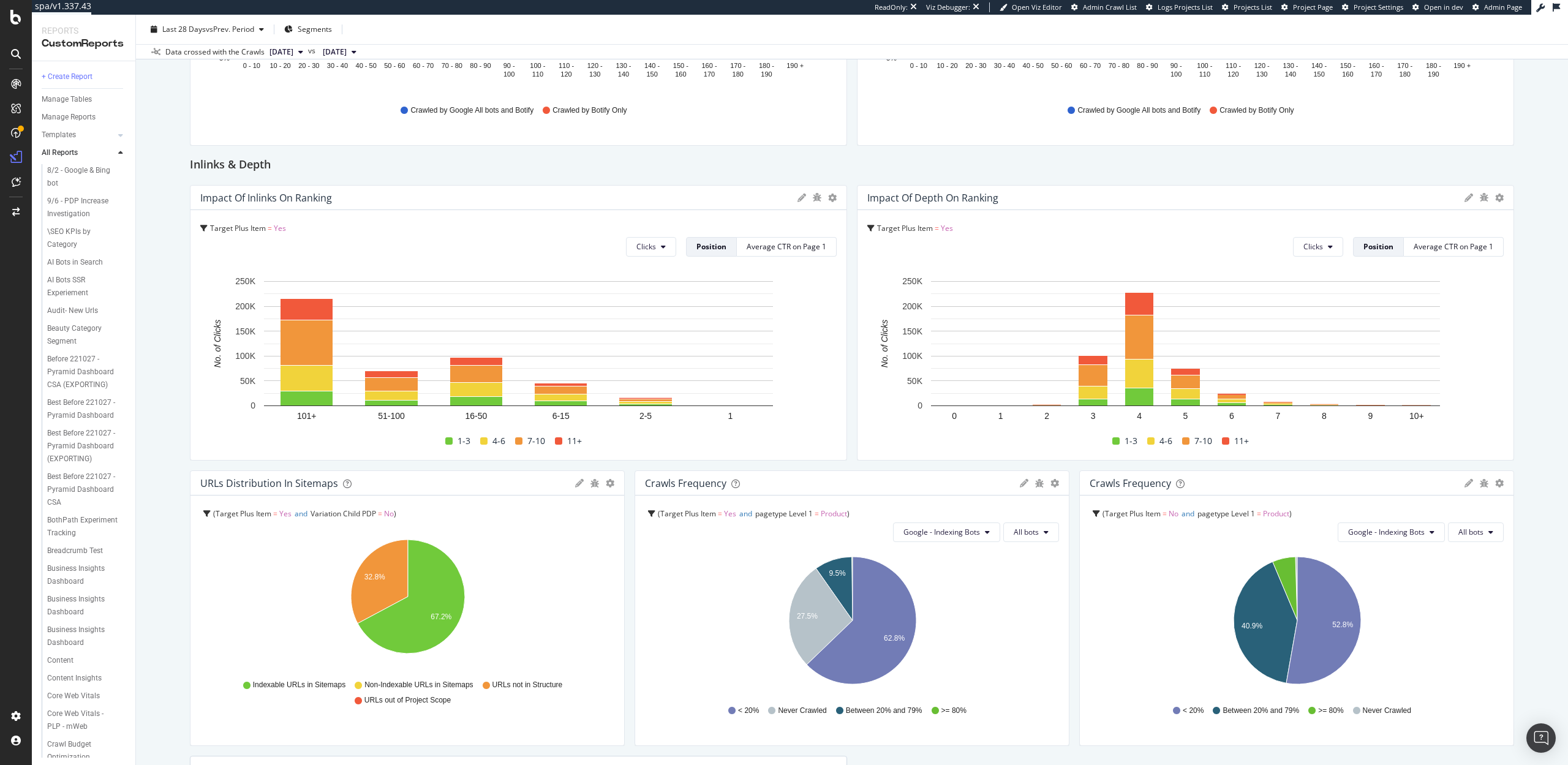
drag, startPoint x: 844, startPoint y: 580, endPoint x: 585, endPoint y: 583, distance: 259.0
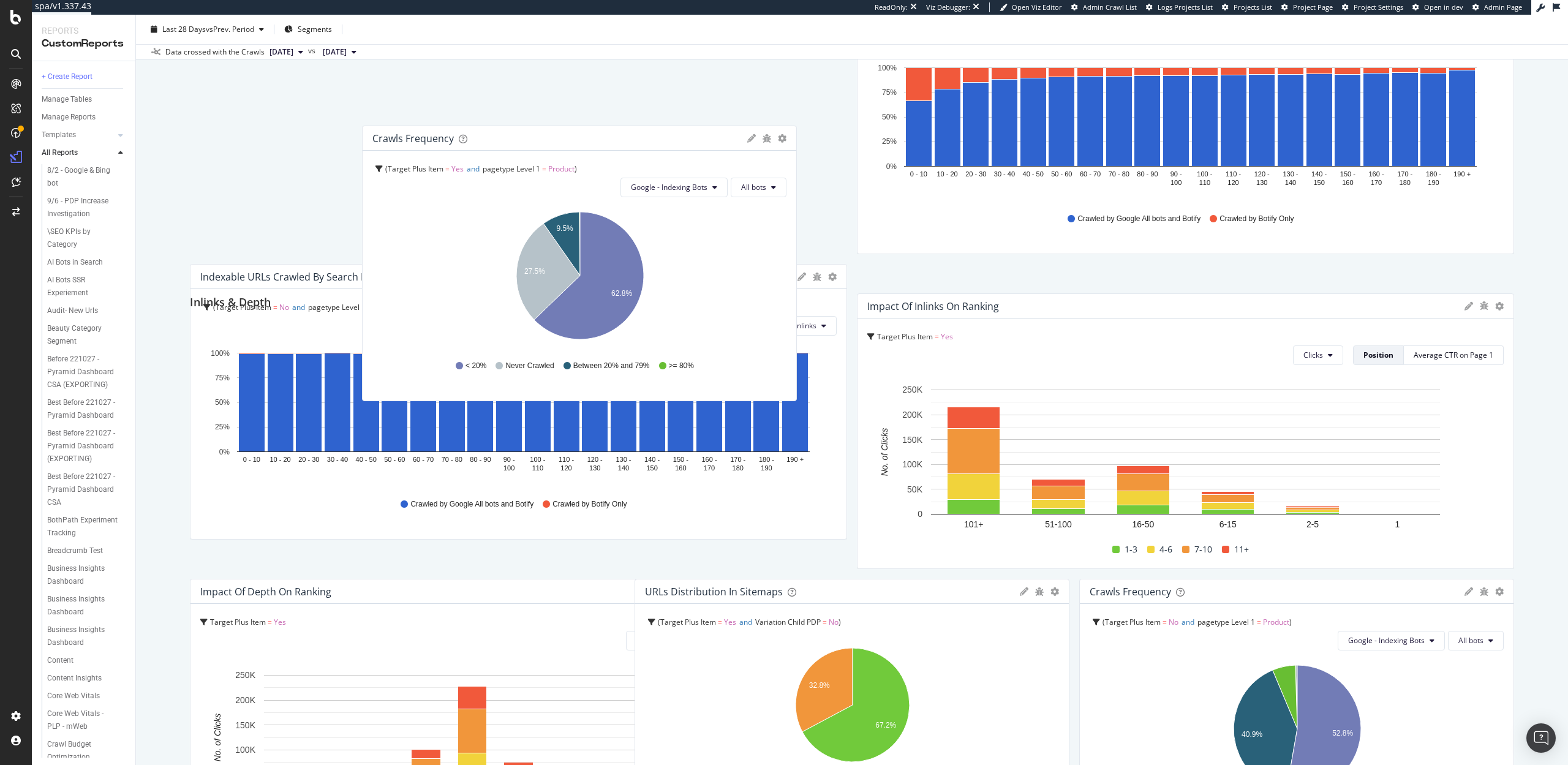
scroll to position [804, 0]
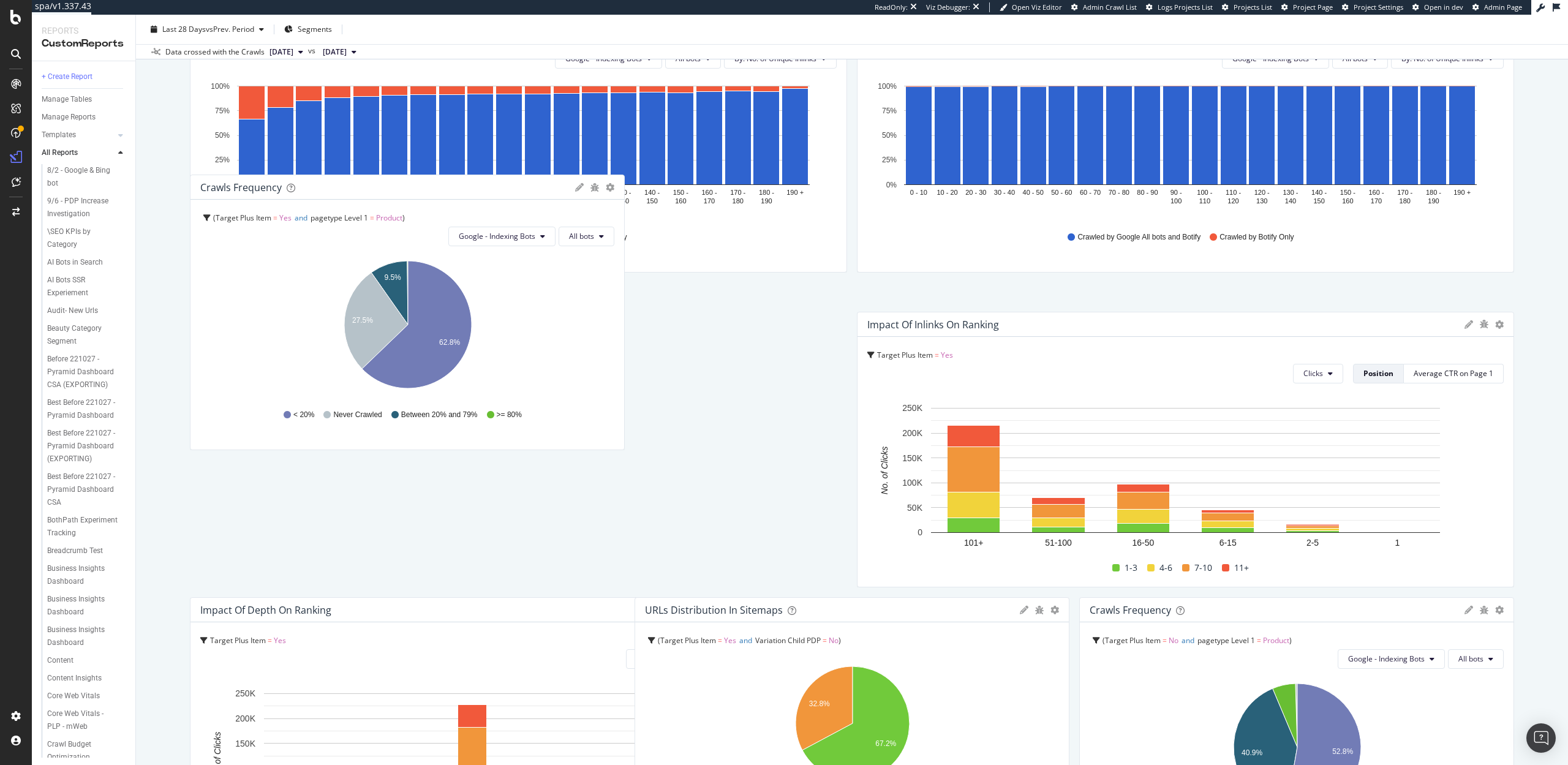
drag, startPoint x: 673, startPoint y: 383, endPoint x: 193, endPoint y: 190, distance: 517.3
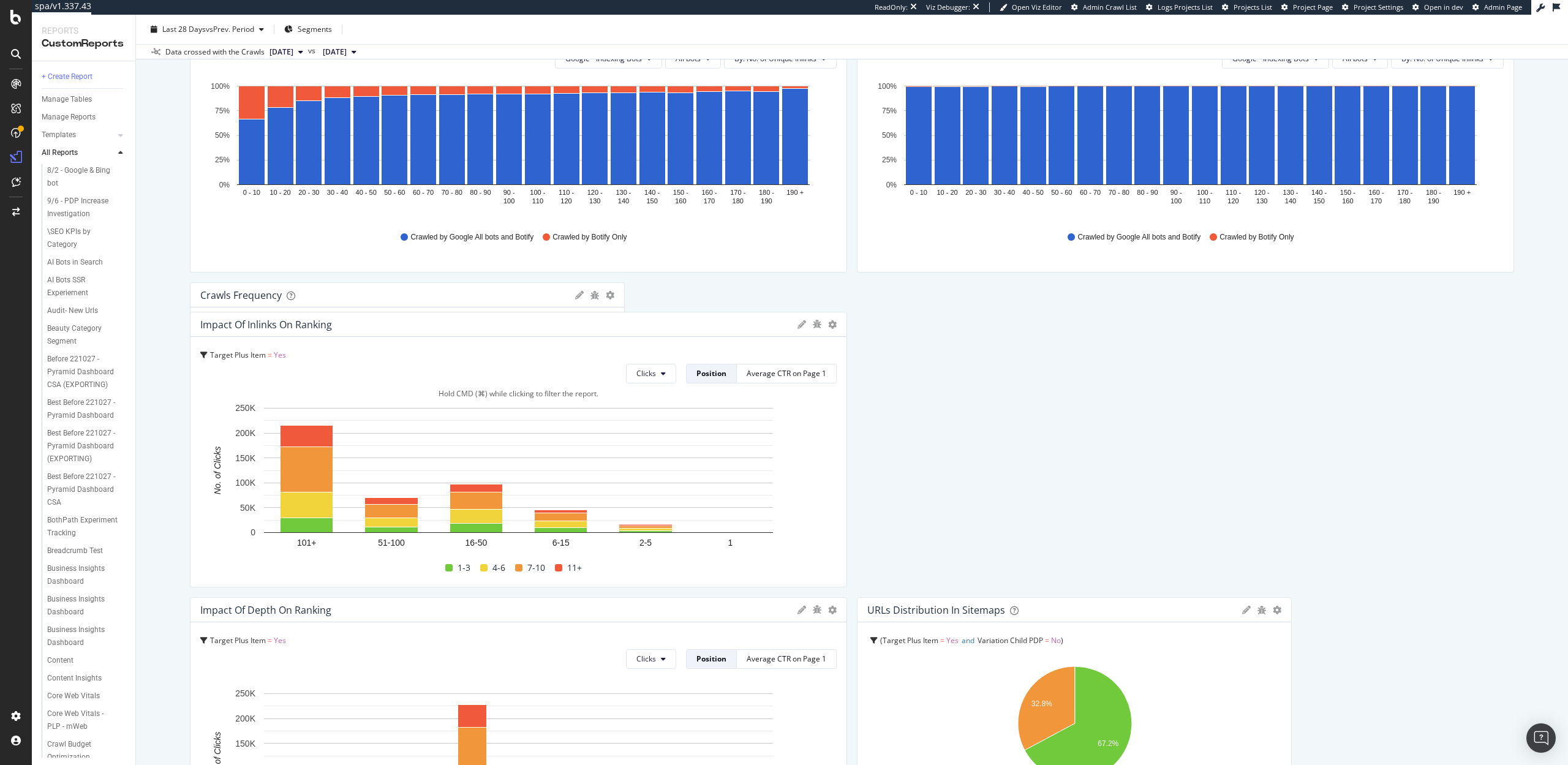
drag, startPoint x: 230, startPoint y: 289, endPoint x: 242, endPoint y: 451, distance: 162.4
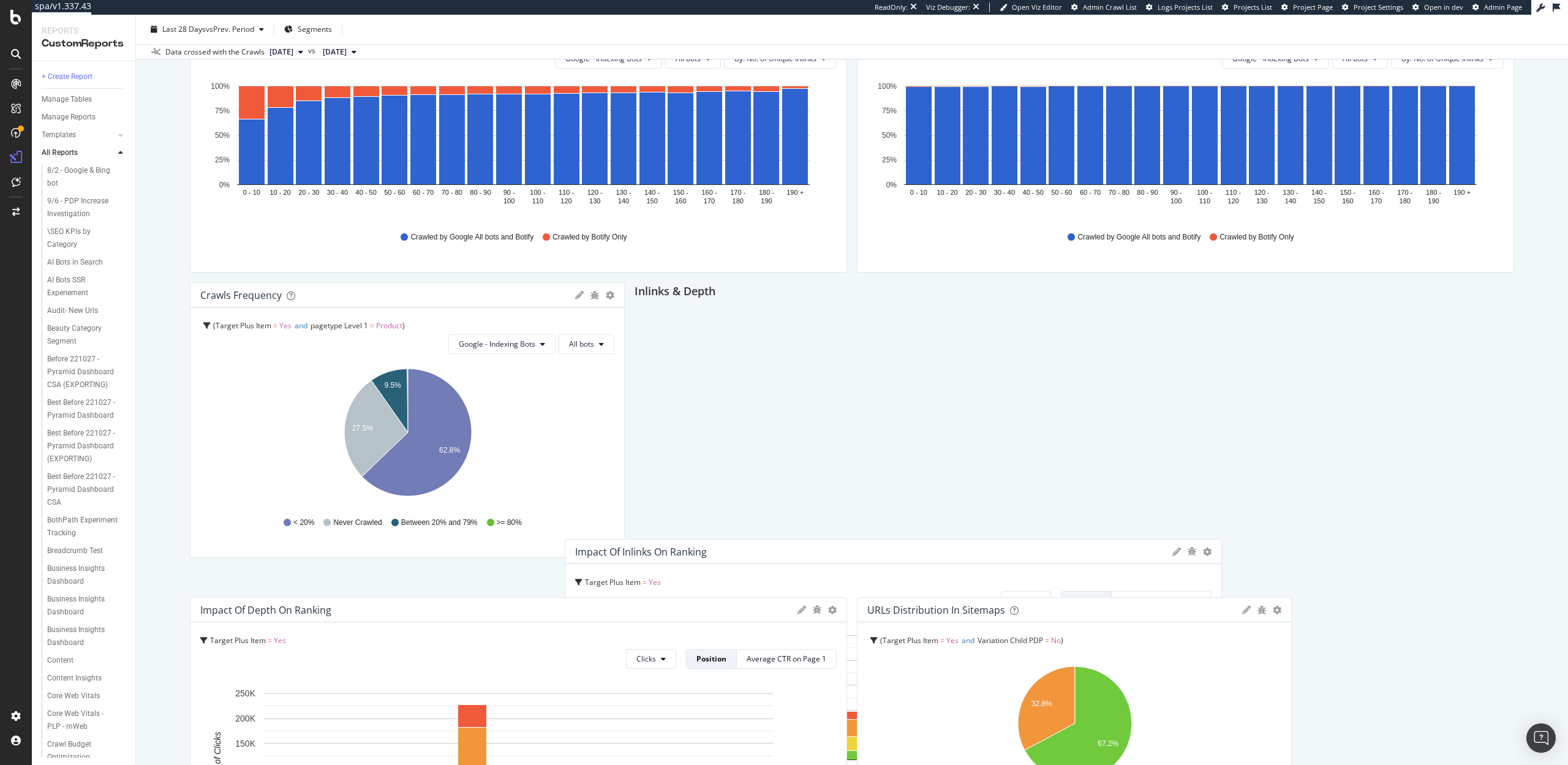
drag, startPoint x: 764, startPoint y: 288, endPoint x: 1112, endPoint y: 558, distance: 440.5
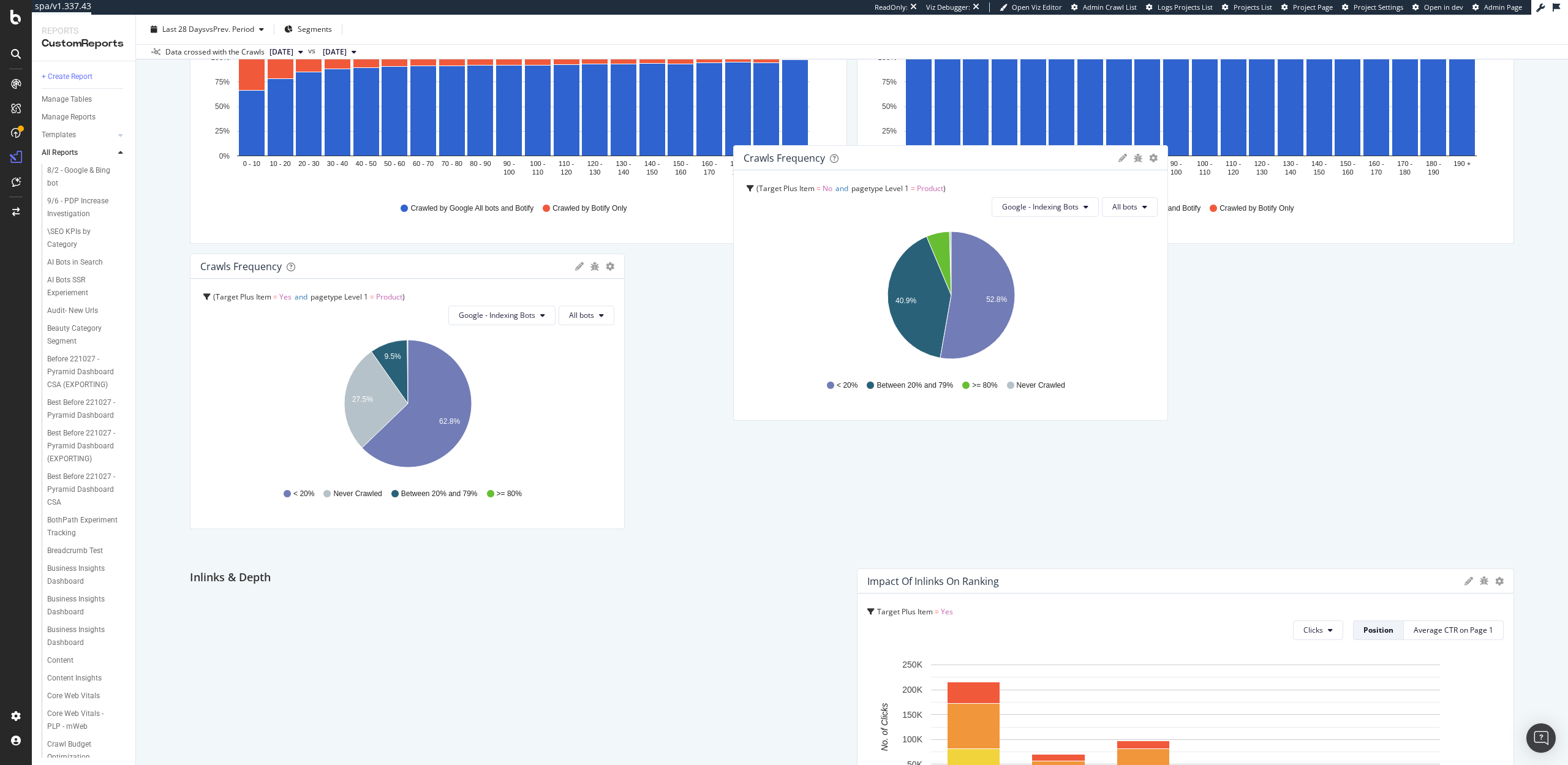
scroll to position [812, 0]
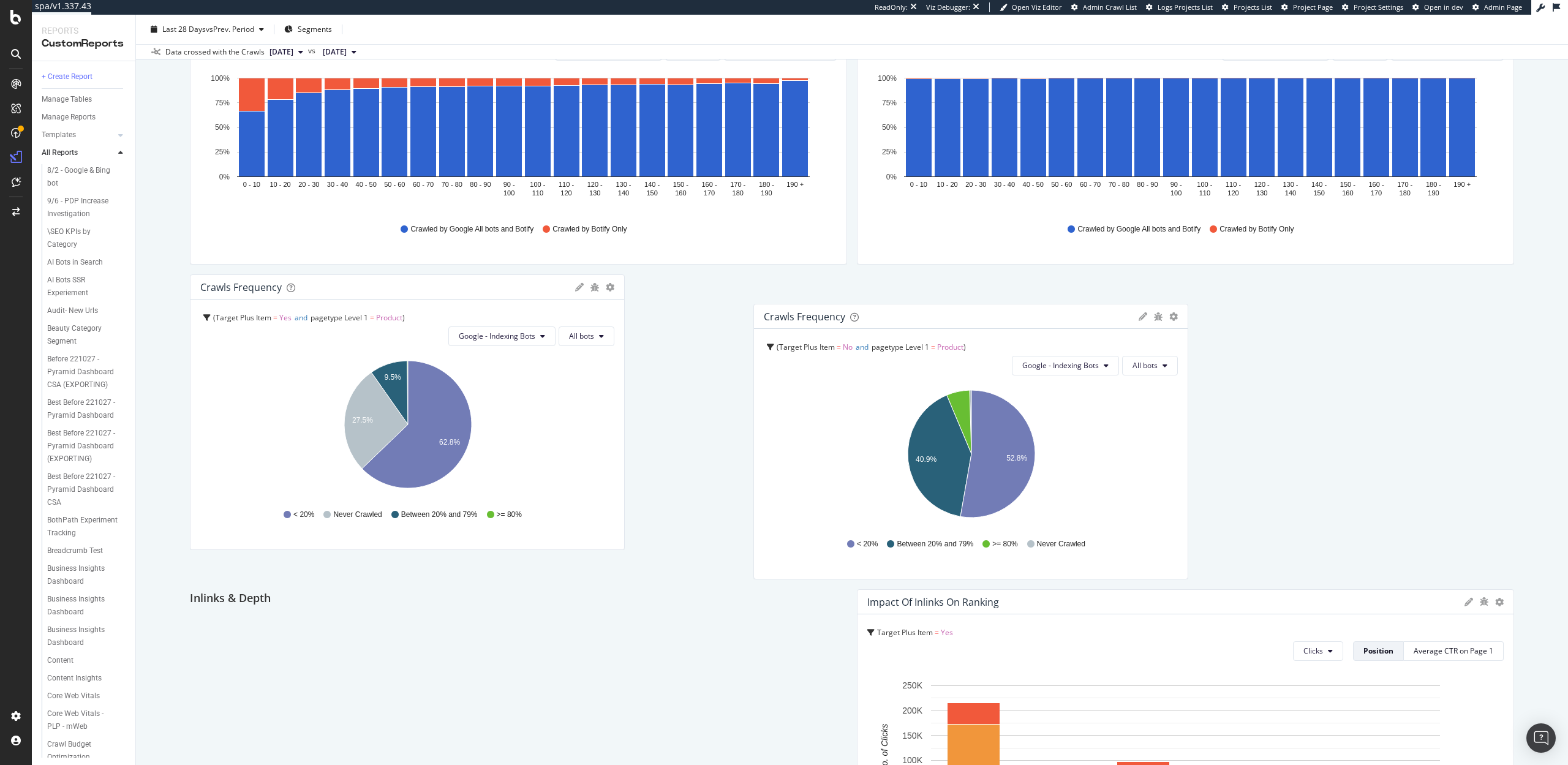
drag, startPoint x: 755, startPoint y: 256, endPoint x: 874, endPoint y: 318, distance: 134.2
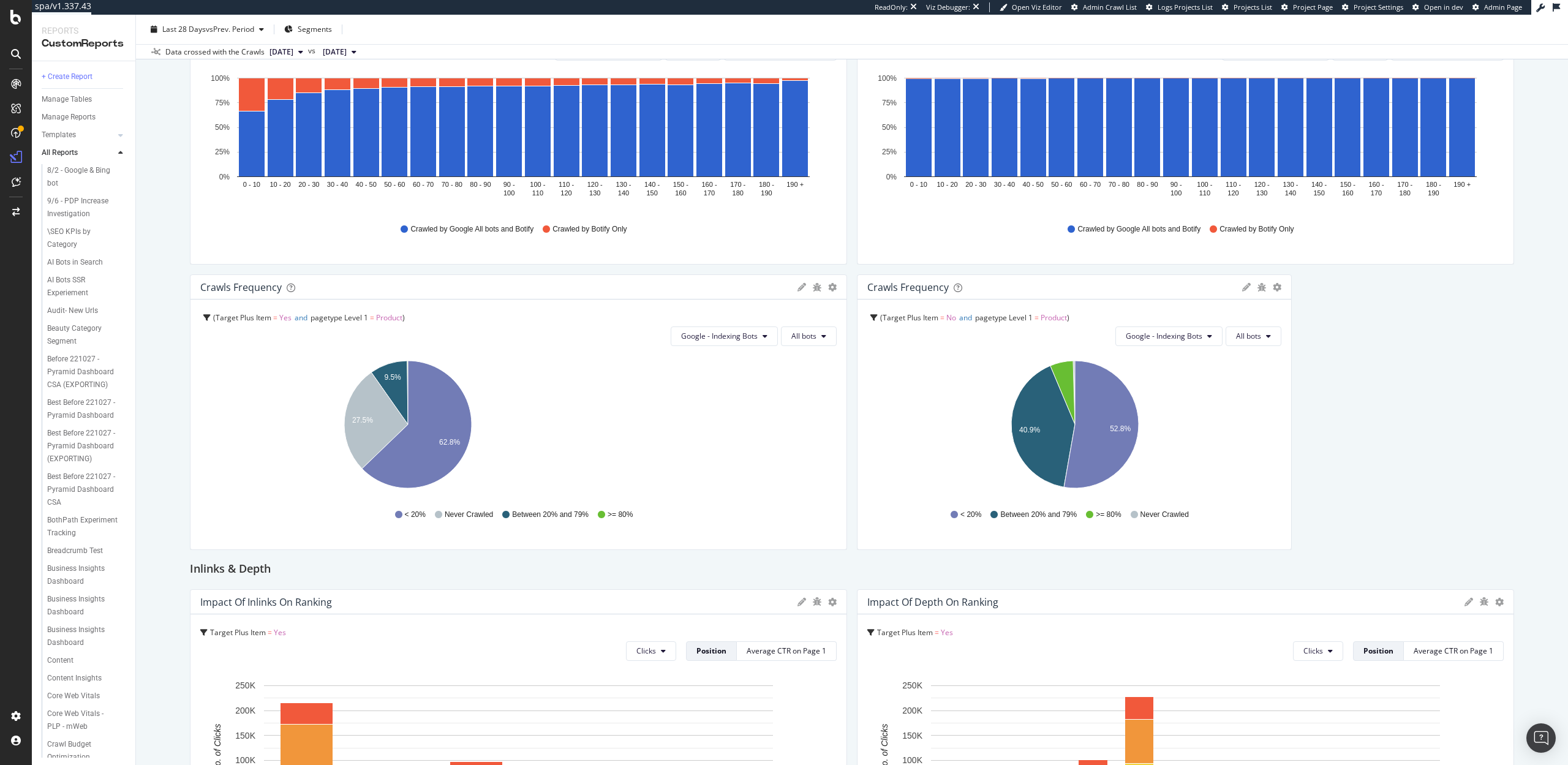
drag, startPoint x: 623, startPoint y: 406, endPoint x: 871, endPoint y: 414, distance: 248.1
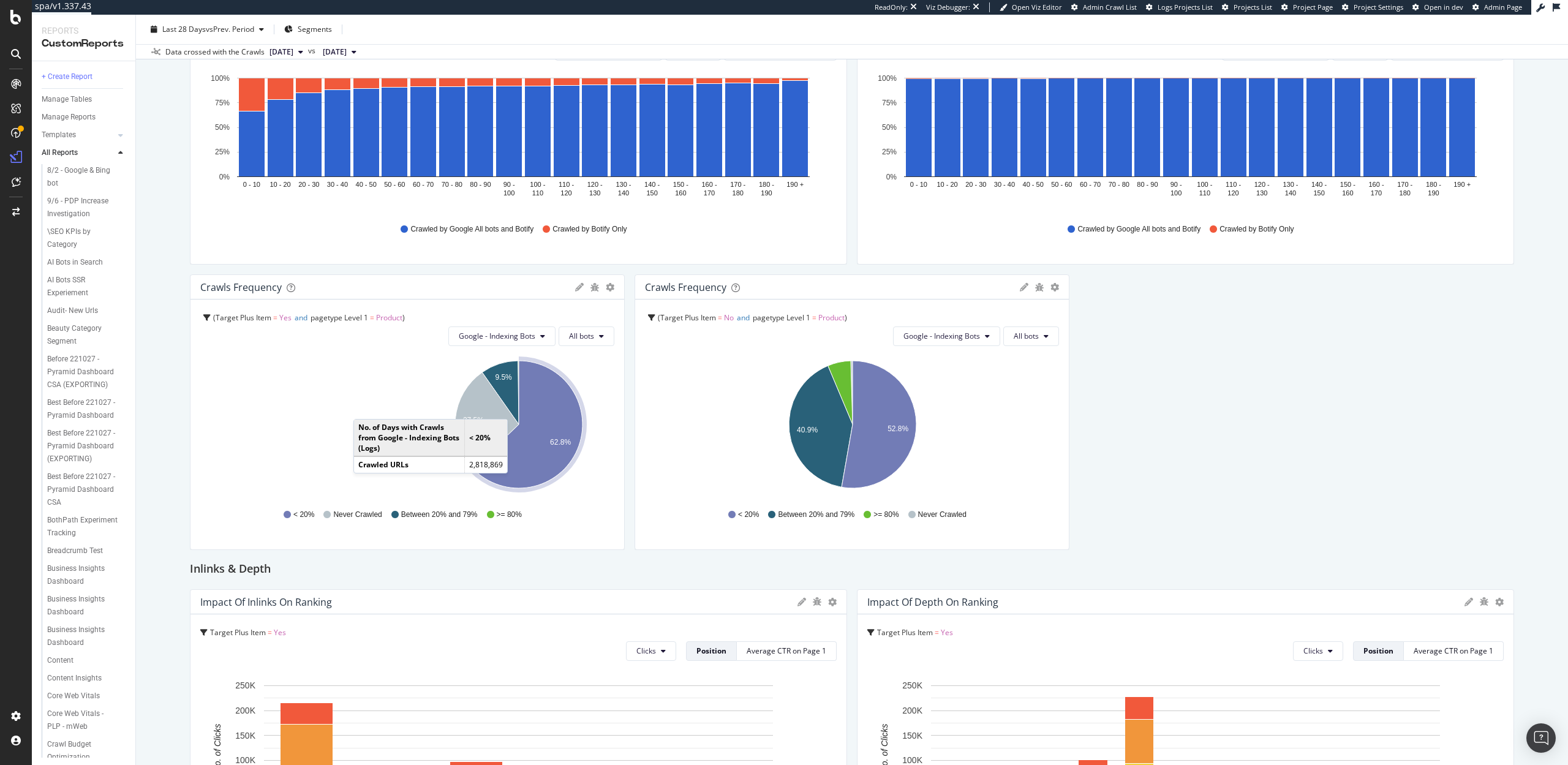
drag, startPoint x: 843, startPoint y: 418, endPoint x: 520, endPoint y: 406, distance: 323.2
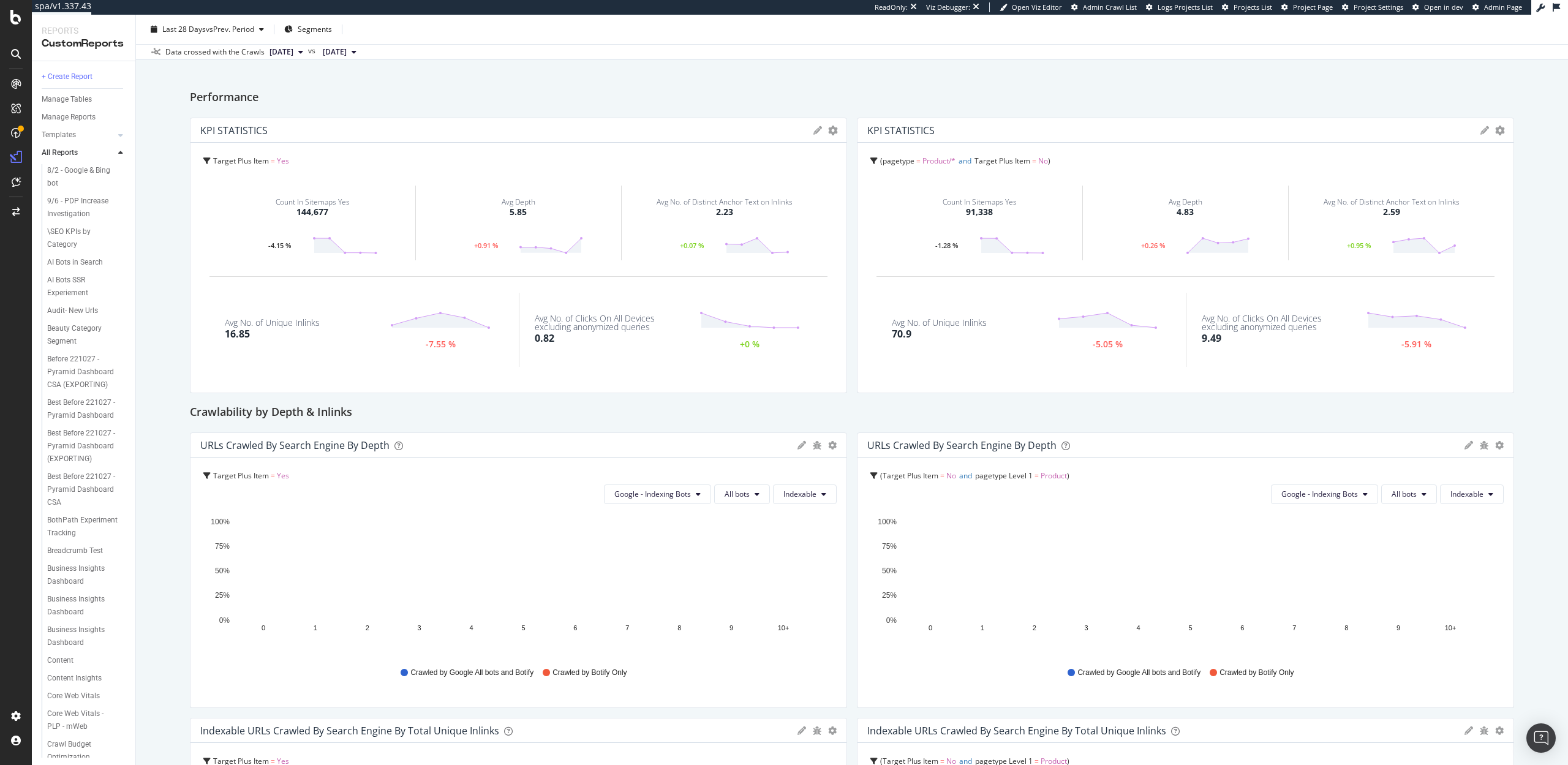
scroll to position [0, 0]
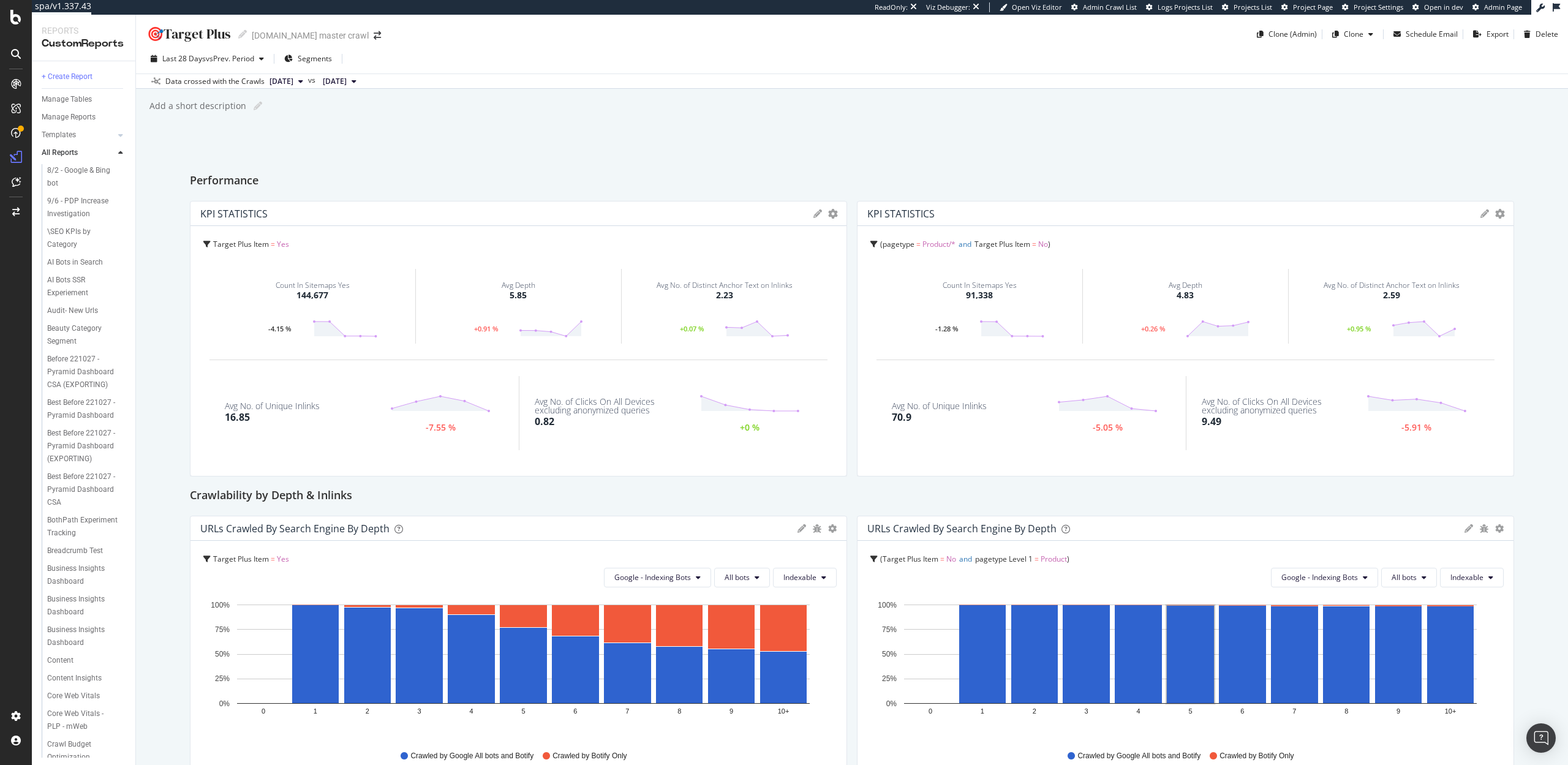
click at [617, 38] on div "🎯Target Plus 🎯Target Plus target.com master crawl Clone (Admin) Clone Schedule …" at bounding box center [852, 30] width 1432 height 30
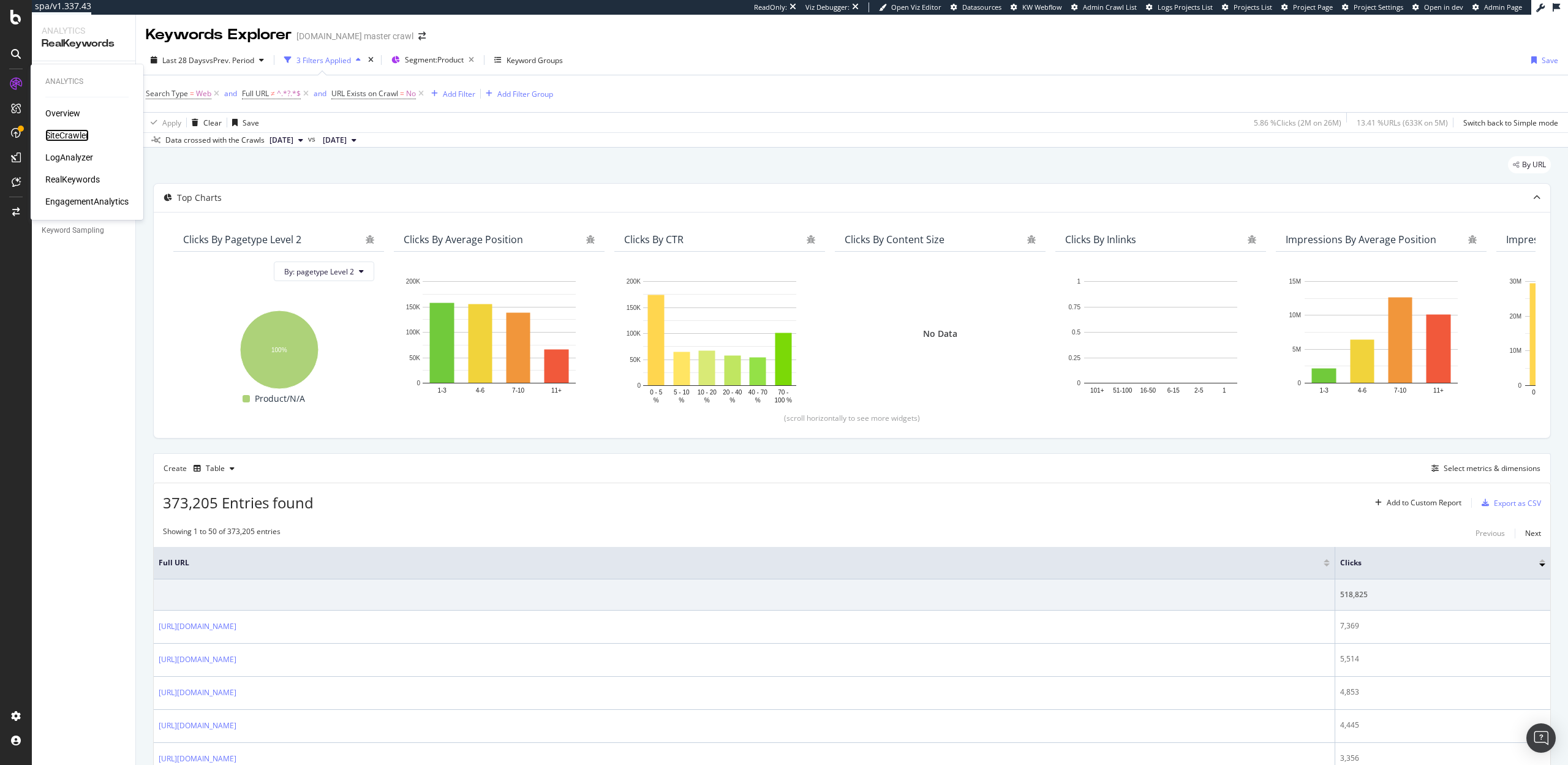
click at [60, 140] on div "SiteCrawler" at bounding box center [67, 135] width 44 height 12
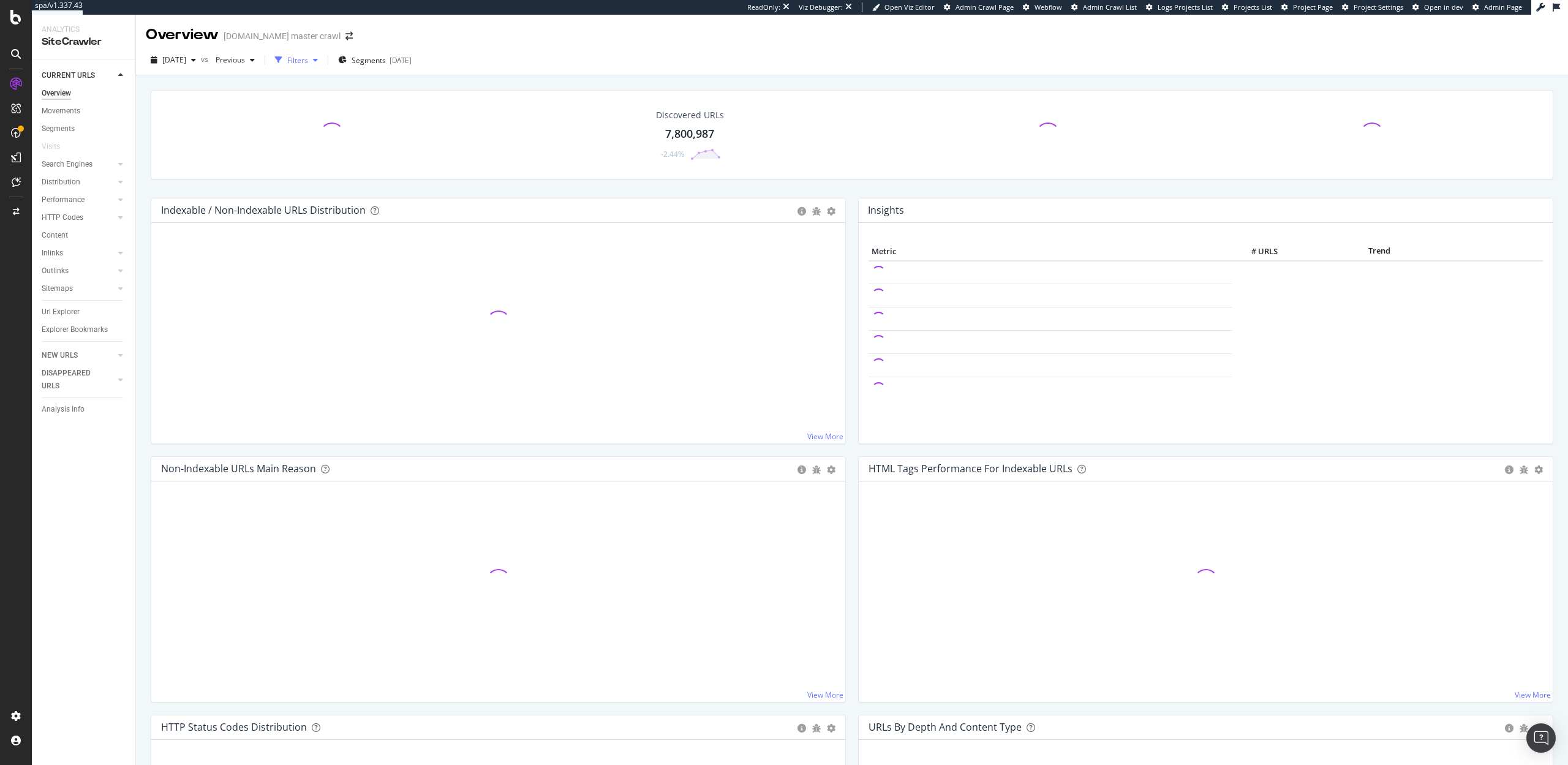
click at [287, 58] on div "button" at bounding box center [279, 60] width 17 height 17
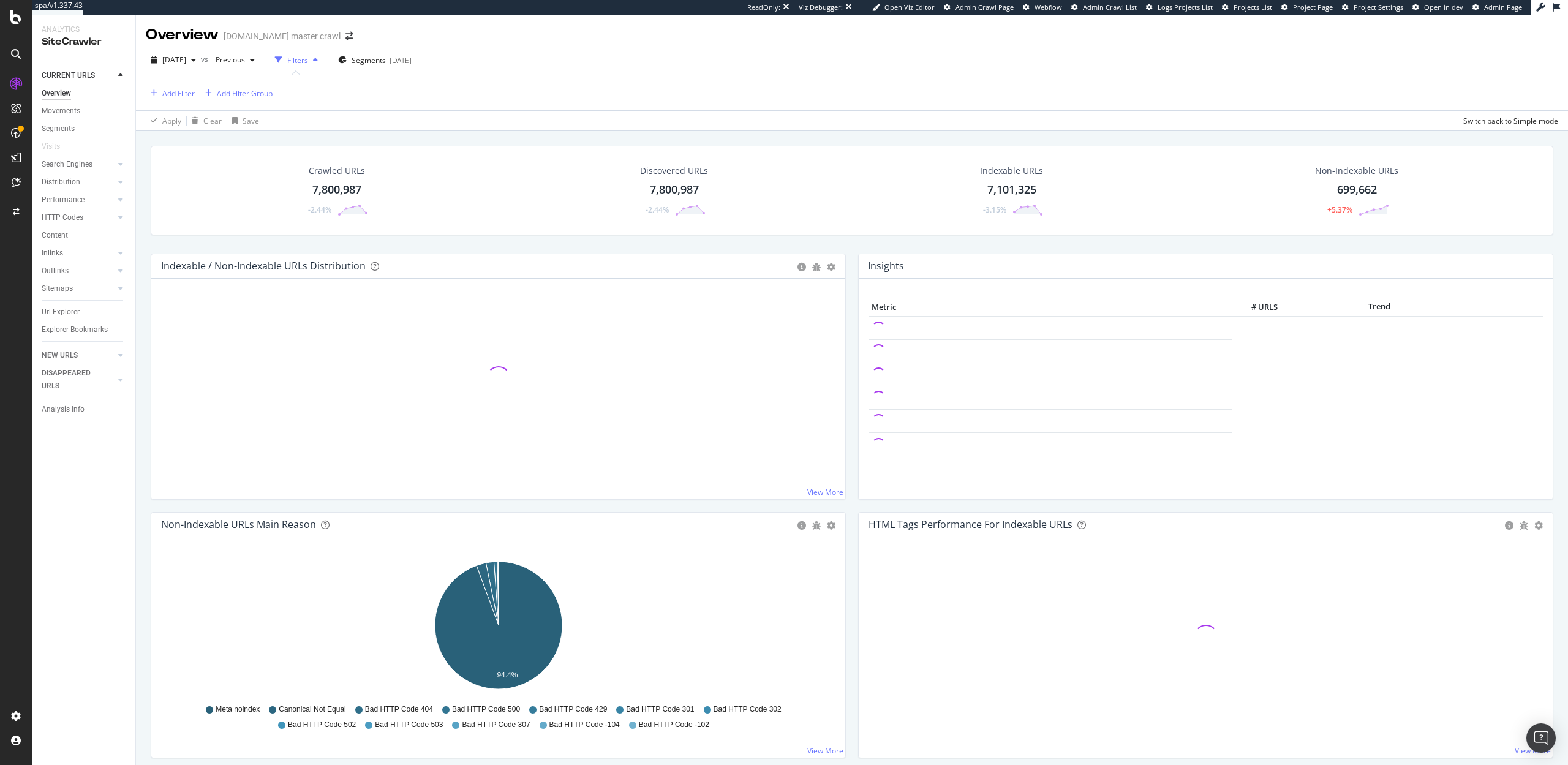
click at [182, 94] on div "Add Filter" at bounding box center [178, 93] width 33 height 10
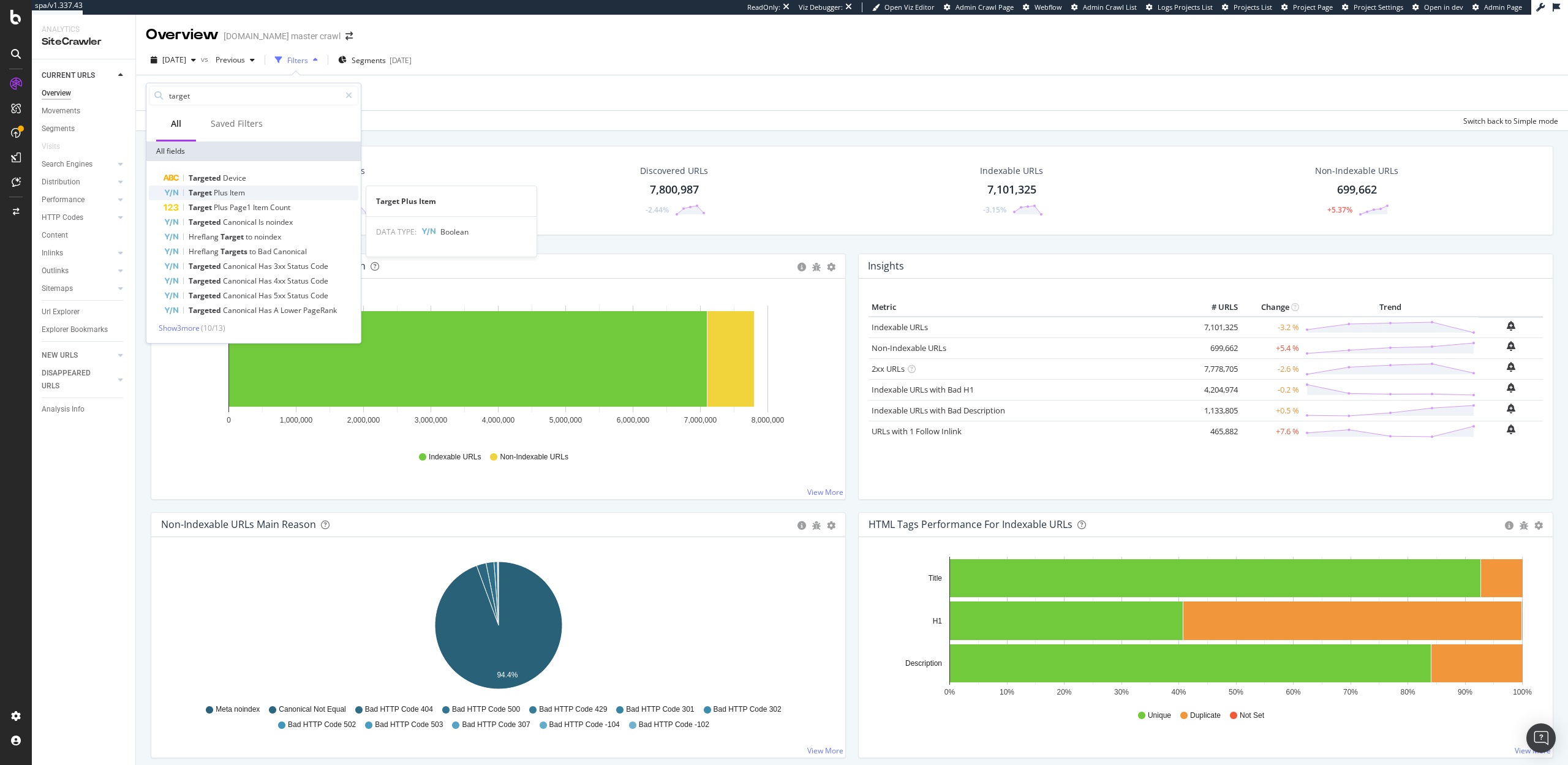
type input "target"
click at [223, 194] on span "Plus" at bounding box center [221, 192] width 16 height 10
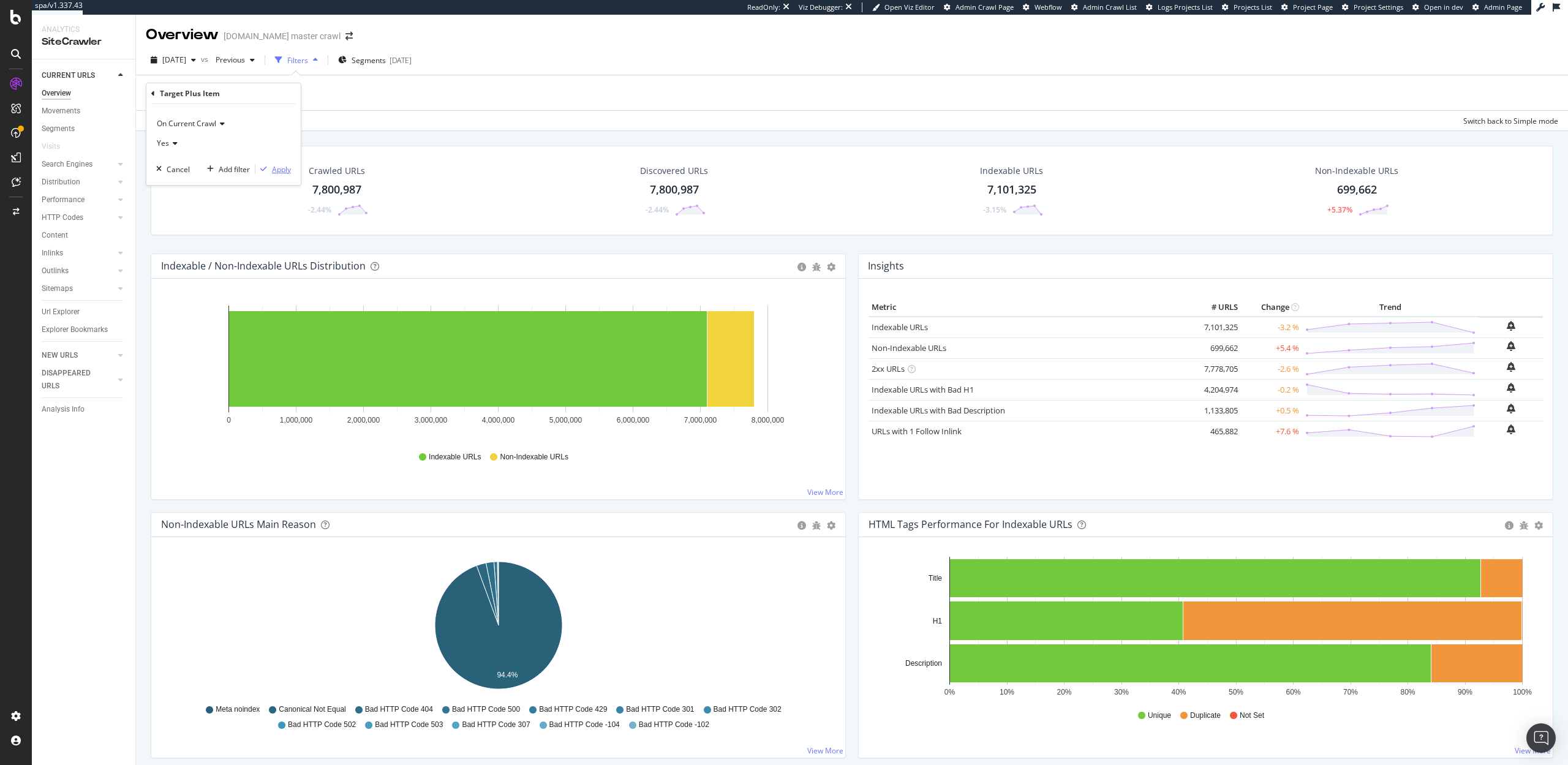
click at [279, 169] on div "Apply" at bounding box center [282, 169] width 19 height 10
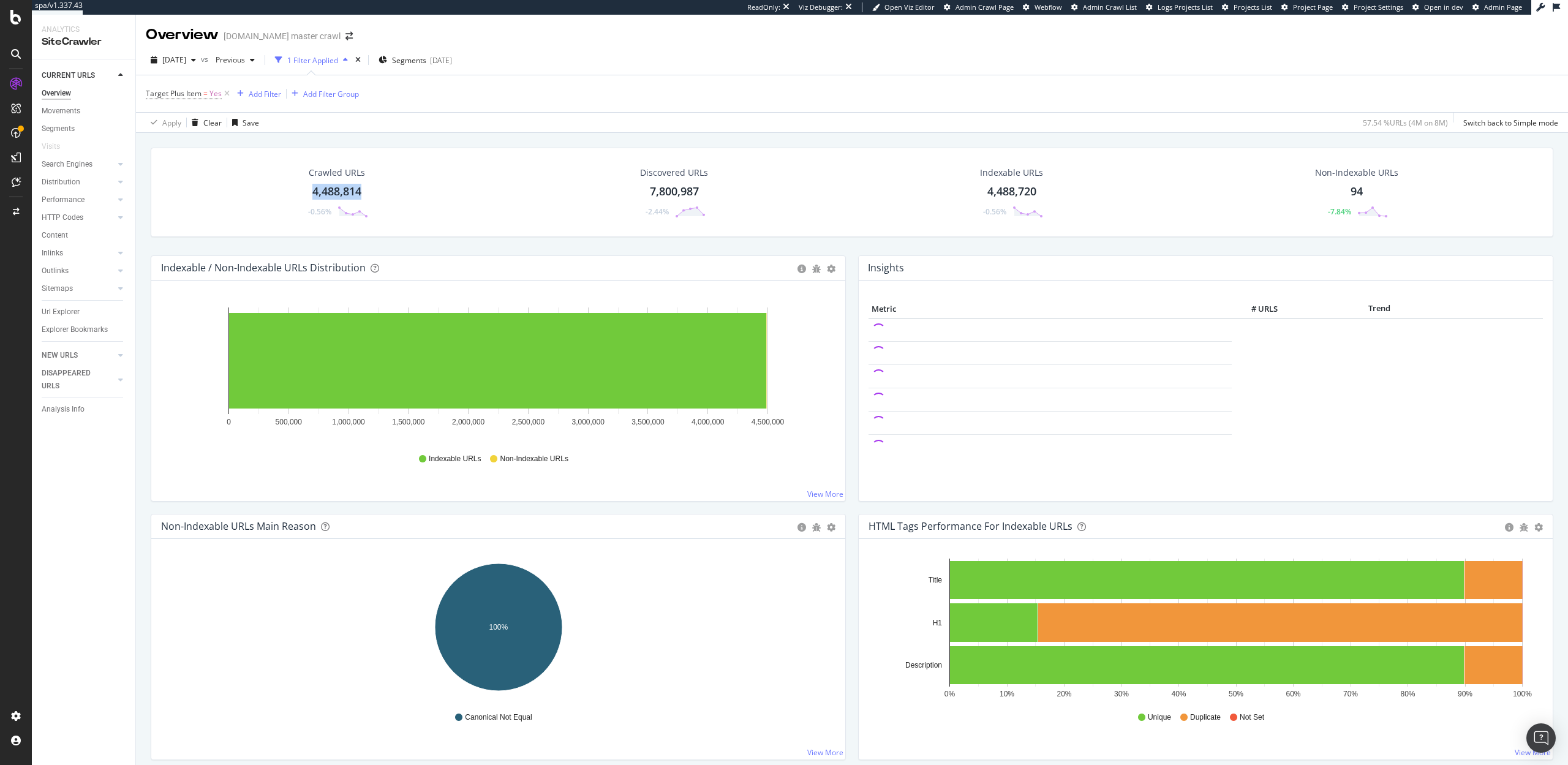
drag, startPoint x: 365, startPoint y: 194, endPoint x: 314, endPoint y: 194, distance: 51.0
click at [314, 194] on div "Crawled URLs 4,488,814 -0.56%" at bounding box center [337, 192] width 87 height 63
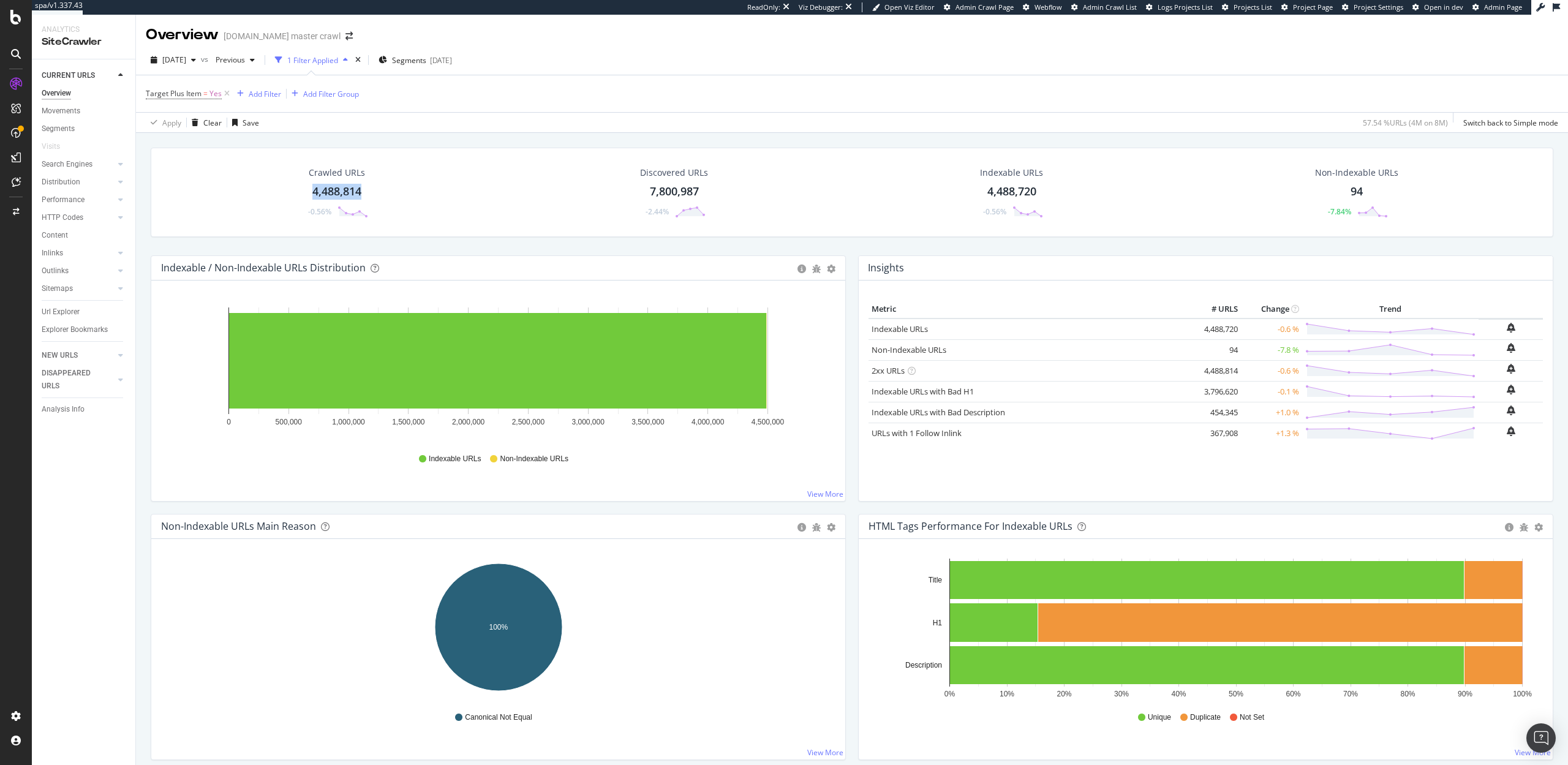
copy div "4,488,814"
drag, startPoint x: 281, startPoint y: 185, endPoint x: 371, endPoint y: 192, distance: 90.3
click at [371, 192] on div "Crawled URLs 4,488,814 -0.56%" at bounding box center [337, 192] width 335 height 63
click at [268, 90] on div "Add Filter" at bounding box center [265, 93] width 33 height 10
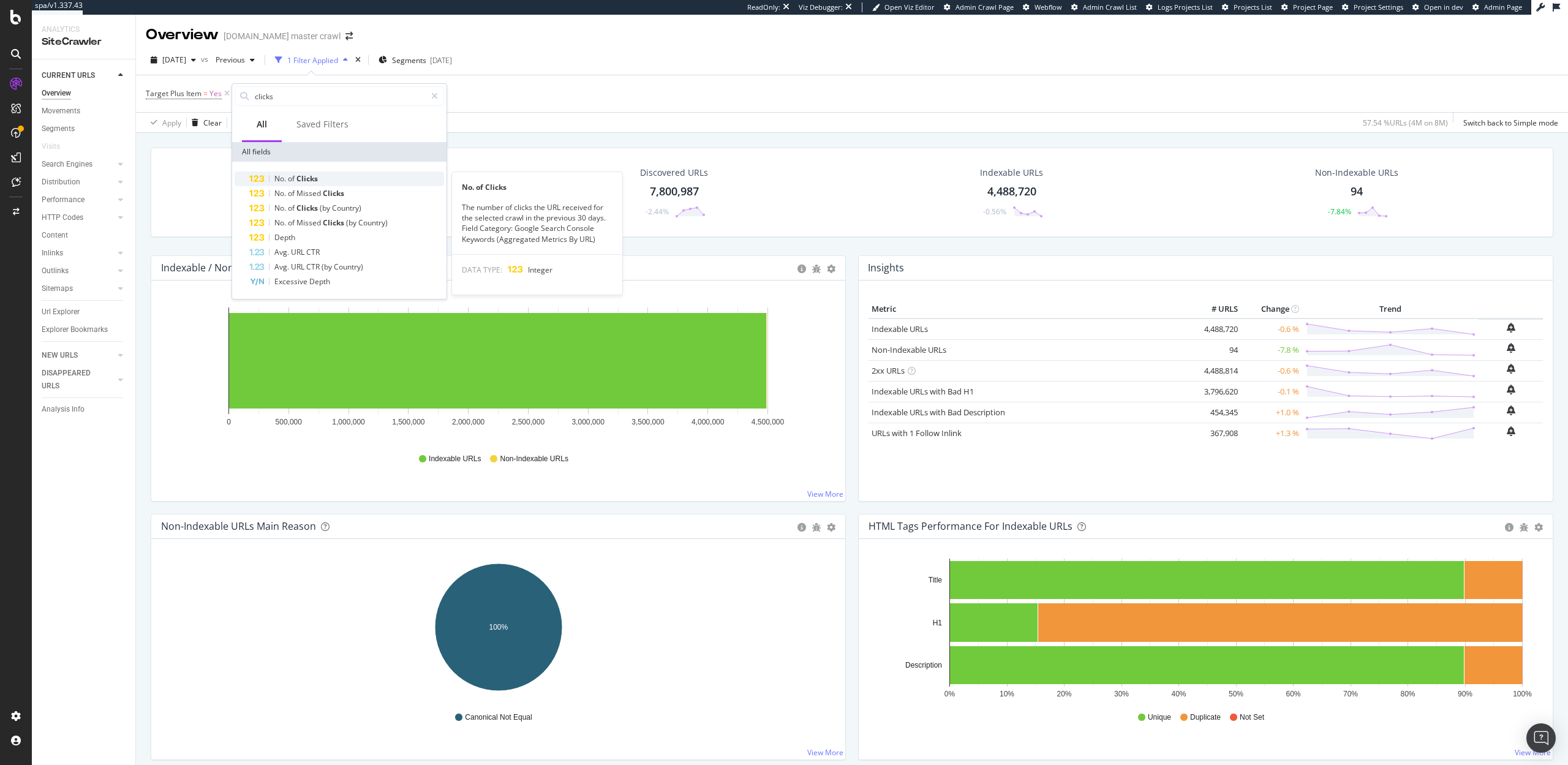
type input "clicks"
click at [296, 176] on span "of" at bounding box center [292, 178] width 8 height 10
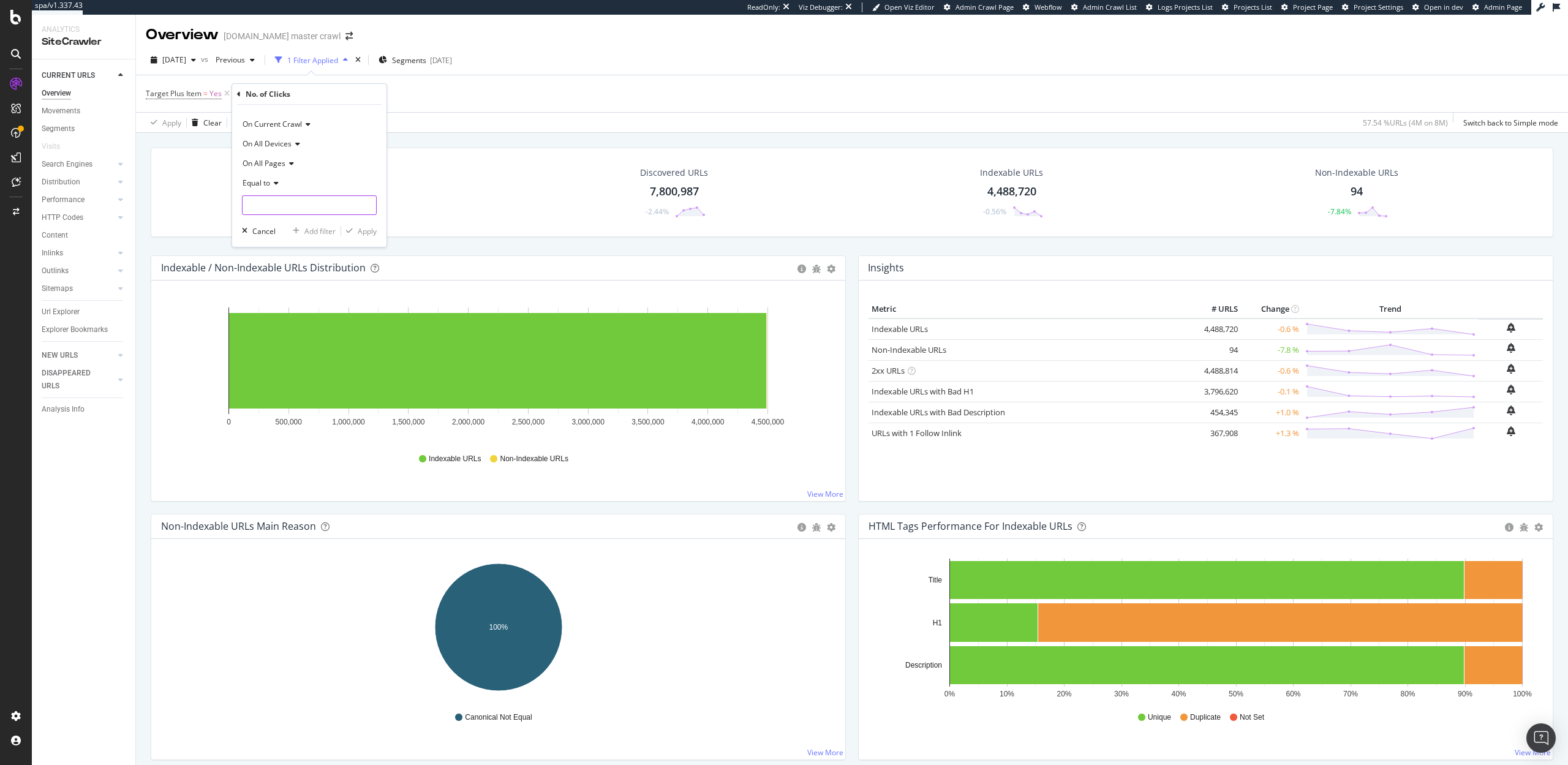
click at [274, 205] on input "number" at bounding box center [309, 205] width 135 height 20
type input "0"
click at [369, 233] on div "Apply" at bounding box center [367, 230] width 19 height 10
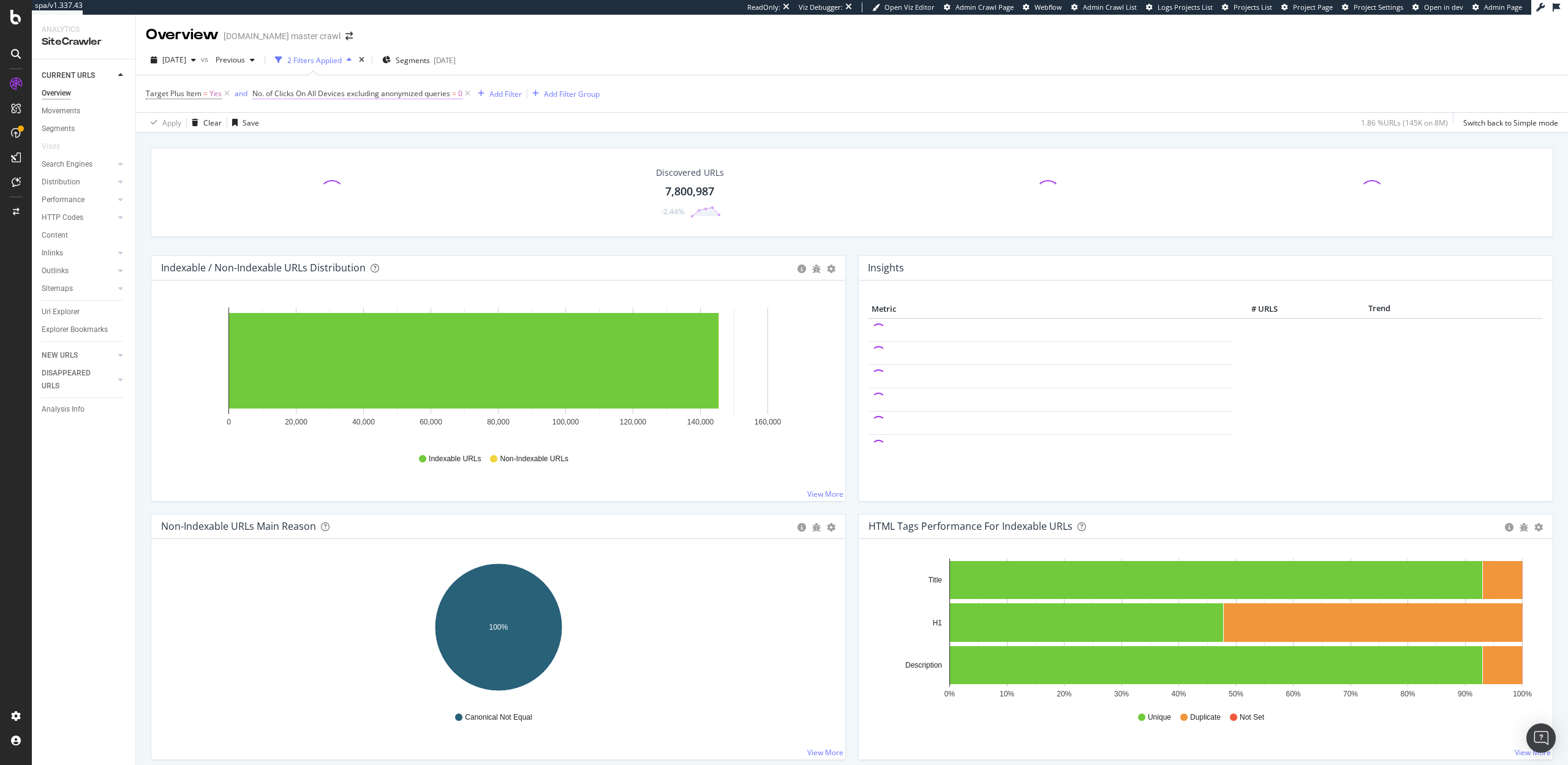
click at [338, 90] on span "No. of Clicks On All Devices excluding anonymized queries" at bounding box center [351, 93] width 198 height 10
click at [294, 179] on icon at bounding box center [294, 182] width 8 height 7
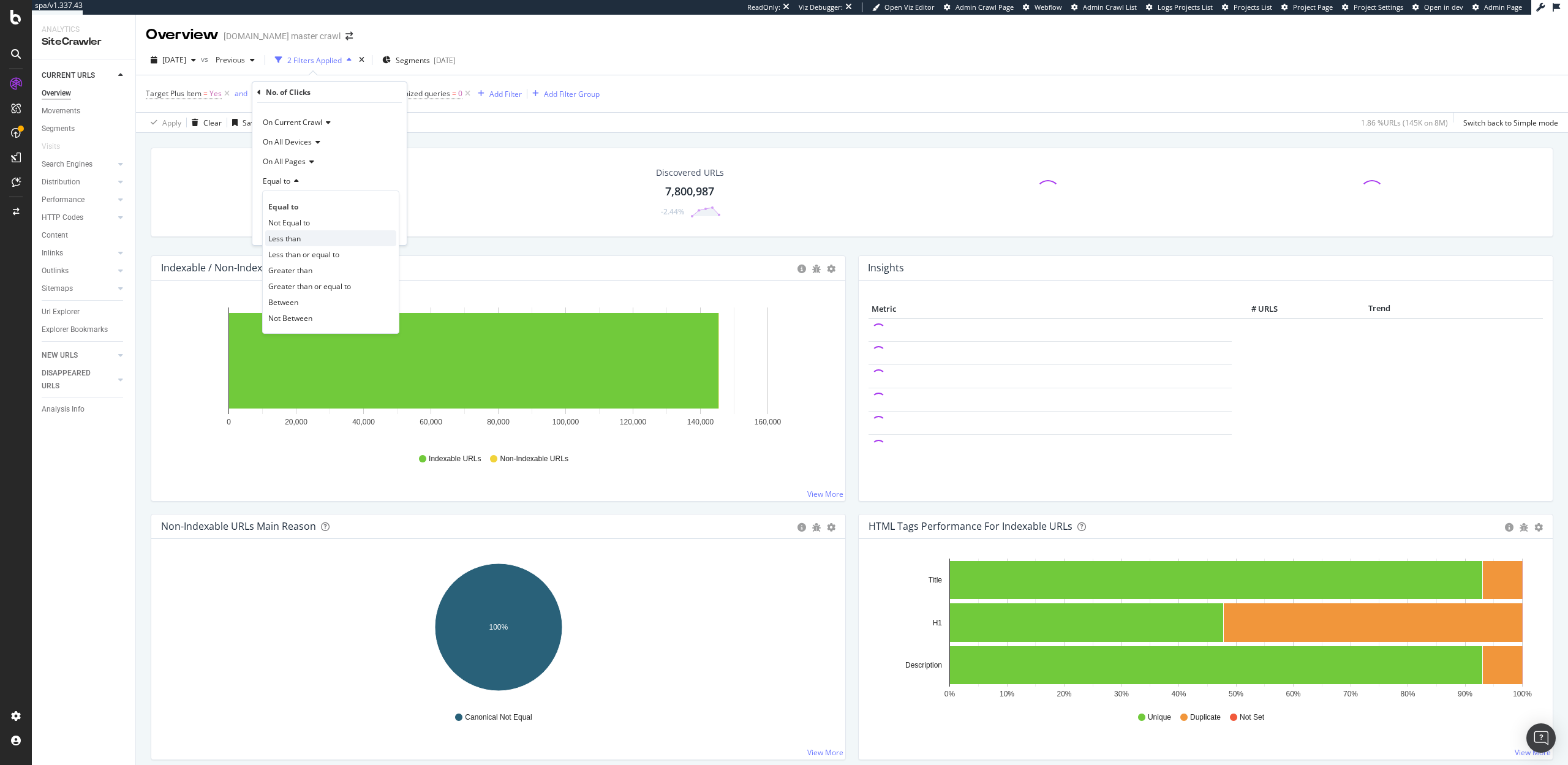
click at [290, 235] on span "Less than" at bounding box center [284, 238] width 33 height 10
click at [282, 206] on input "0" at bounding box center [329, 203] width 135 height 20
type input "1"
click at [387, 231] on div "Apply" at bounding box center [387, 229] width 19 height 10
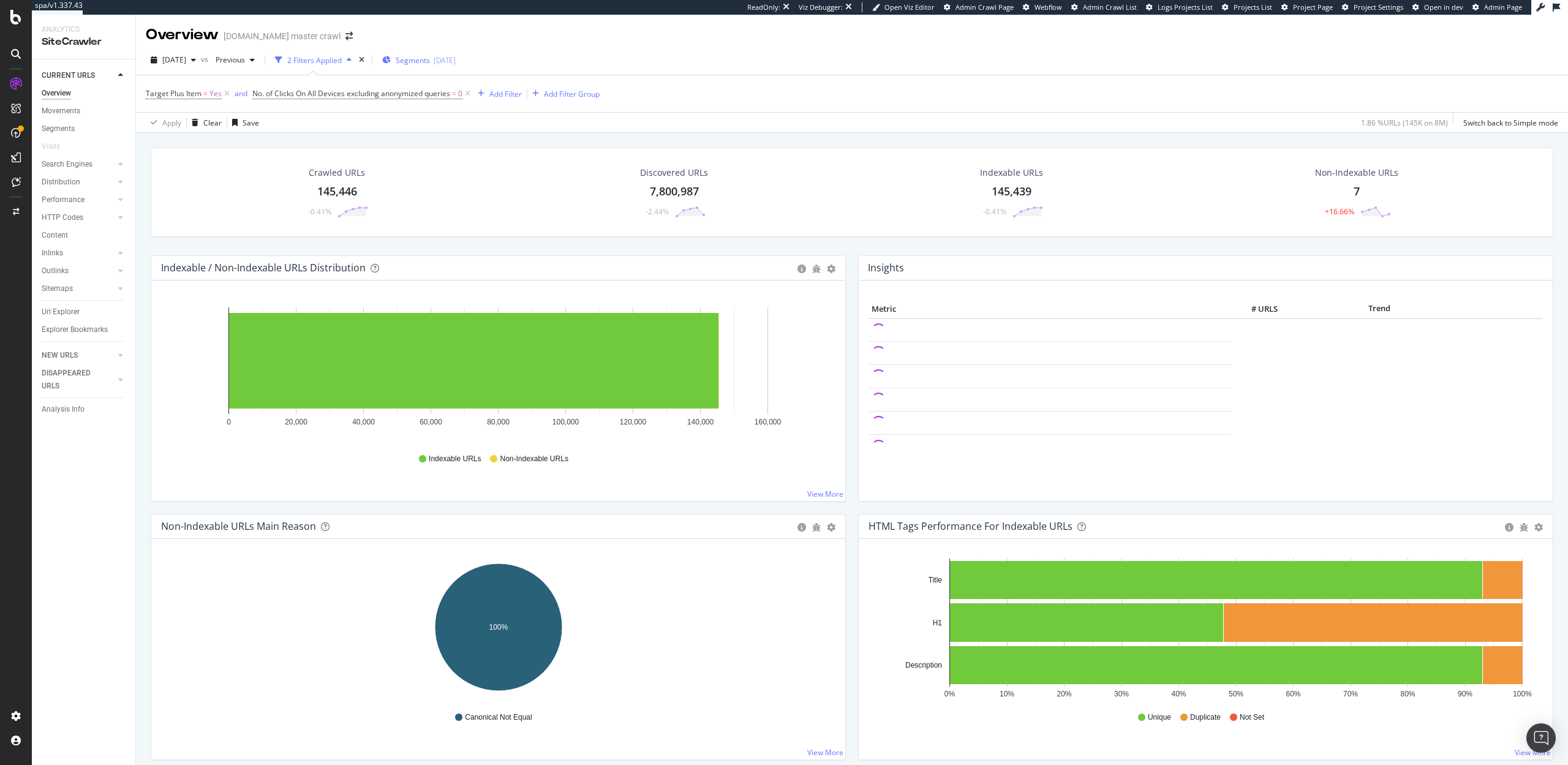
click at [430, 58] on span "Segments" at bounding box center [412, 60] width 34 height 10
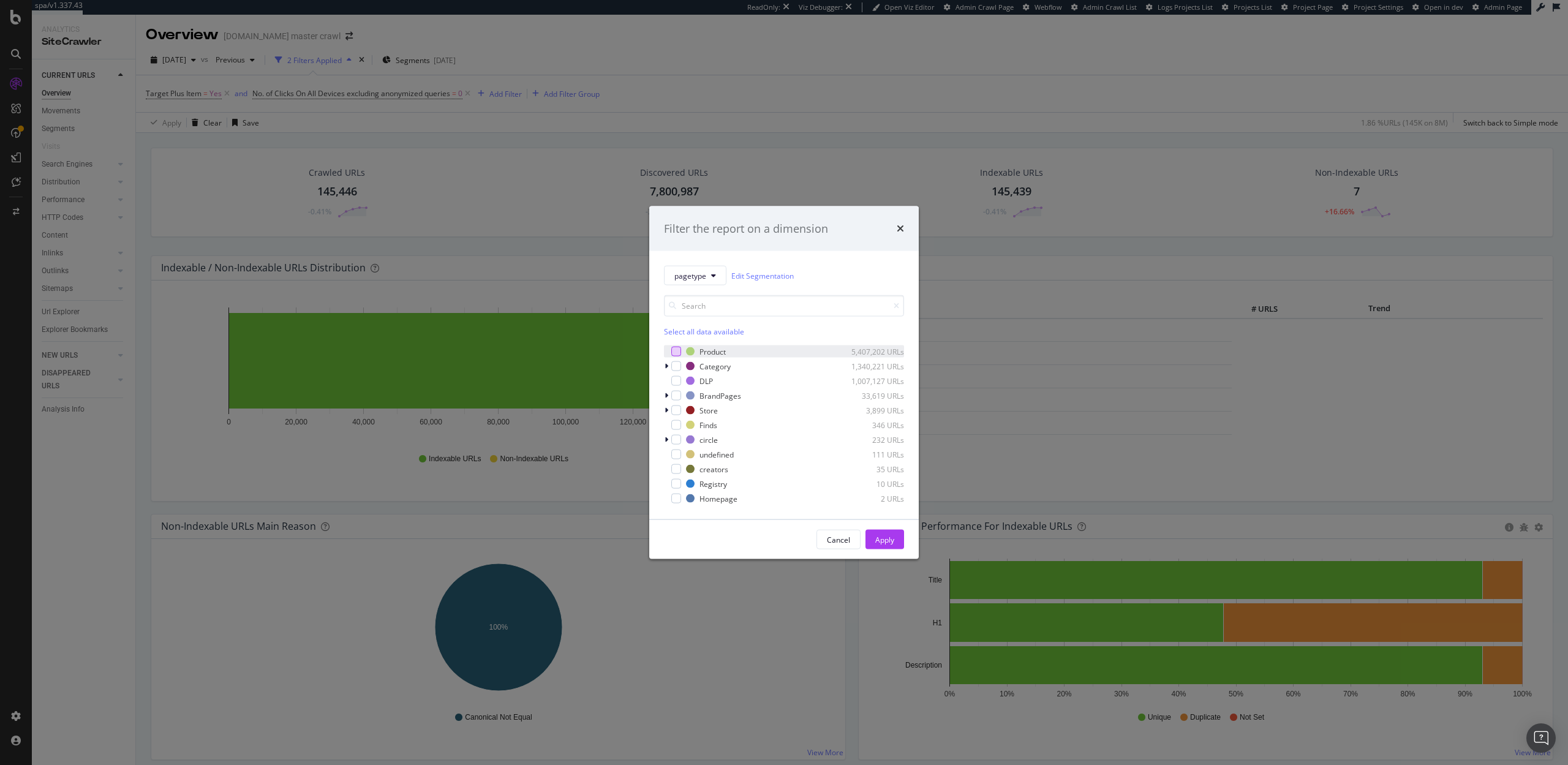
click at [676, 352] on div "modal" at bounding box center [676, 351] width 10 height 10
click at [884, 540] on div "Apply" at bounding box center [885, 539] width 19 height 10
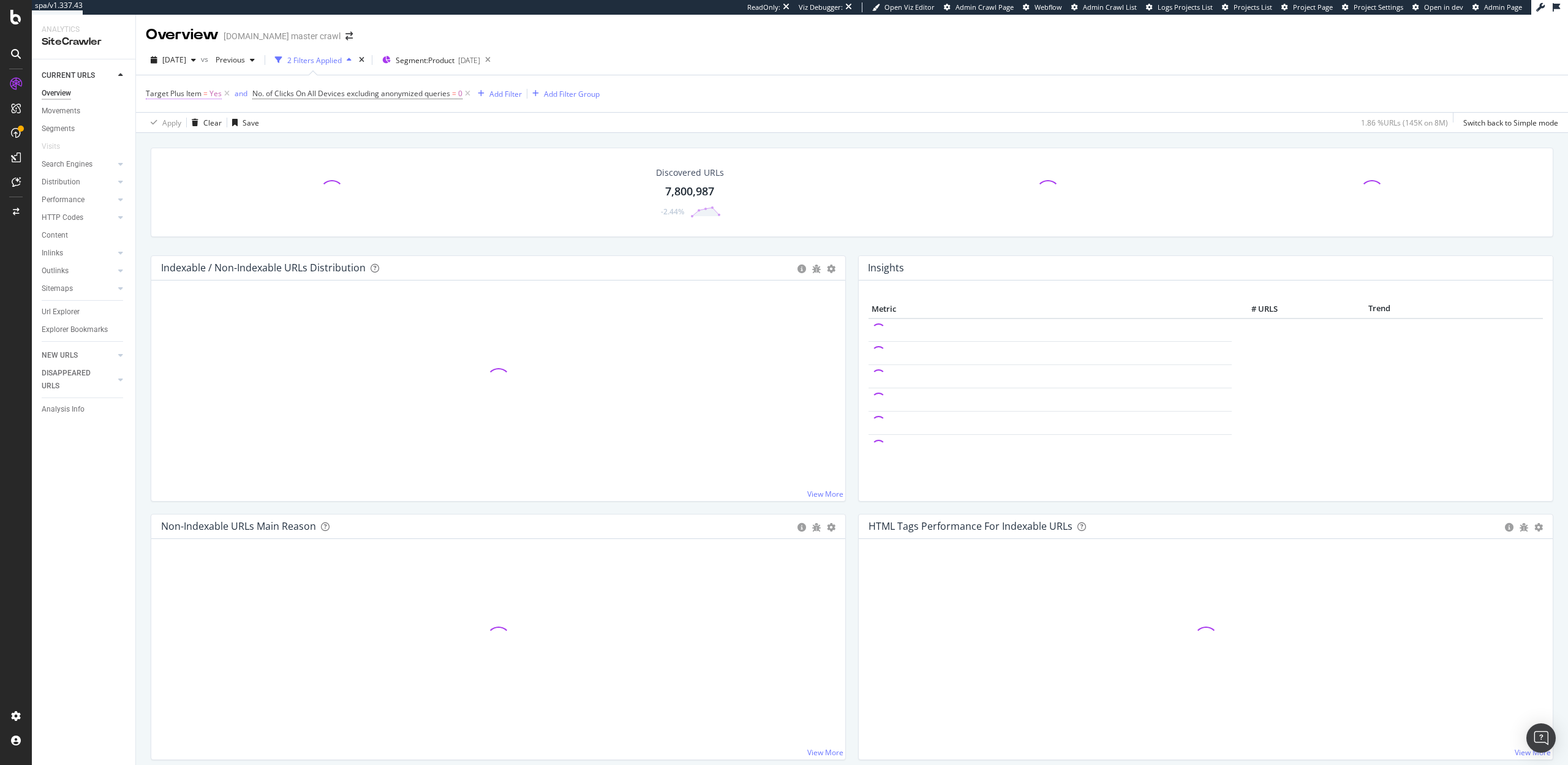
click at [187, 95] on span "Target Plus Item" at bounding box center [173, 93] width 56 height 10
click at [172, 135] on div "Yes" at bounding box center [224, 142] width 135 height 20
click at [167, 180] on span "No" at bounding box center [167, 183] width 10 height 10
click at [267, 167] on div "button" at bounding box center [264, 168] width 17 height 7
click at [464, 93] on icon at bounding box center [464, 93] width 10 height 12
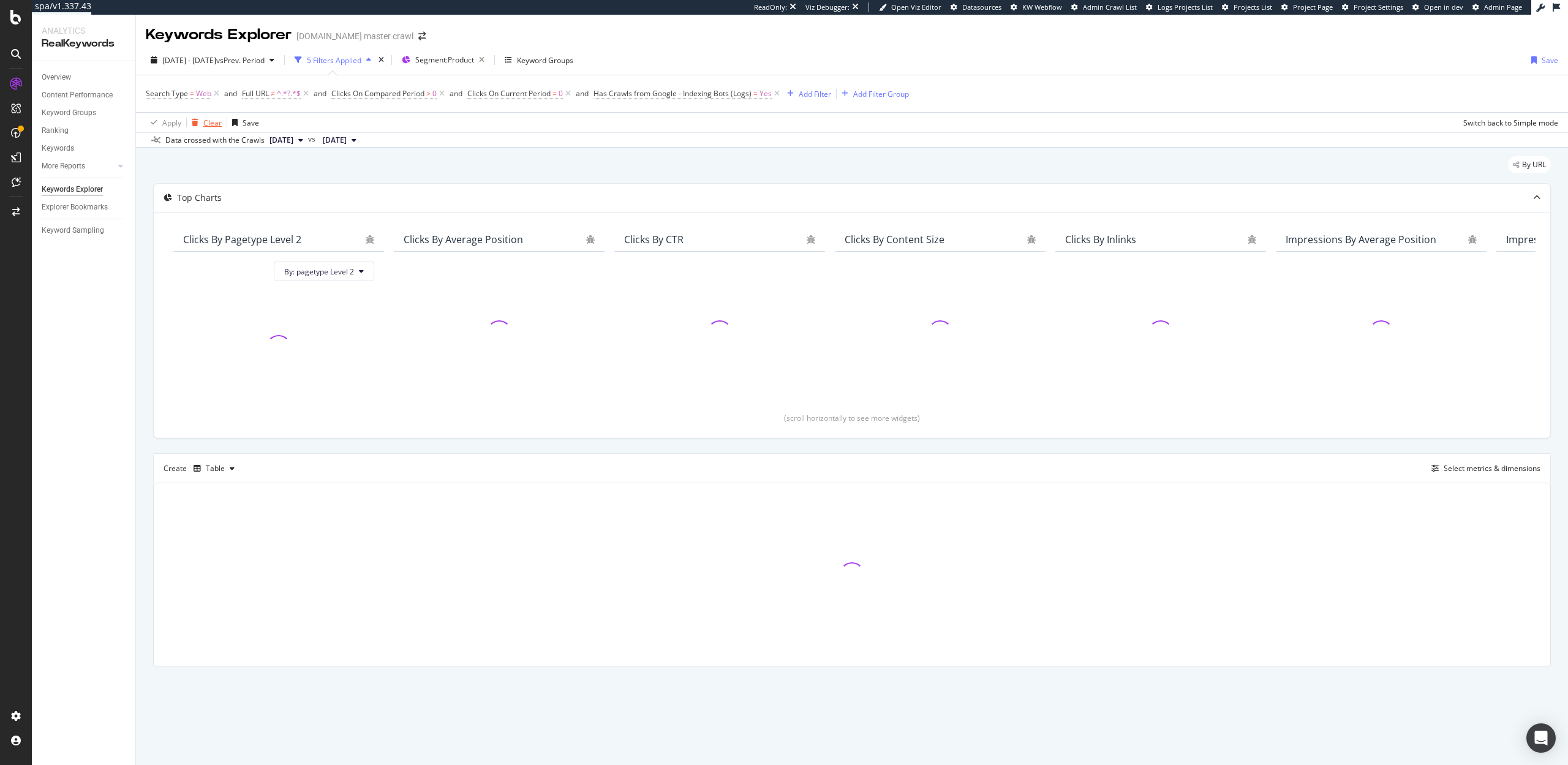
click at [204, 120] on div "Clear" at bounding box center [213, 122] width 19 height 10
click at [178, 90] on div "Add Filter" at bounding box center [178, 93] width 33 height 10
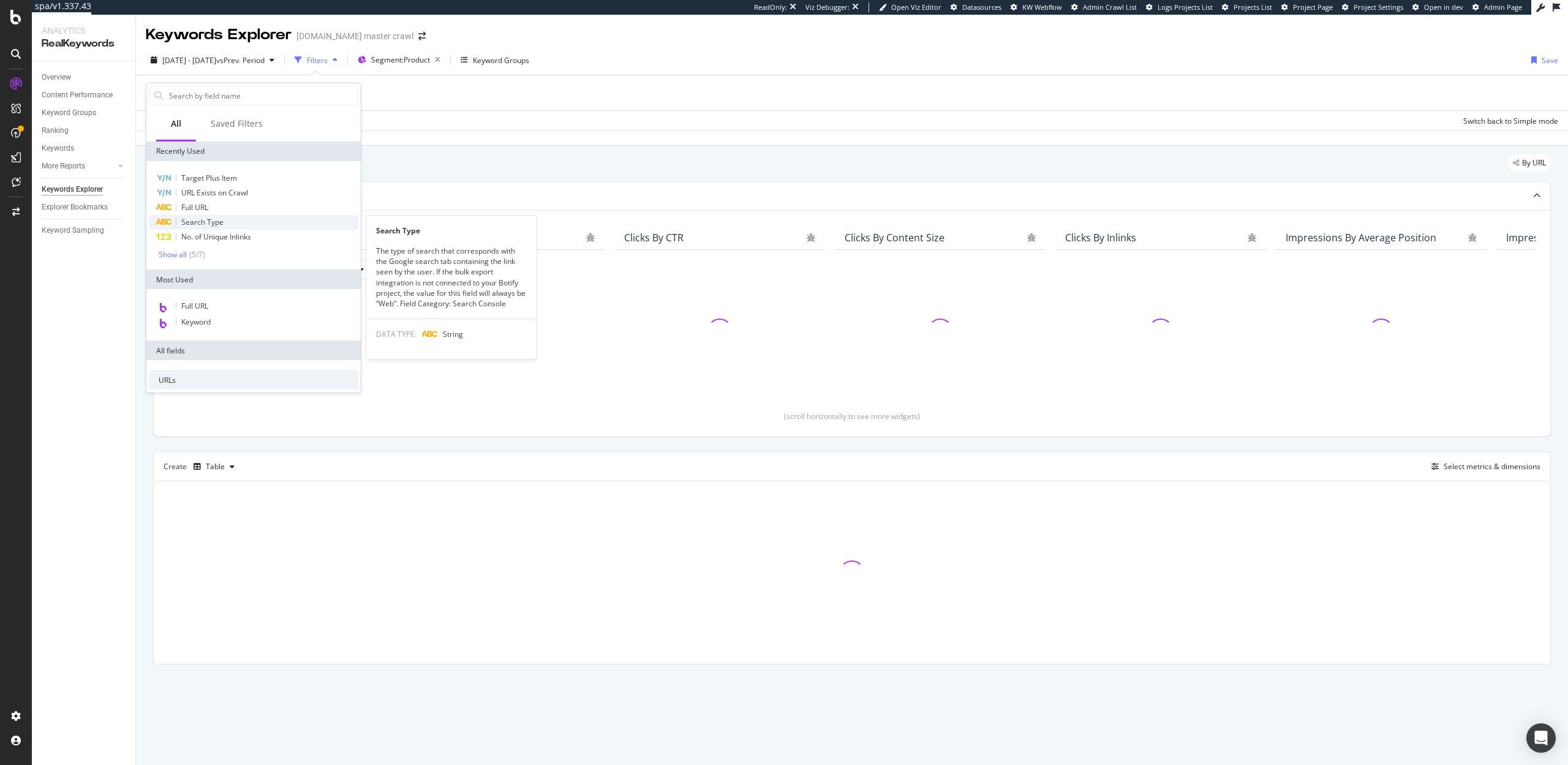
click at [225, 217] on div "Search Type" at bounding box center [254, 223] width 210 height 15
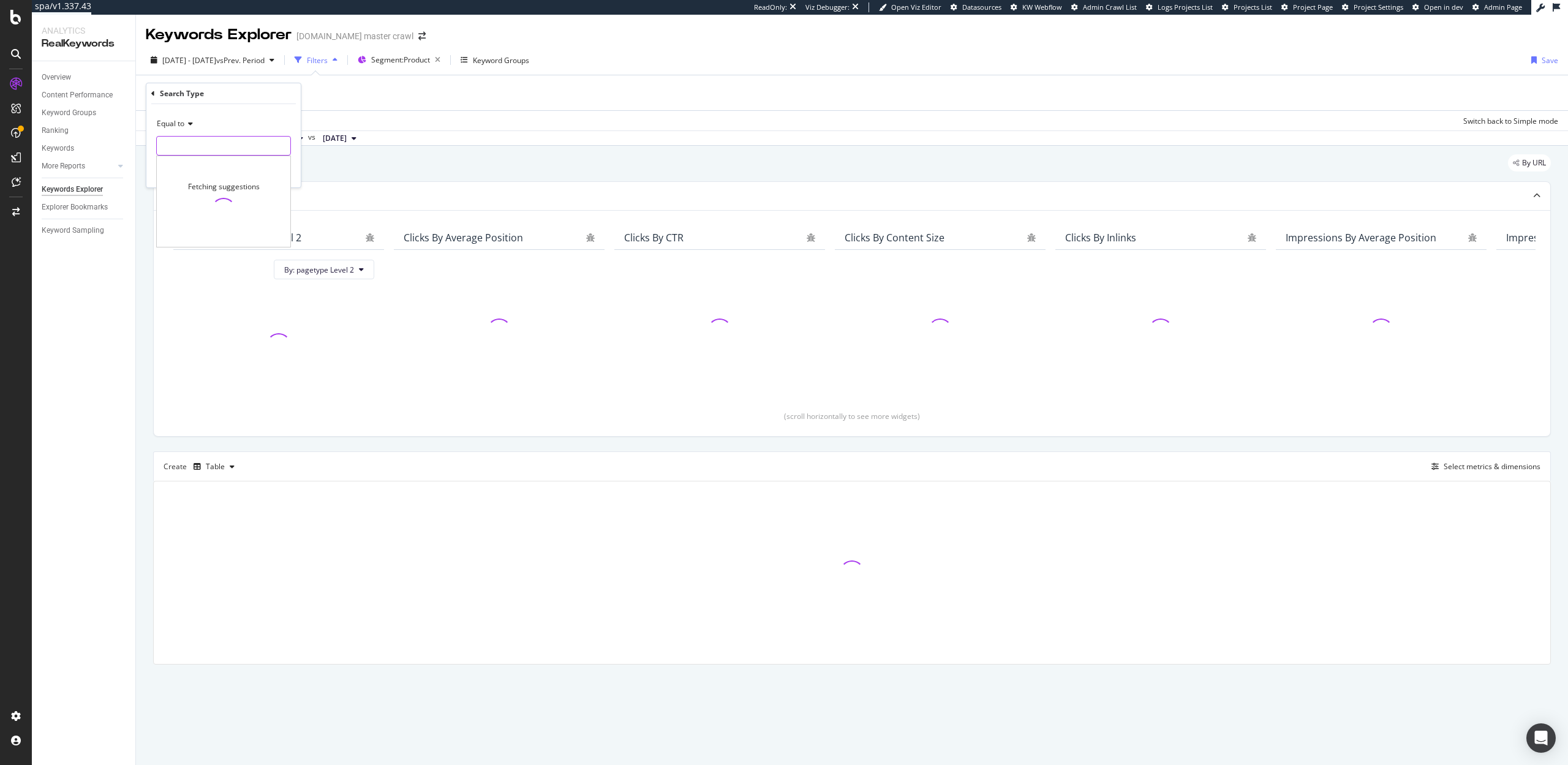
click at [206, 140] on input "text" at bounding box center [223, 145] width 133 height 20
click at [178, 153] on input "text" at bounding box center [223, 145] width 133 height 20
type input "Web"
click at [296, 179] on div "Equal to Web Web Fetching suggestions Cancel Add filter Apply" at bounding box center [224, 145] width 155 height 83
click at [276, 171] on div "Apply" at bounding box center [282, 171] width 19 height 10
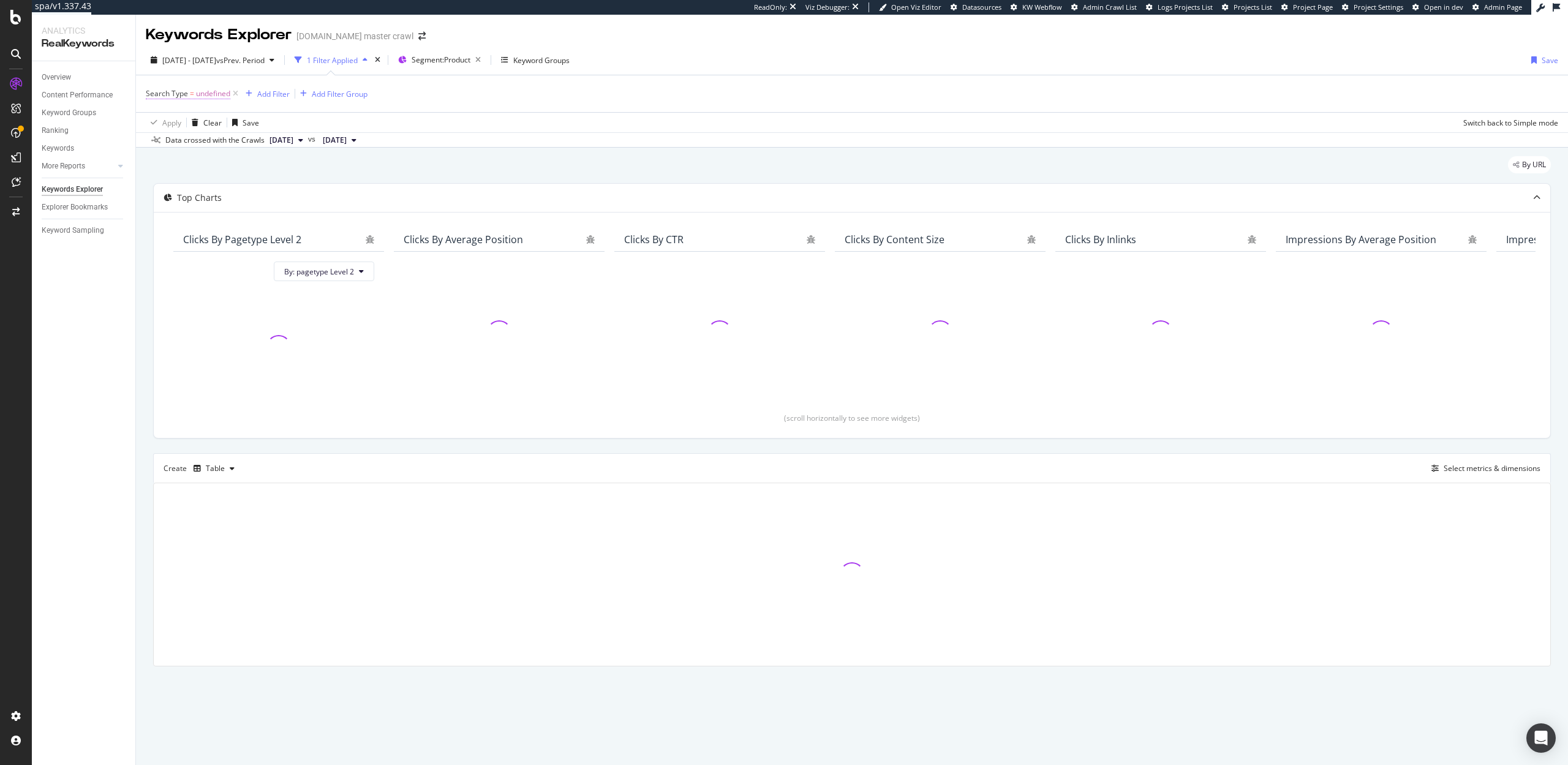
click at [212, 95] on span "undefined" at bounding box center [213, 93] width 34 height 17
click at [62, 70] on div "Overview" at bounding box center [89, 77] width 94 height 18
click at [60, 73] on div "Overview" at bounding box center [57, 77] width 30 height 13
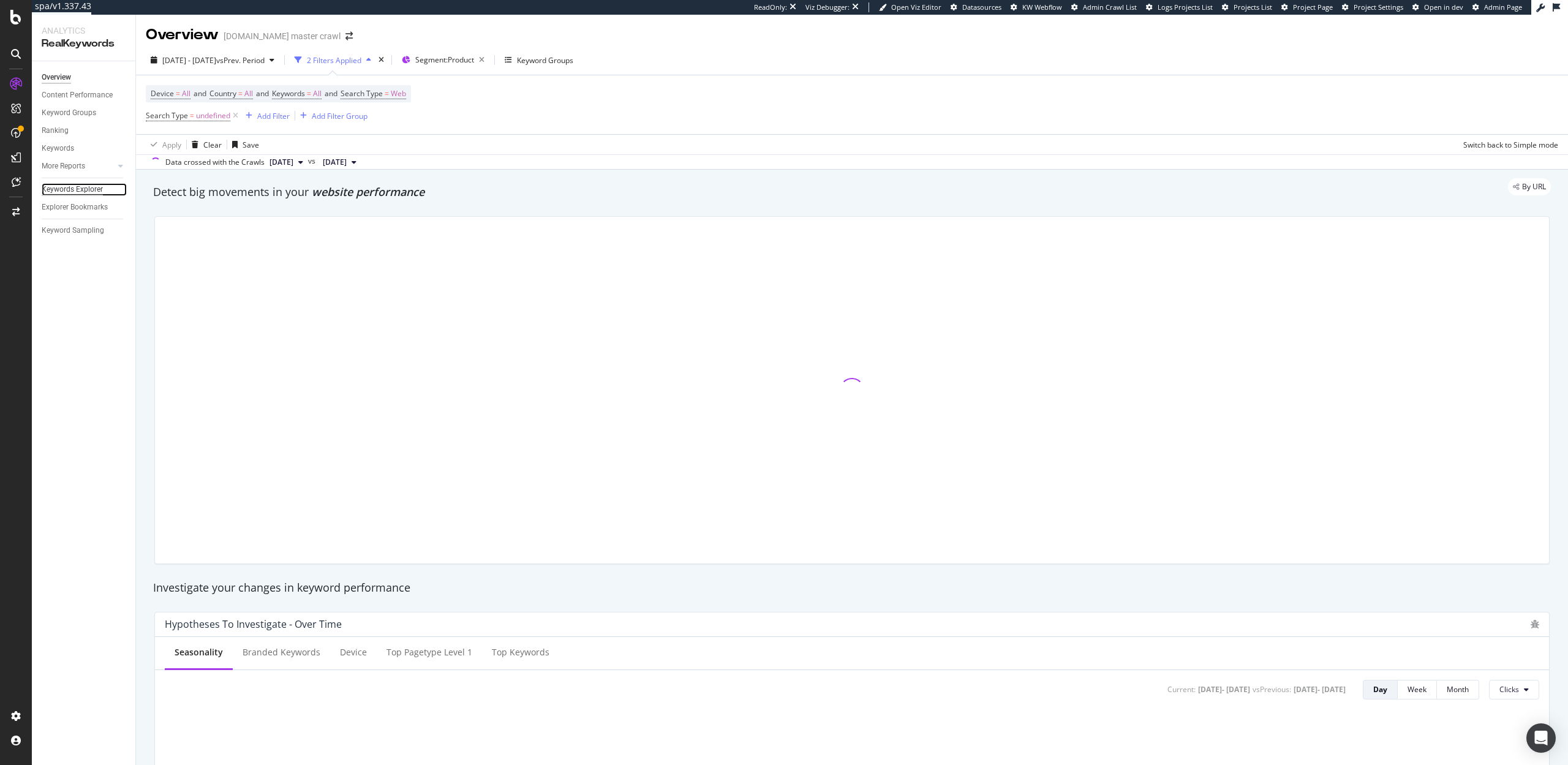
click at [66, 190] on div "Keywords Explorer" at bounding box center [73, 189] width 62 height 13
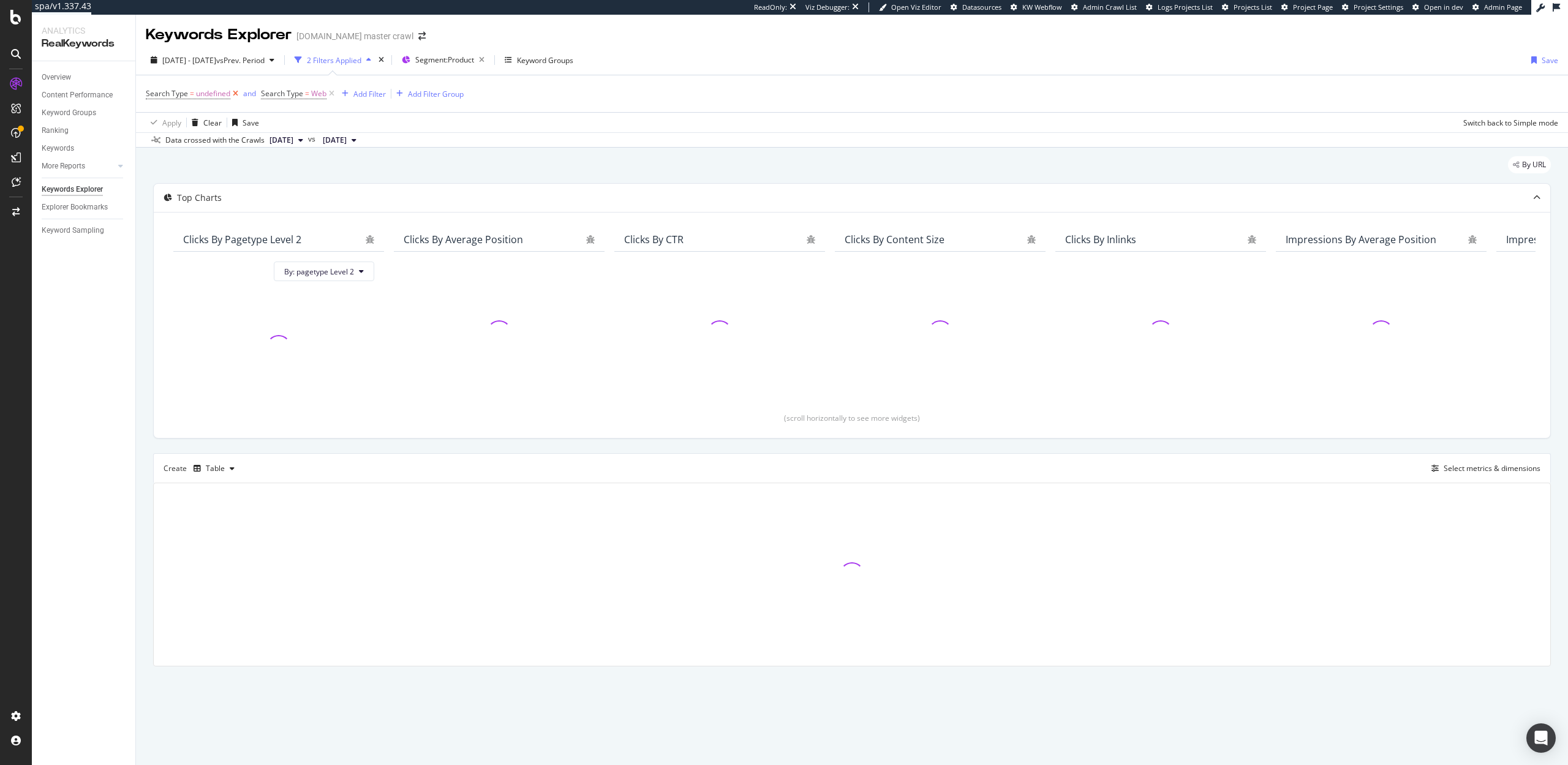
click at [233, 95] on icon at bounding box center [235, 93] width 10 height 12
click at [256, 92] on div "Add Filter" at bounding box center [254, 93] width 33 height 10
click at [603, 99] on div "Search Type = Web Add Filter Add Filter Group" at bounding box center [851, 93] width 1412 height 36
click at [1453, 465] on div "Select metrics & dimensions" at bounding box center [1492, 468] width 97 height 10
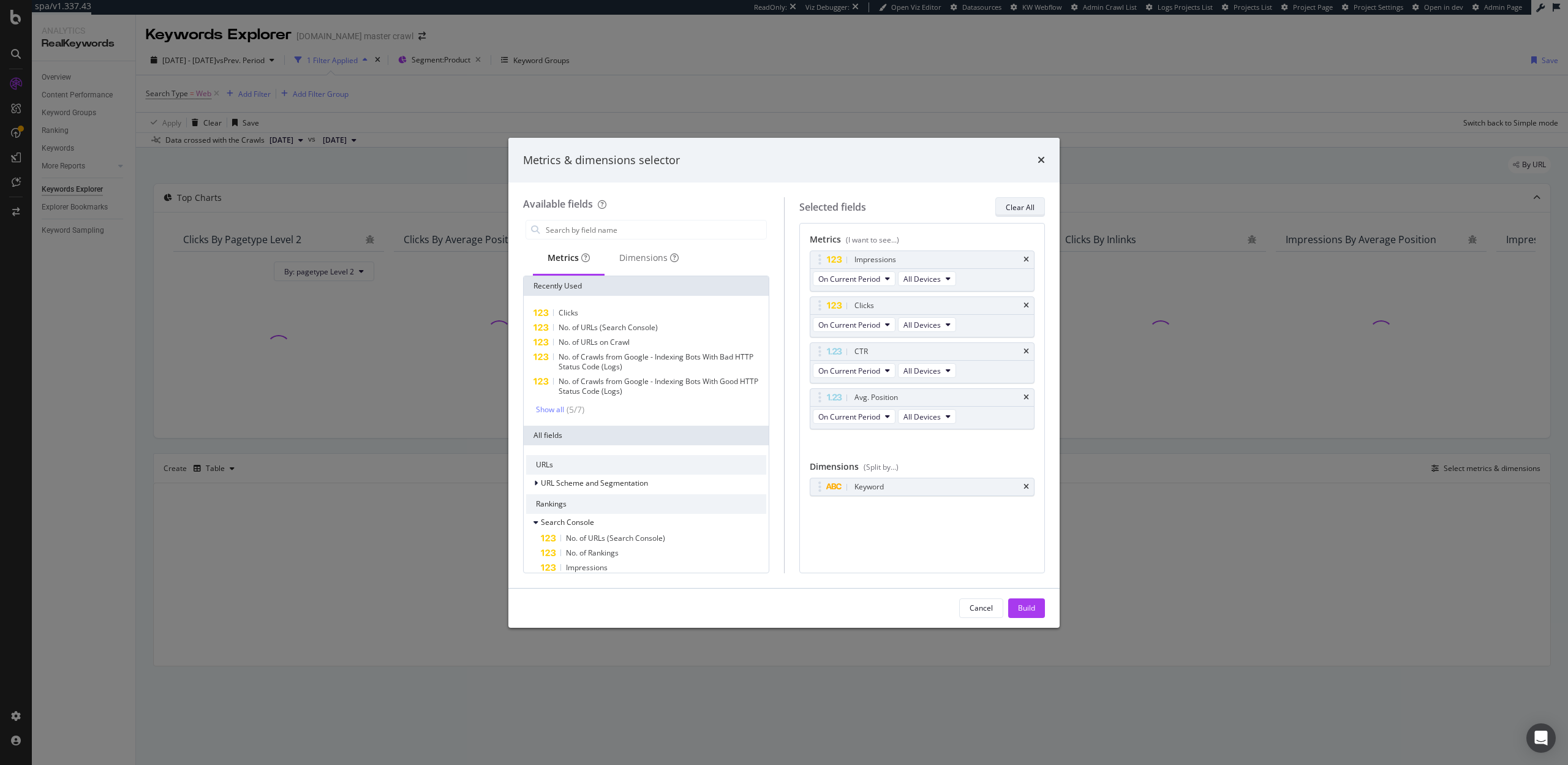
click at [1023, 210] on div "Clear All" at bounding box center [1020, 207] width 29 height 10
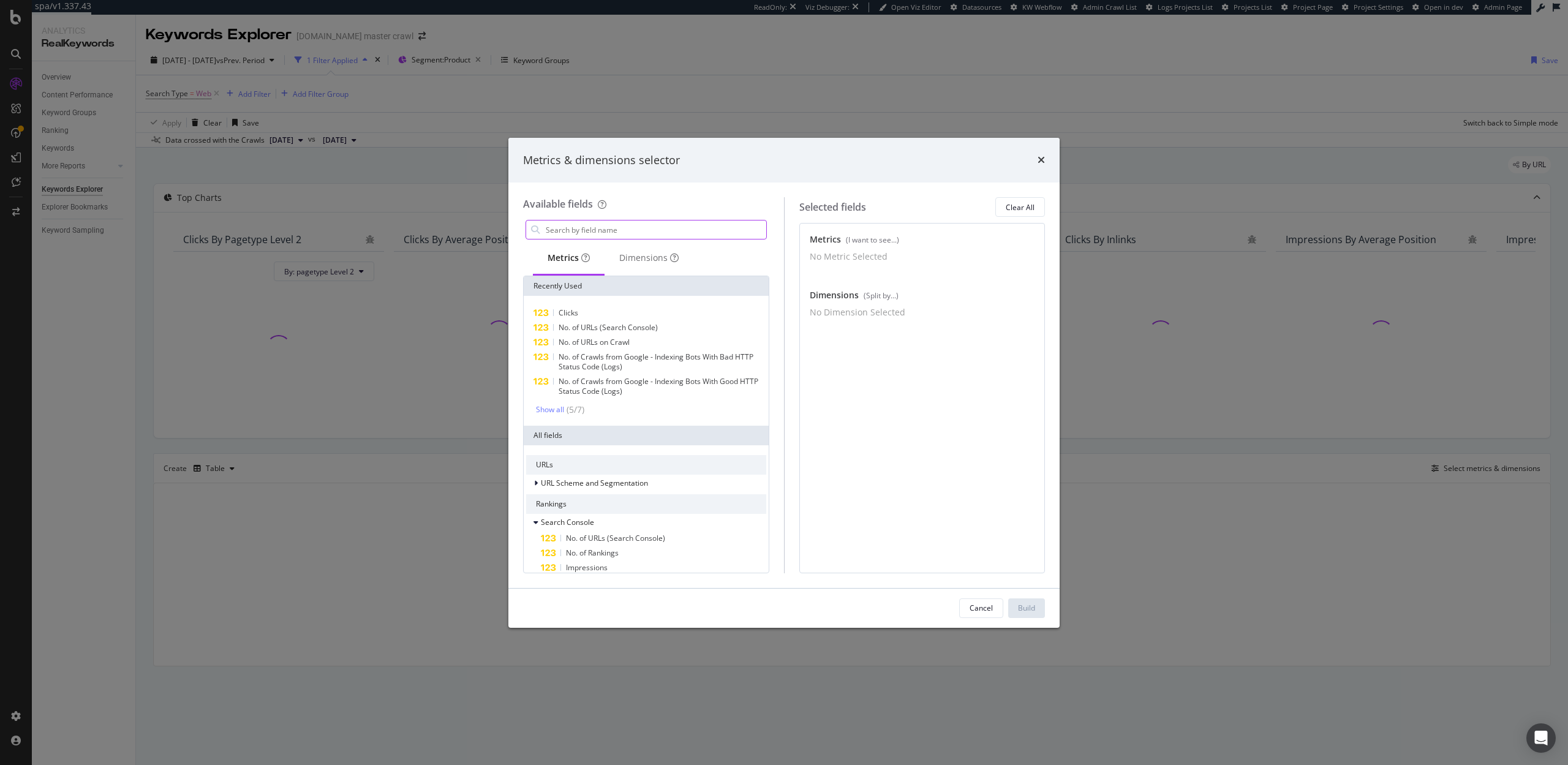
click at [589, 232] on input "modal" at bounding box center [655, 230] width 222 height 19
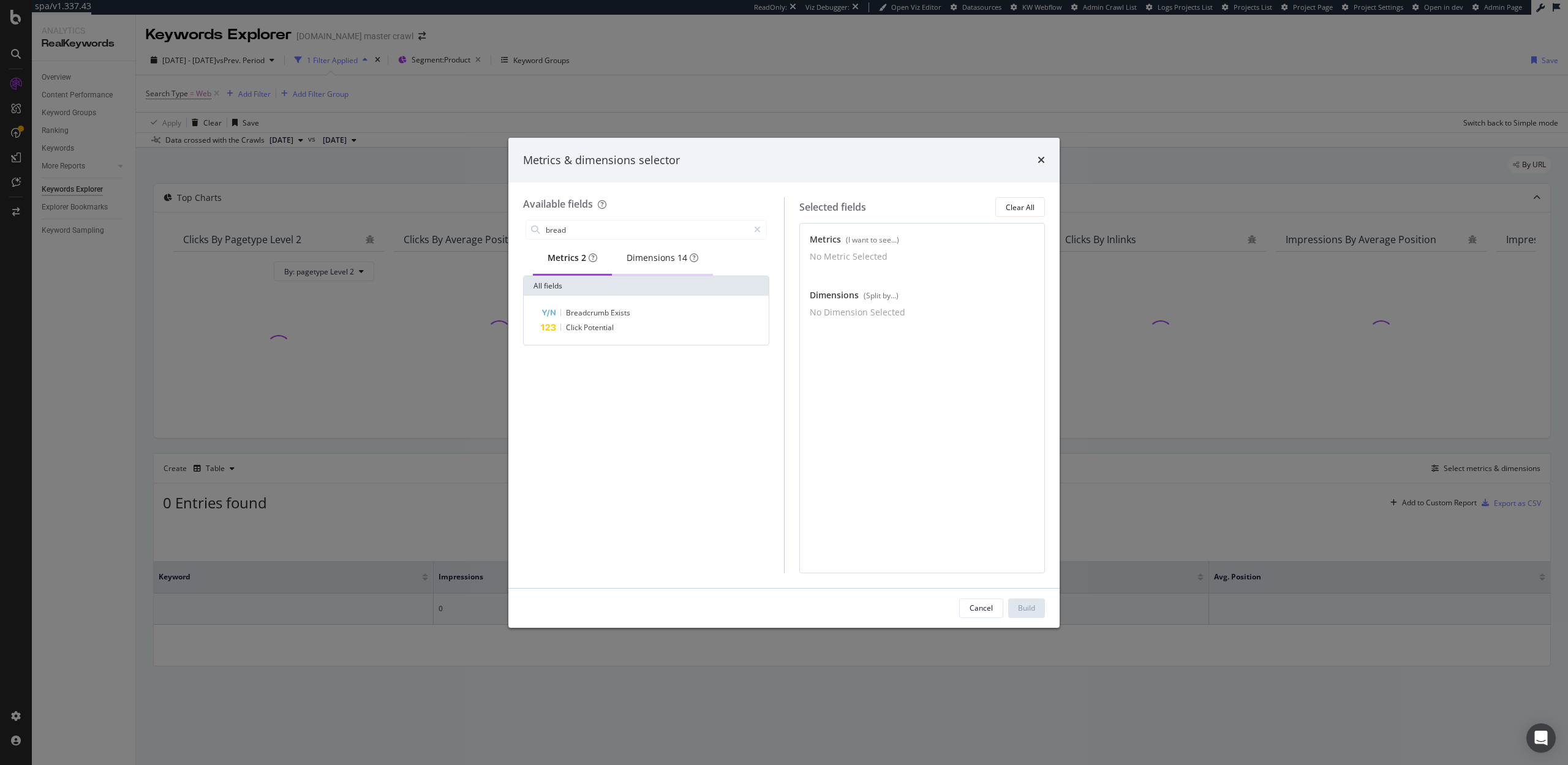
click at [648, 264] on div "Dimensions 14" at bounding box center [662, 257] width 72 height 12
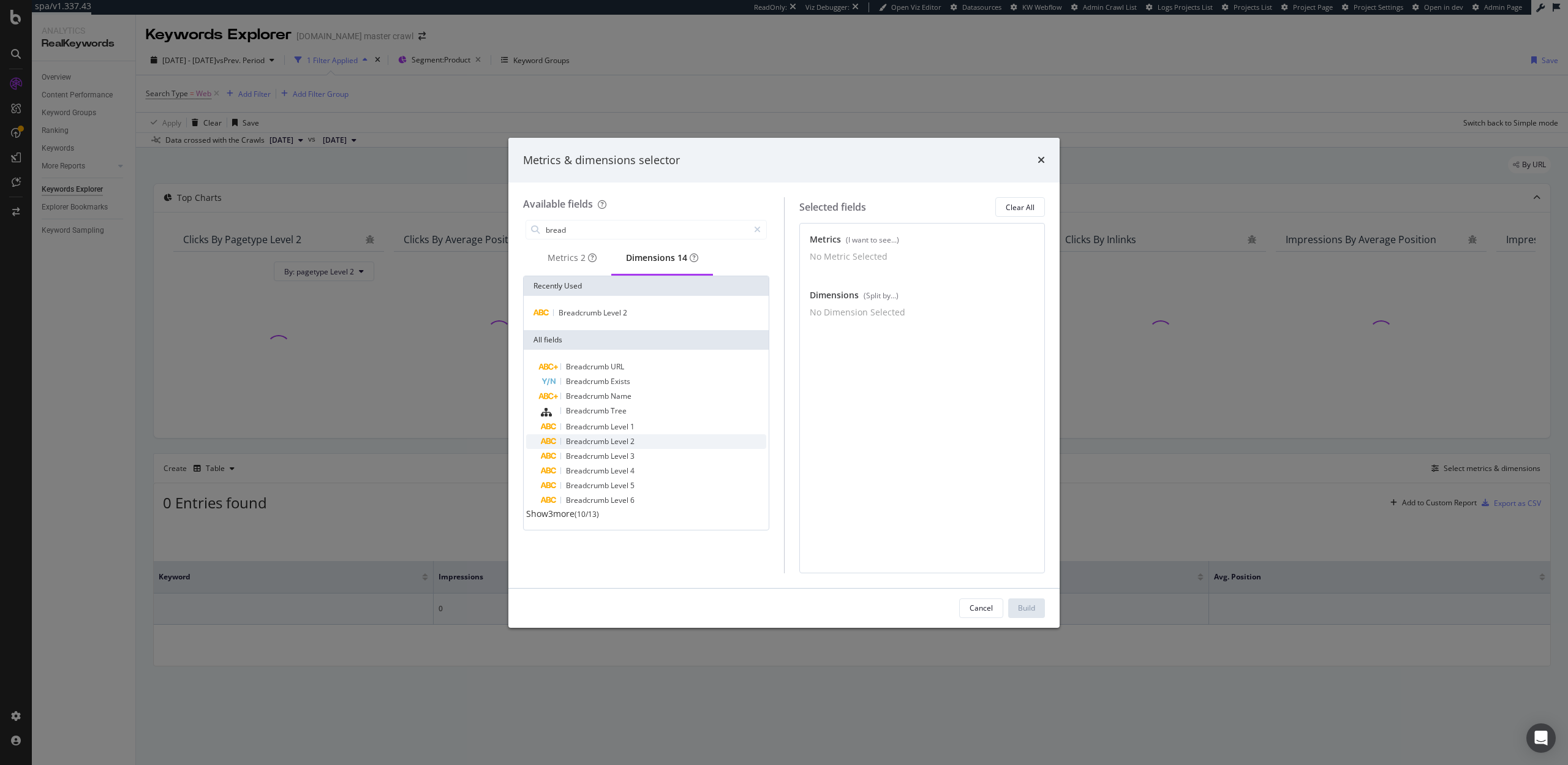
click at [613, 446] on span "Level" at bounding box center [620, 441] width 20 height 10
click at [603, 225] on input "bread" at bounding box center [646, 230] width 204 height 19
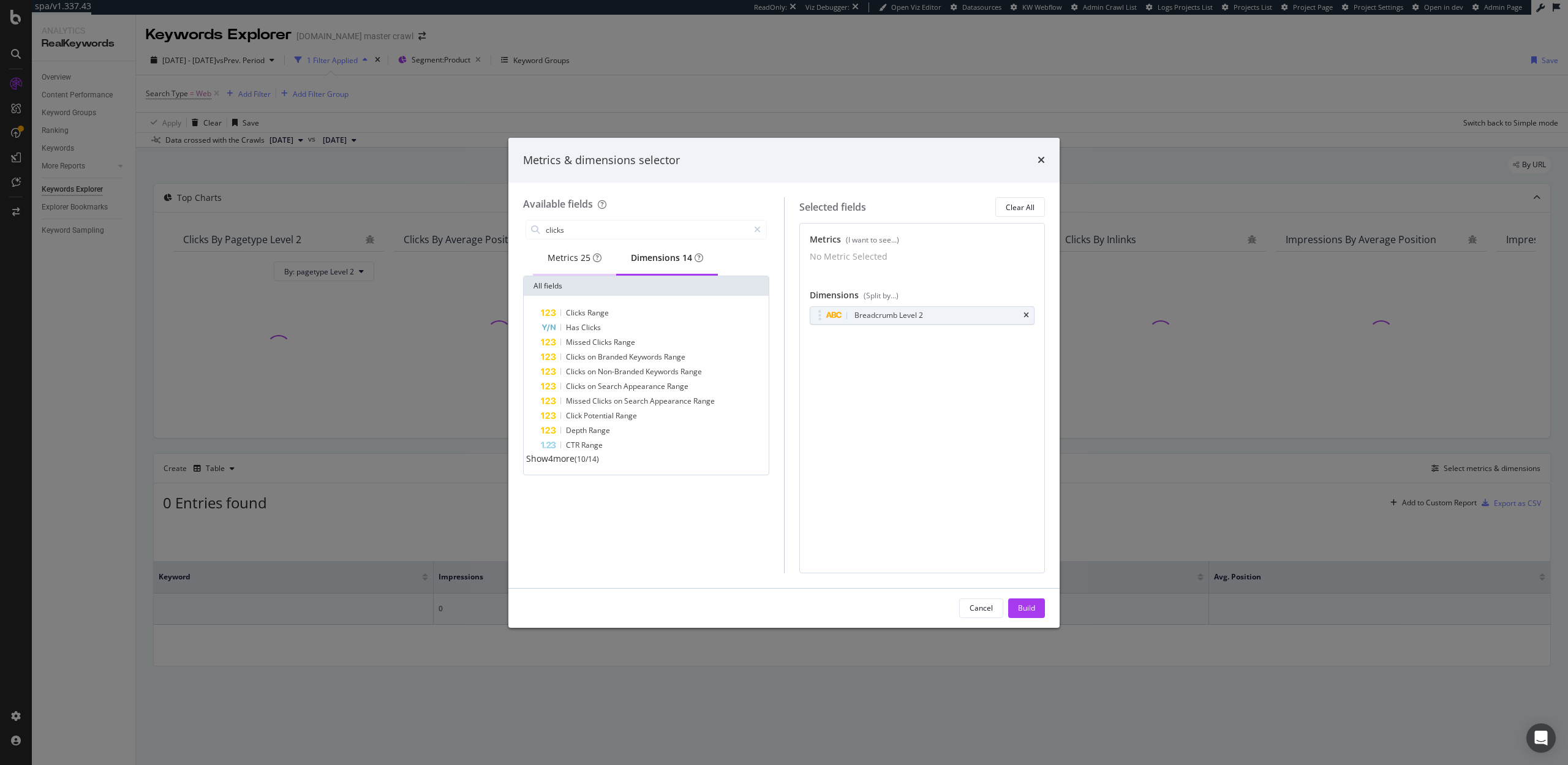
click at [560, 263] on div "Metrics 25" at bounding box center [574, 257] width 54 height 12
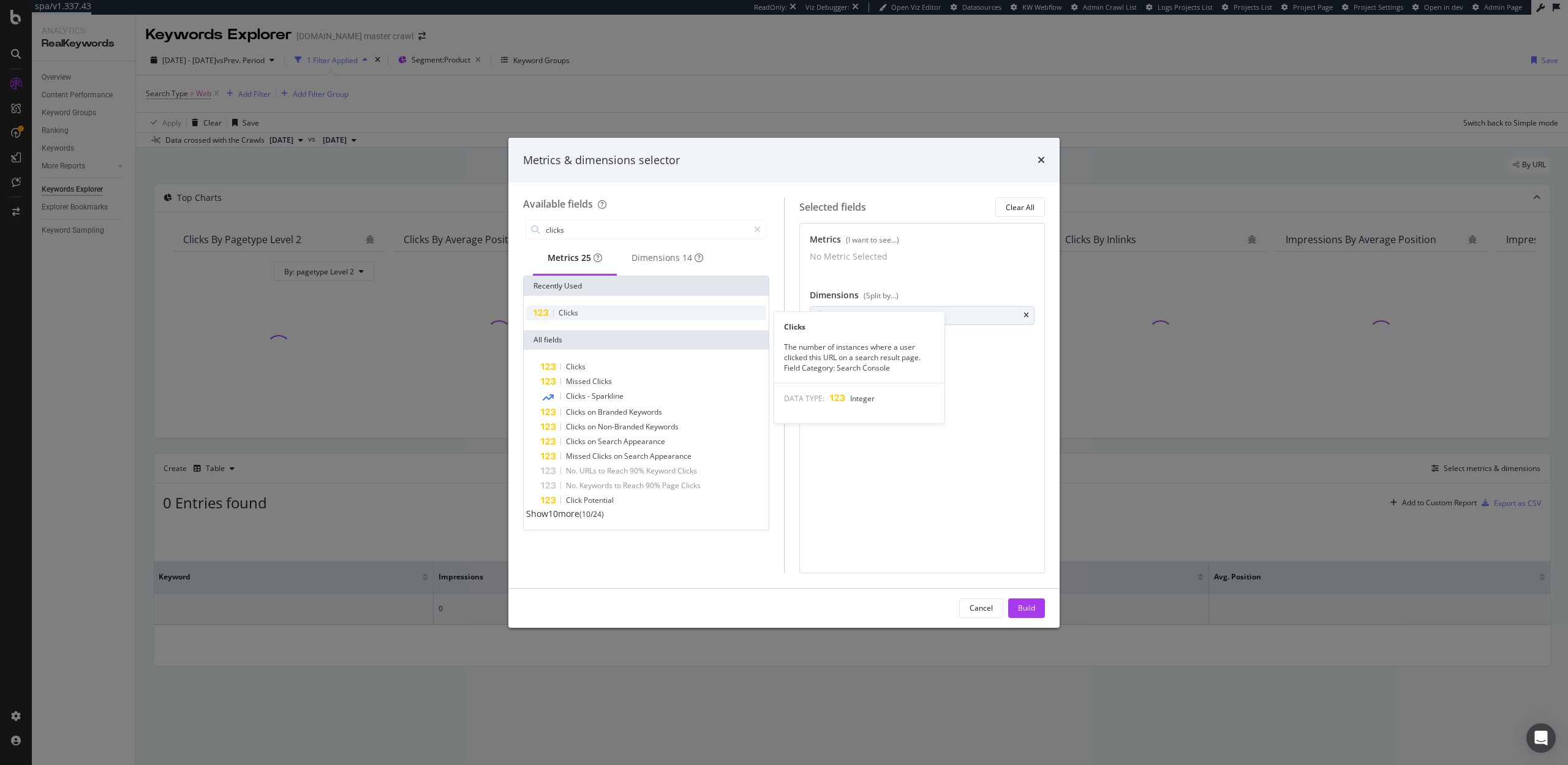
click at [574, 313] on span "Clicks" at bounding box center [568, 312] width 20 height 10
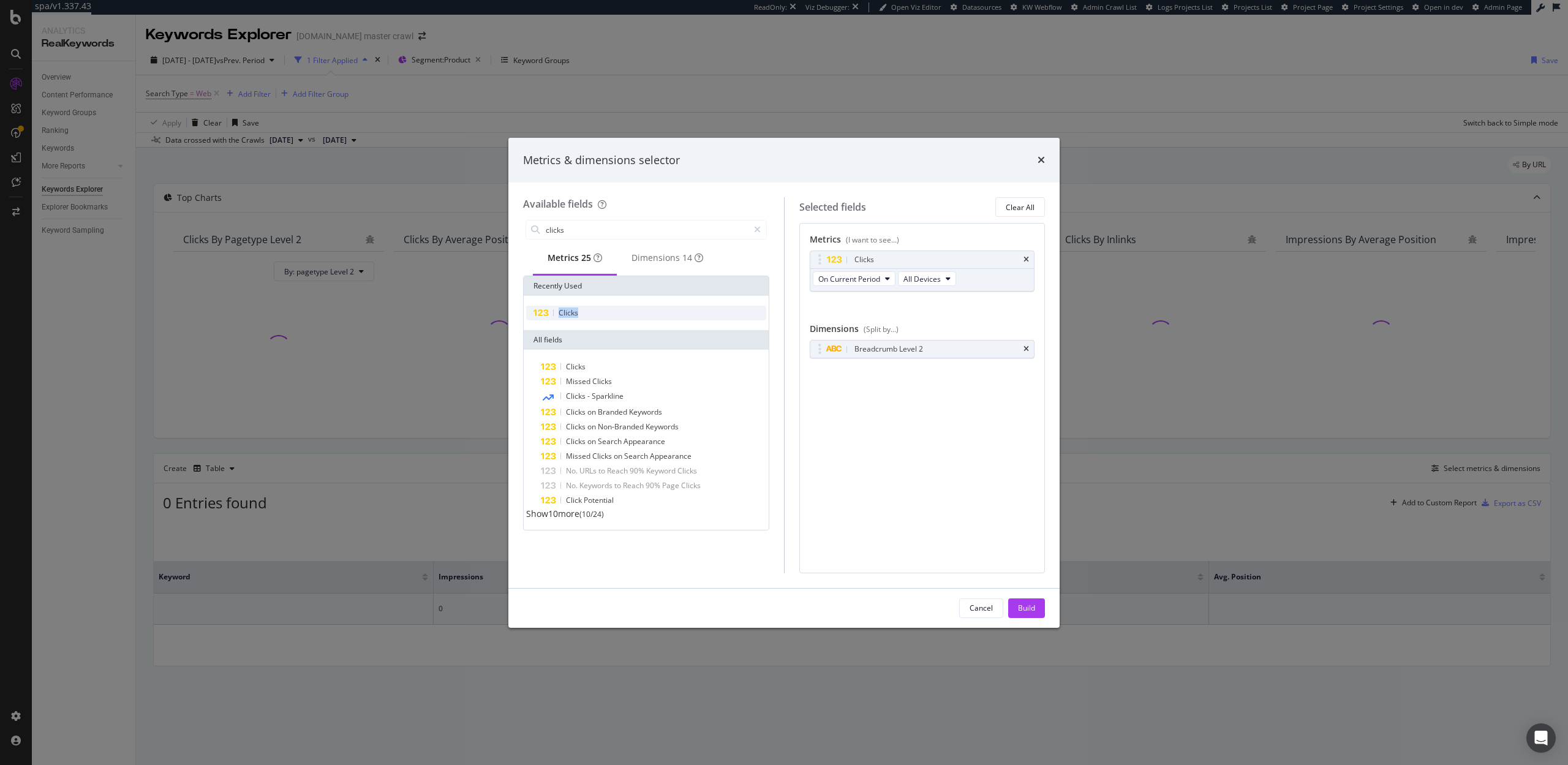
click at [574, 313] on span "Clicks" at bounding box center [568, 312] width 20 height 10
click at [865, 324] on span "On Compared Period" at bounding box center [854, 324] width 72 height 10
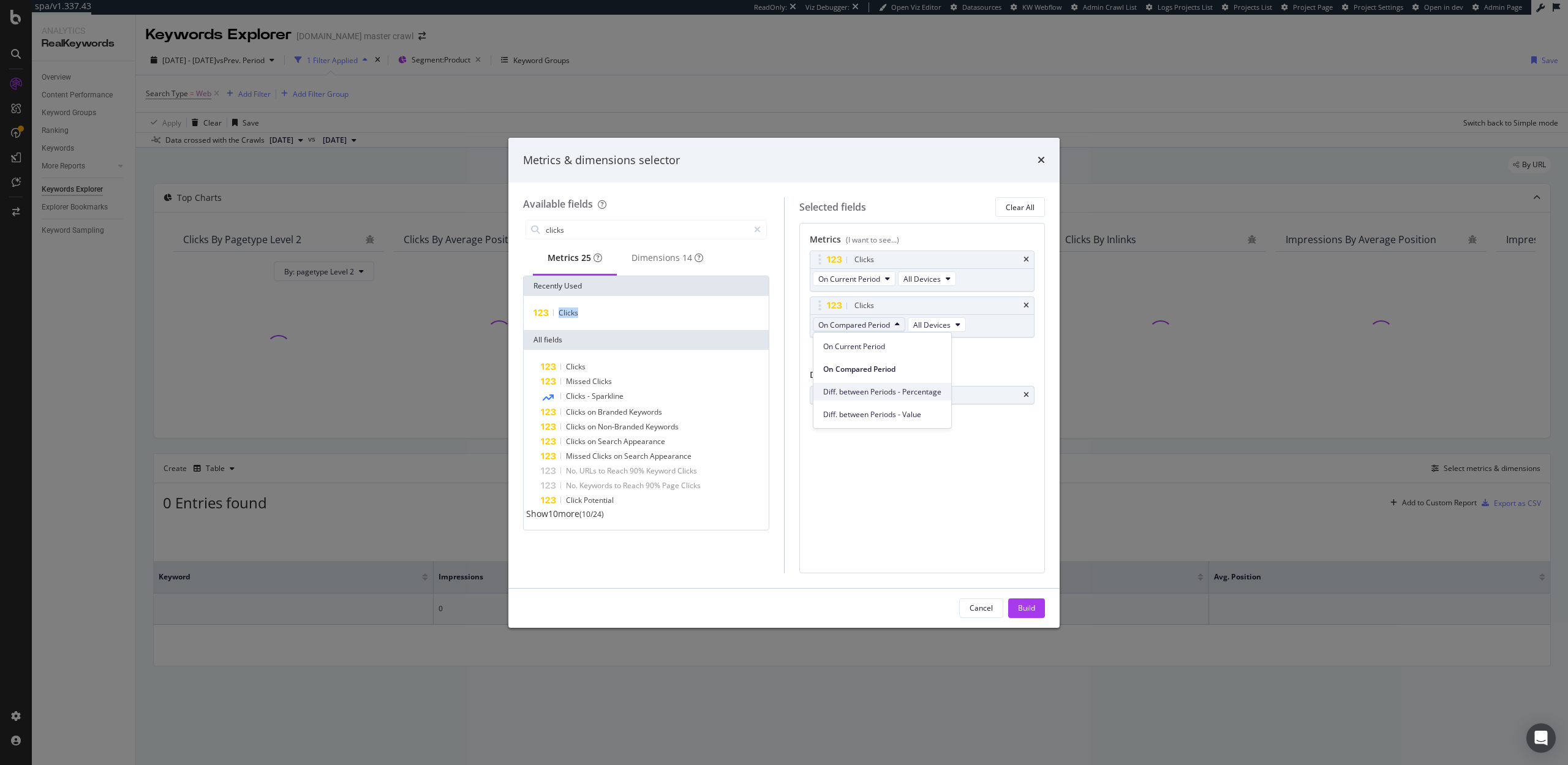
click at [864, 390] on span "Diff. between Periods - Percentage" at bounding box center [882, 392] width 118 height 11
click at [644, 237] on input "clicks" at bounding box center [646, 230] width 204 height 19
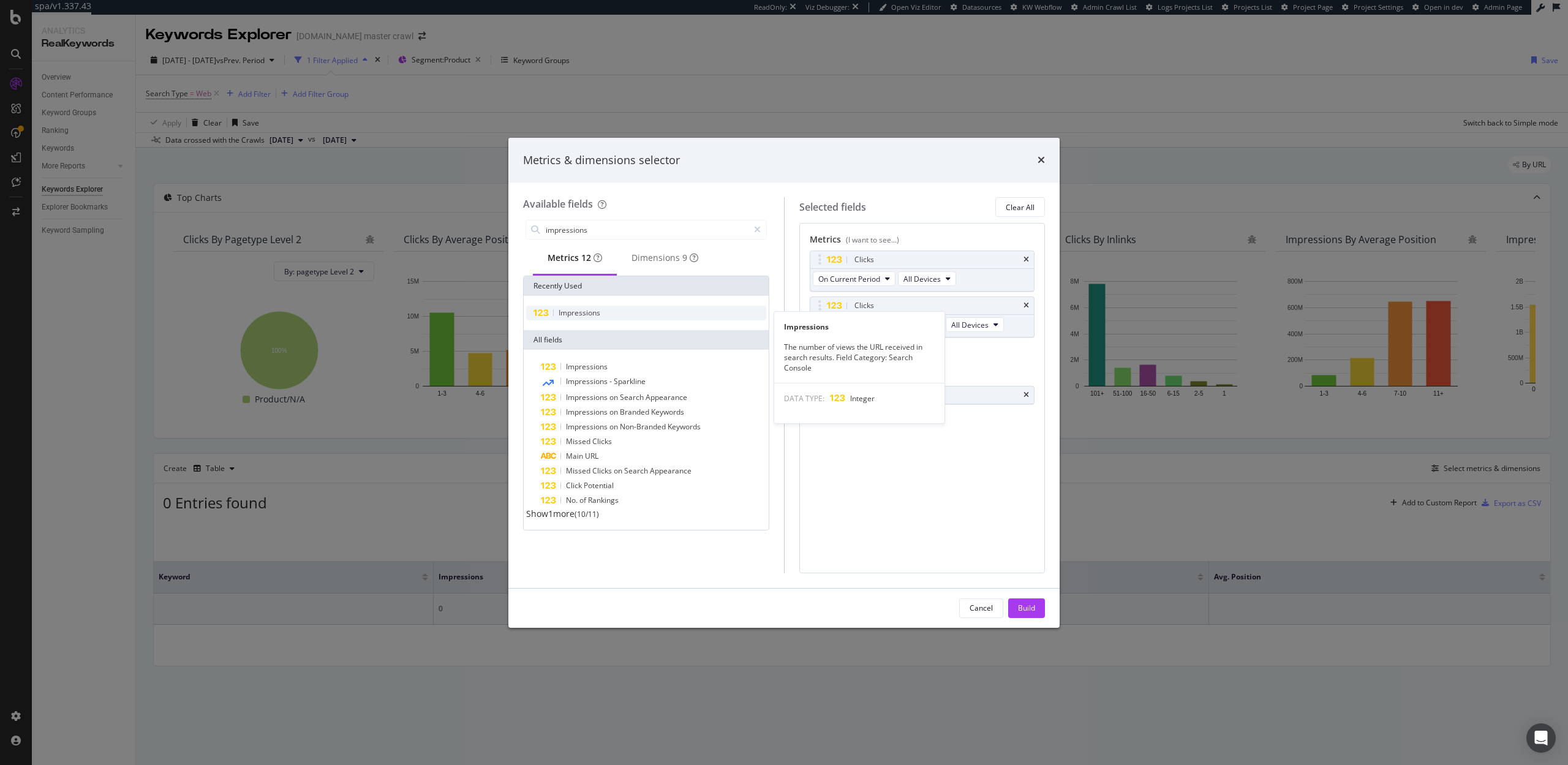
click at [594, 321] on div "Impressions" at bounding box center [646, 313] width 241 height 15
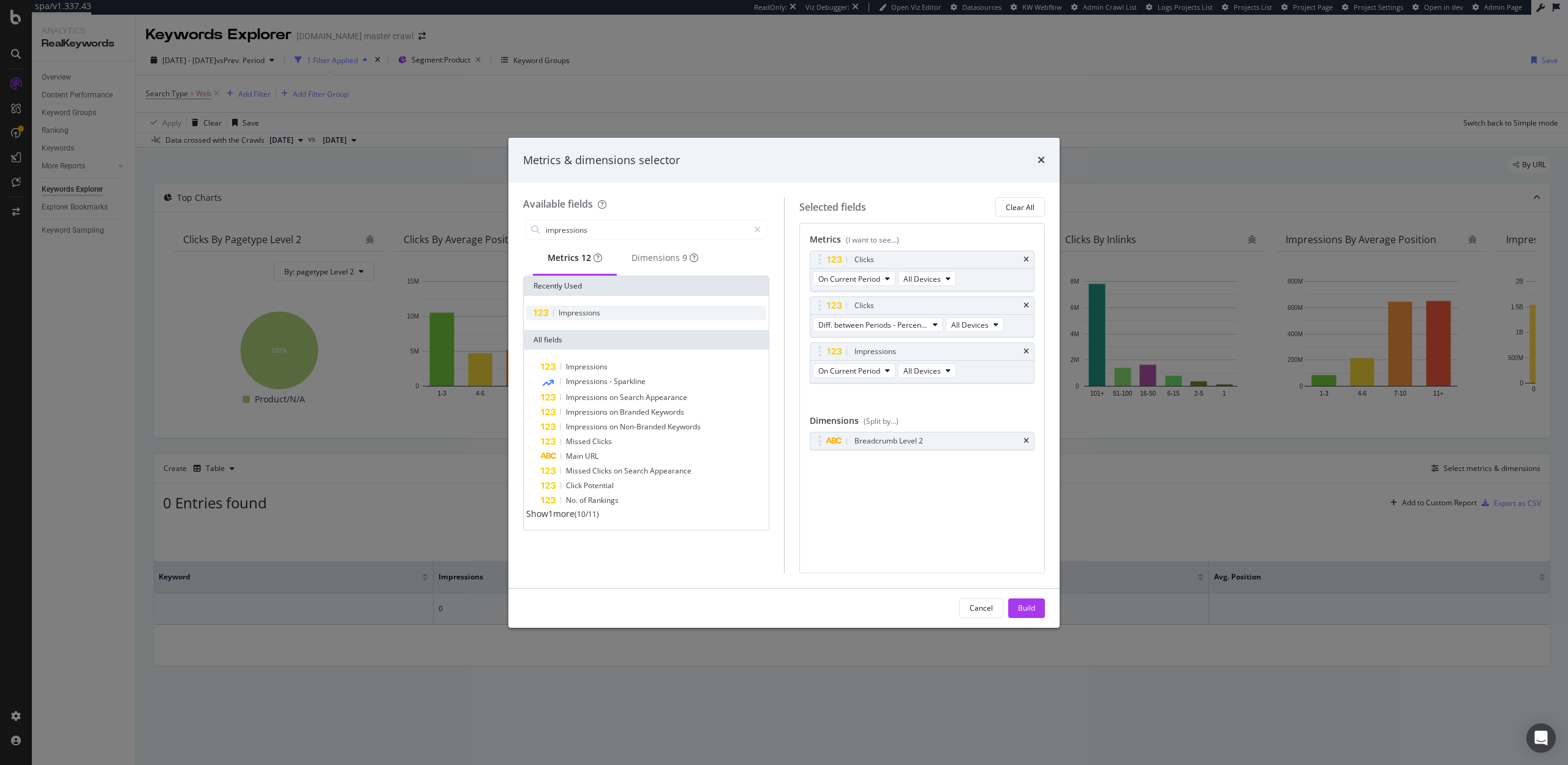
click at [594, 321] on div "Impressions" at bounding box center [646, 313] width 241 height 15
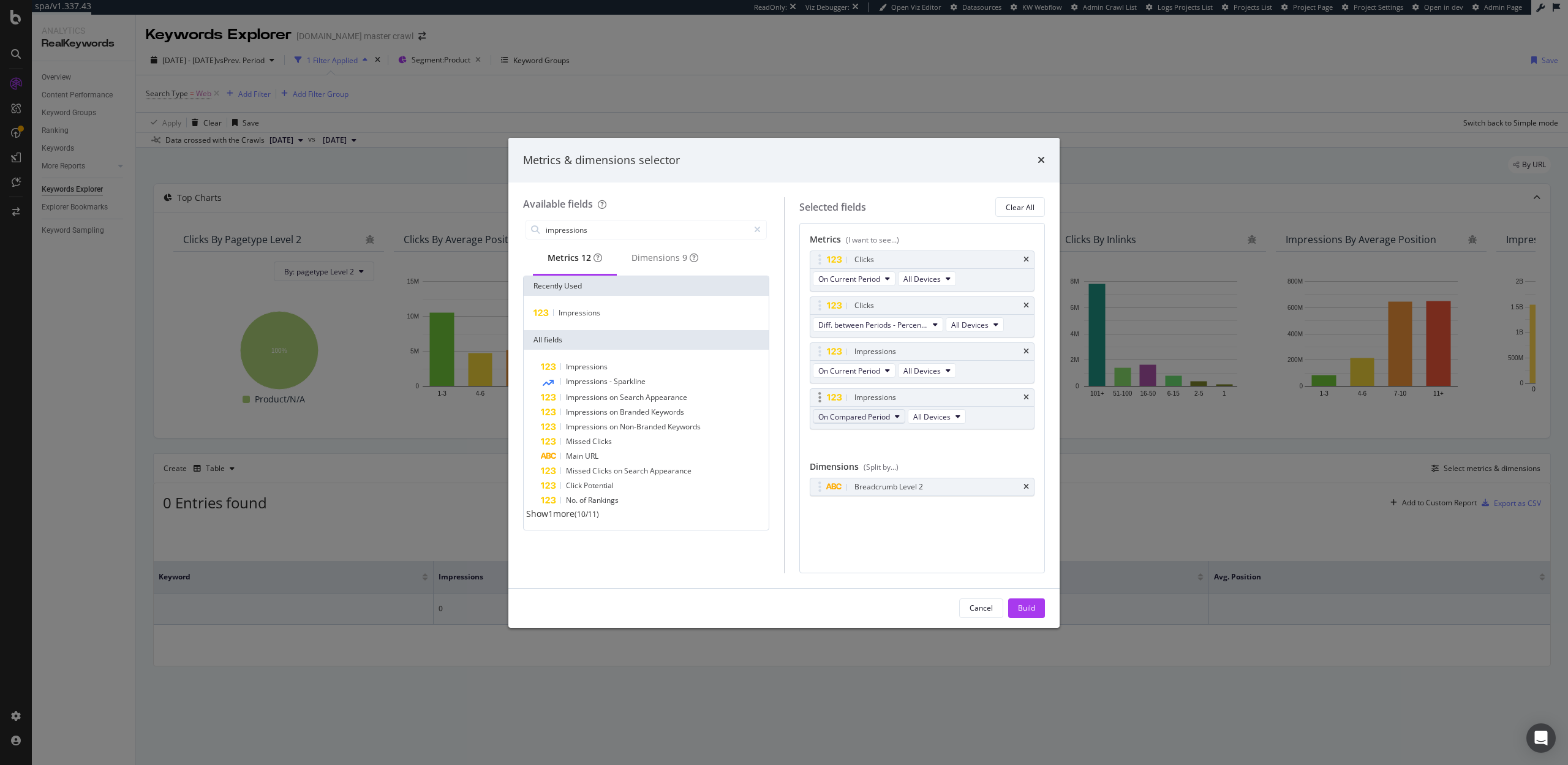
click at [884, 417] on span "On Compared Period" at bounding box center [854, 417] width 72 height 10
click at [877, 483] on span "Diff. between Periods - Percentage" at bounding box center [882, 484] width 118 height 11
click at [646, 235] on input "impressions" at bounding box center [646, 230] width 204 height 19
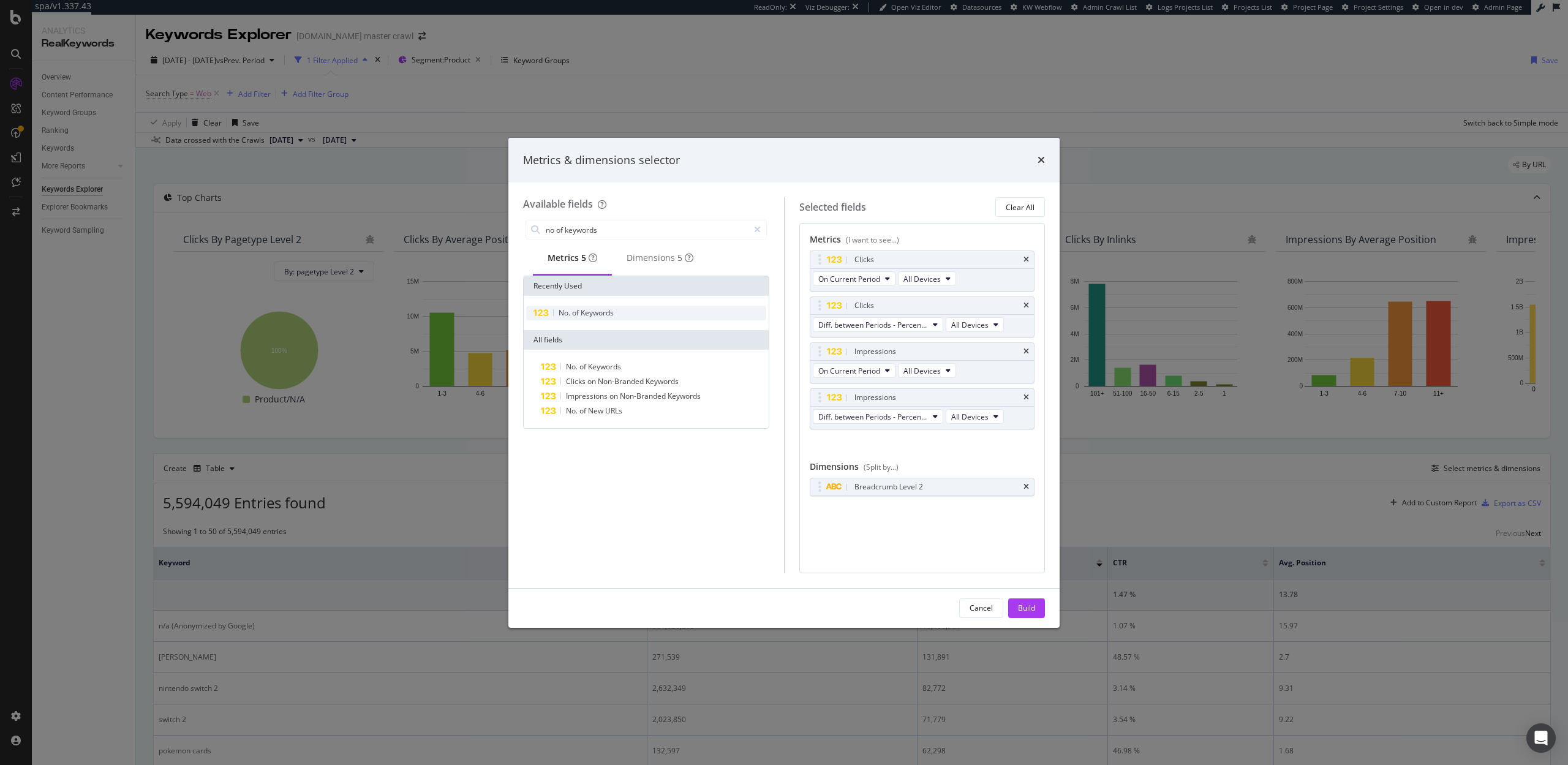
click at [609, 314] on span "Keywords" at bounding box center [597, 312] width 33 height 10
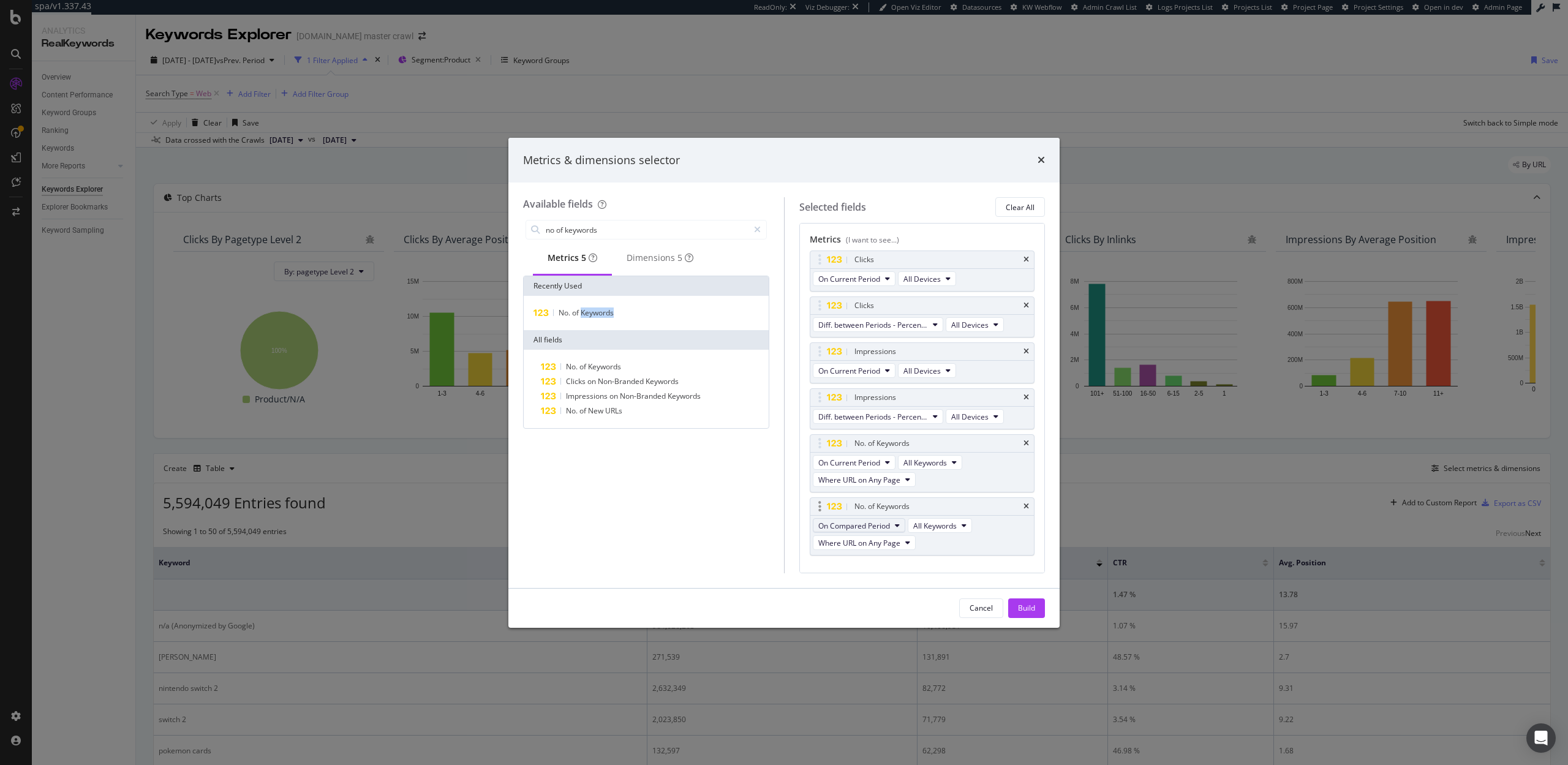
click at [878, 521] on span "On Compared Period" at bounding box center [854, 526] width 72 height 10
click at [879, 594] on span "Diff. between Periods - Percentage" at bounding box center [882, 593] width 118 height 11
click at [631, 231] on input "no of keywords" at bounding box center [646, 230] width 204 height 19
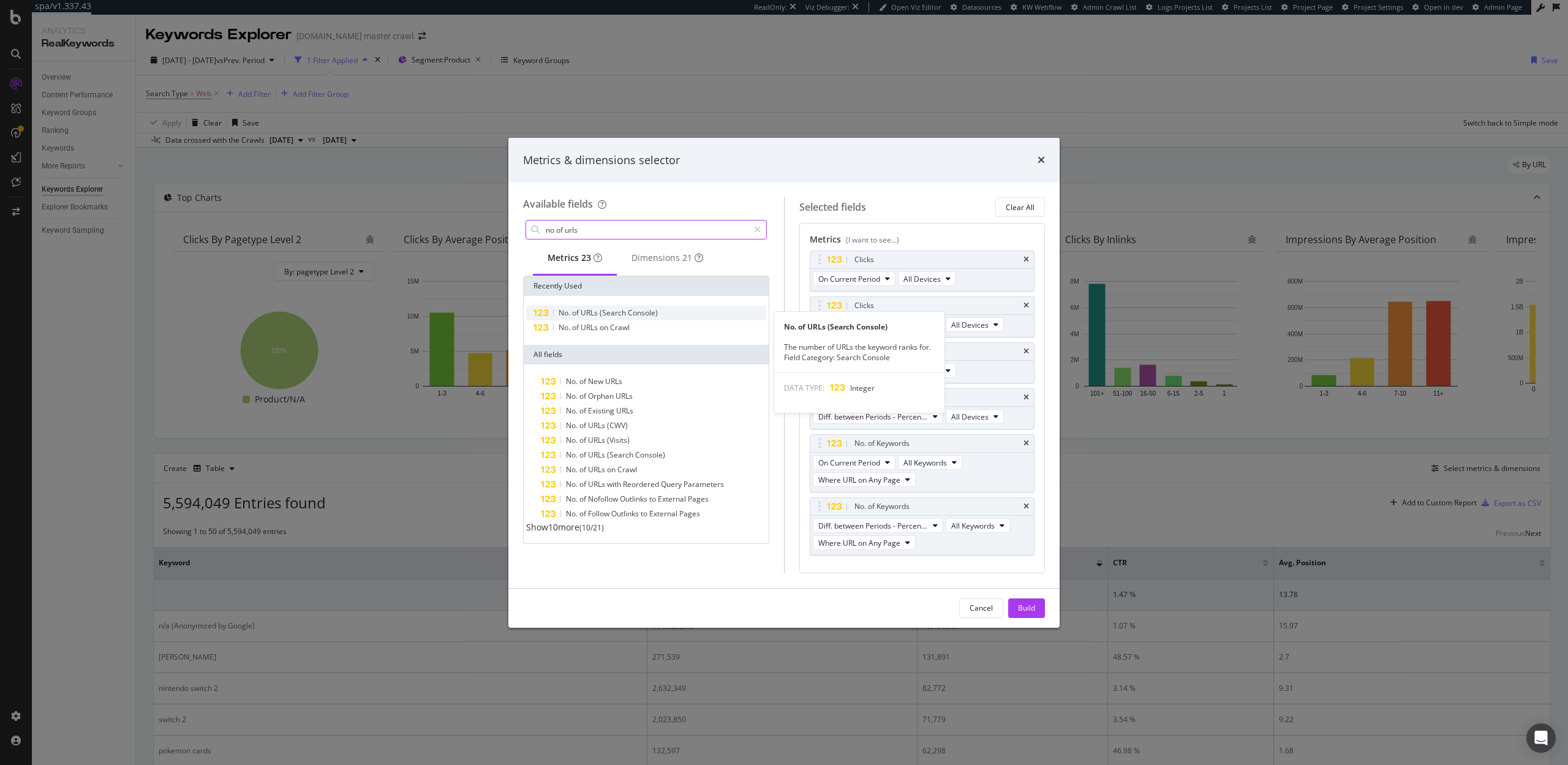
type input "no of urls"
click at [631, 317] on span "Console)" at bounding box center [643, 312] width 30 height 10
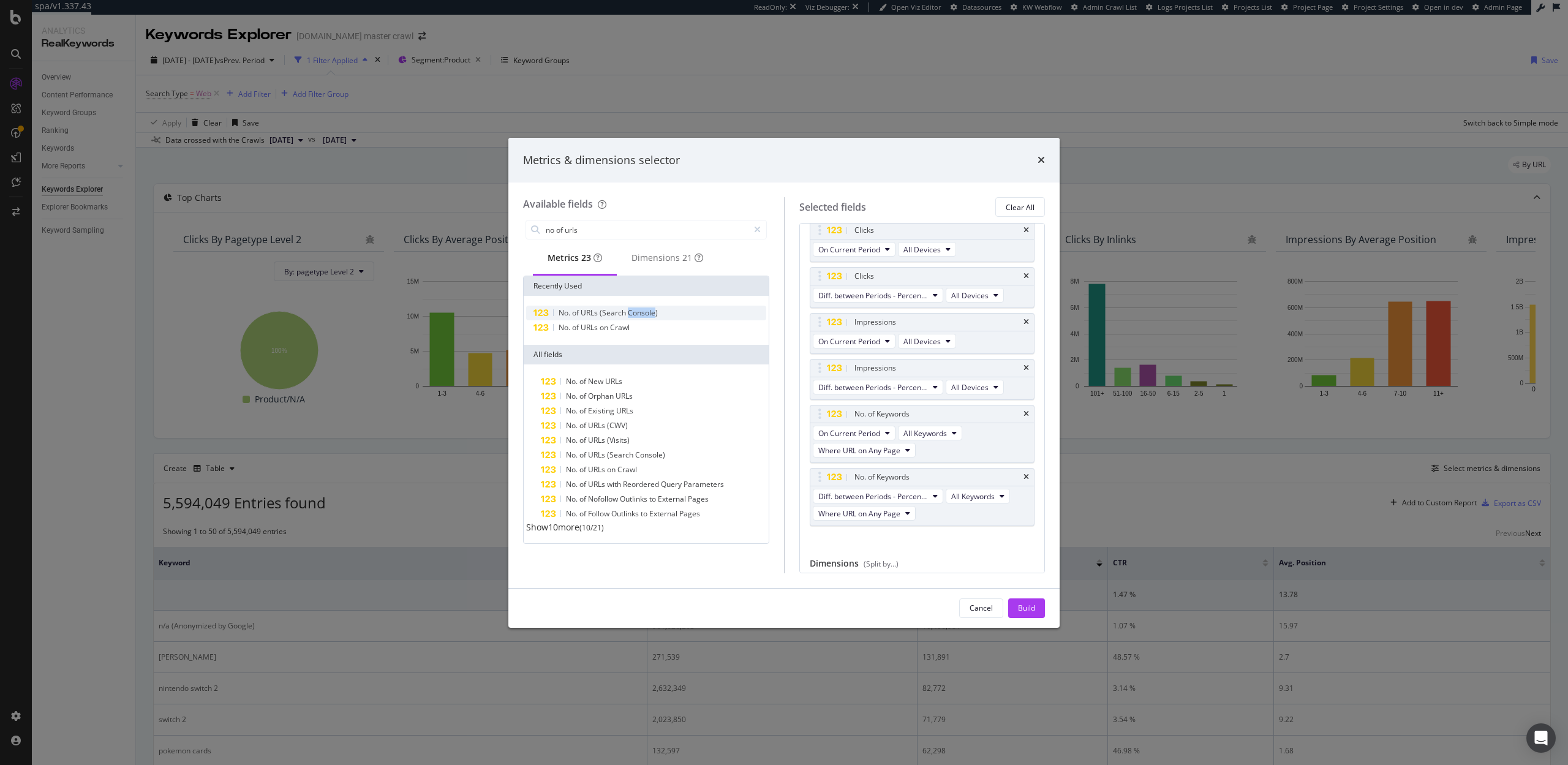
click at [631, 317] on span "Console)" at bounding box center [643, 312] width 30 height 10
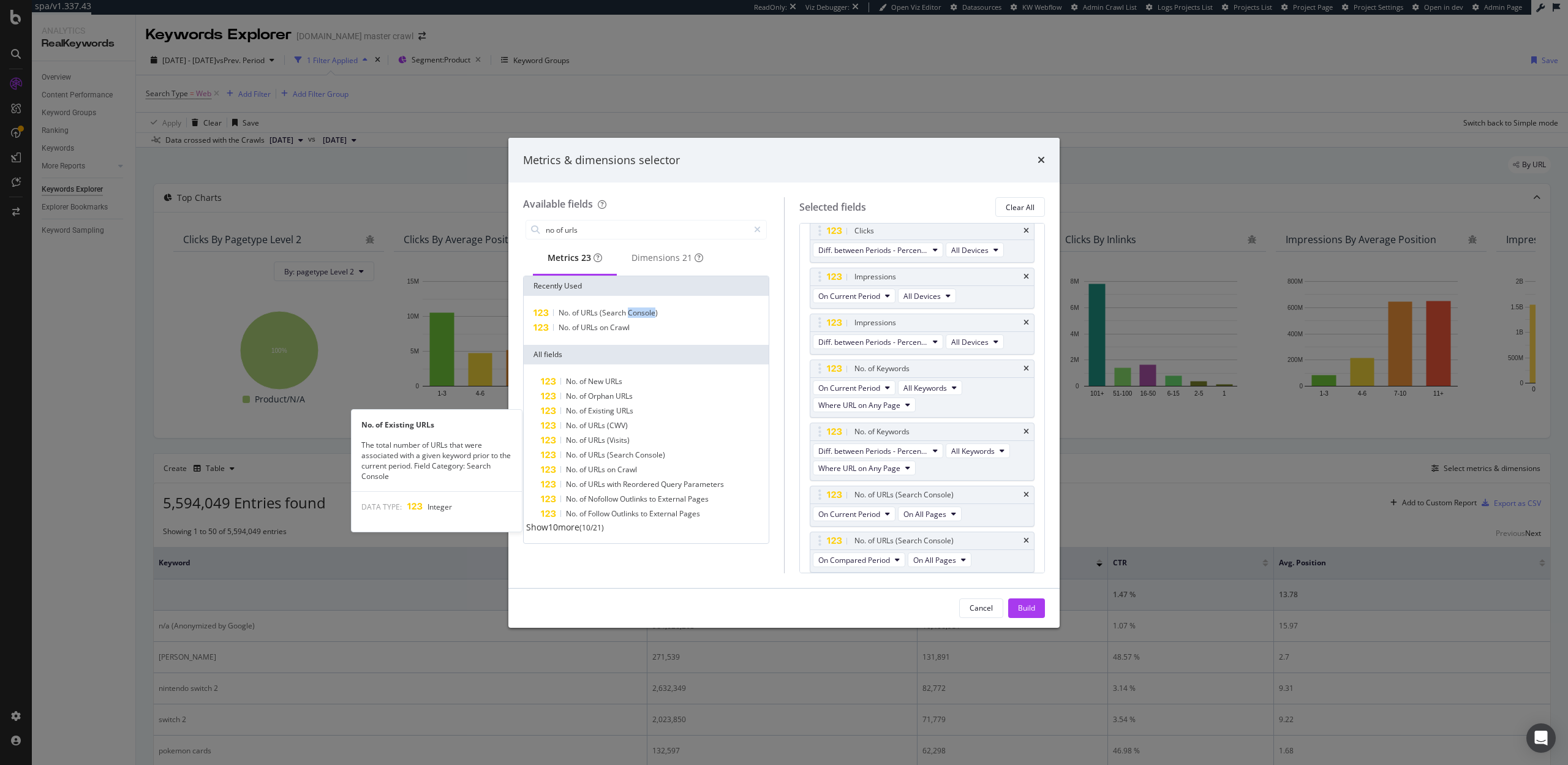
scroll to position [75, 0]
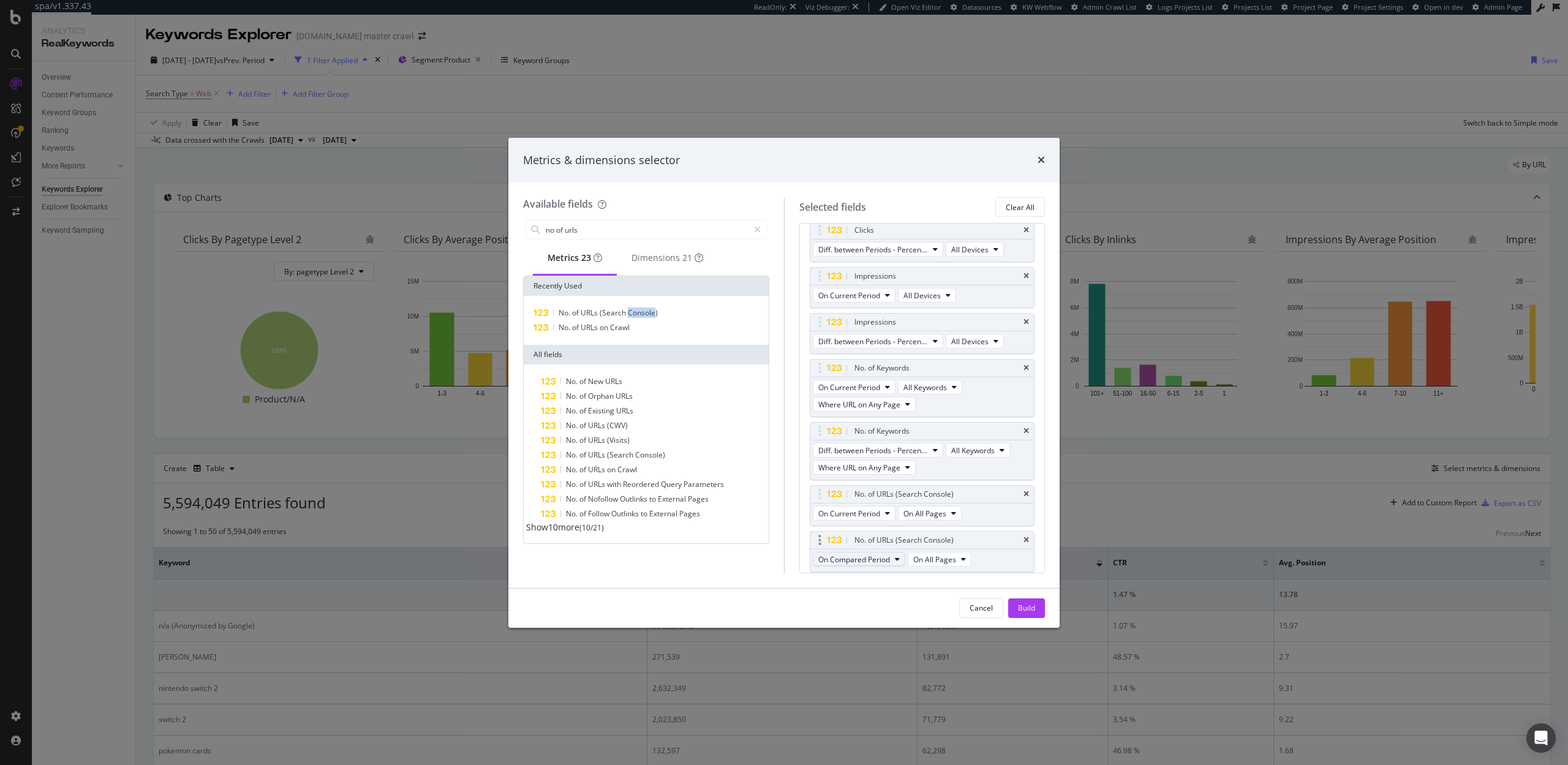
click at [874, 553] on button "On Compared Period" at bounding box center [859, 559] width 92 height 15
click at [875, 621] on span "Diff. between Periods - Percentage" at bounding box center [882, 626] width 118 height 11
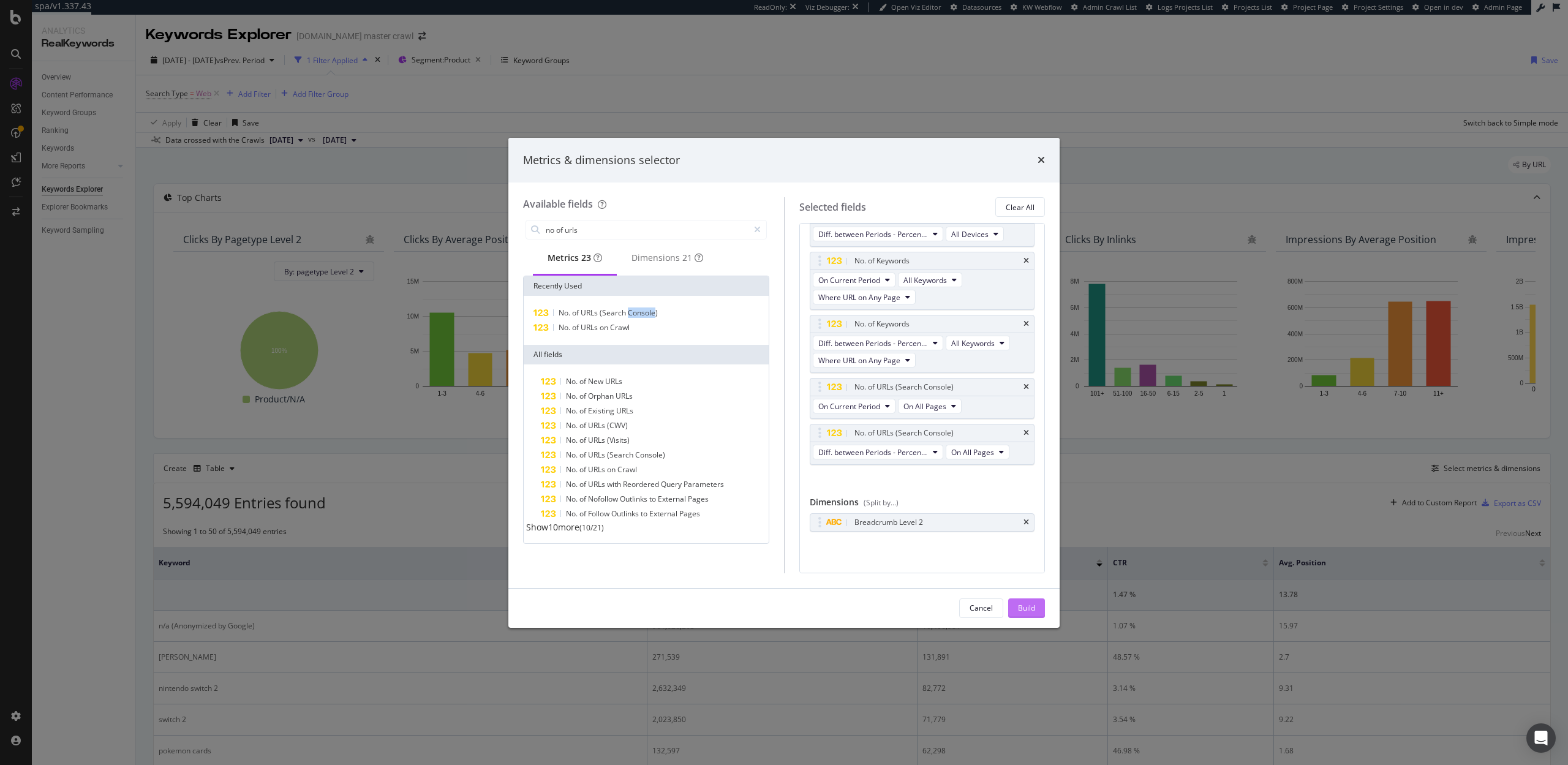
click at [1029, 609] on div "Build" at bounding box center [1026, 608] width 17 height 10
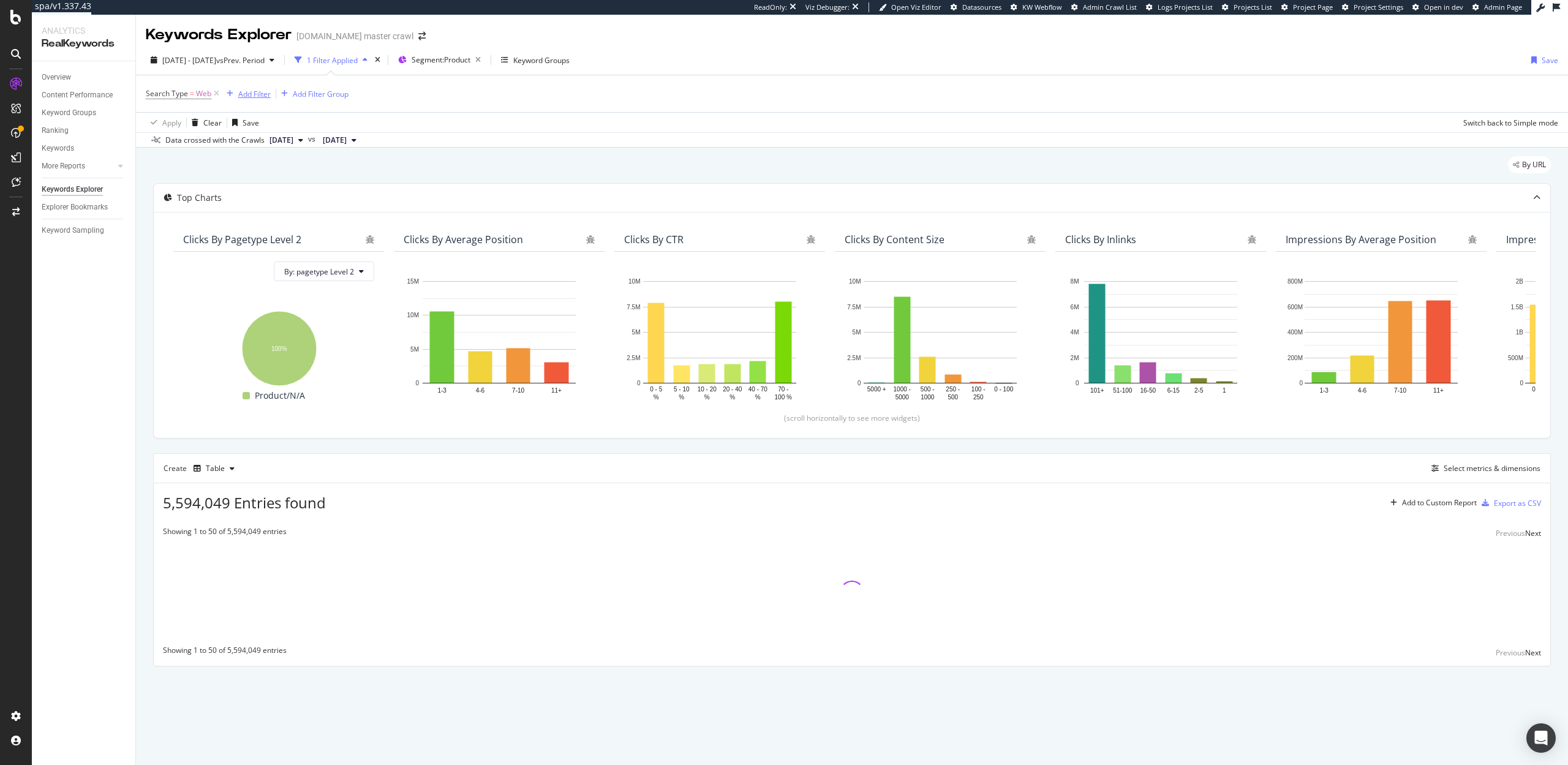
click at [256, 95] on div "Add Filter" at bounding box center [254, 93] width 33 height 10
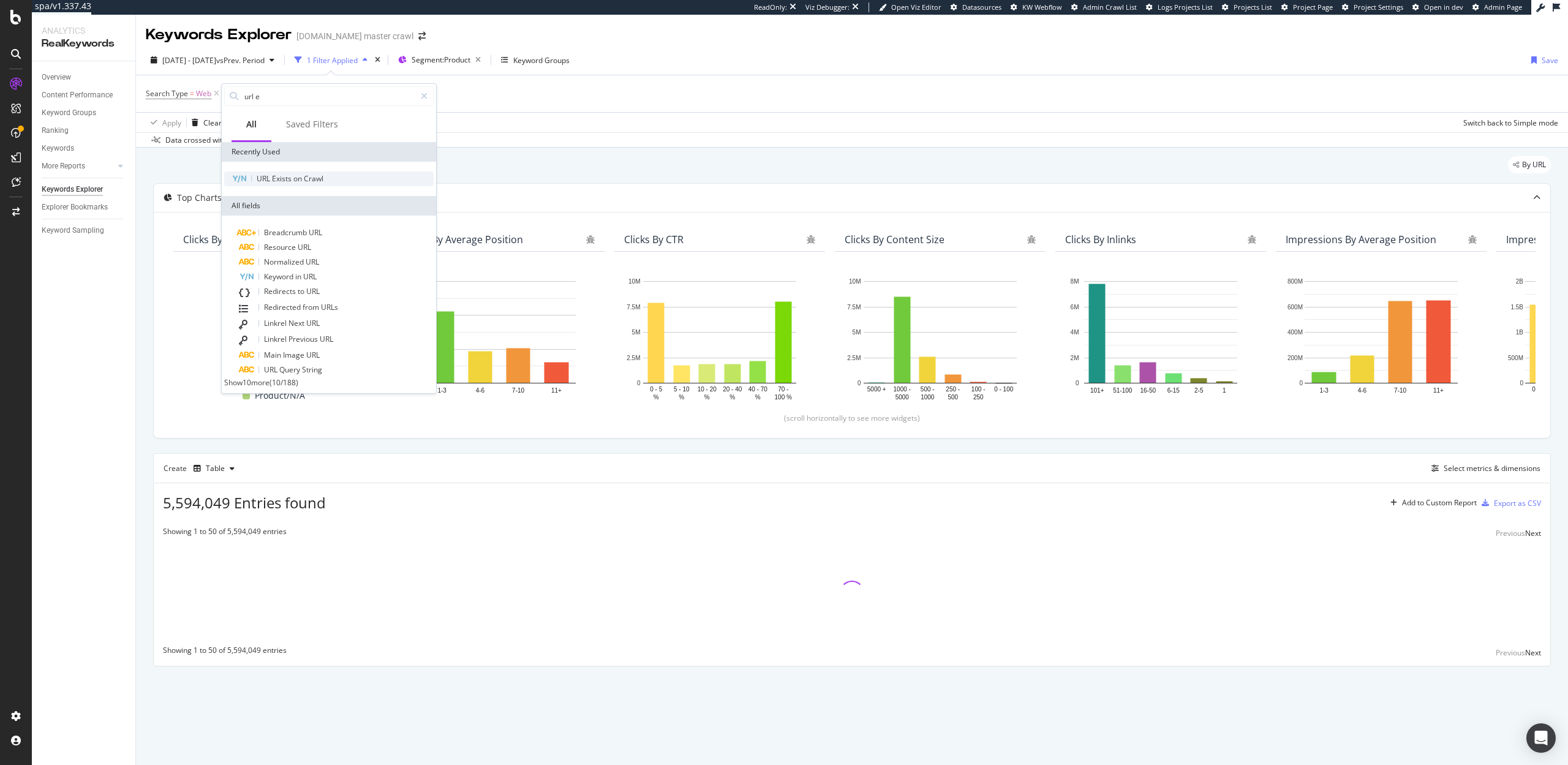
type input "url e"
click at [282, 178] on span "Exists" at bounding box center [282, 178] width 21 height 10
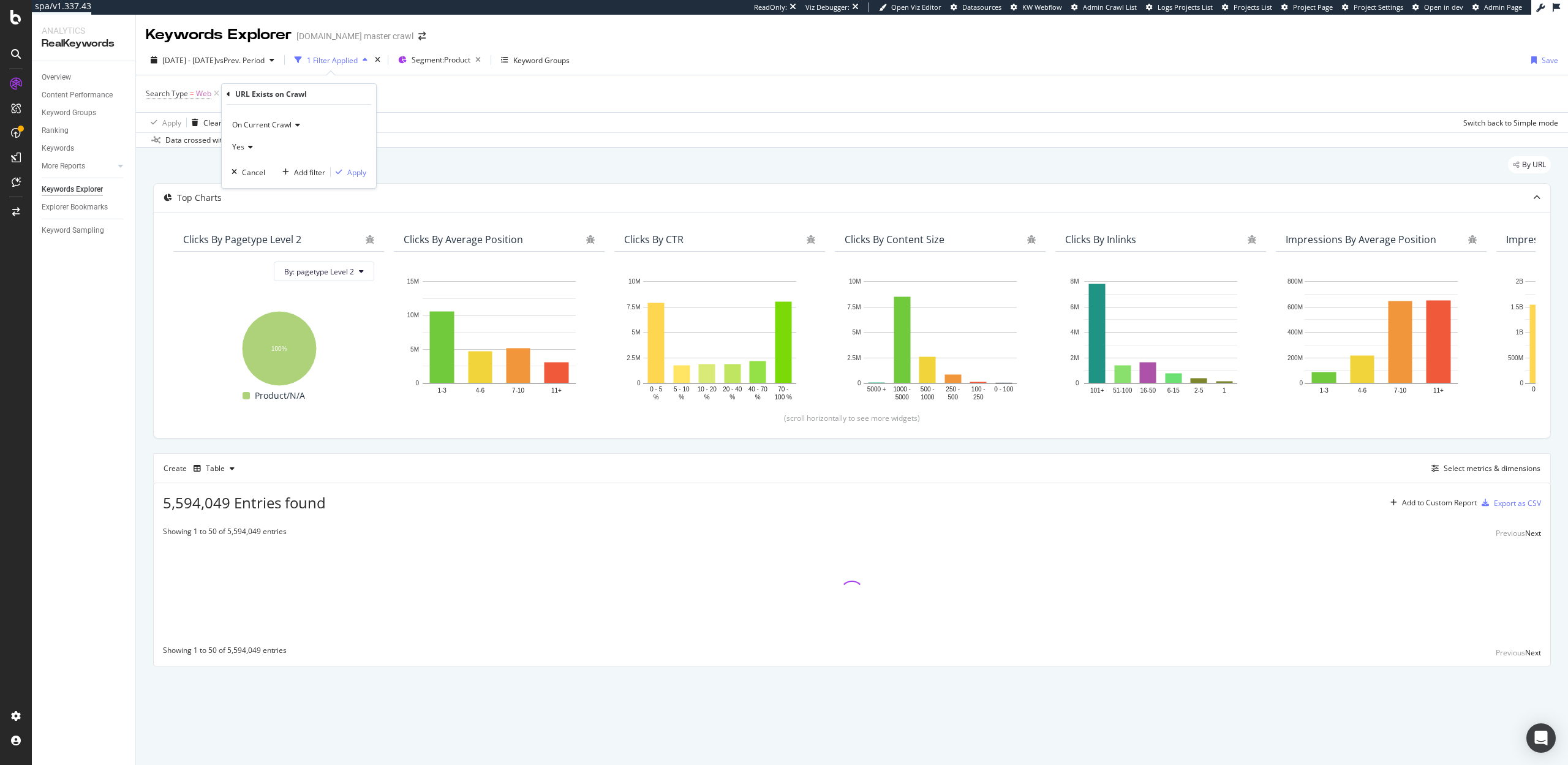
click at [364, 178] on div "On Current Crawl Yes Cancel Add filter Apply" at bounding box center [299, 145] width 155 height 83
click at [361, 176] on div "Apply" at bounding box center [357, 171] width 19 height 10
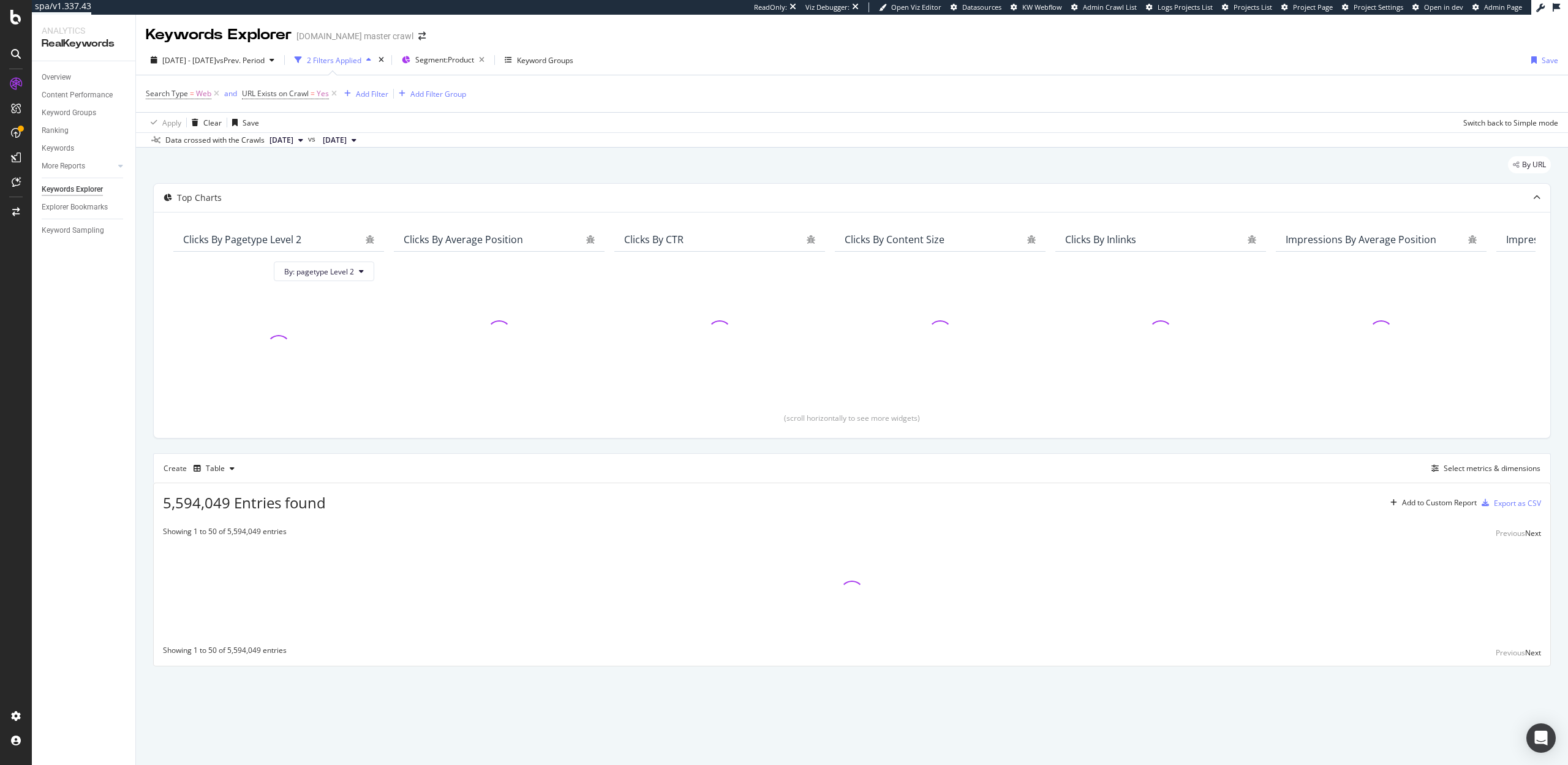
click at [567, 147] on div "2025 Jun. 22nd - Sep. 21st vs Prev. Period 2 Filters Applied Segment: Product K…" at bounding box center [852, 97] width 1432 height 102
click at [207, 61] on span "[DATE] - [DATE]" at bounding box center [189, 60] width 54 height 10
click at [338, 225] on div "Cancel" at bounding box center [342, 225] width 23 height 10
click at [265, 60] on span "vs Prev. Period" at bounding box center [241, 60] width 48 height 10
click at [317, 116] on div "Previous Year" at bounding box center [330, 116] width 48 height 10
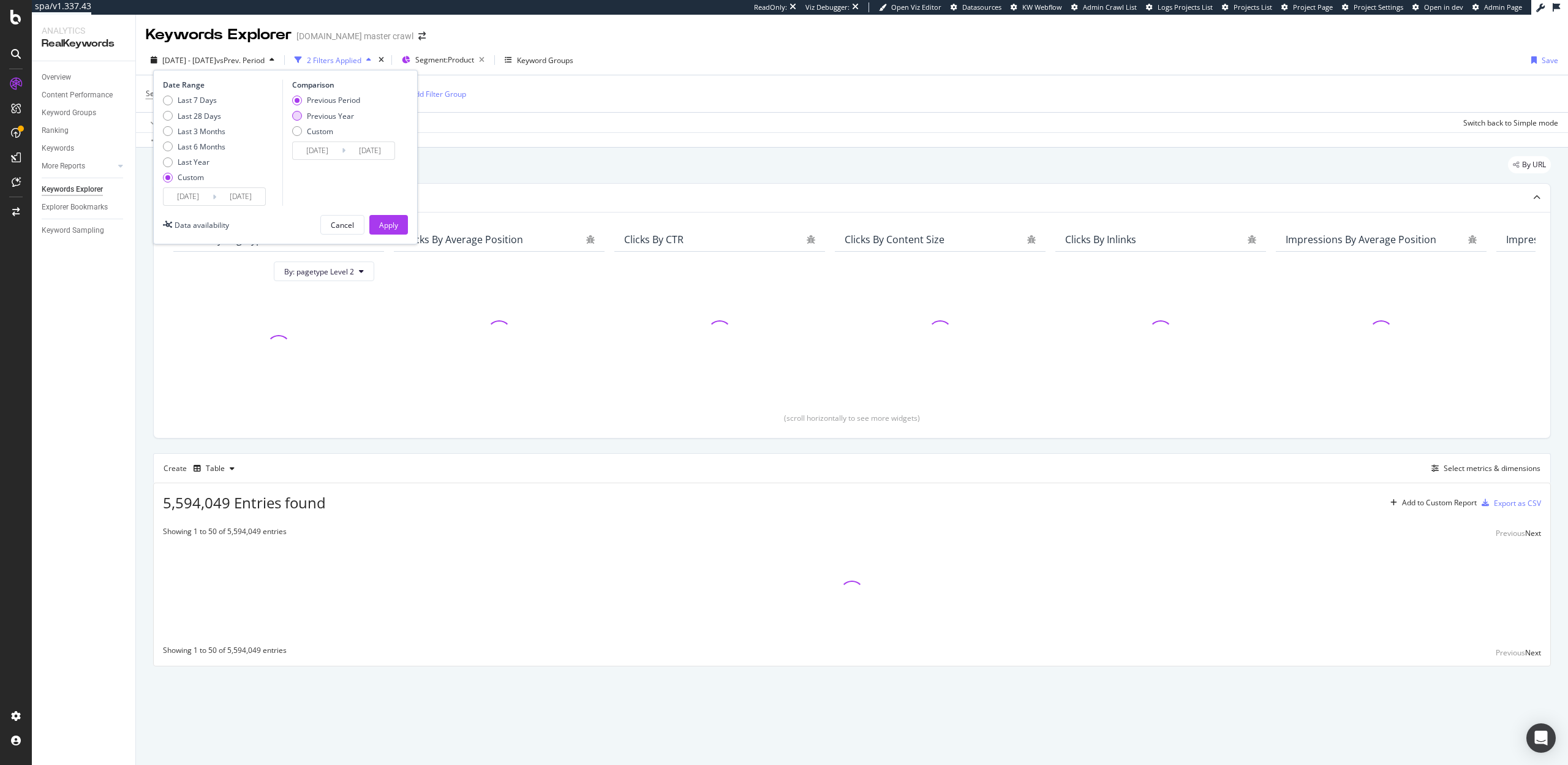
type input "[DATE]"
click at [395, 225] on div "Apply" at bounding box center [389, 225] width 19 height 10
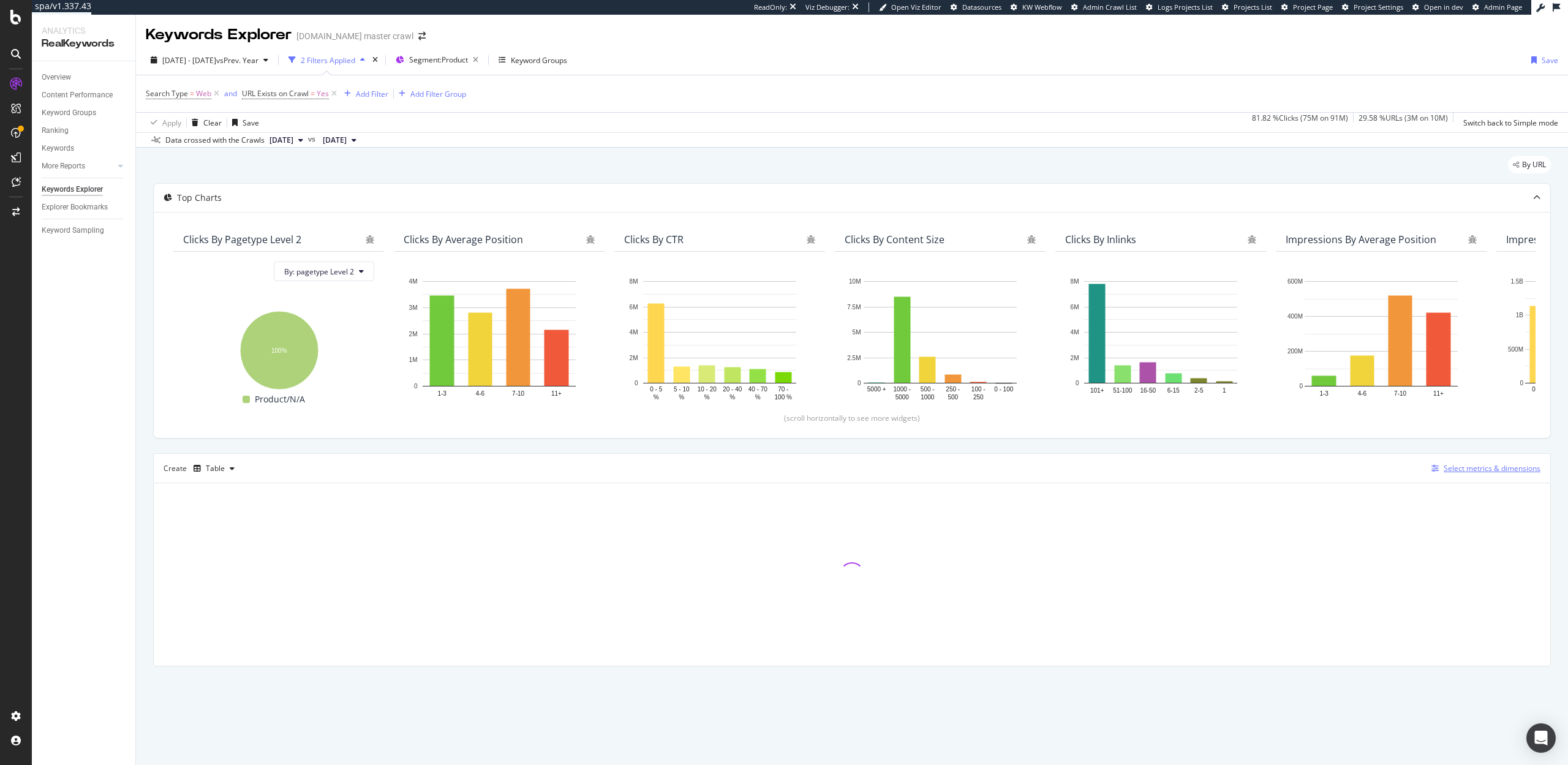
click at [1473, 469] on div "Select metrics & dimensions" at bounding box center [1492, 468] width 97 height 10
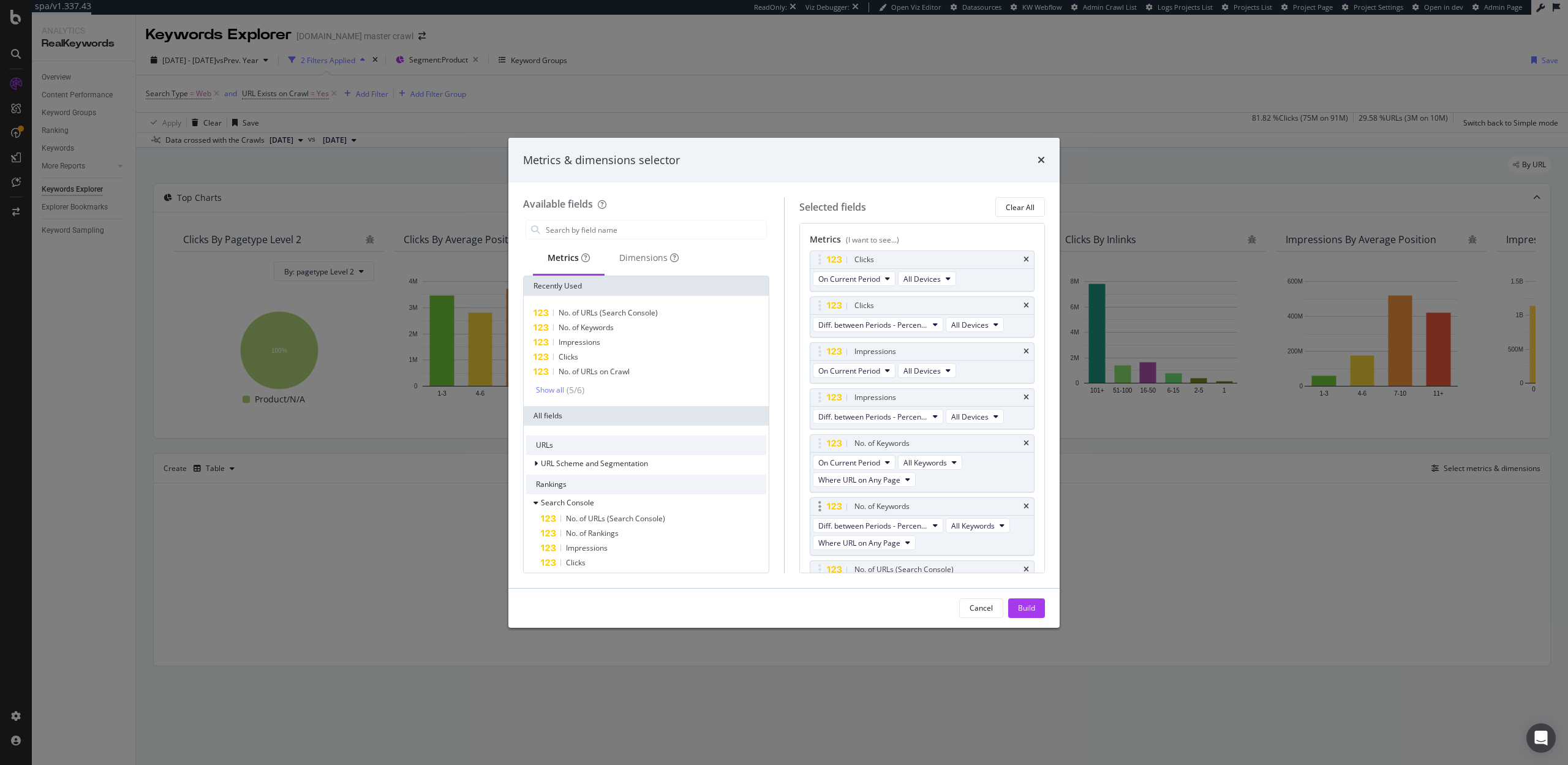
scroll to position [183, 0]
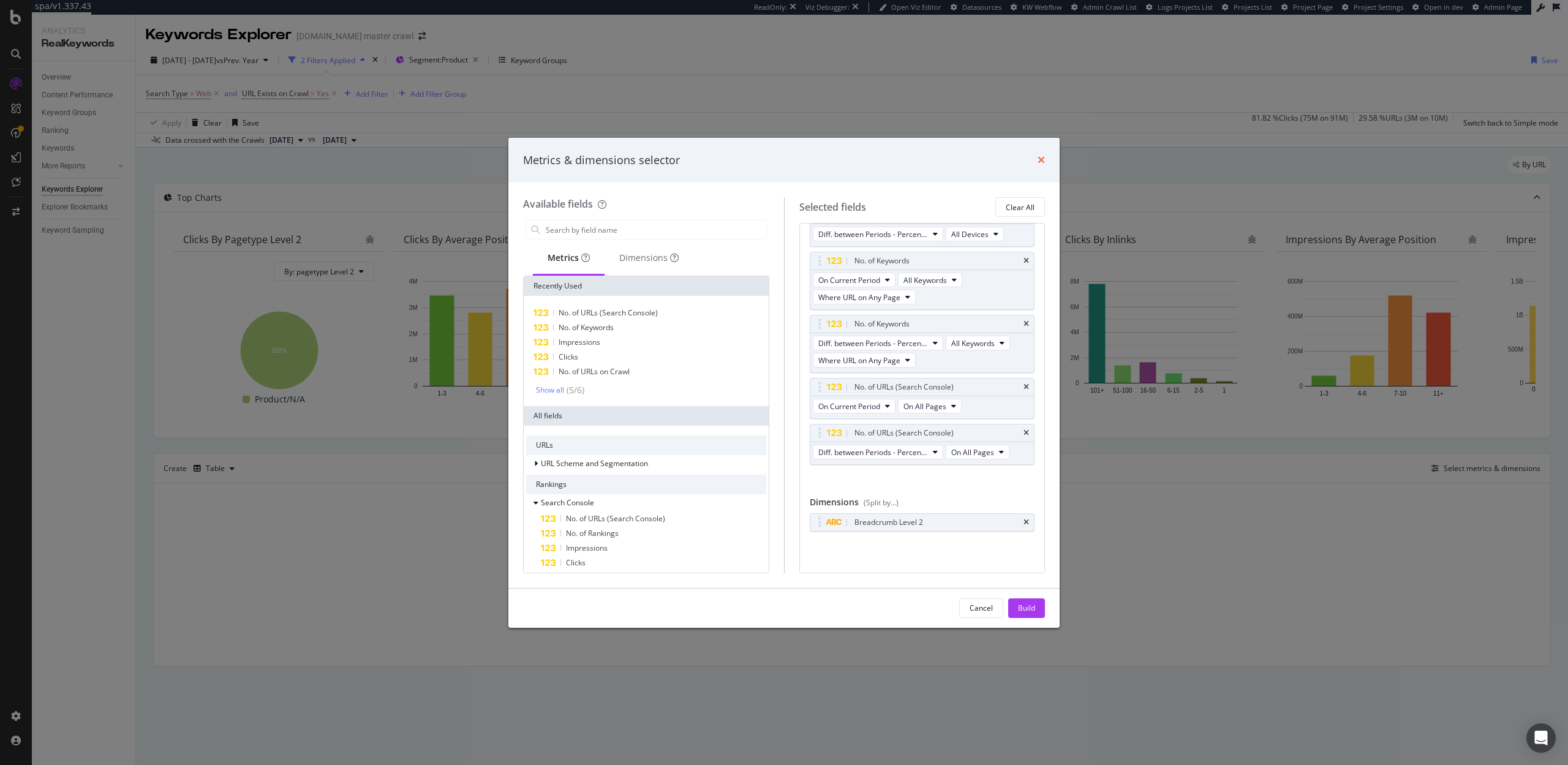
click at [1042, 160] on icon "times" at bounding box center [1041, 159] width 7 height 10
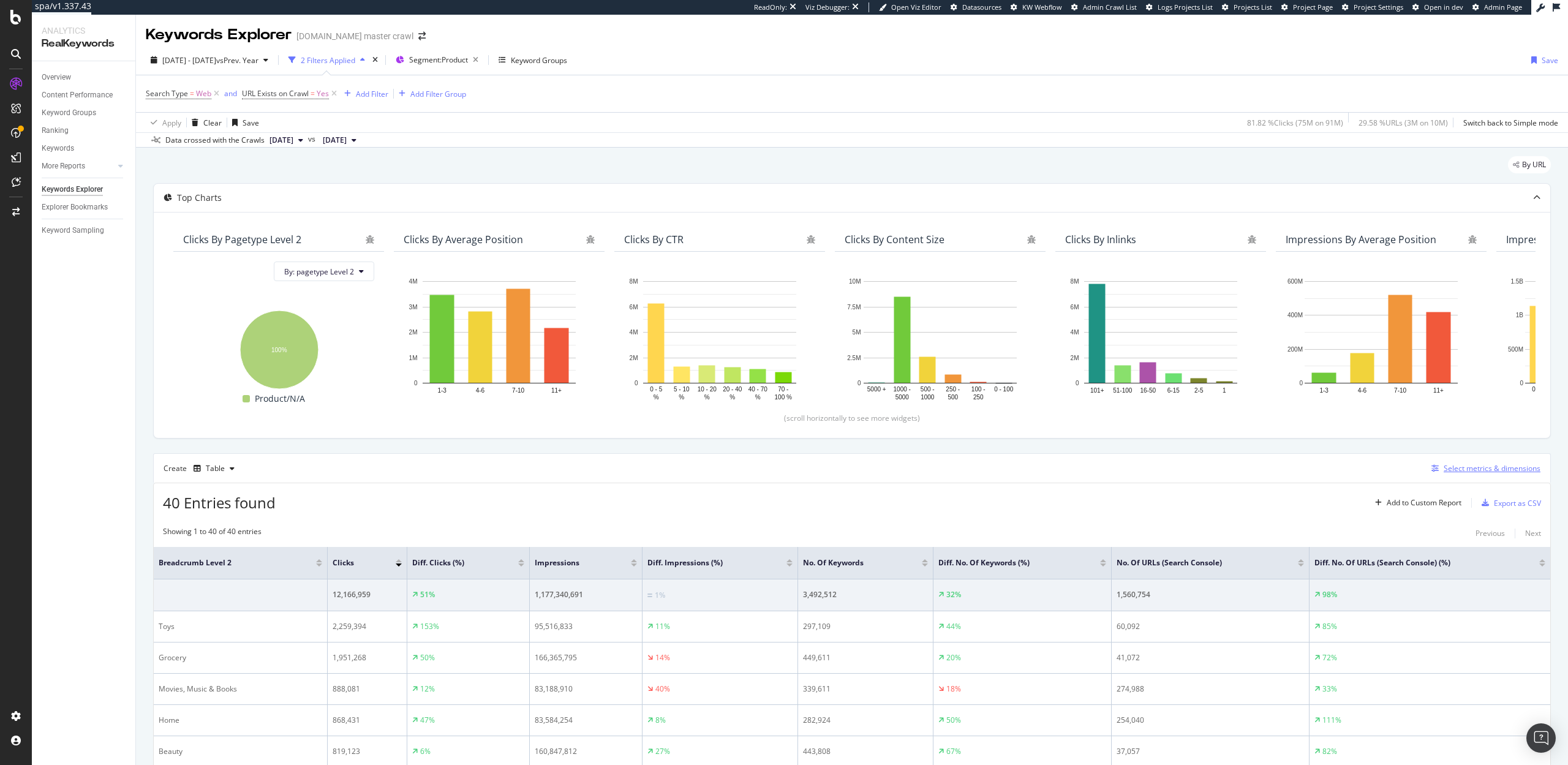
click at [1473, 468] on div "Select metrics & dimensions" at bounding box center [1492, 468] width 97 height 10
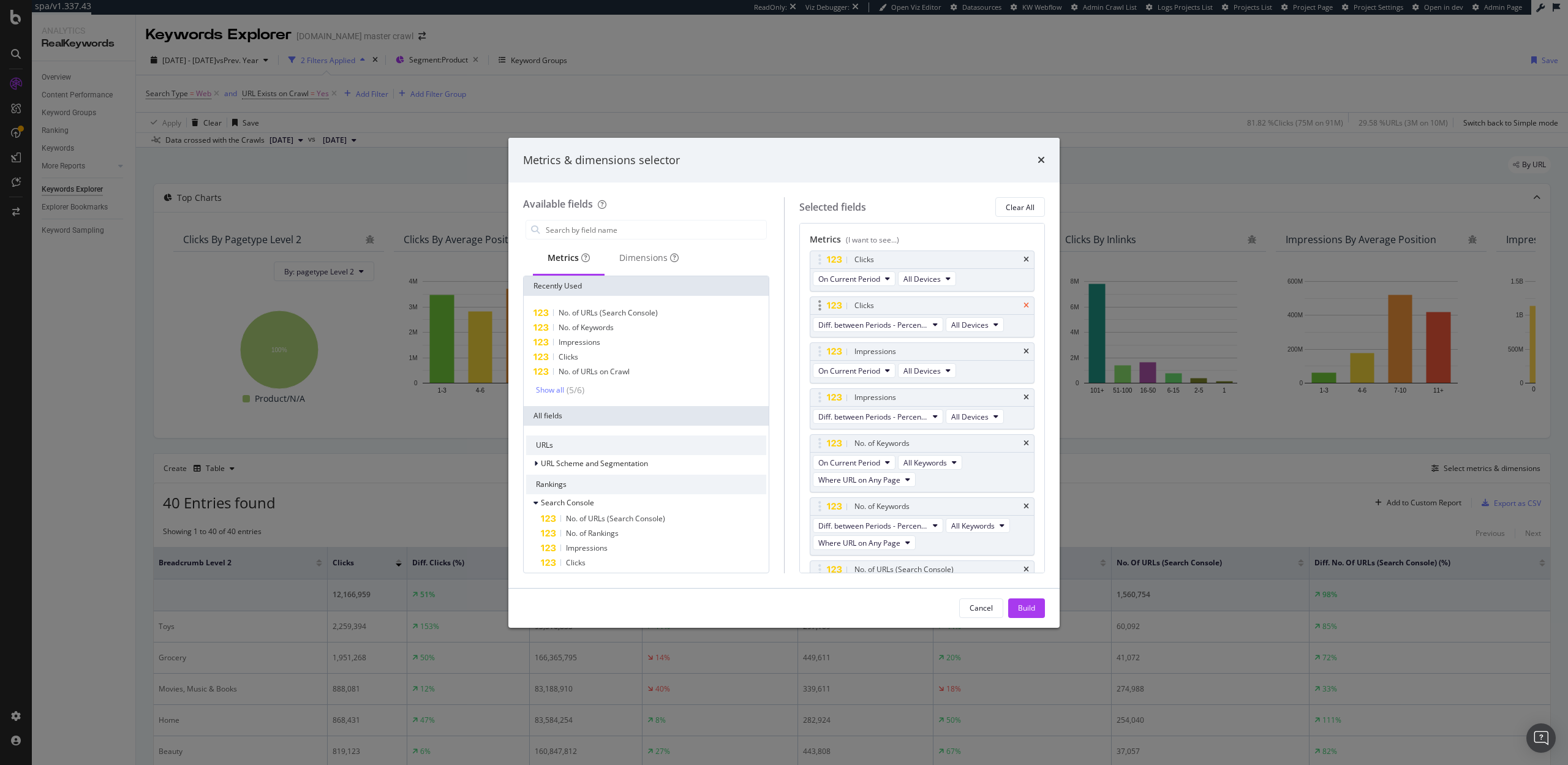
click at [1027, 307] on icon "times" at bounding box center [1026, 306] width 6 height 7
click at [1027, 349] on icon "times" at bounding box center [1026, 351] width 6 height 7
click at [1025, 414] on icon "times" at bounding box center [1026, 415] width 6 height 7
click at [1027, 463] on icon "times" at bounding box center [1026, 460] width 6 height 7
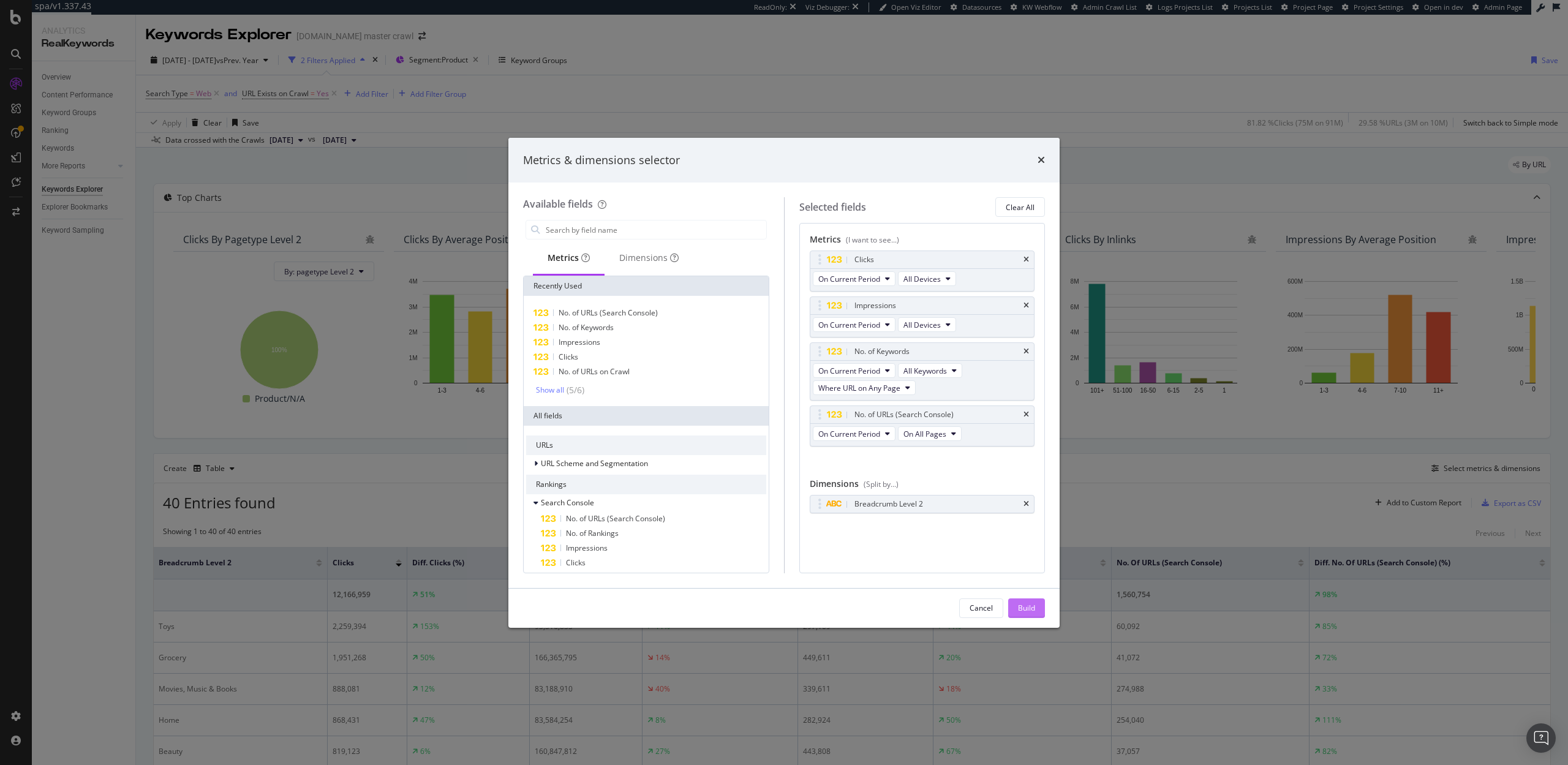
click at [1035, 609] on div "Build" at bounding box center [1026, 608] width 17 height 10
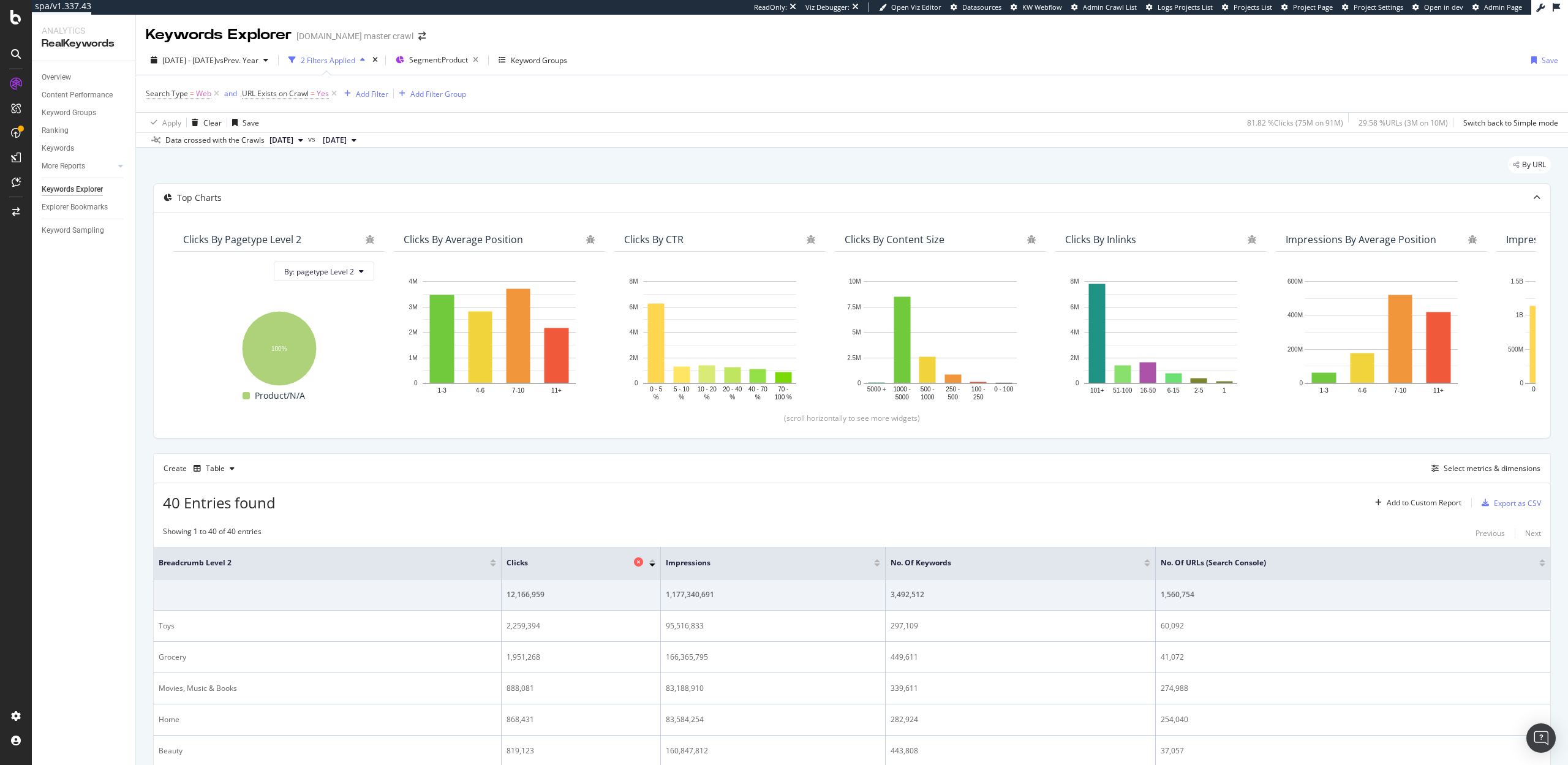
scroll to position [269, 0]
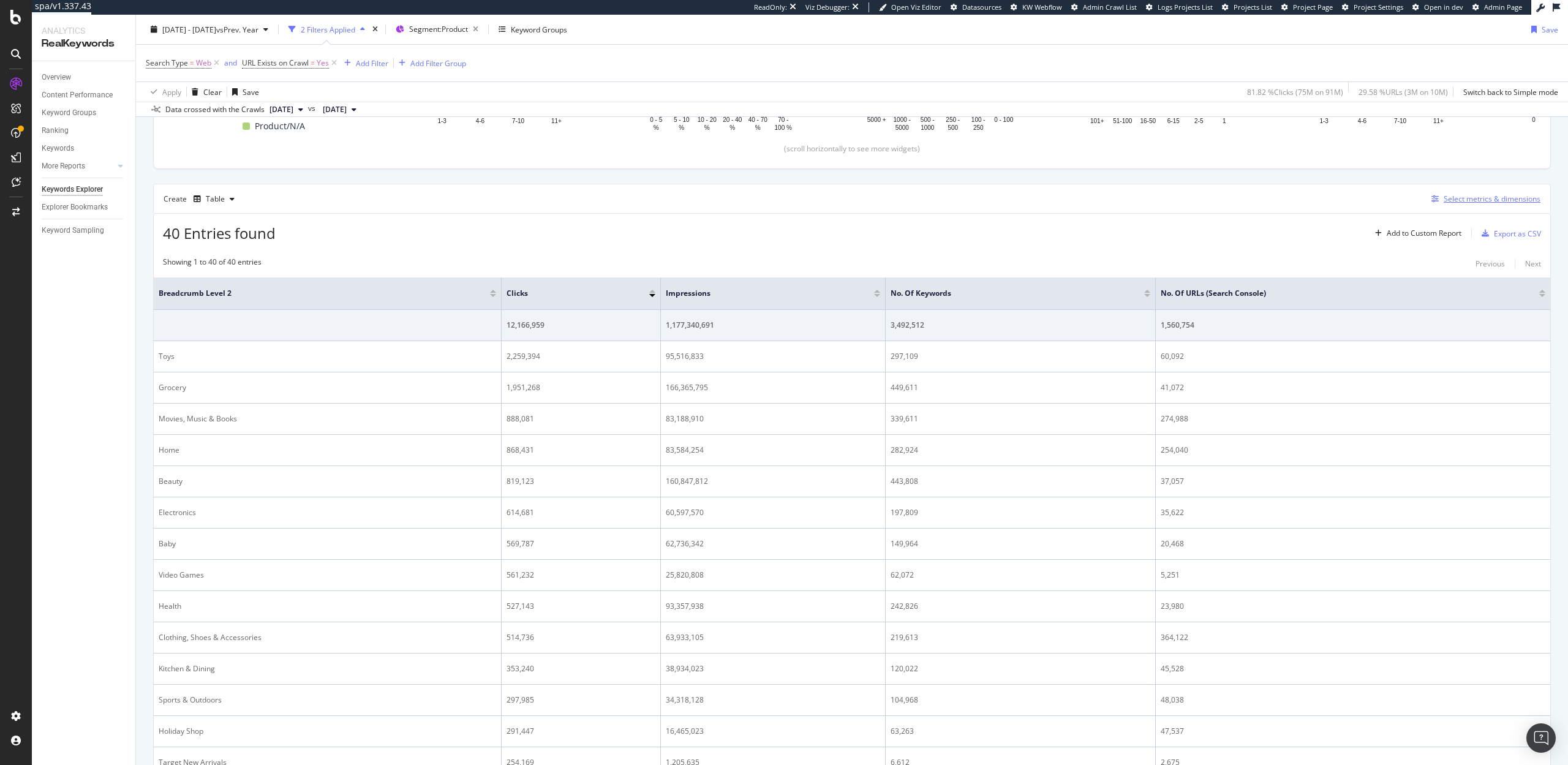
click at [1473, 198] on div "Select metrics & dimensions" at bounding box center [1492, 198] width 97 height 10
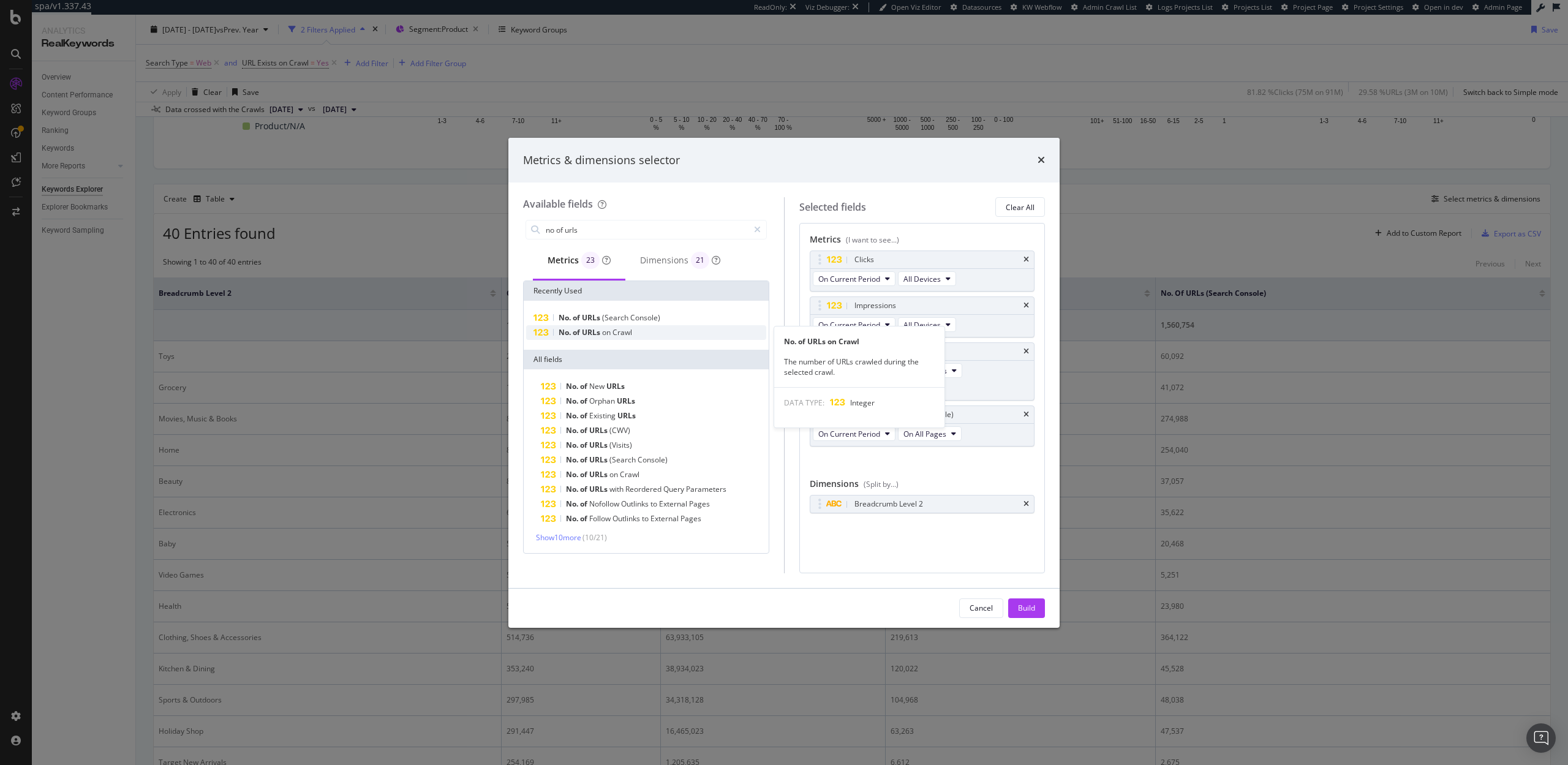
type input "no of urls"
click at [645, 328] on div "No. of URLs on Crawl" at bounding box center [646, 333] width 241 height 15
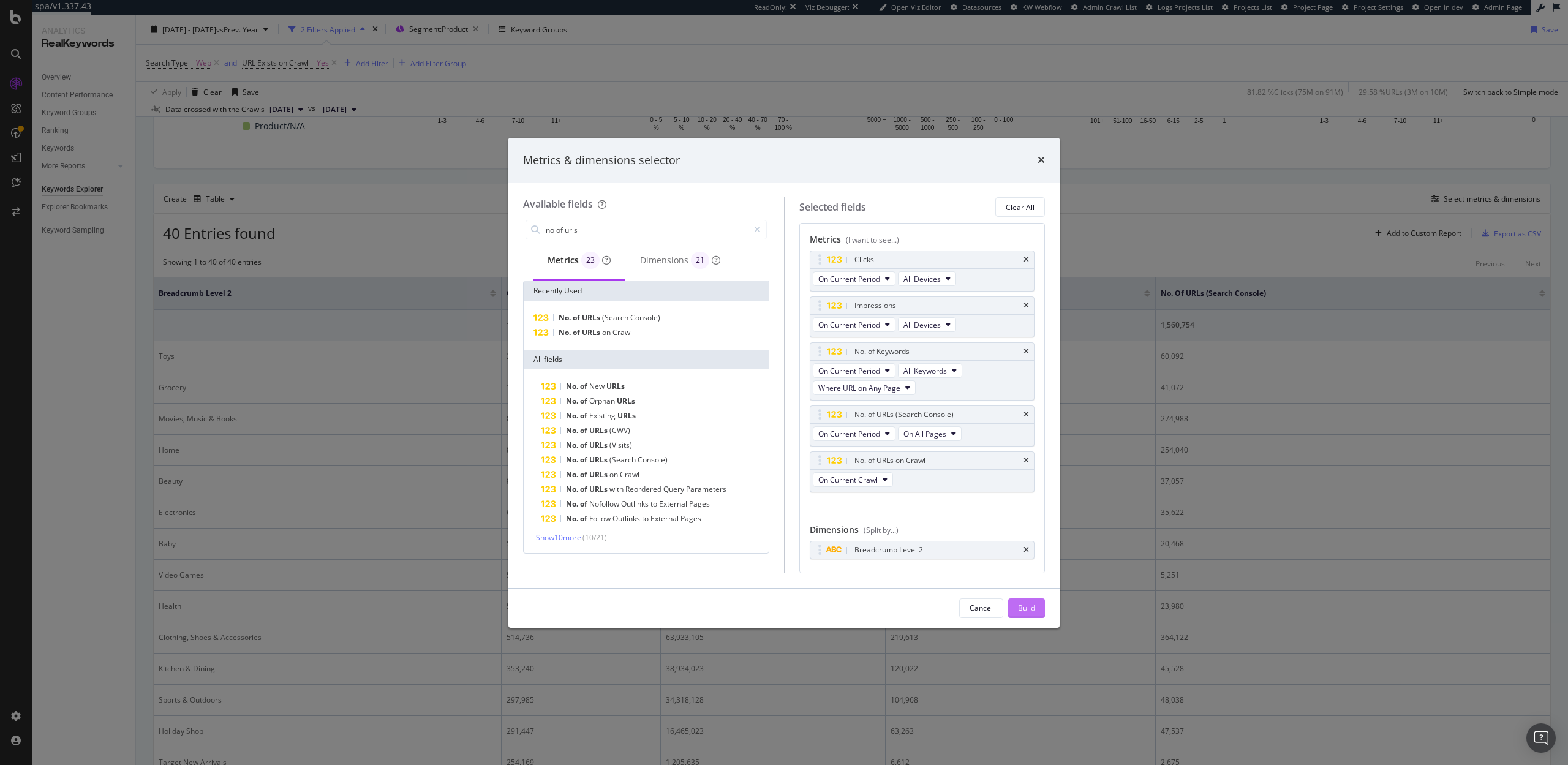
click at [1030, 604] on div "Build" at bounding box center [1026, 608] width 17 height 10
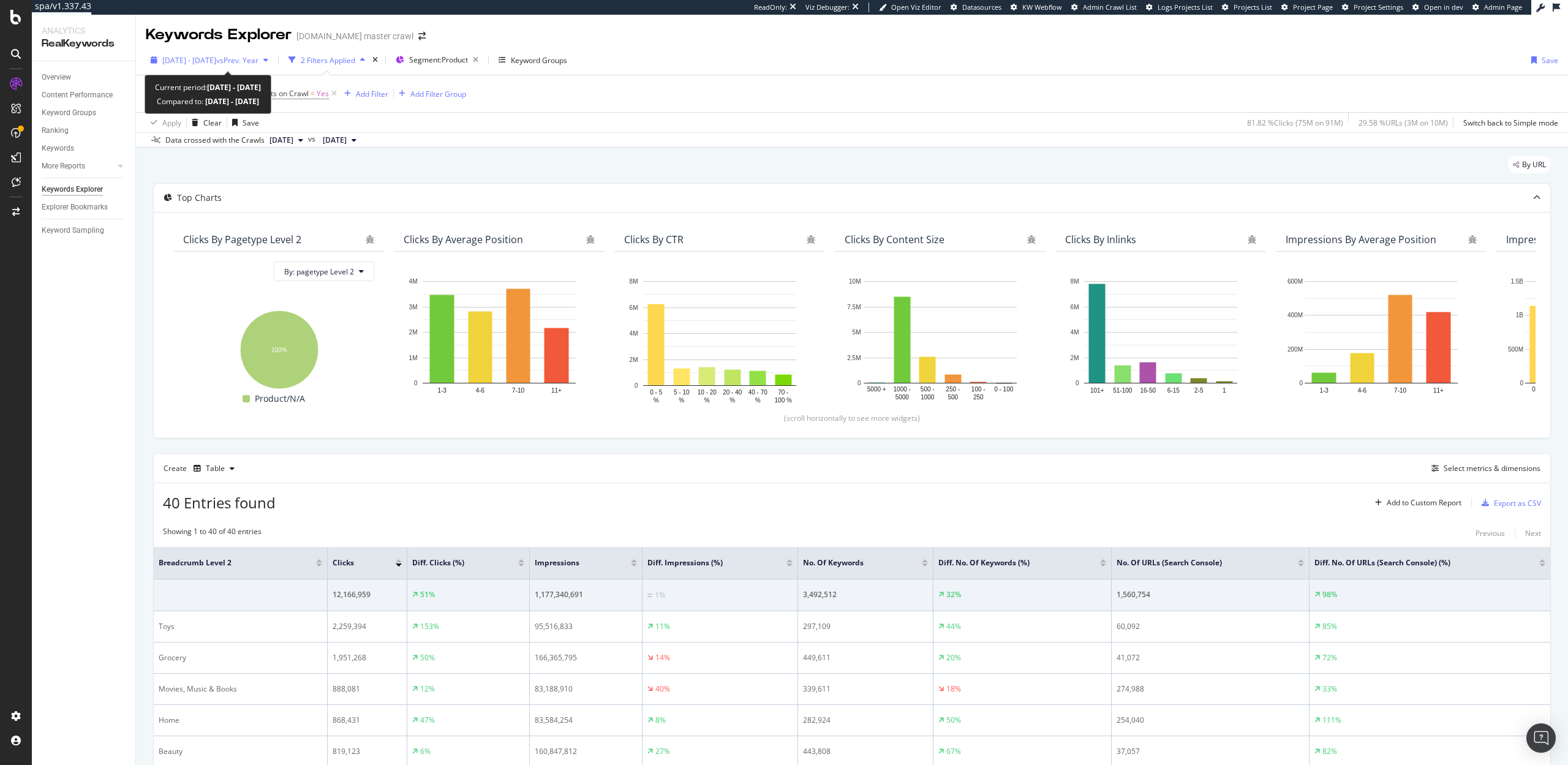
click at [211, 61] on span "[DATE] - [DATE]" at bounding box center [189, 60] width 54 height 10
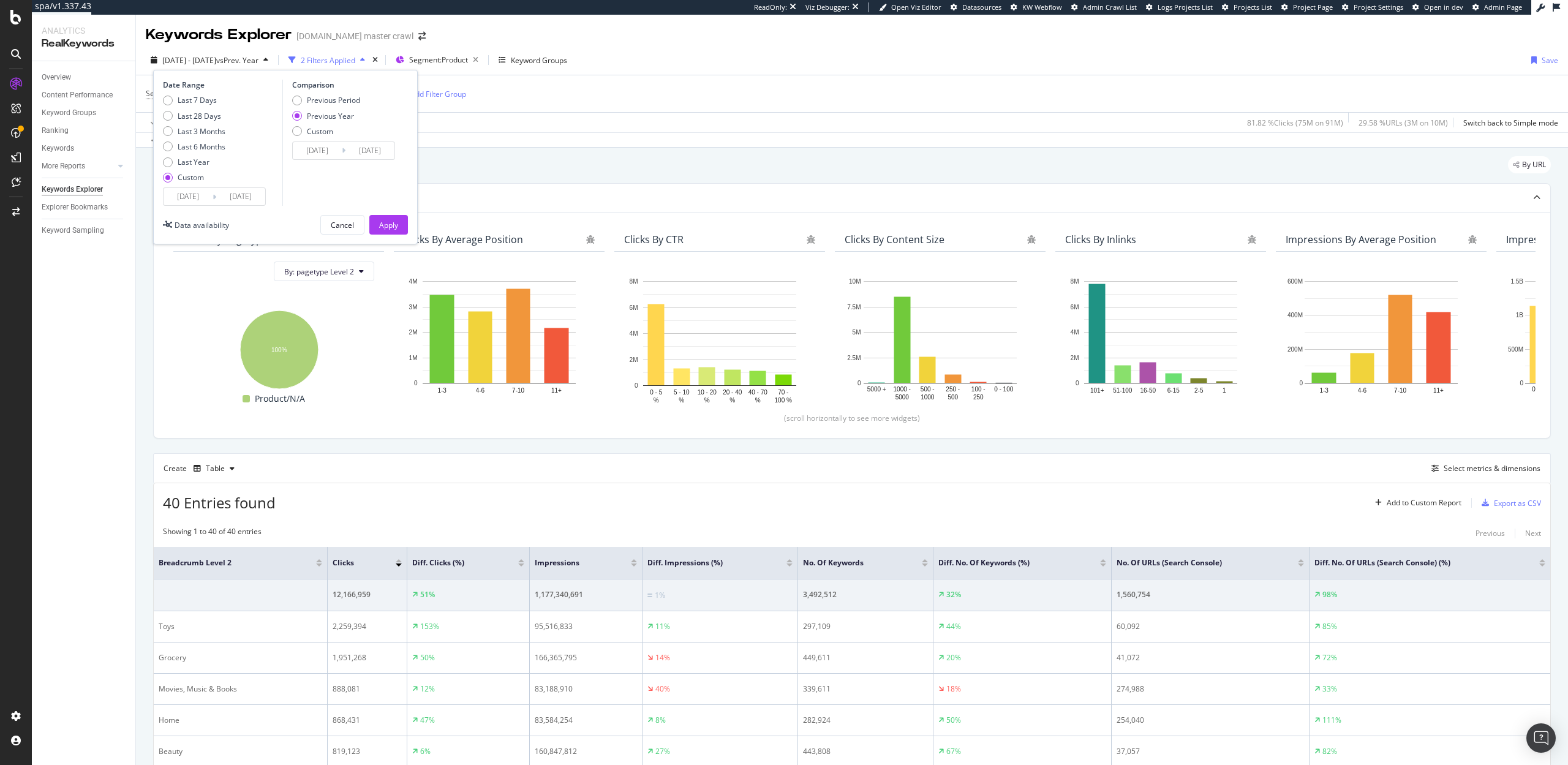
click at [185, 197] on input "[DATE]" at bounding box center [187, 197] width 49 height 17
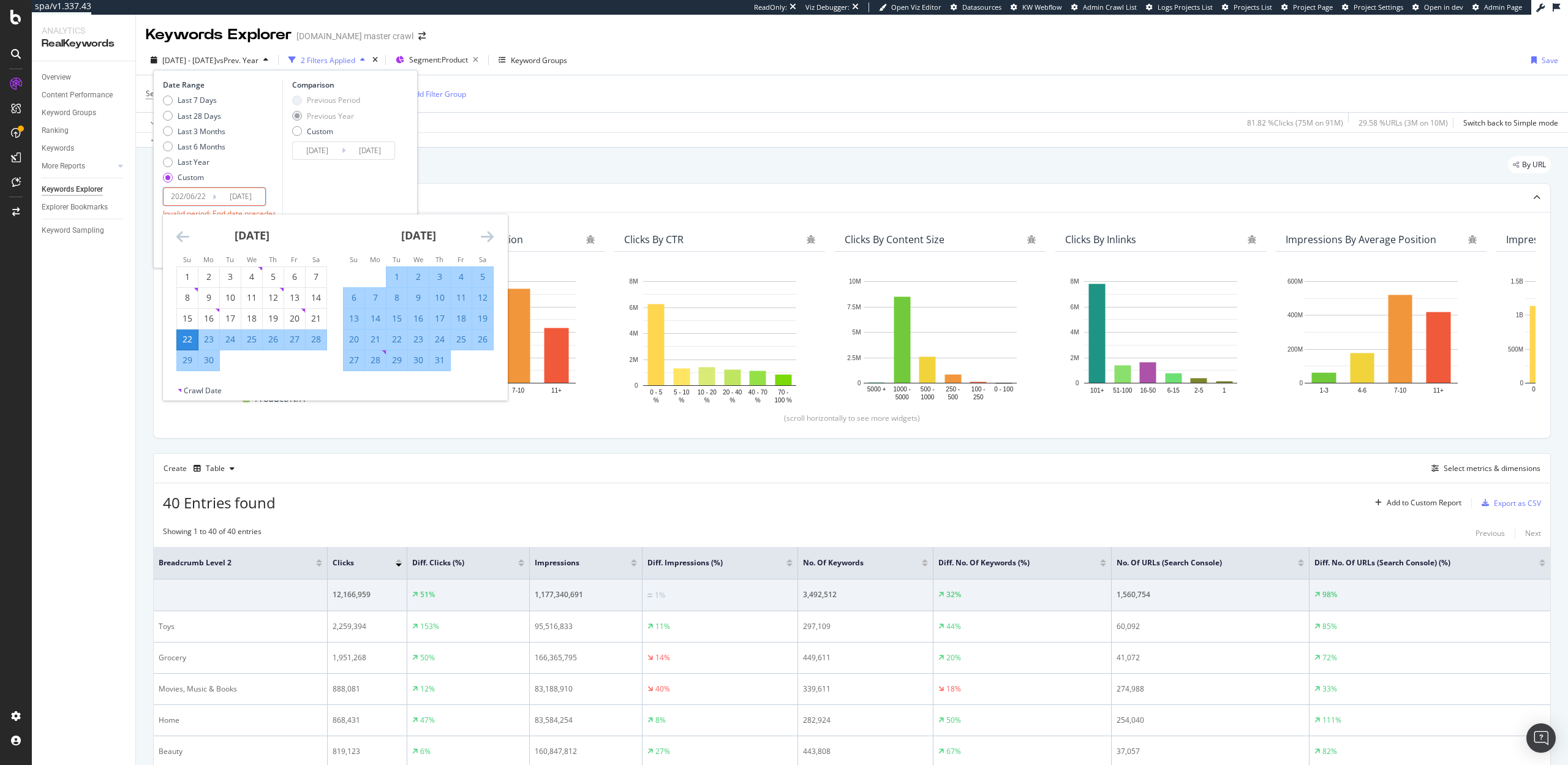
type input "[DATE]"
click at [239, 196] on input "[DATE]" at bounding box center [241, 197] width 49 height 17
type input "[DATE]"
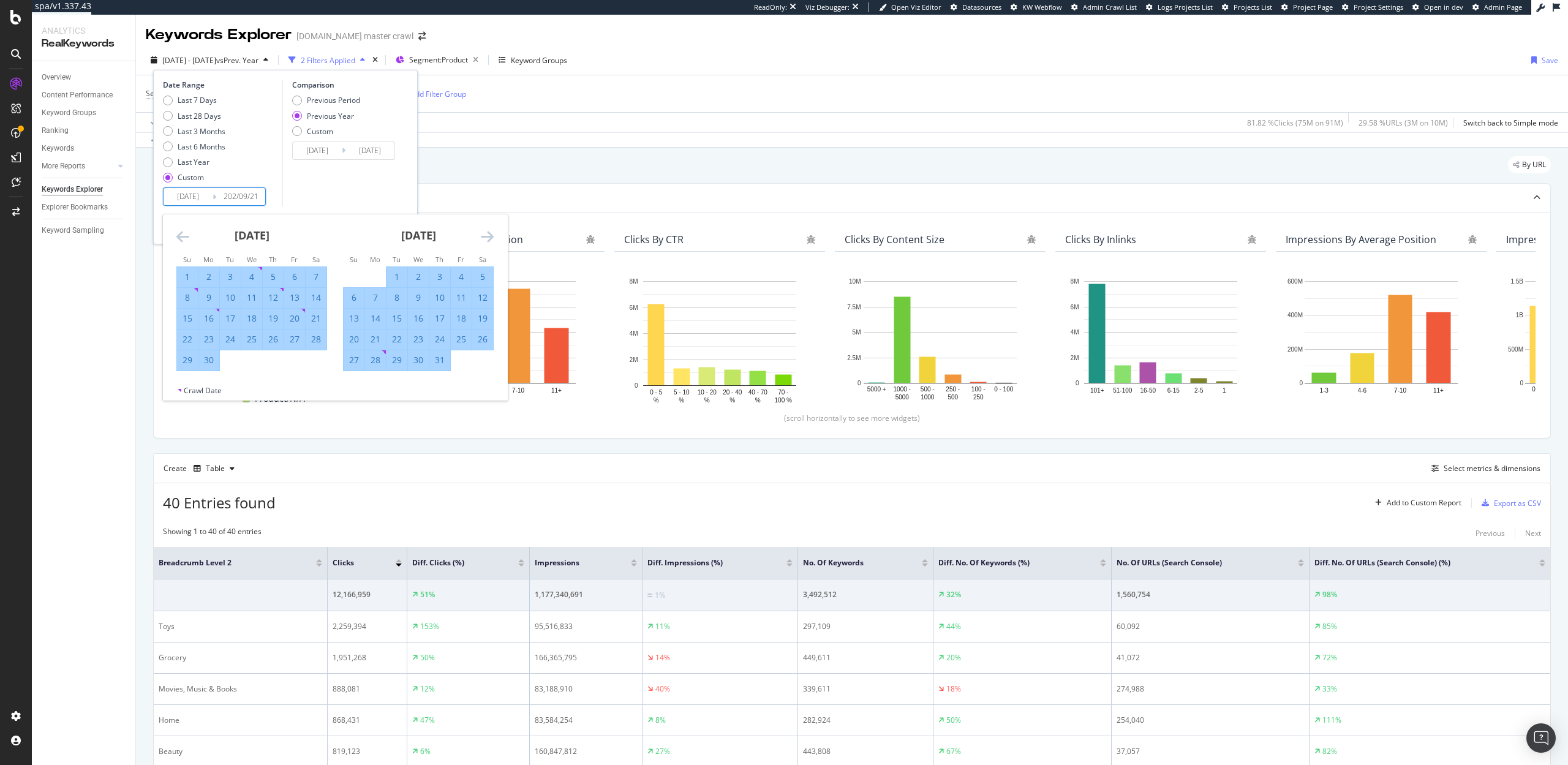
type input "[DATE]"
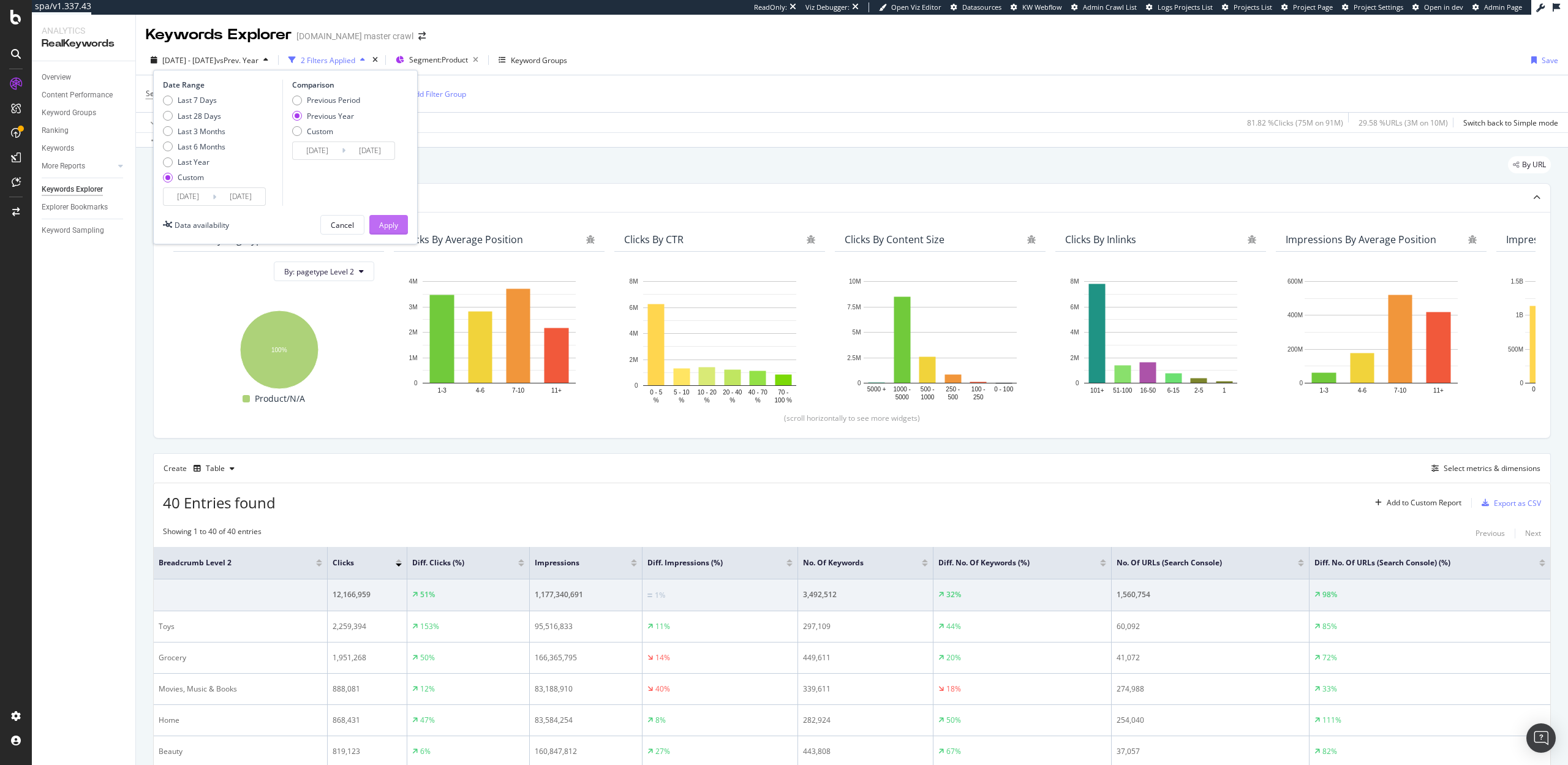
type input "[DATE]"
click at [381, 222] on div "Apply" at bounding box center [389, 225] width 19 height 10
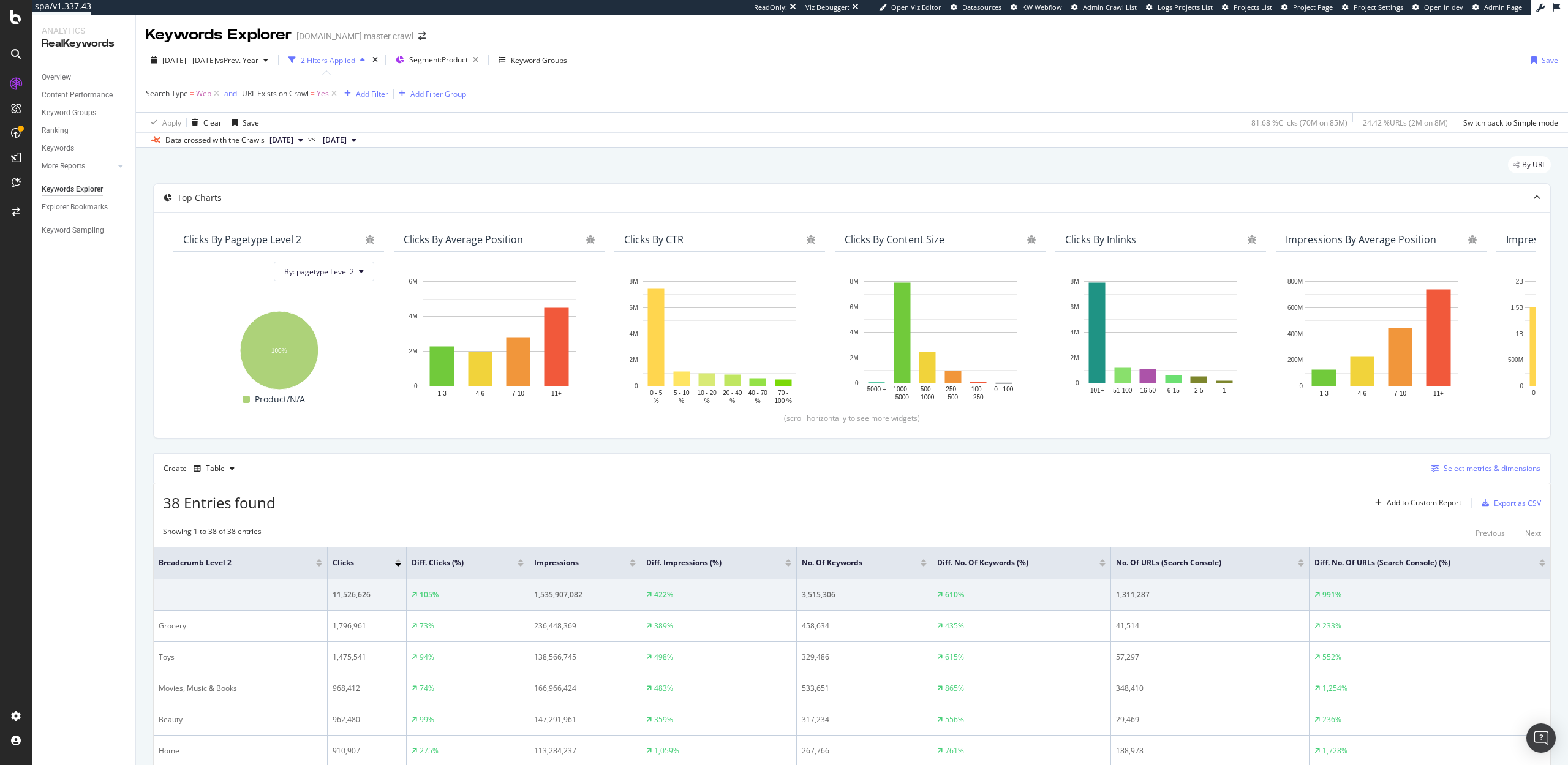
click at [1470, 472] on div "Select metrics & dimensions" at bounding box center [1492, 468] width 97 height 10
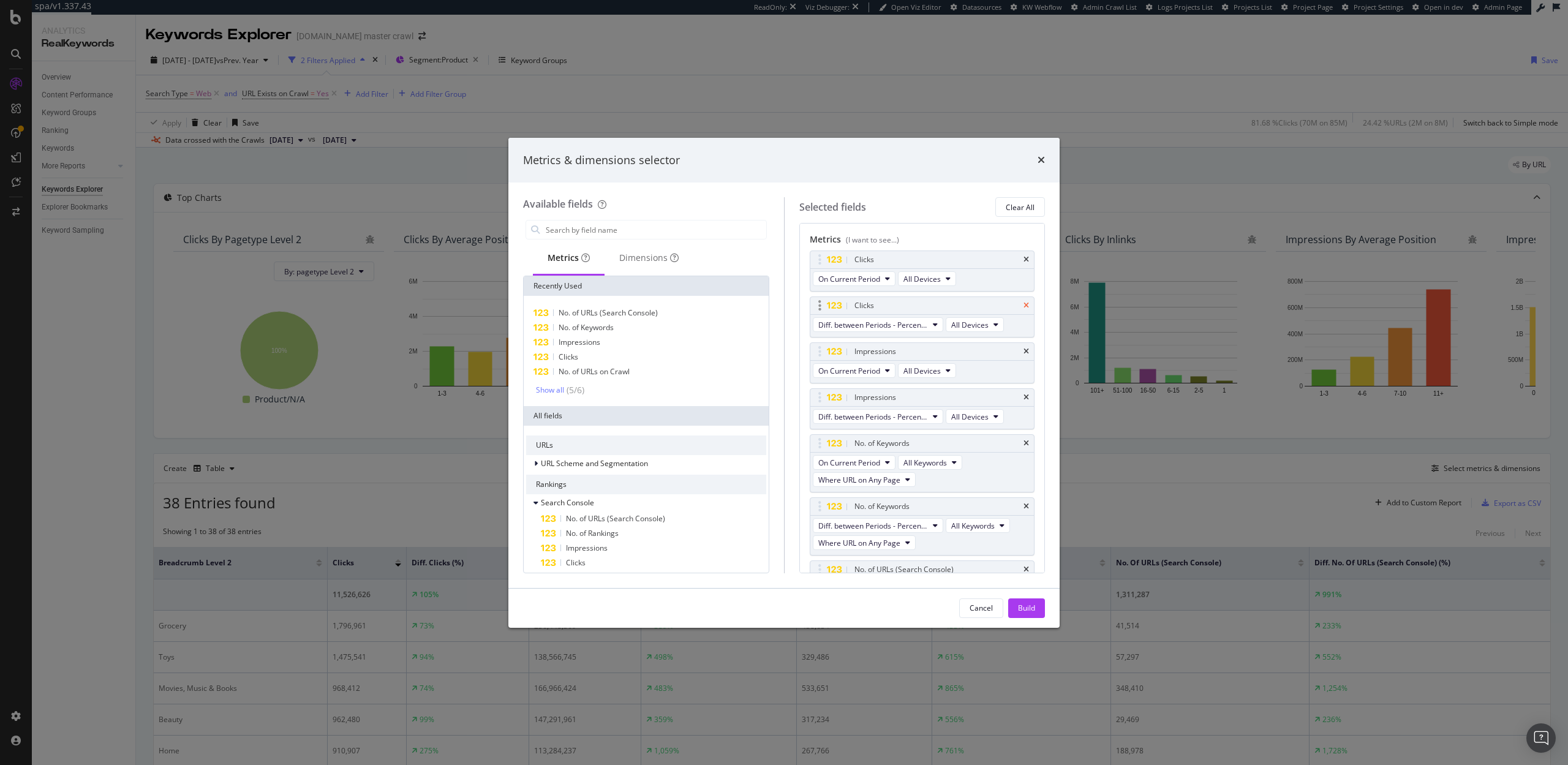
click at [1028, 302] on icon "times" at bounding box center [1026, 306] width 6 height 7
click at [1025, 353] on icon "times" at bounding box center [1026, 351] width 6 height 7
click at [1027, 413] on icon "times" at bounding box center [1026, 415] width 6 height 7
click at [1027, 460] on icon "times" at bounding box center [1026, 460] width 6 height 7
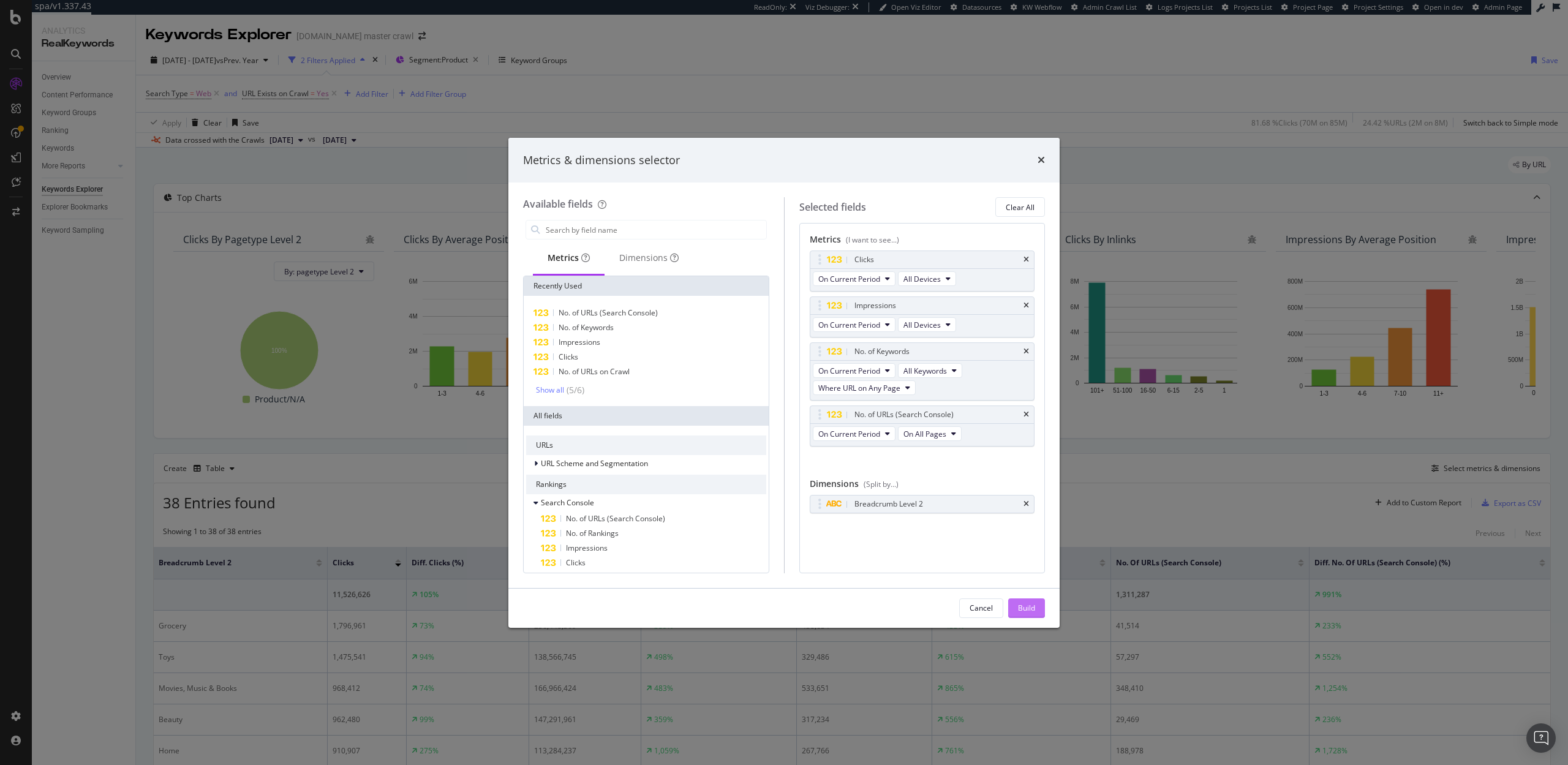
click at [1026, 612] on div "Build" at bounding box center [1026, 608] width 17 height 10
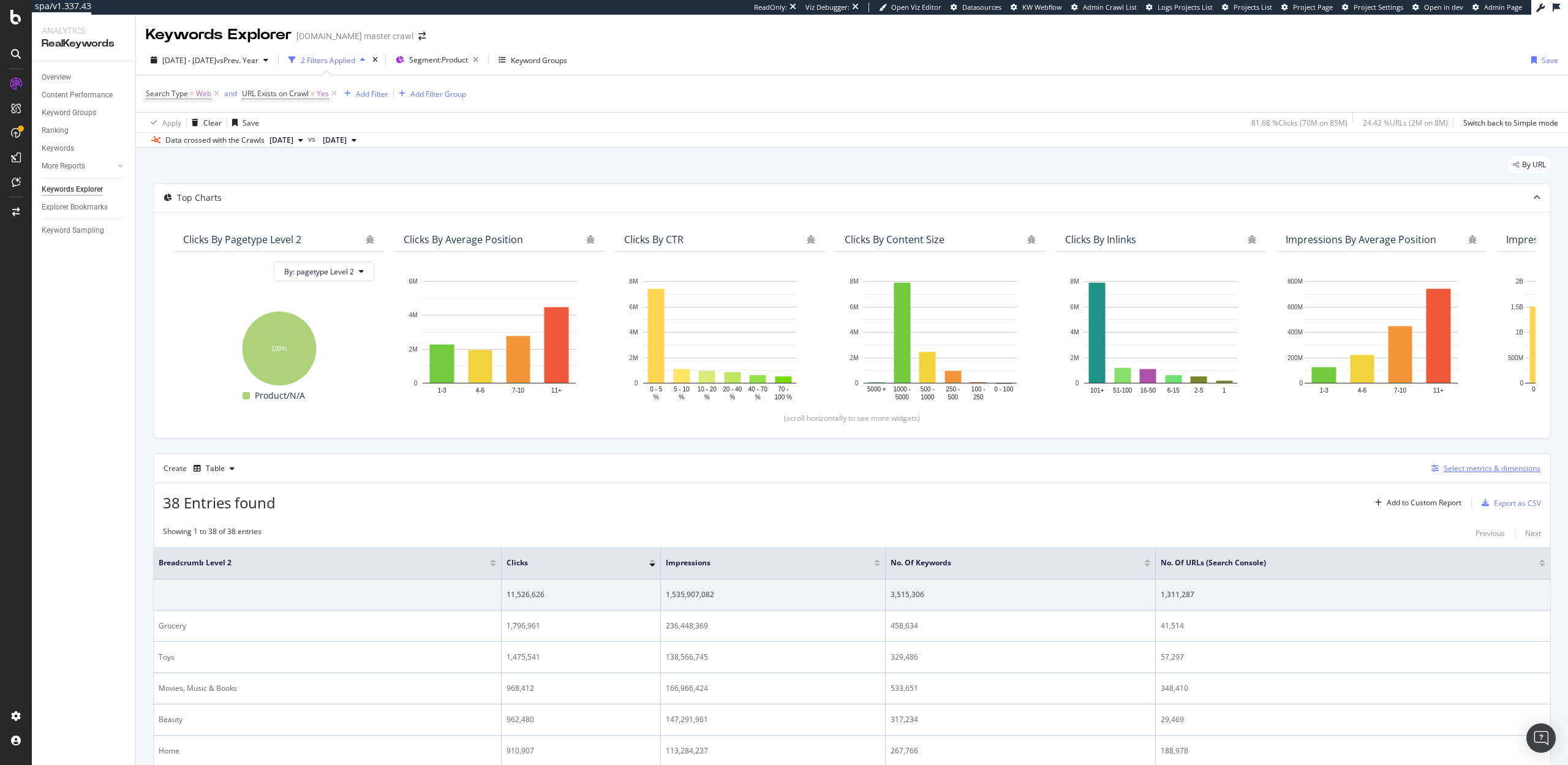
click at [1453, 466] on div "Select metrics & dimensions" at bounding box center [1492, 468] width 97 height 10
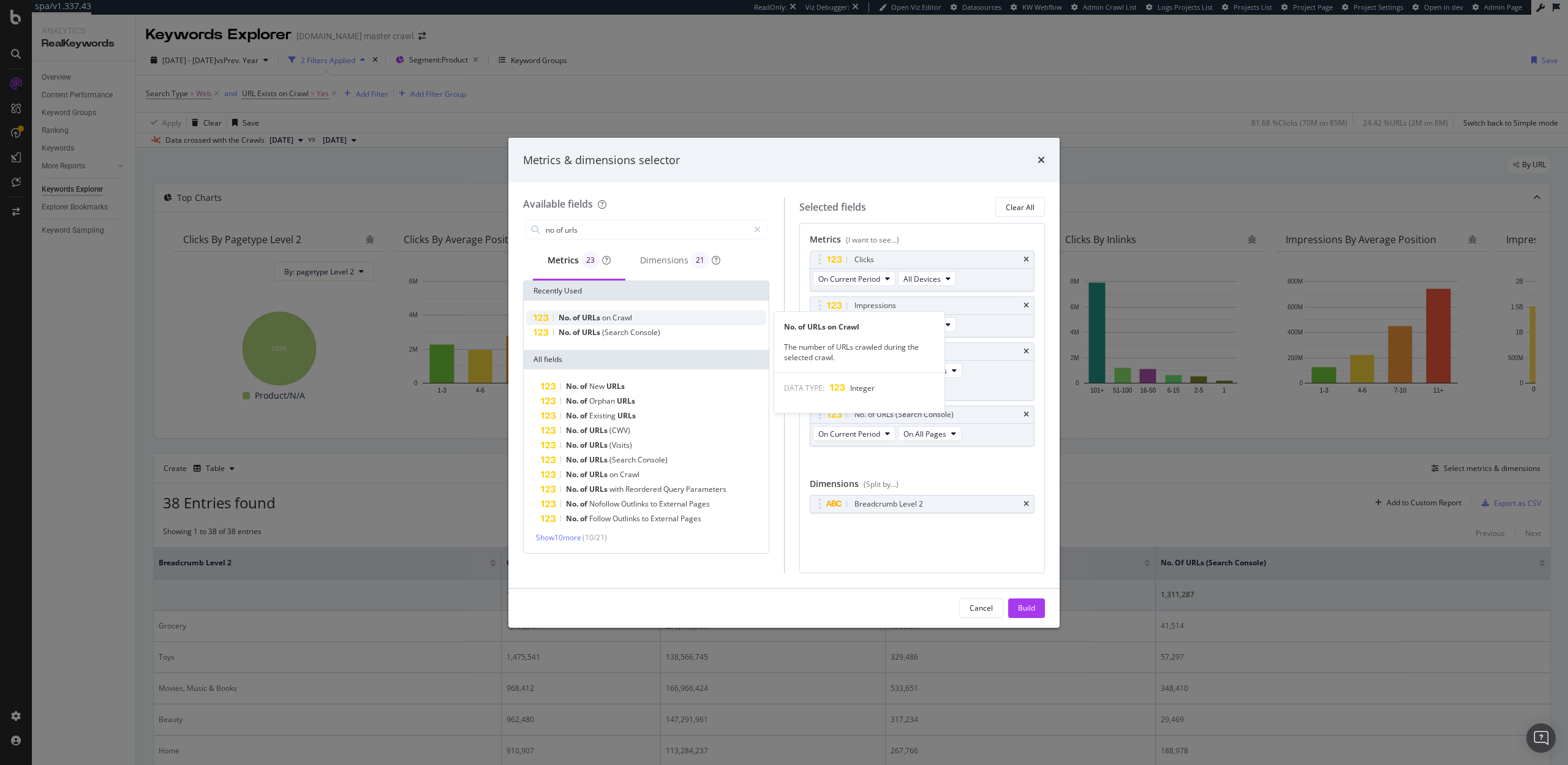
type input "no of urls"
click at [617, 316] on span "Crawl" at bounding box center [622, 317] width 20 height 10
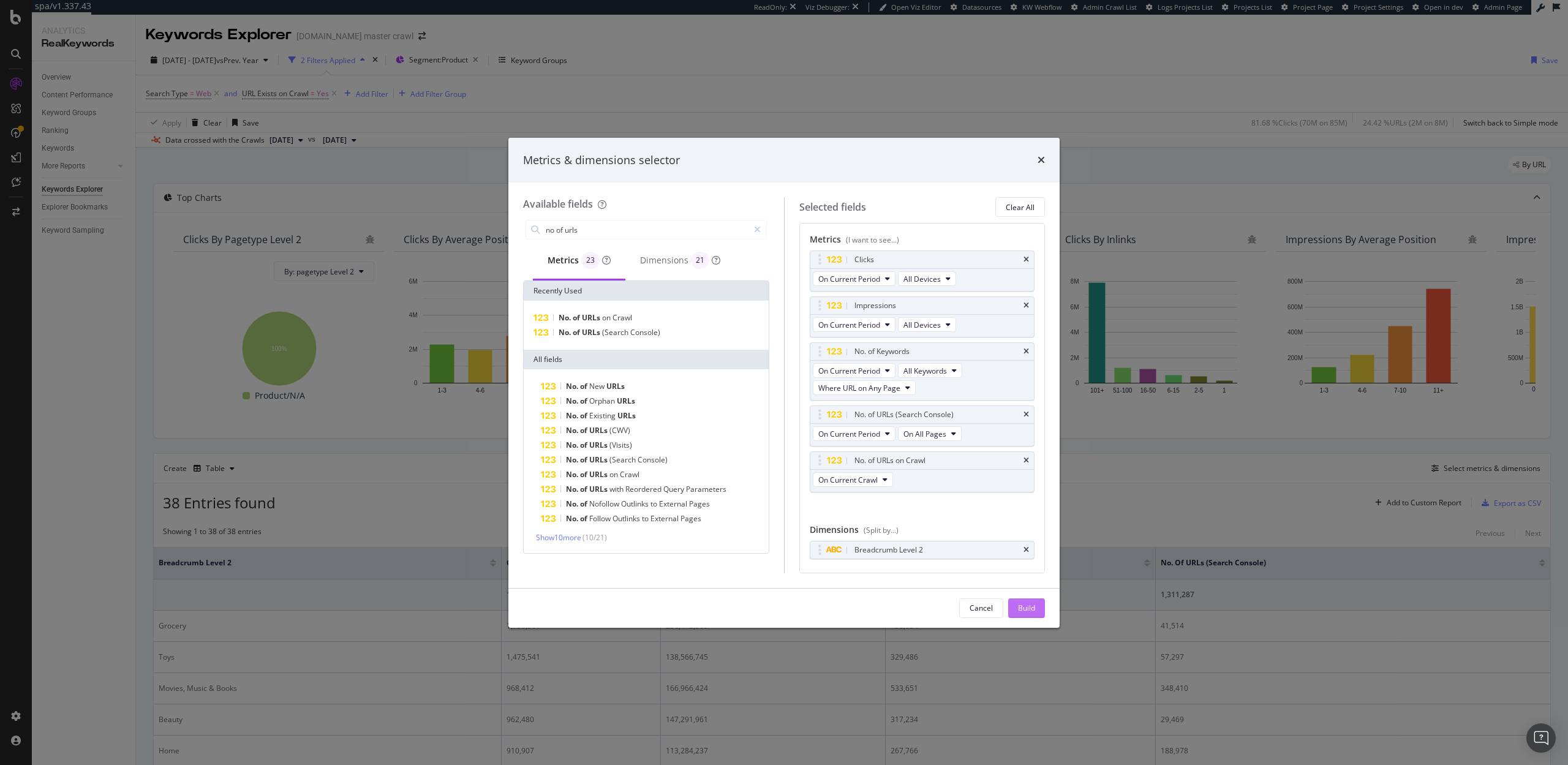
click at [1032, 613] on div "Build" at bounding box center [1026, 608] width 17 height 19
